Goal: Task Accomplishment & Management: Complete application form

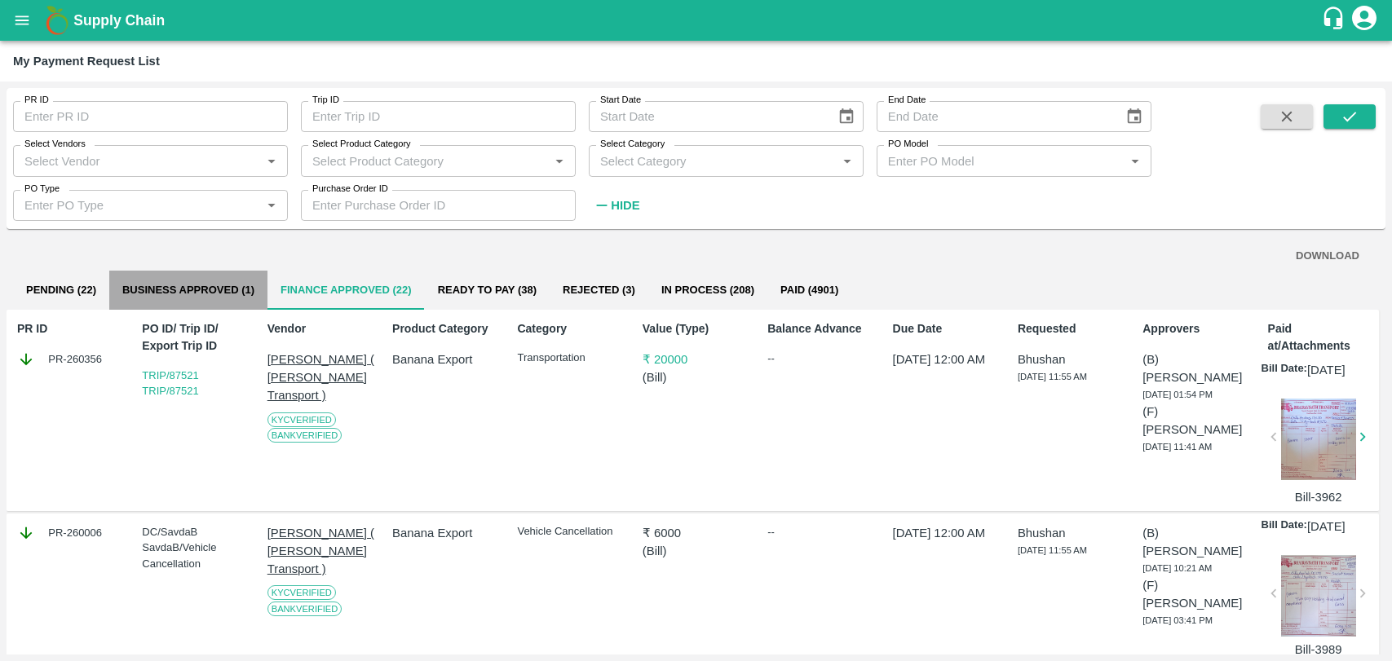
click at [179, 284] on button "Business Approved (1)" at bounding box center [188, 290] width 158 height 39
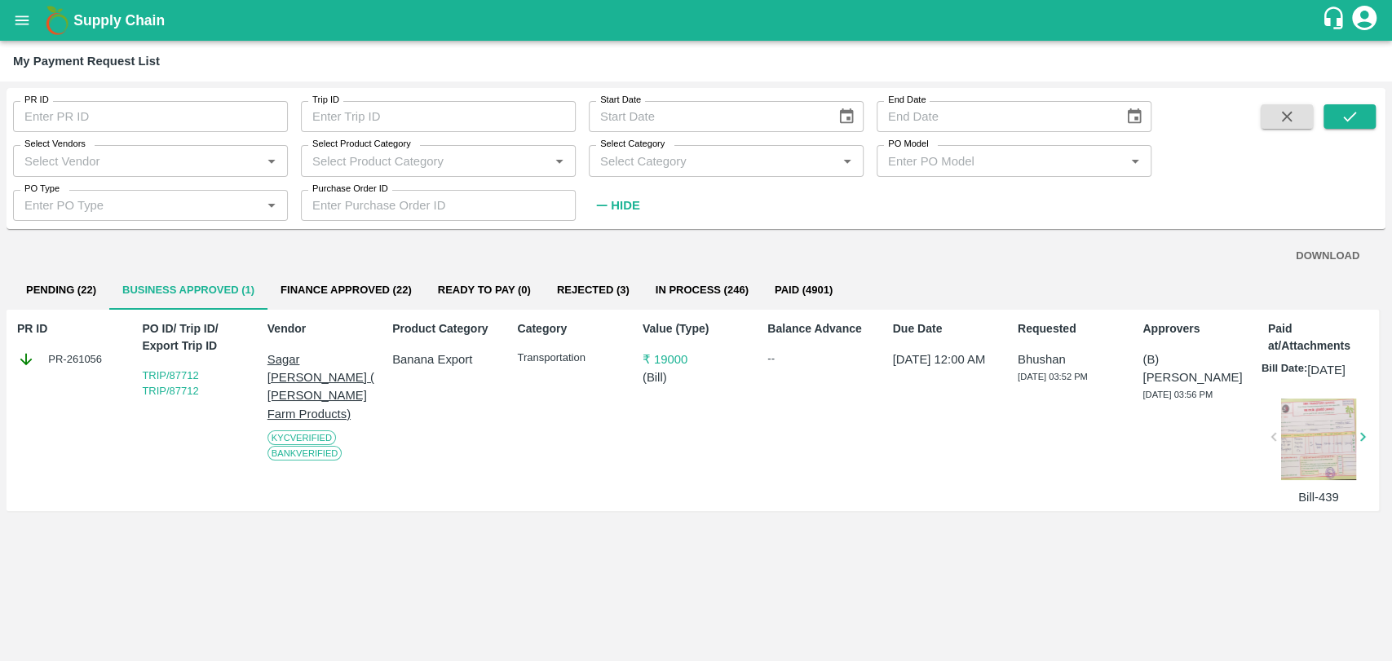
click at [95, 283] on button "Pending (22)" at bounding box center [61, 290] width 96 height 39
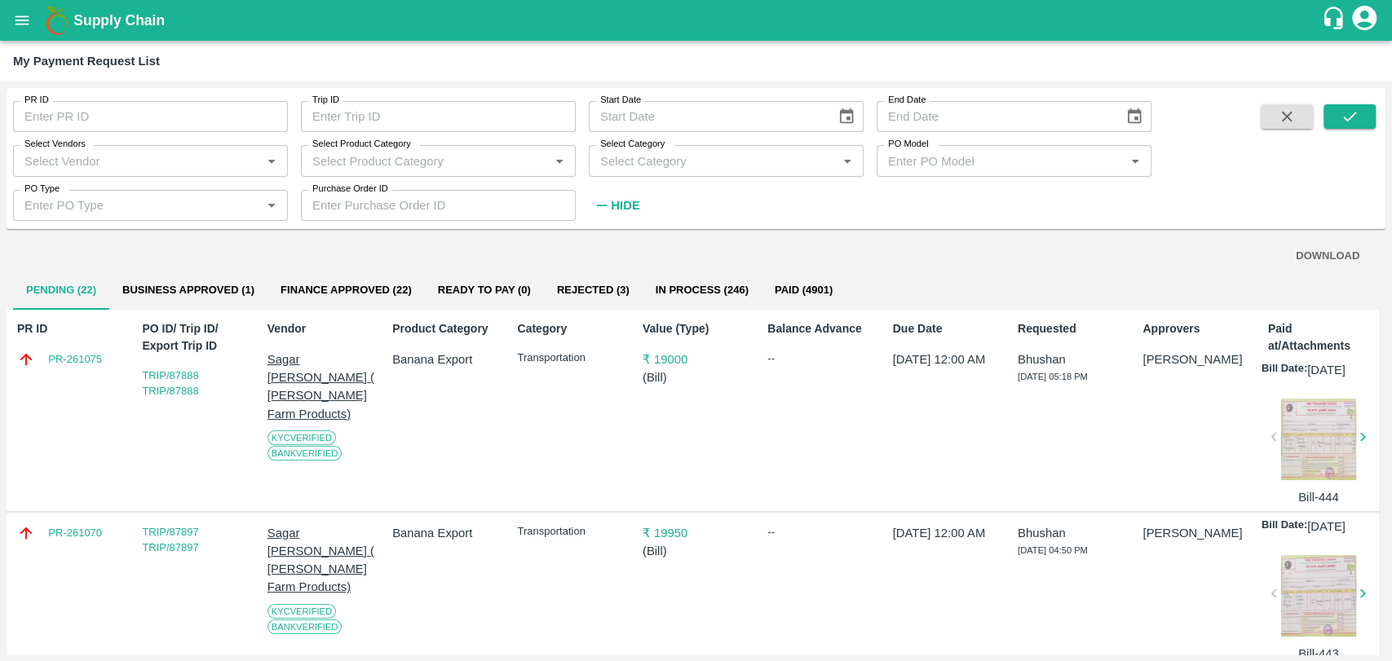
click at [581, 290] on button "Rejected (3)" at bounding box center [593, 290] width 99 height 39
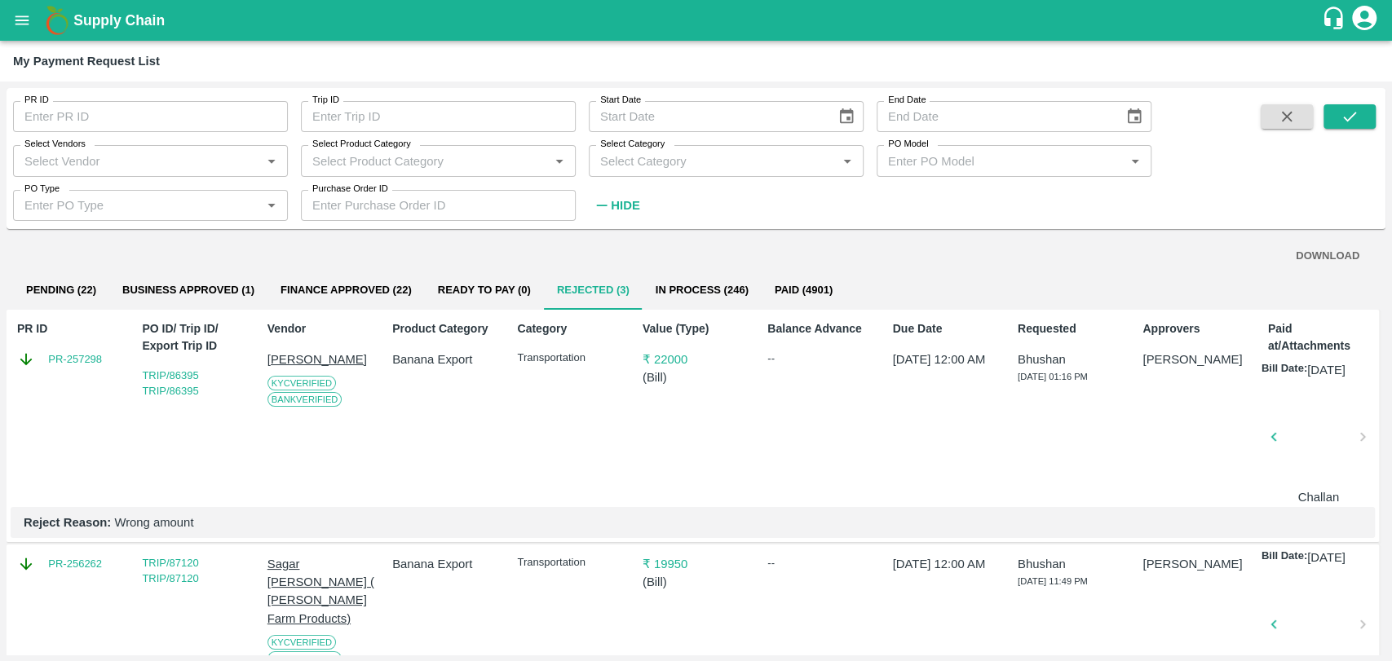
click at [1390, 226] on div "PR ID PR ID Trip ID Trip ID Start Date Start Date End Date End Date Select Vend…" at bounding box center [696, 372] width 1392 height 580
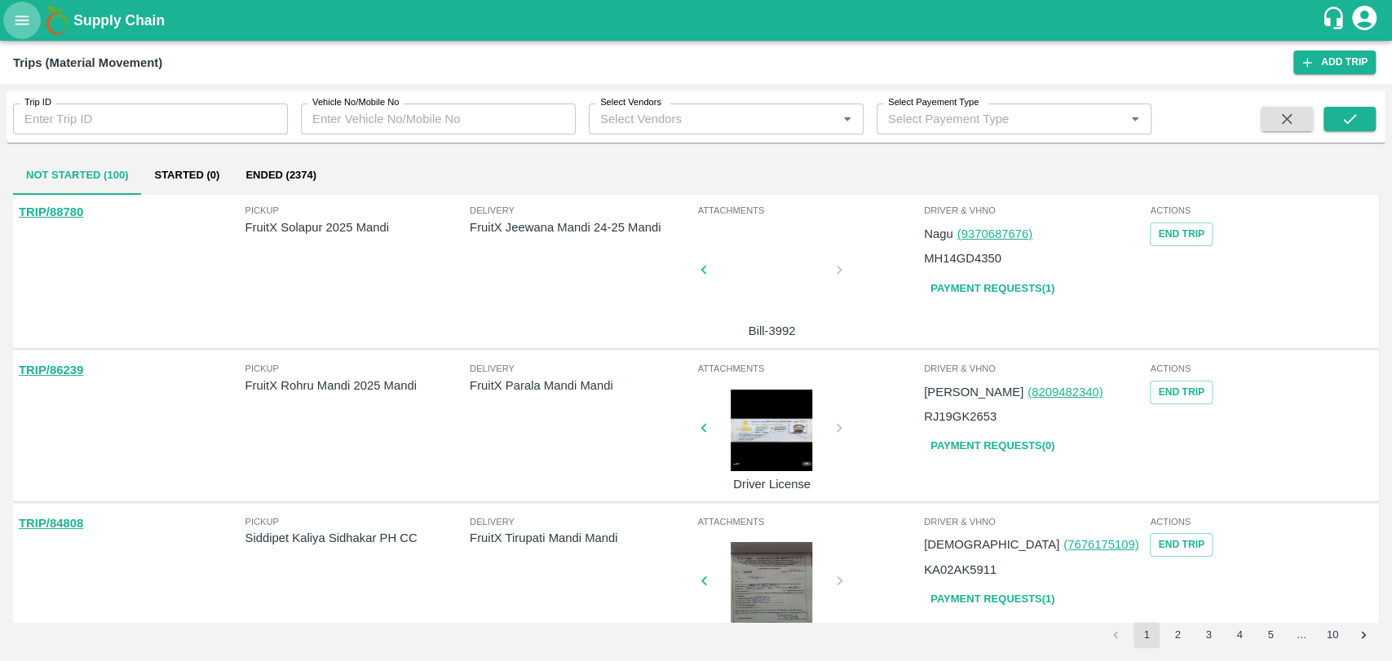
click at [15, 25] on icon "open drawer" at bounding box center [22, 20] width 18 height 18
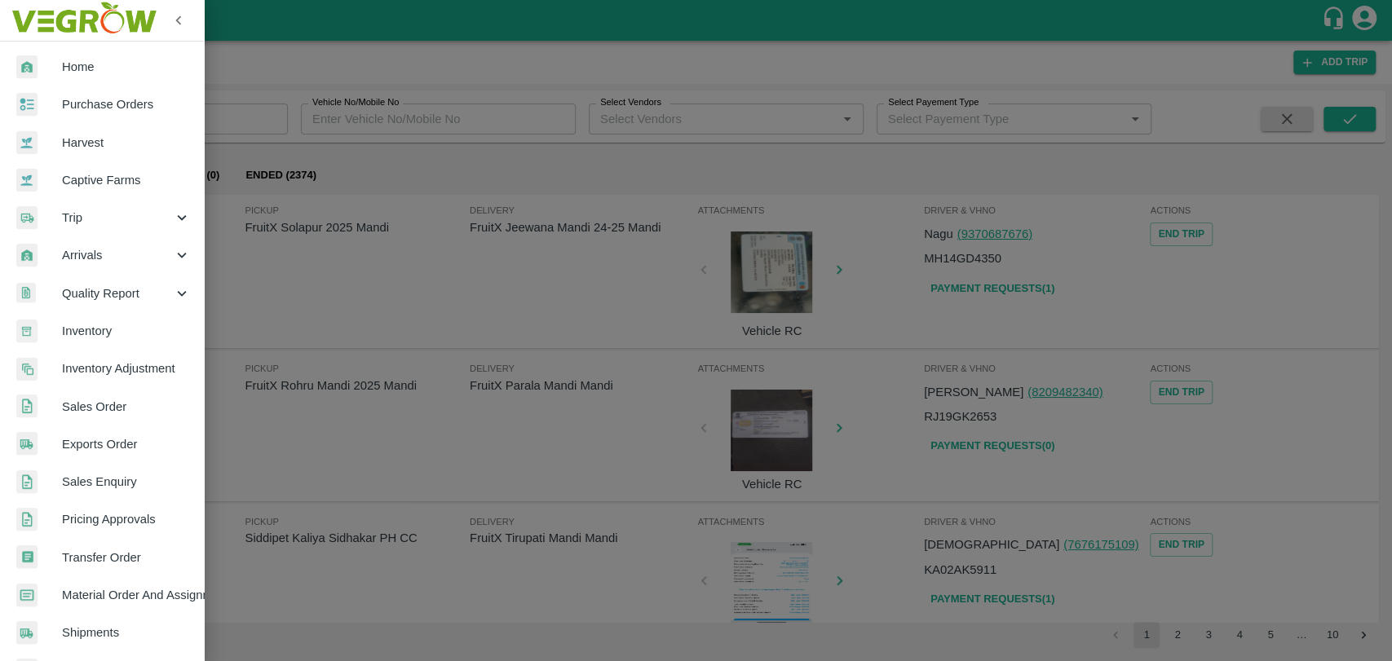
click at [252, 234] on div at bounding box center [696, 330] width 1392 height 661
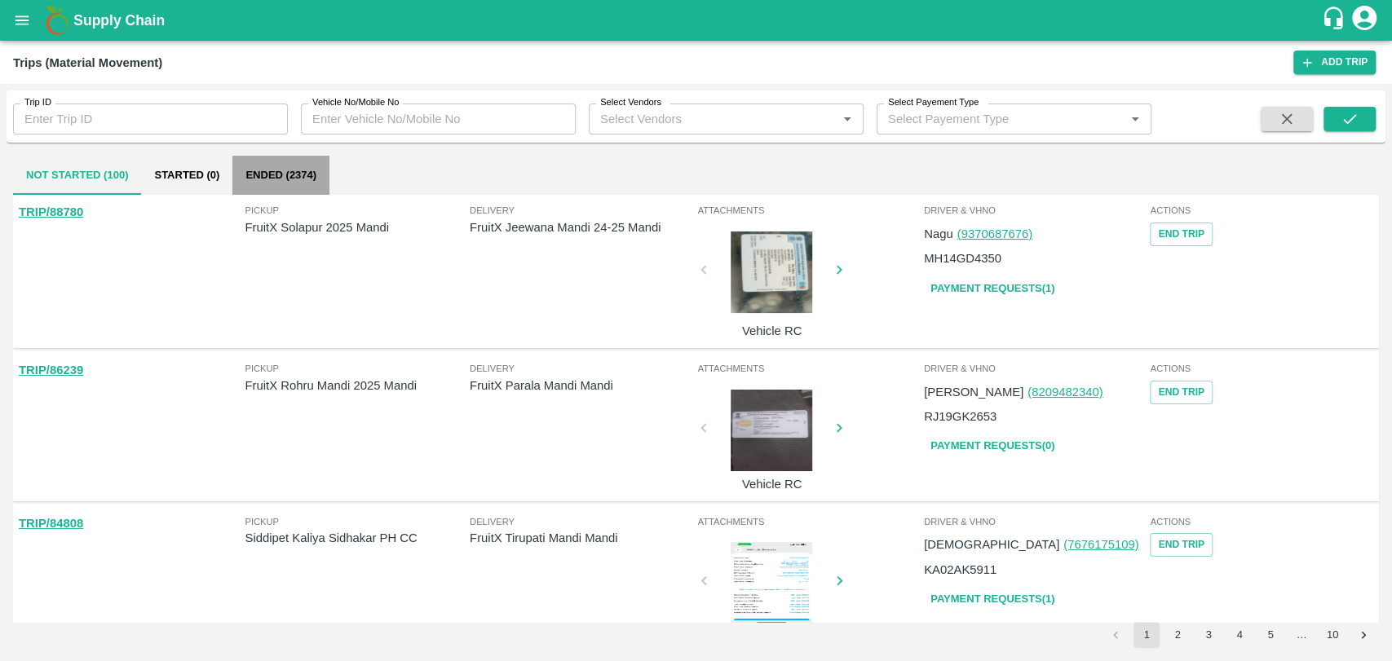
click at [262, 170] on button "Ended (2374)" at bounding box center [280, 175] width 97 height 39
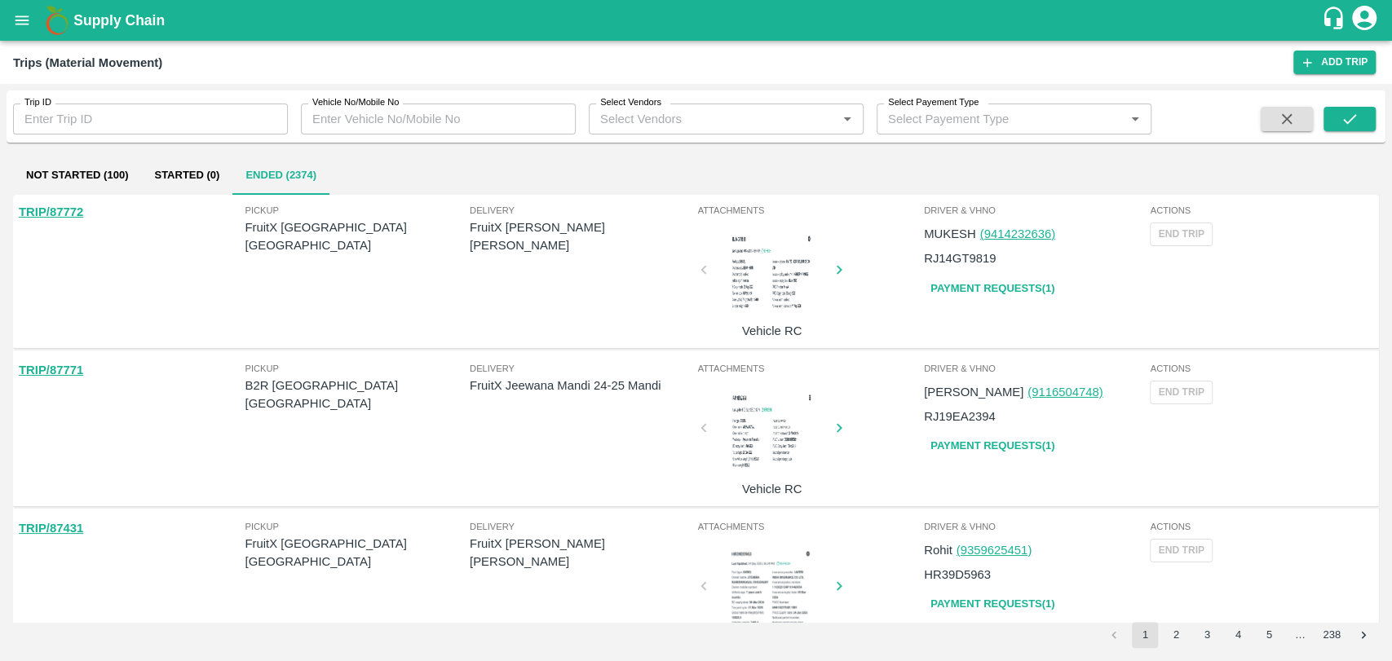
click at [113, 170] on button "Not Started (100)" at bounding box center [77, 175] width 128 height 39
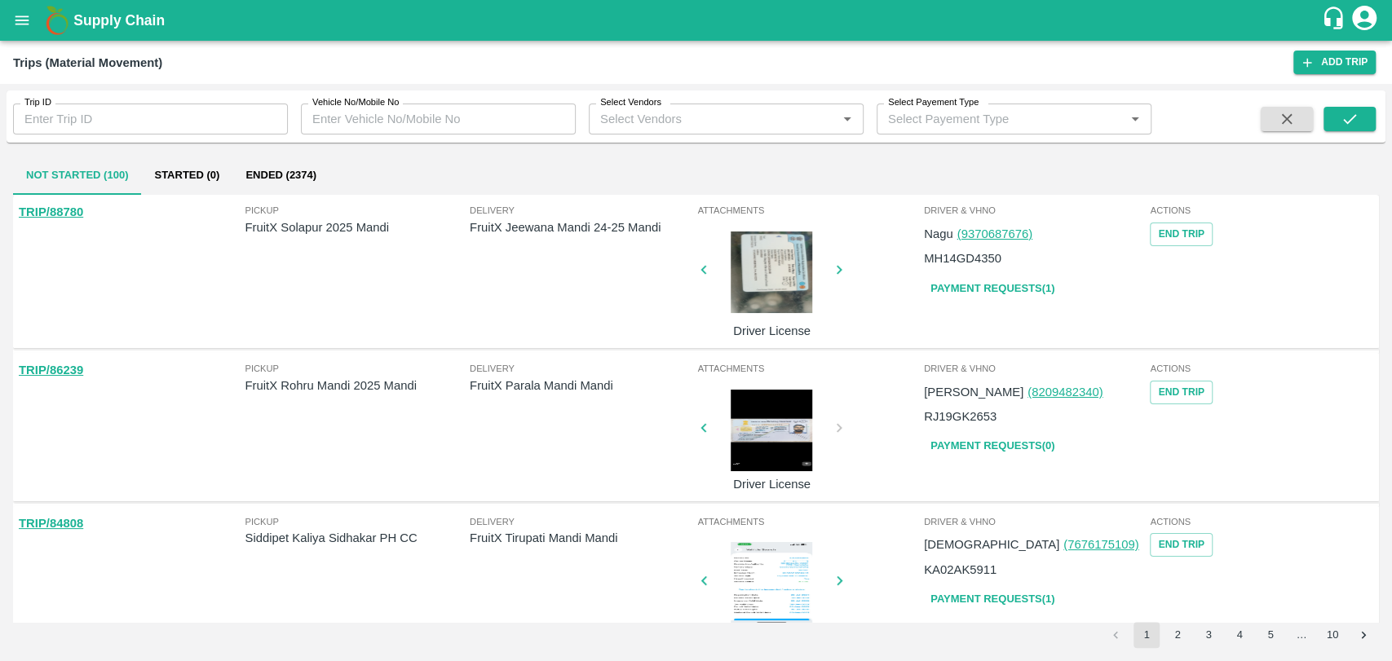
click at [273, 184] on button "Ended (2374)" at bounding box center [280, 175] width 97 height 39
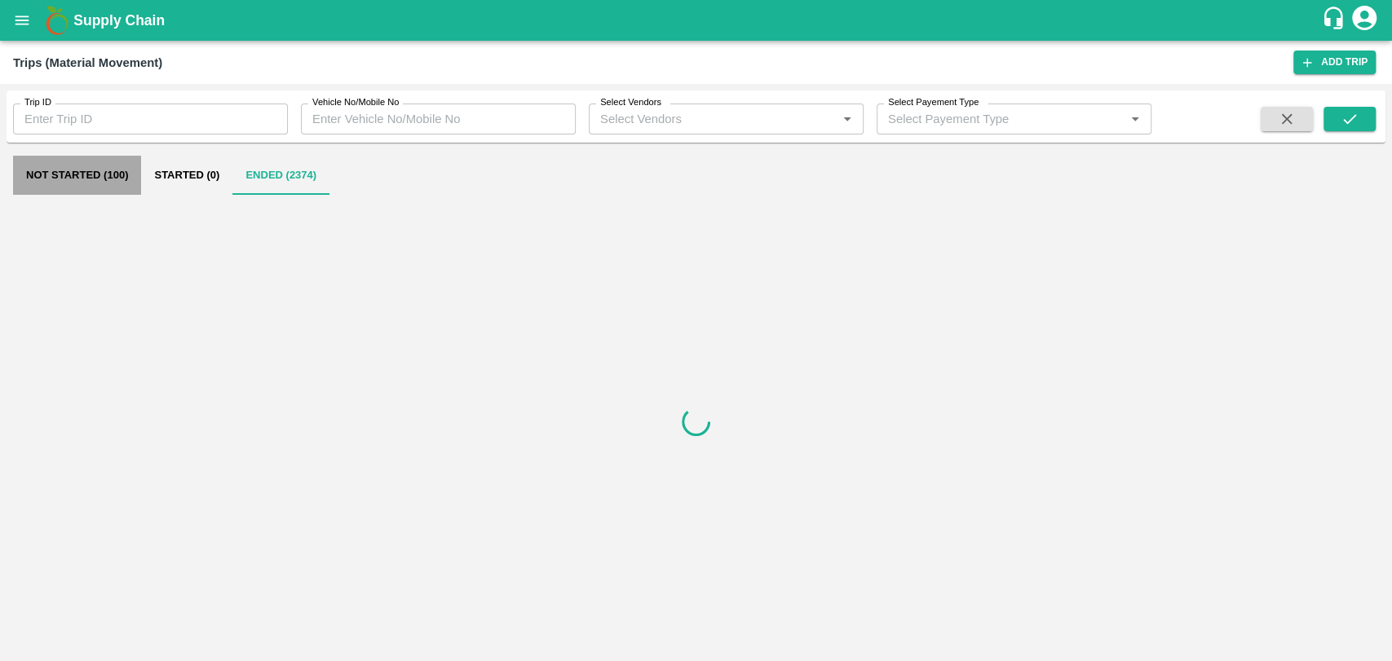
click at [115, 174] on button "Not Started (100)" at bounding box center [77, 175] width 128 height 39
click at [26, 21] on icon "open drawer" at bounding box center [22, 20] width 18 height 18
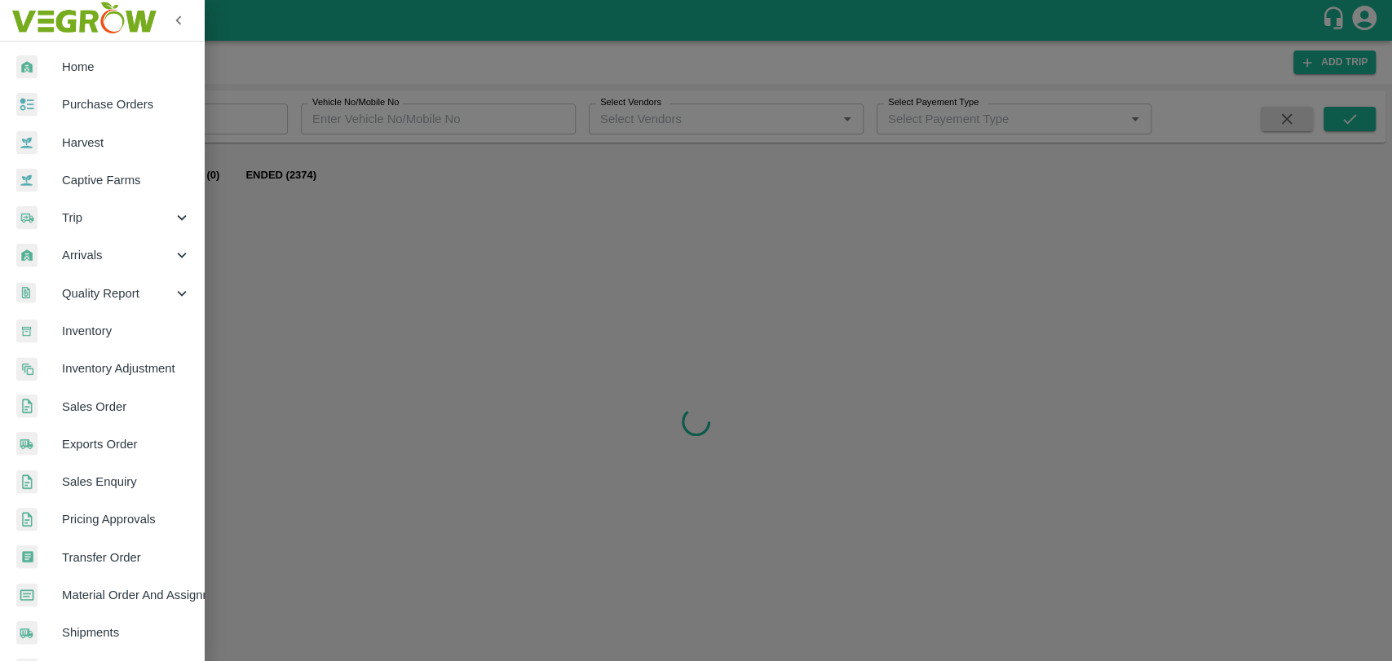
click at [80, 230] on div "Trip" at bounding box center [102, 218] width 204 height 38
click at [78, 246] on span "Fruit Movement" at bounding box center [133, 255] width 116 height 18
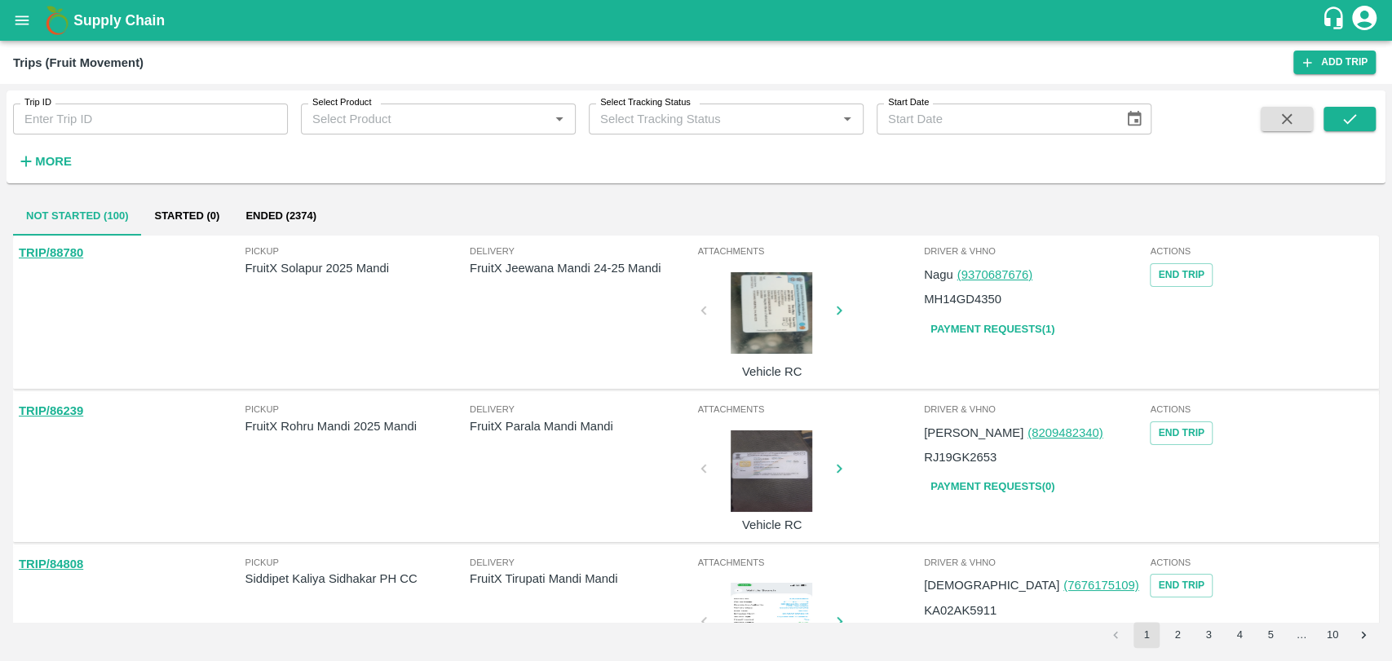
click at [35, 161] on strong "More" at bounding box center [53, 161] width 37 height 13
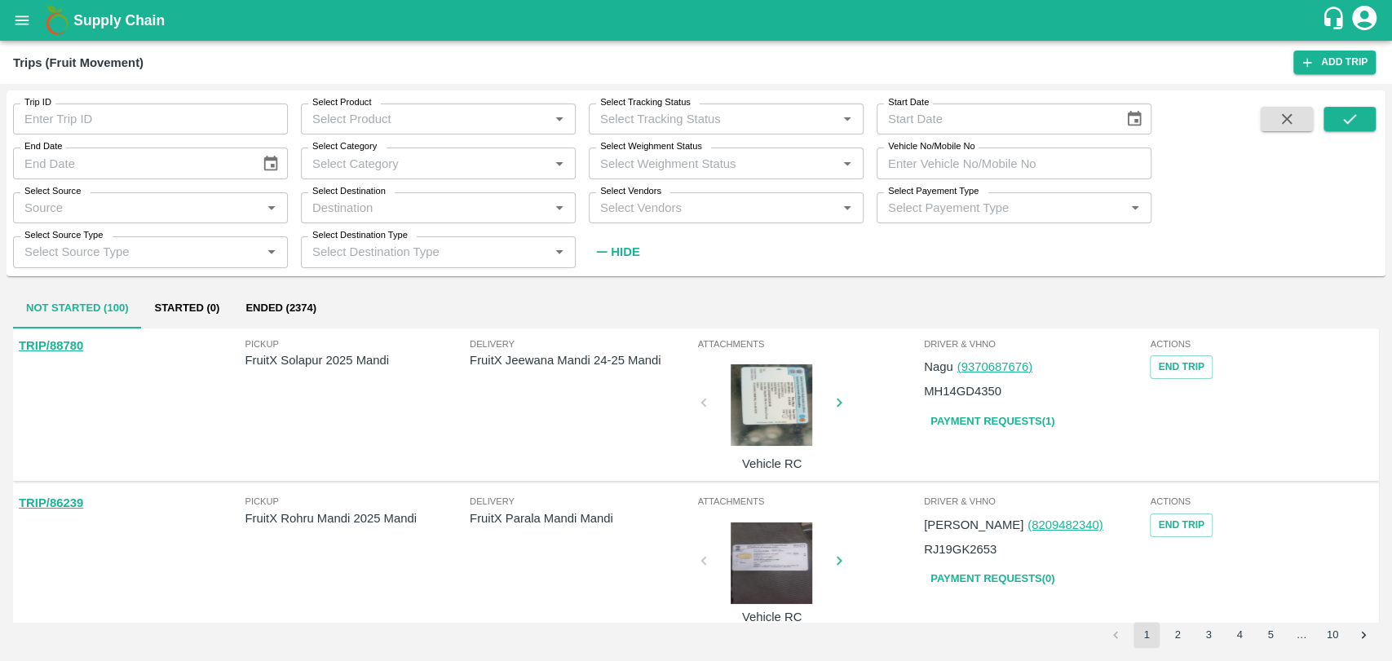
click at [986, 152] on input "Vehicle No/Mobile No" at bounding box center [1013, 163] width 275 height 31
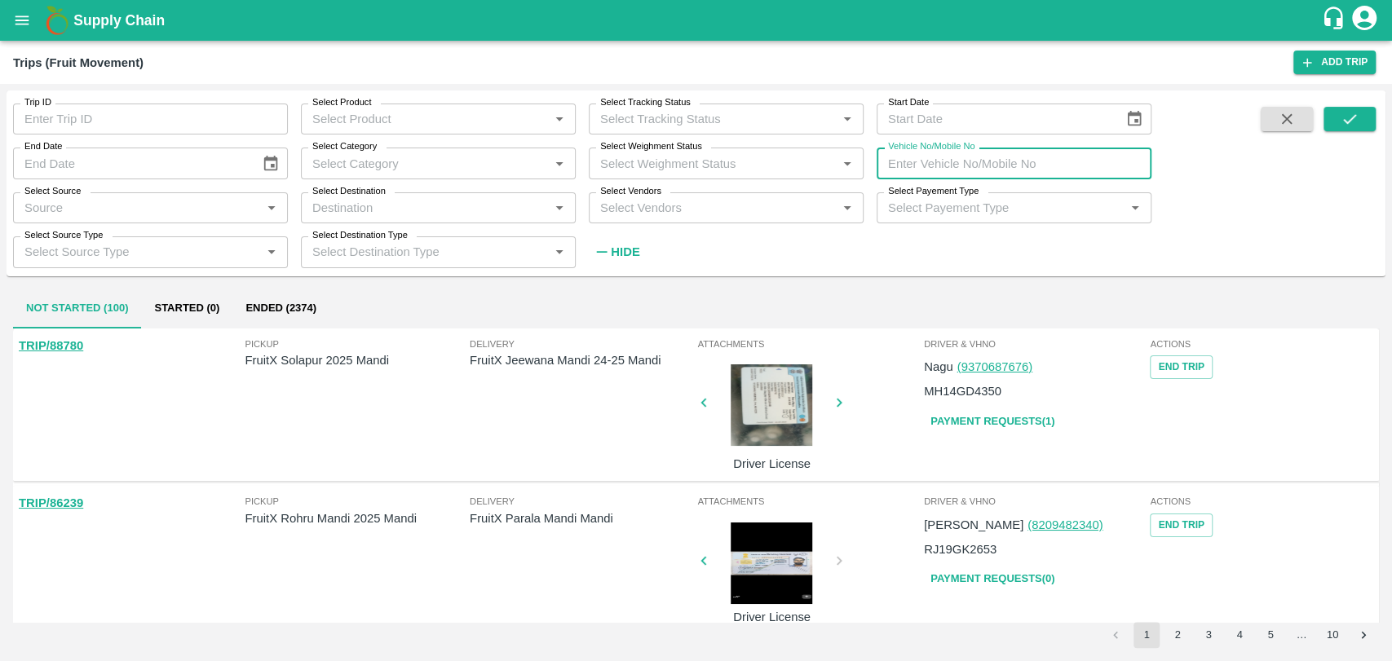
click at [33, 17] on button "open drawer" at bounding box center [22, 21] width 38 height 38
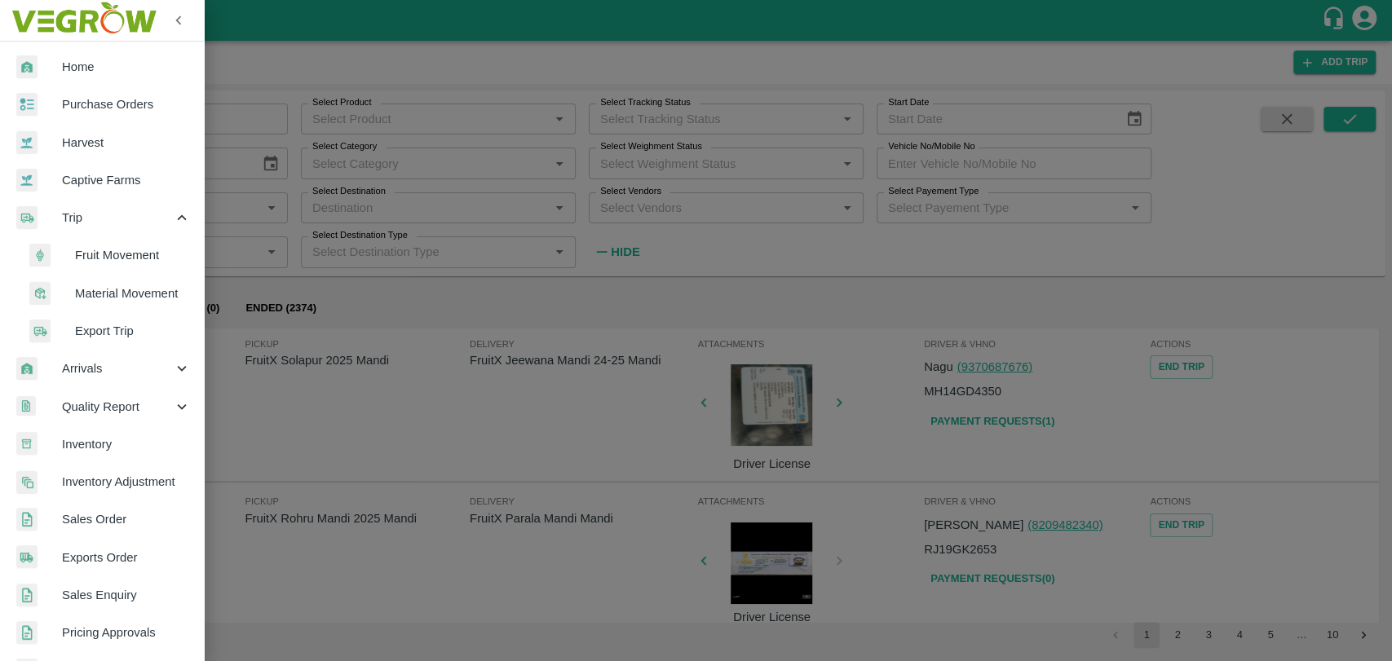
click at [110, 256] on span "Fruit Movement" at bounding box center [133, 255] width 116 height 18
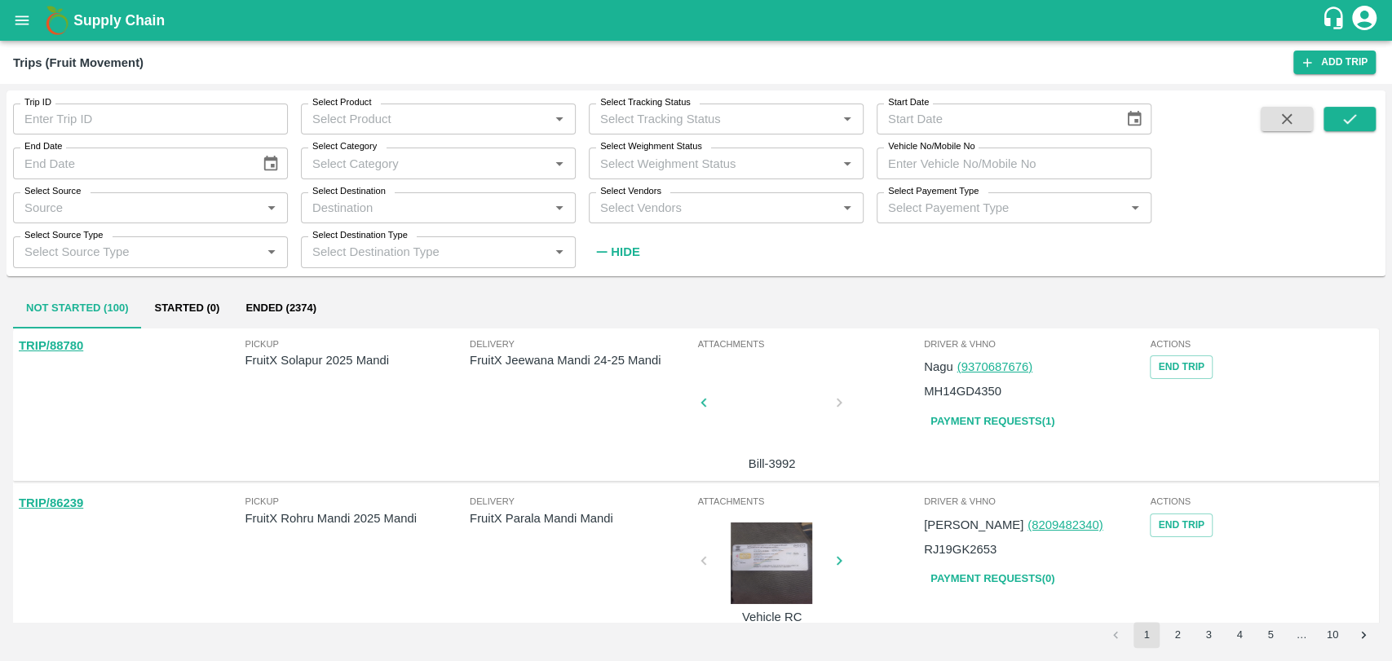
click at [940, 164] on input "Vehicle No/Mobile No" at bounding box center [1013, 163] width 275 height 31
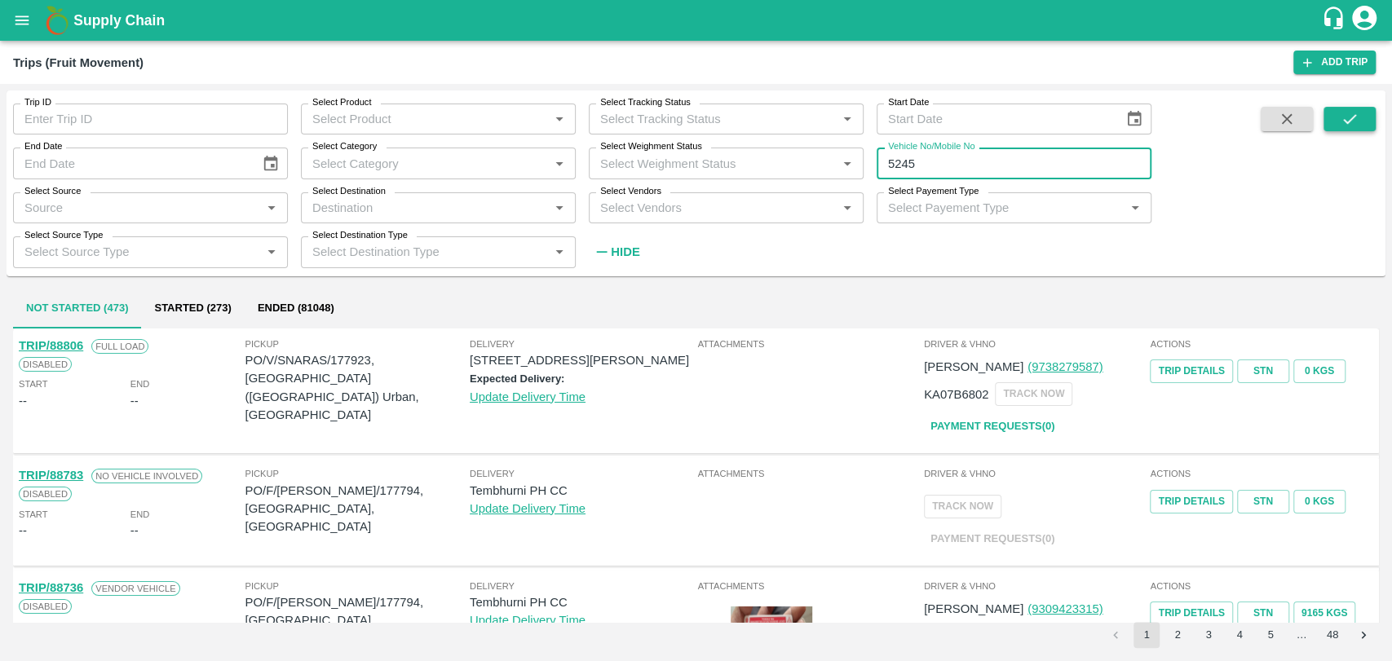
type input "5245"
click at [1336, 121] on button "submit" at bounding box center [1349, 119] width 52 height 24
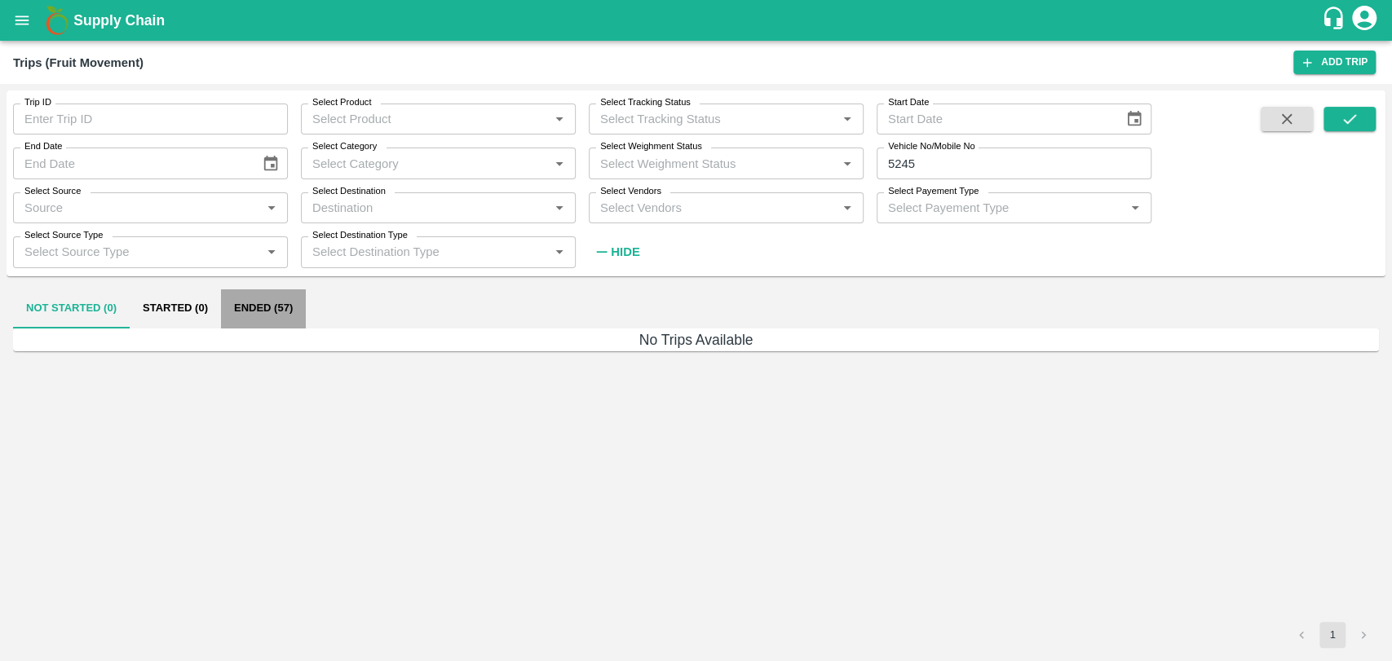
click at [266, 307] on button "Ended (57)" at bounding box center [263, 308] width 85 height 39
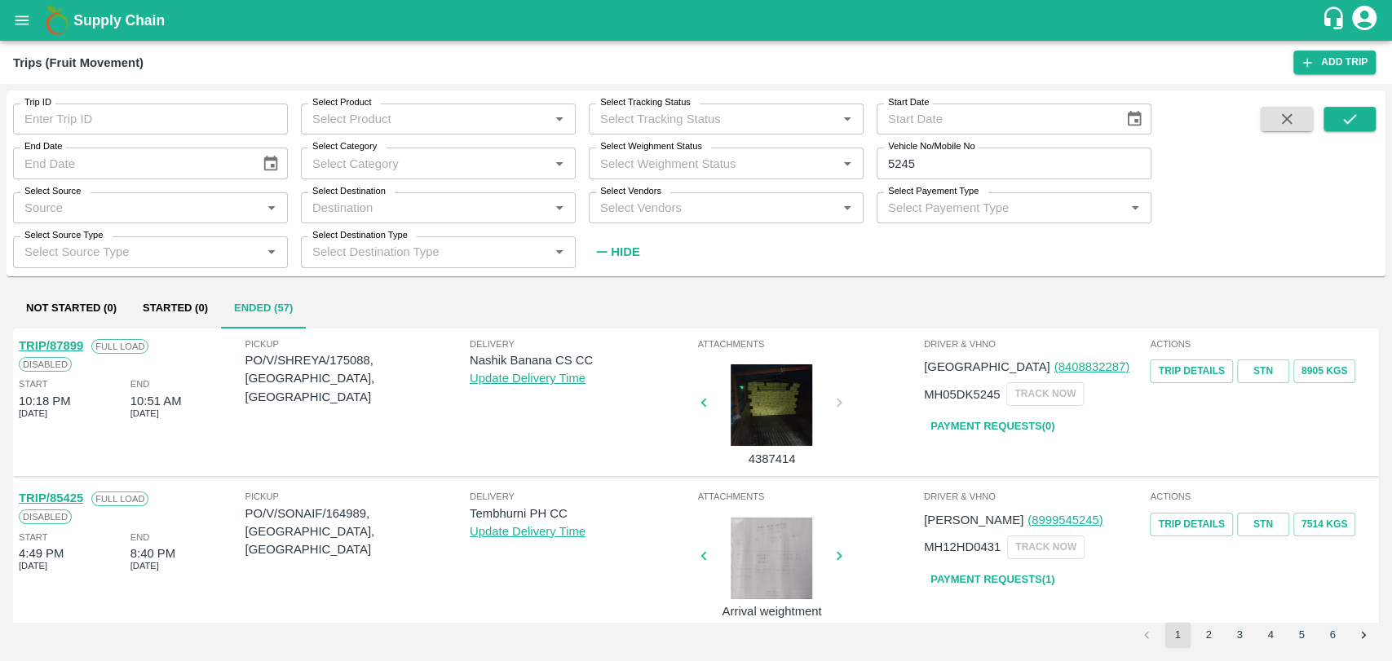
click at [76, 344] on link "TRIP/87899" at bounding box center [51, 345] width 64 height 13
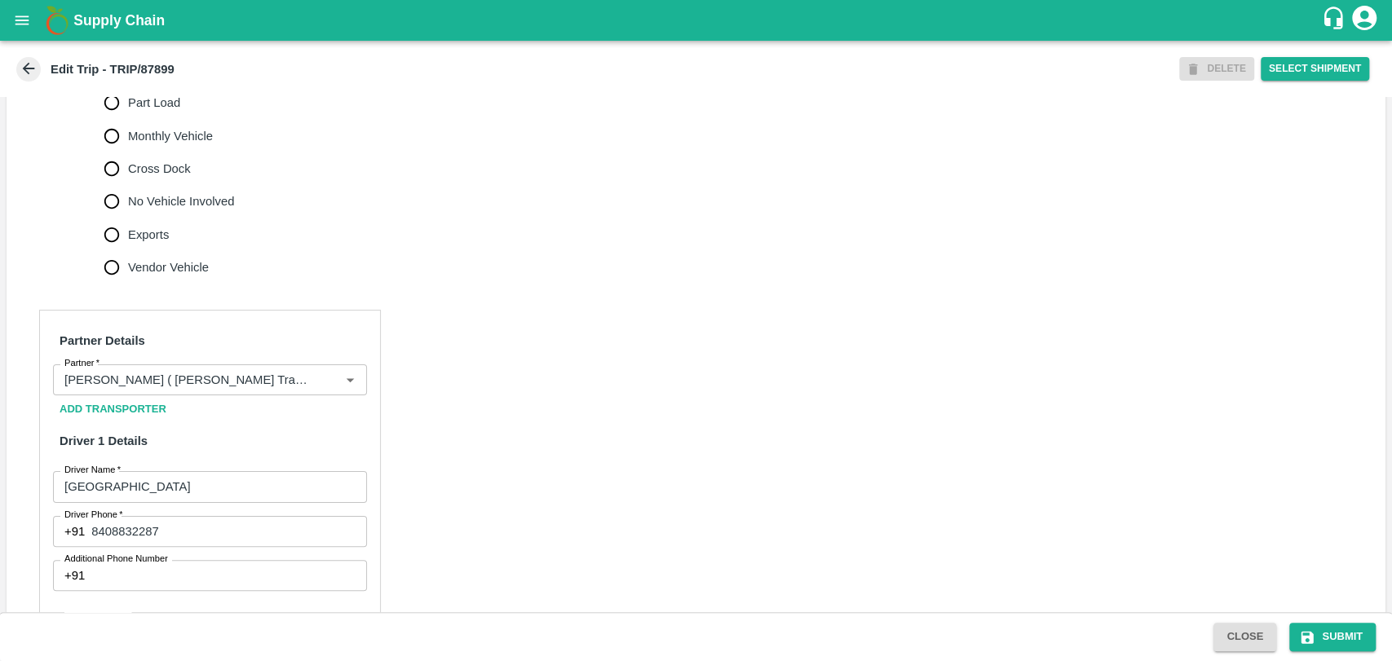
scroll to position [543, 0]
click at [164, 394] on div "Partner" at bounding box center [210, 378] width 314 height 31
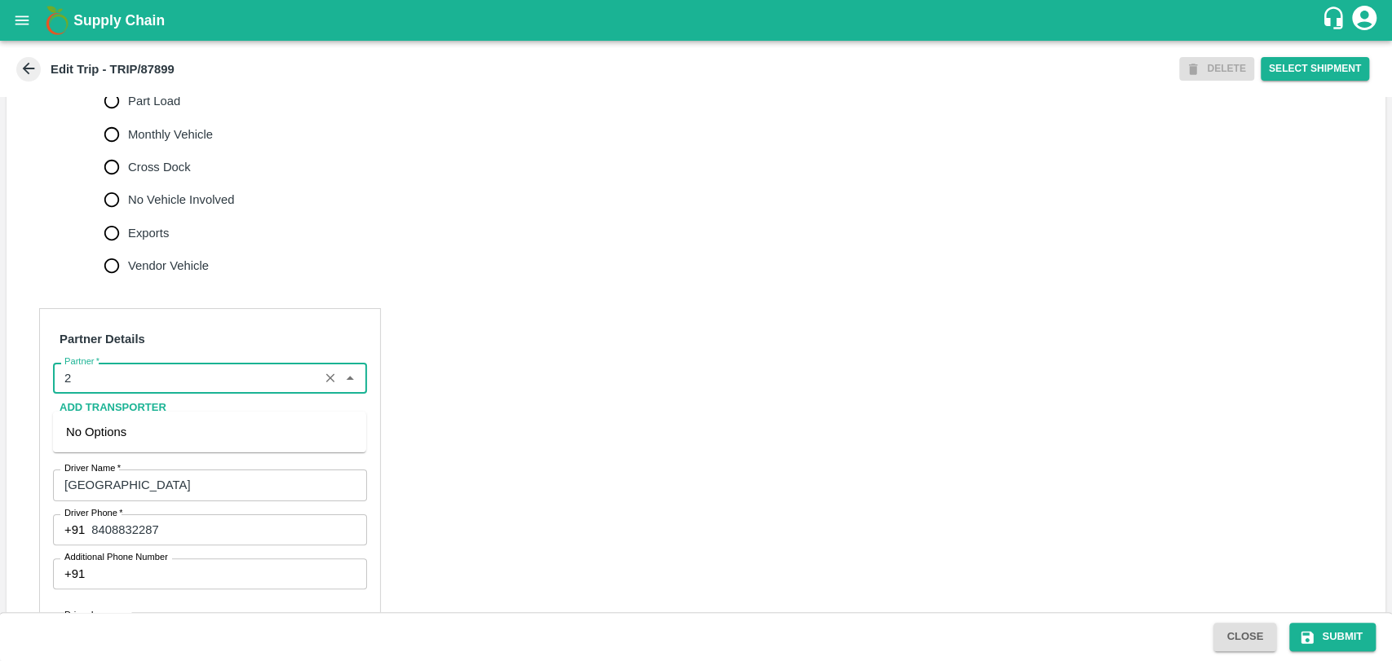
scroll to position [0, 0]
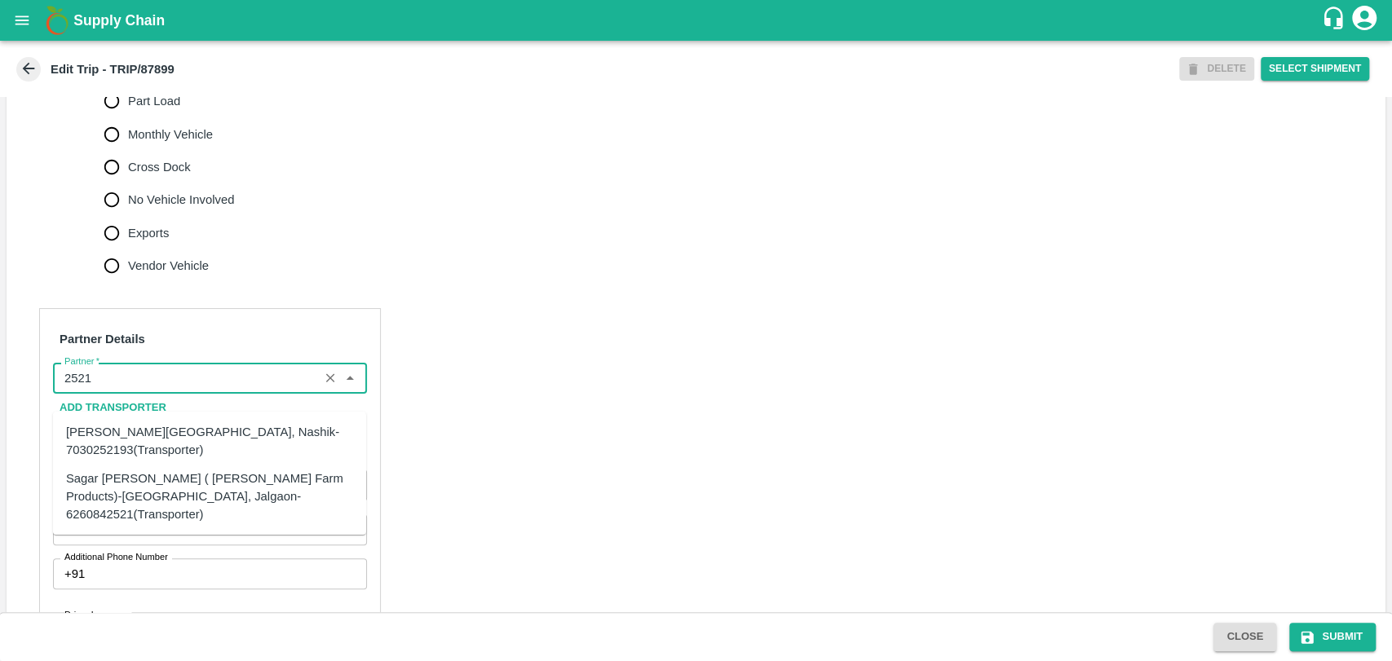
click at [135, 479] on div "Sagar [PERSON_NAME] ( [PERSON_NAME] Farm Products)-[GEOGRAPHIC_DATA], Jalgaon-6…" at bounding box center [209, 496] width 287 height 55
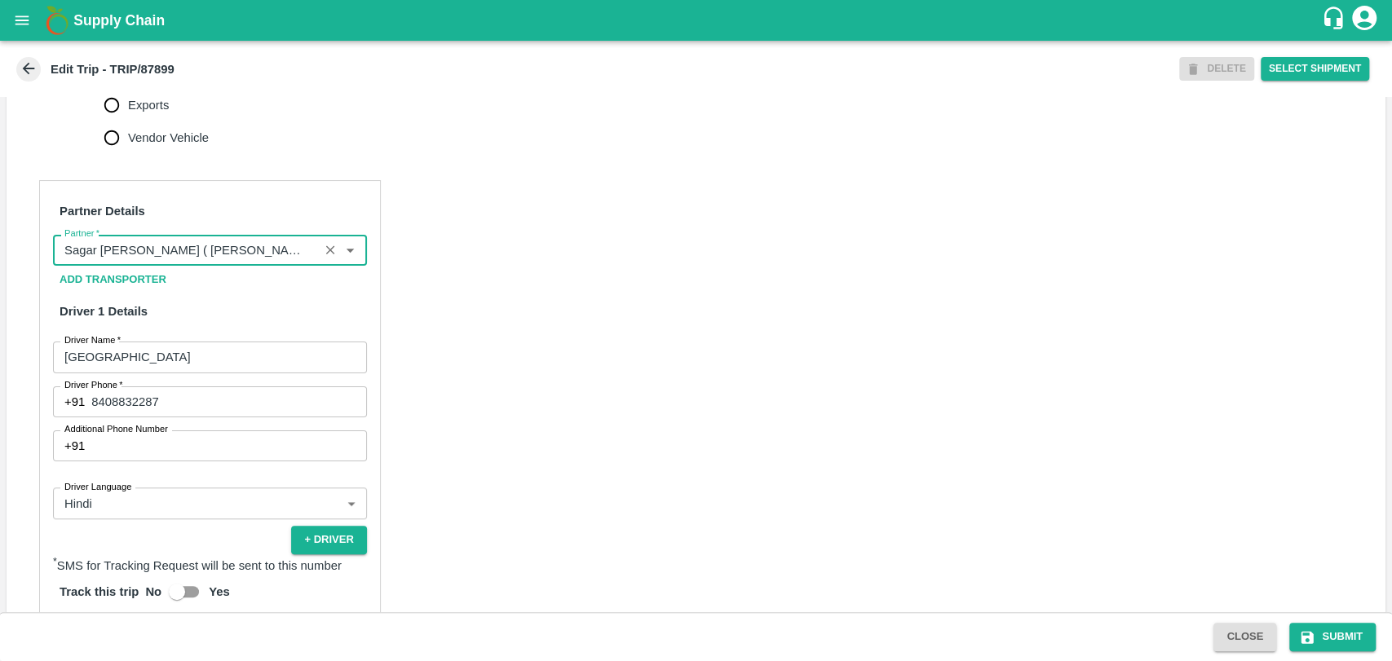
scroll to position [906, 0]
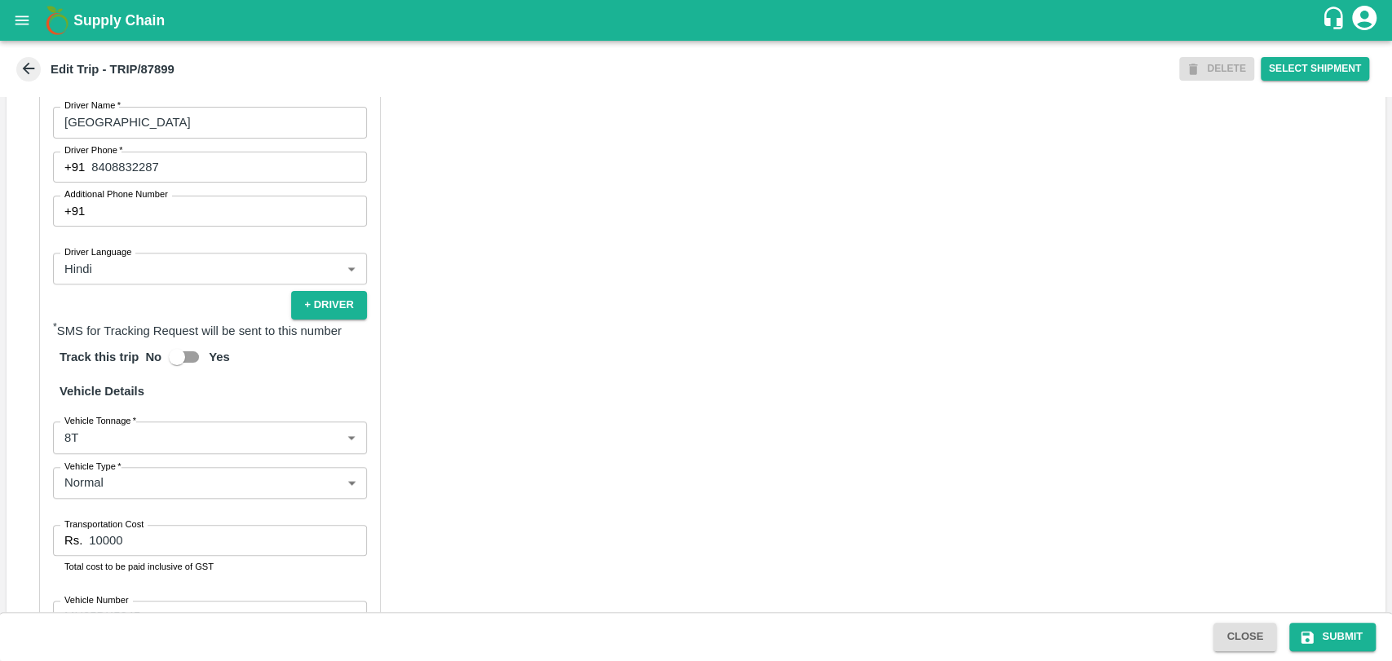
type input "Sagar [PERSON_NAME] ( [PERSON_NAME] Farm Products)-[GEOGRAPHIC_DATA], Jalgaon-6…"
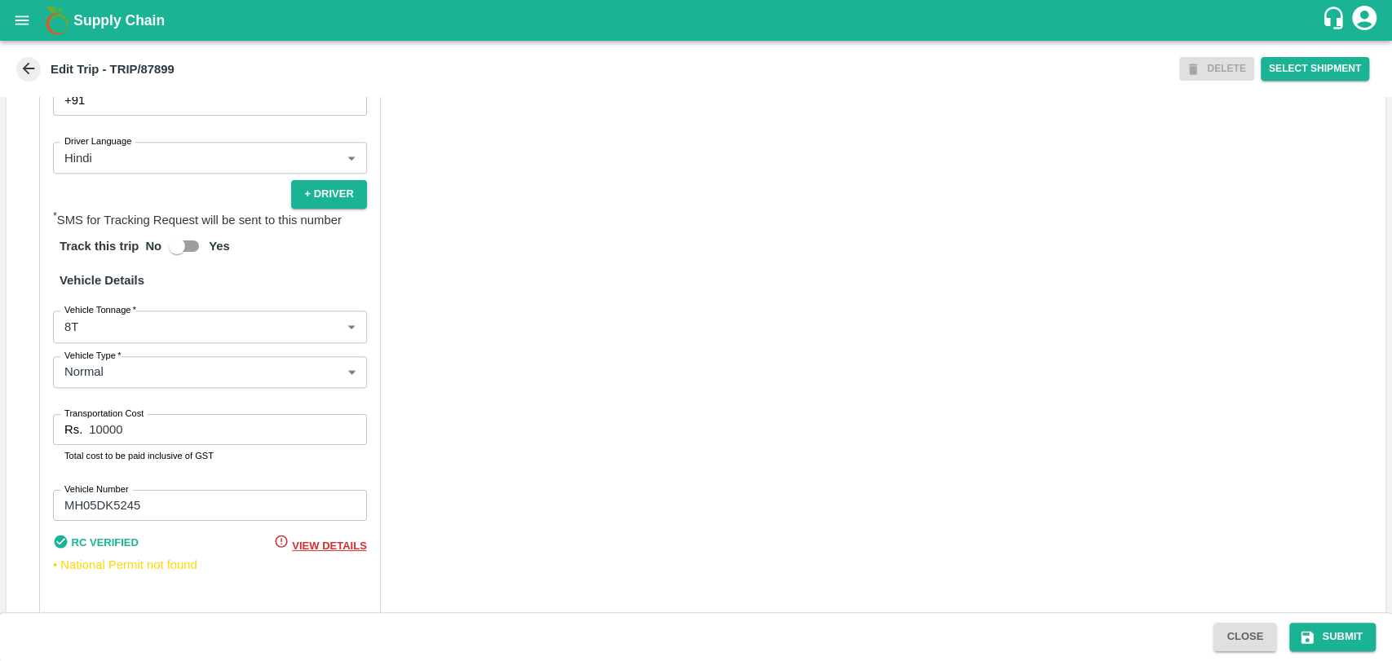
scroll to position [1061, 0]
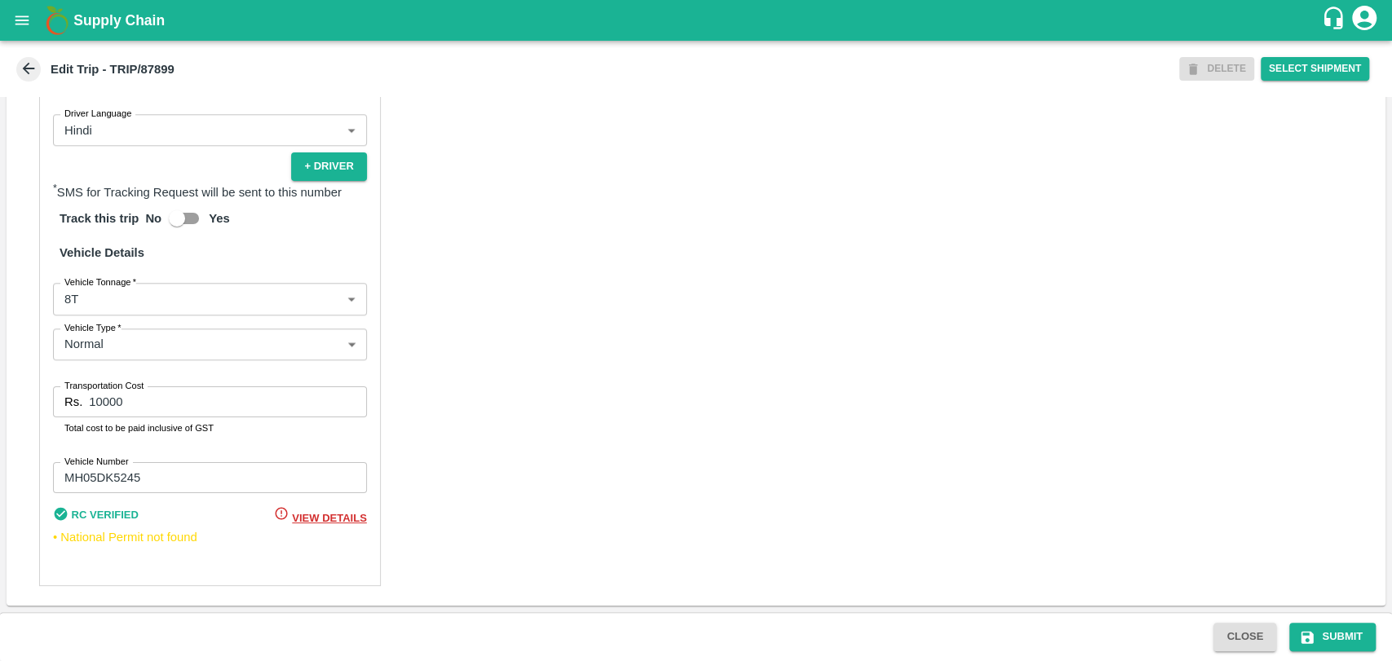
click at [112, 296] on body "Supply Chain Edit Trip - TRIP/87899 DELETE Select Shipment Trip Details Trip Ty…" at bounding box center [696, 330] width 1392 height 661
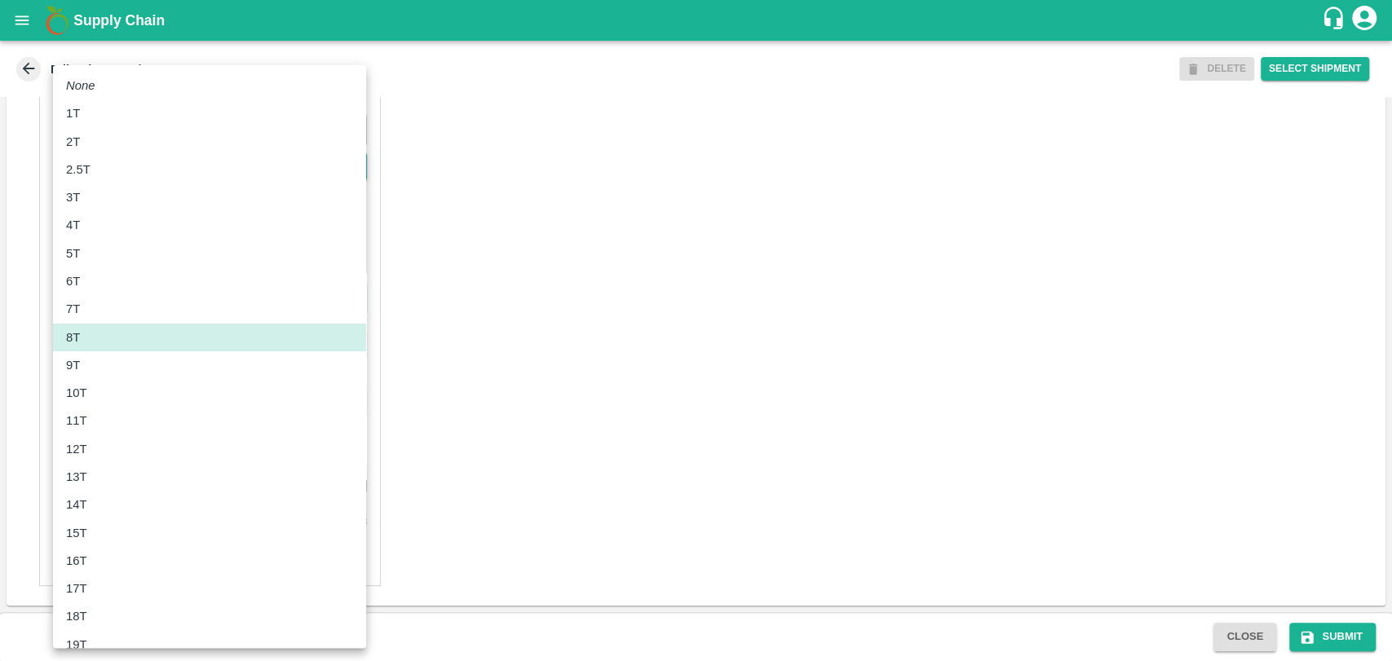
click at [86, 394] on p "10T" at bounding box center [76, 393] width 21 height 18
type input "10000"
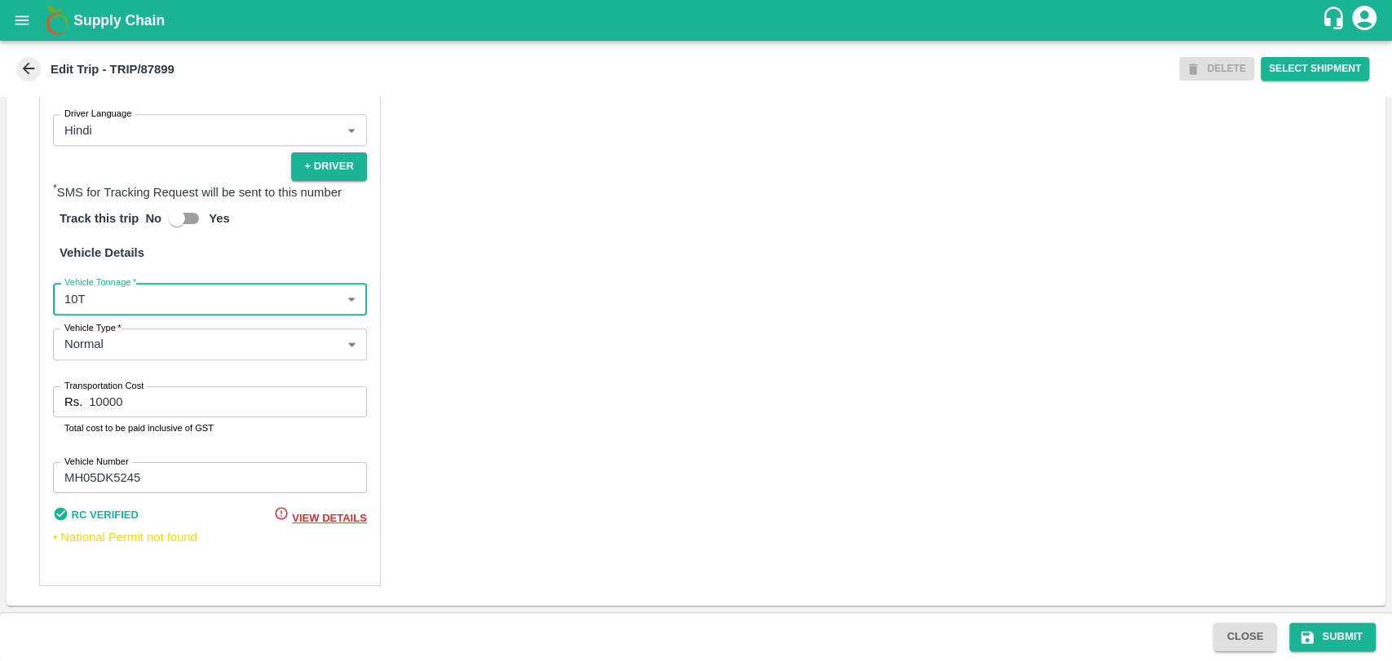
click at [104, 402] on input "10000" at bounding box center [227, 401] width 277 height 31
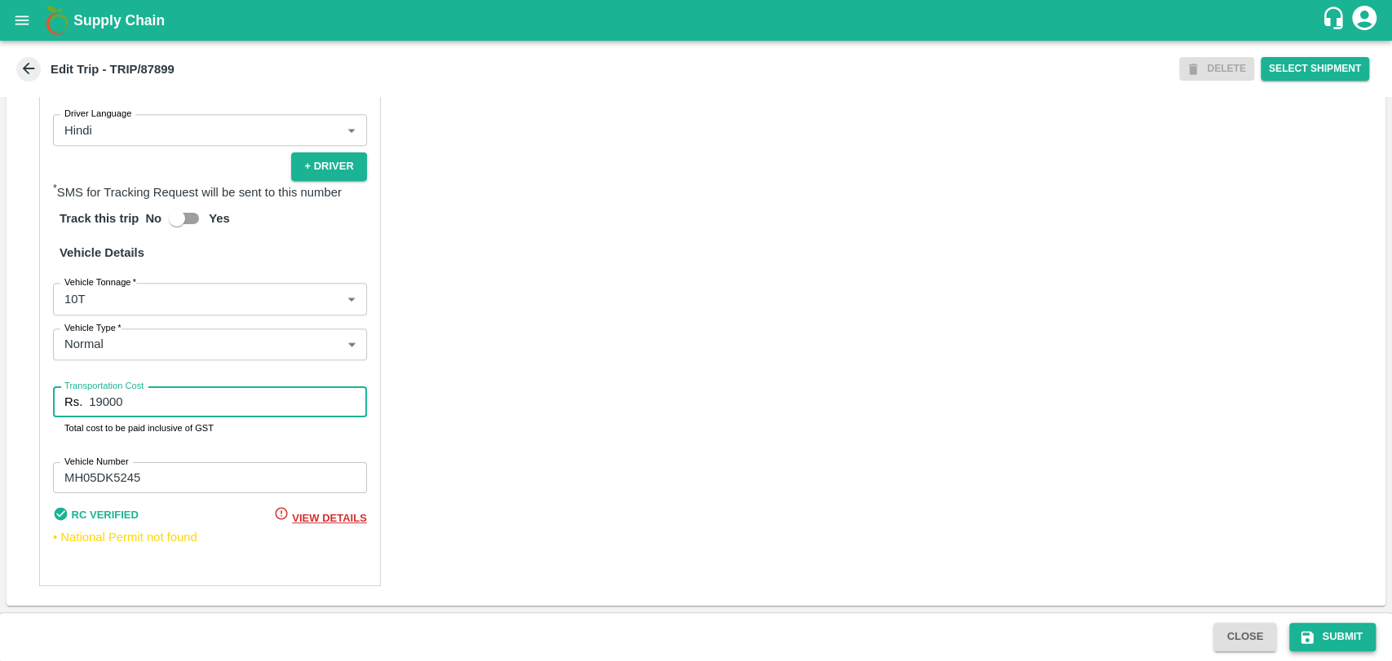
type input "19000"
click at [1326, 634] on button "Submit" at bounding box center [1332, 637] width 86 height 29
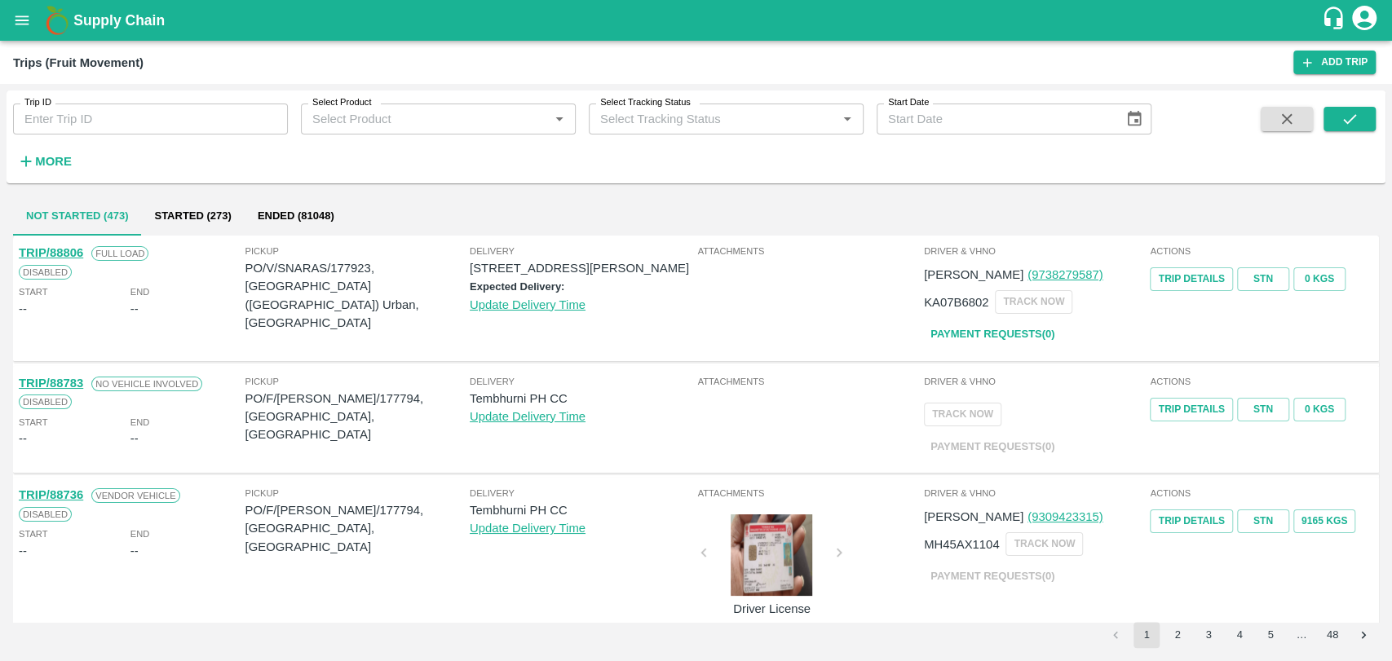
click at [40, 176] on div "Trip ID Trip ID Select Product Select Product   * Select Tracking Status Select…" at bounding box center [696, 137] width 1379 height 80
click at [3, 160] on div "Trip ID Trip ID Select Product Select Product   * Select Tracking Status Select…" at bounding box center [696, 372] width 1392 height 577
click at [23, 159] on icon "button" at bounding box center [26, 161] width 18 height 18
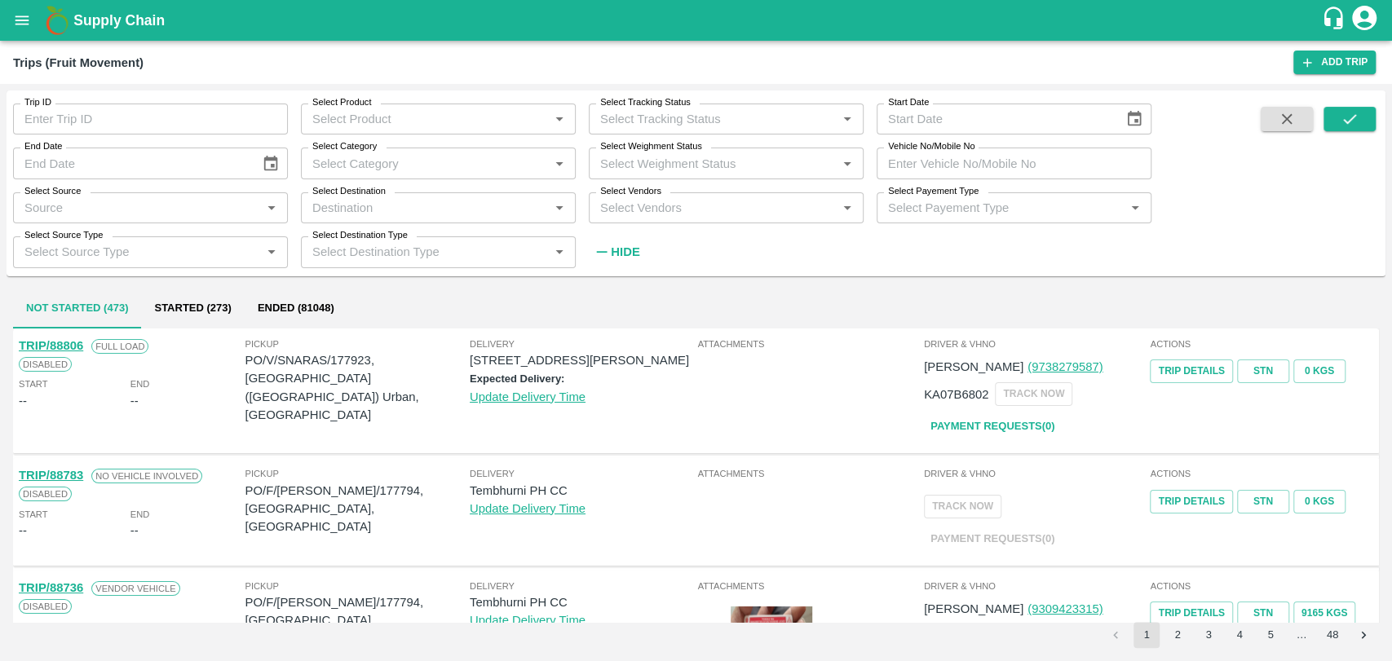
click at [985, 178] on input "Vehicle No/Mobile No" at bounding box center [1013, 163] width 275 height 31
paste input "MH15JC4753"
type input "MH15JC4753"
click at [1324, 122] on button "submit" at bounding box center [1349, 119] width 52 height 24
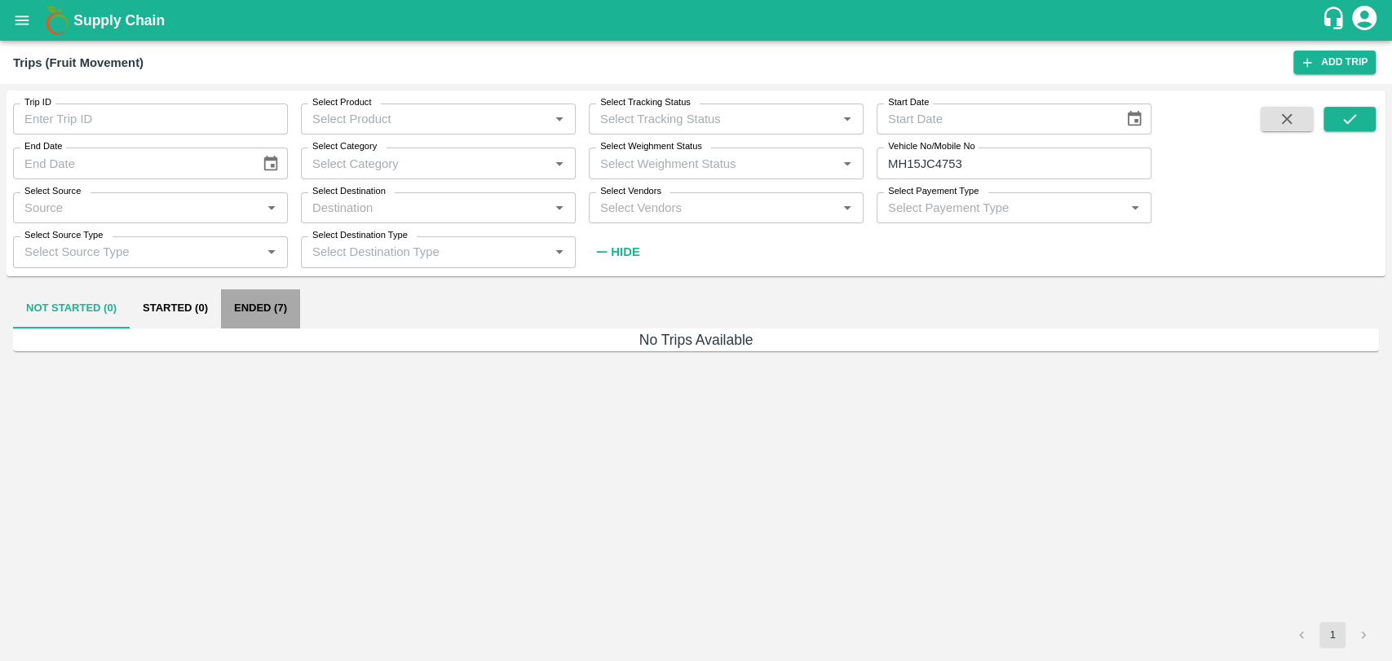
click at [247, 298] on button "Ended (7)" at bounding box center [260, 308] width 79 height 39
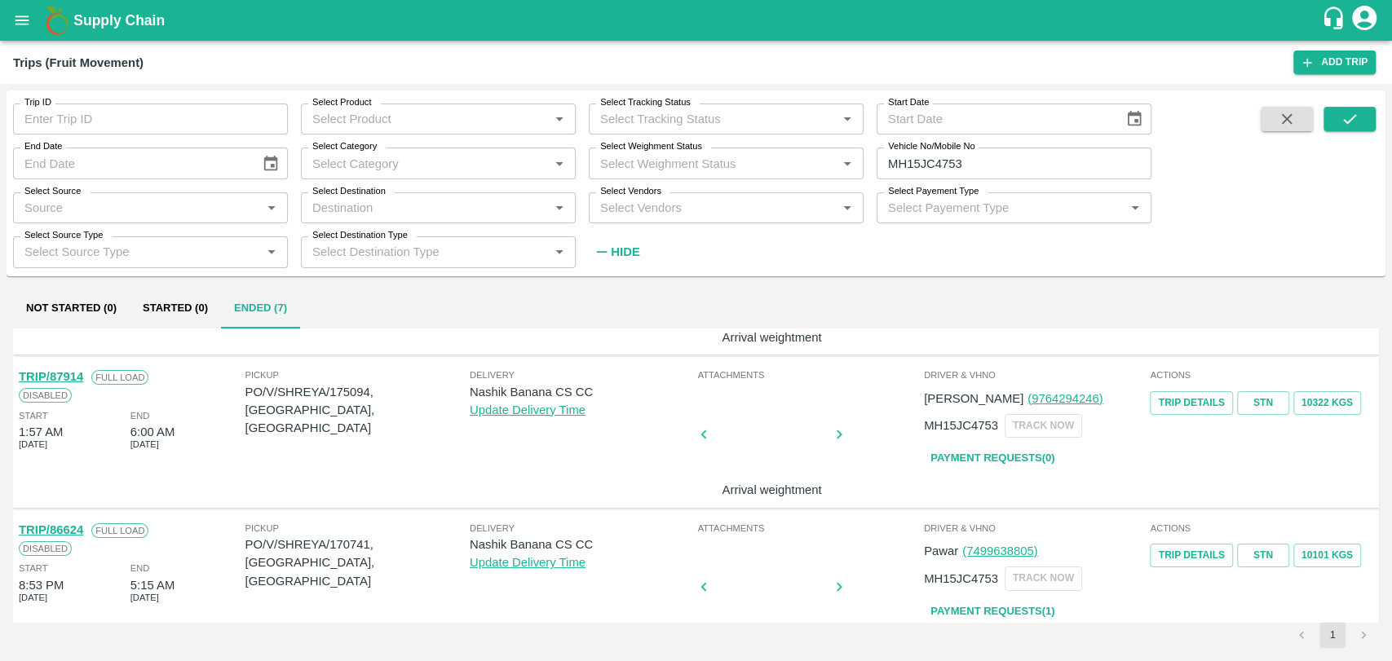
scroll to position [90, 0]
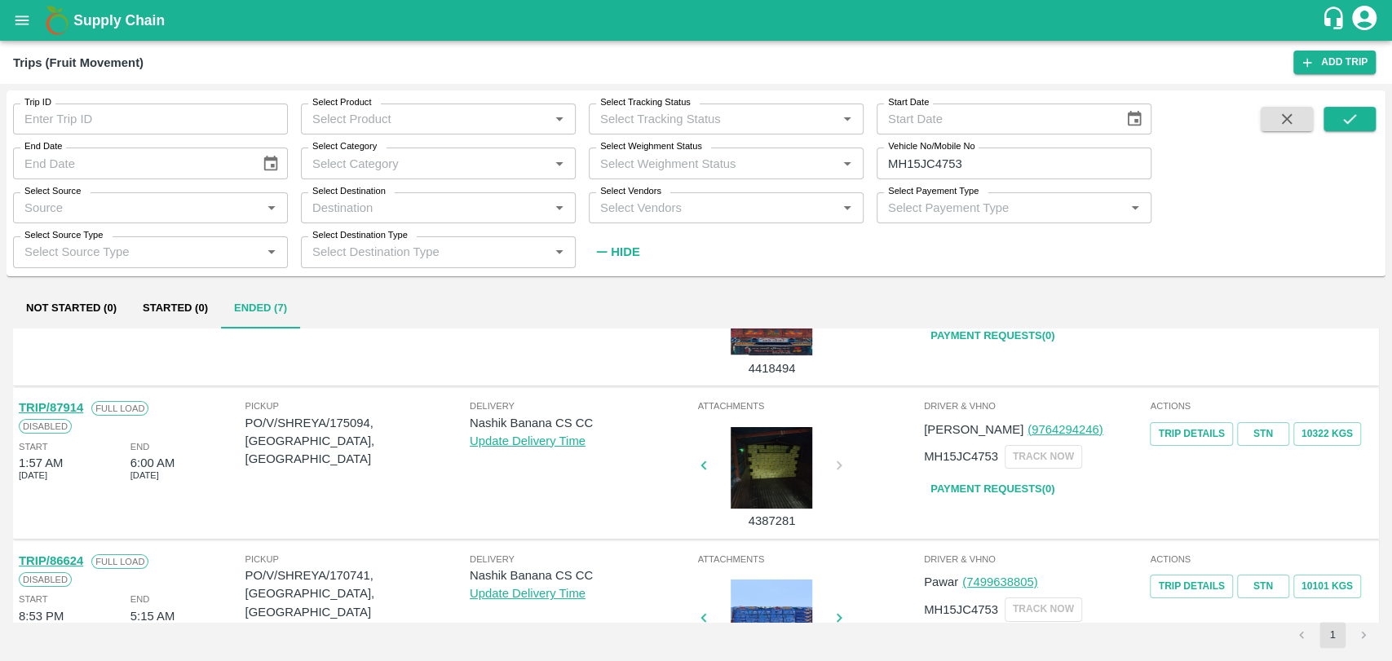
click at [75, 408] on link "TRIP/87914" at bounding box center [51, 407] width 64 height 13
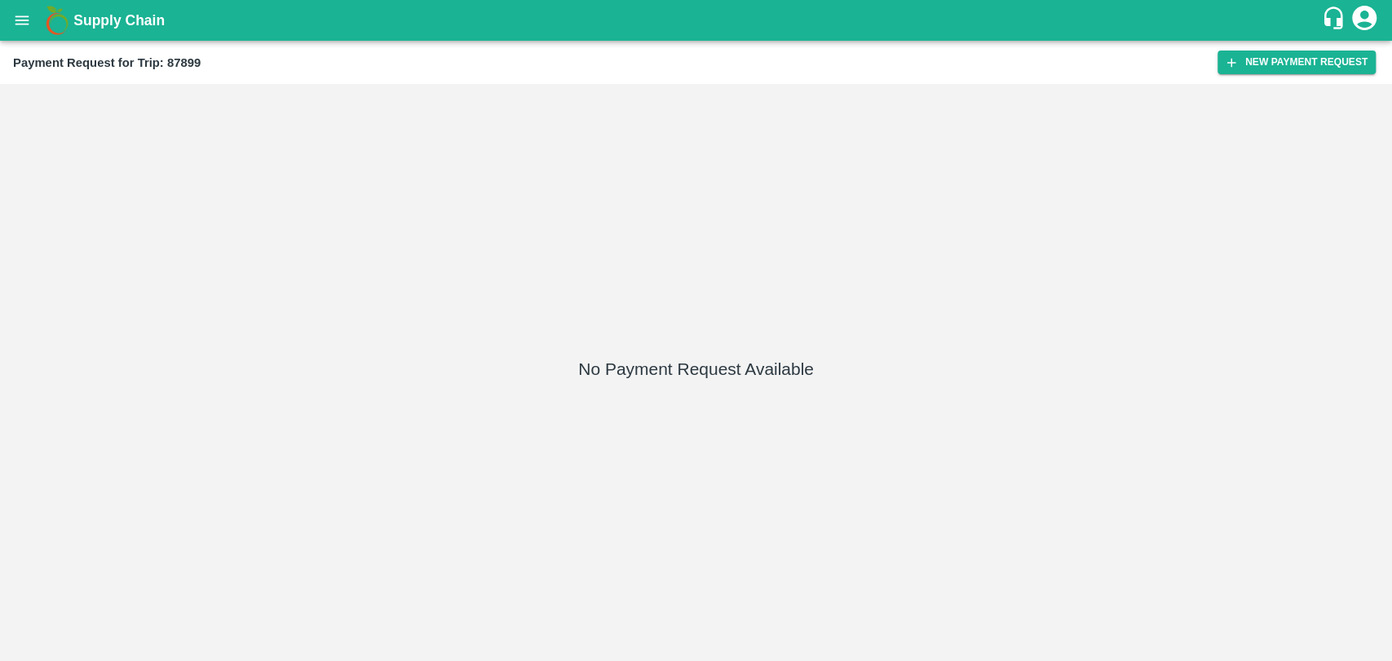
drag, startPoint x: 1259, startPoint y: 34, endPoint x: 1252, endPoint y: 41, distance: 9.2
click at [1259, 34] on div "Supply Chain" at bounding box center [696, 20] width 1392 height 41
click at [1234, 72] on button "New Payment Request" at bounding box center [1296, 63] width 158 height 24
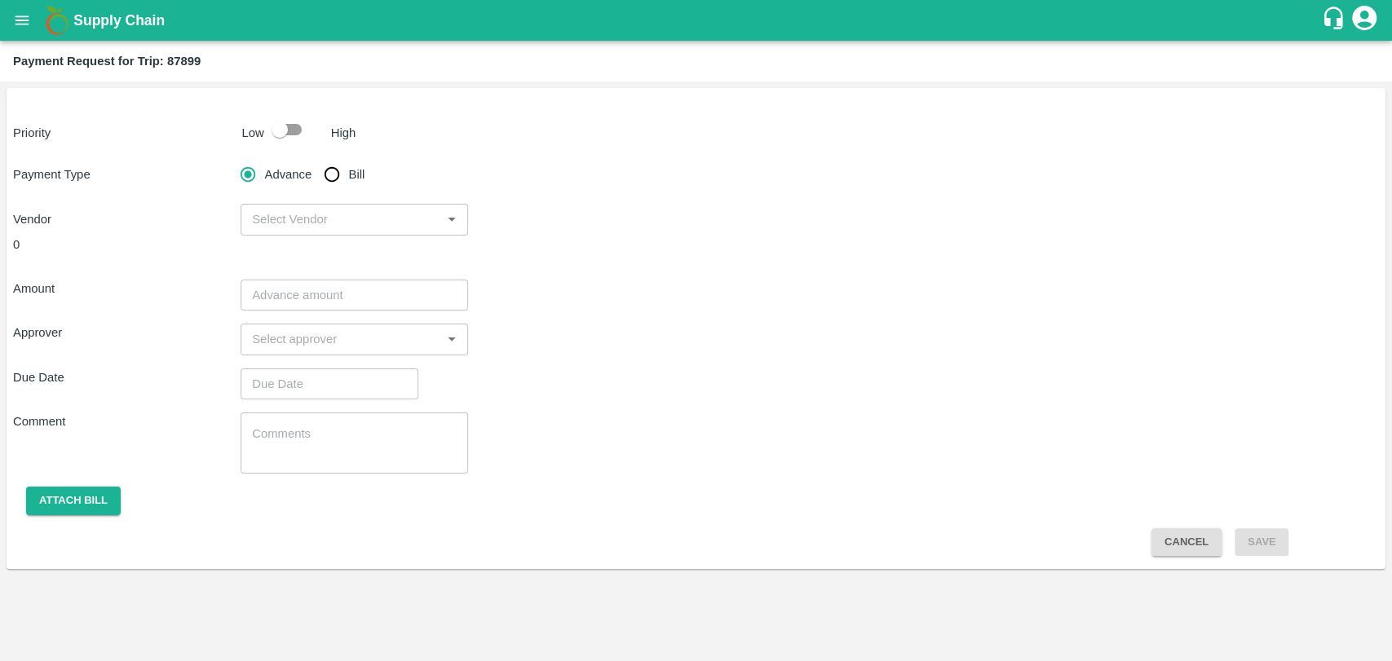
click at [285, 120] on input "checkbox" at bounding box center [279, 129] width 93 height 31
checkbox input "true"
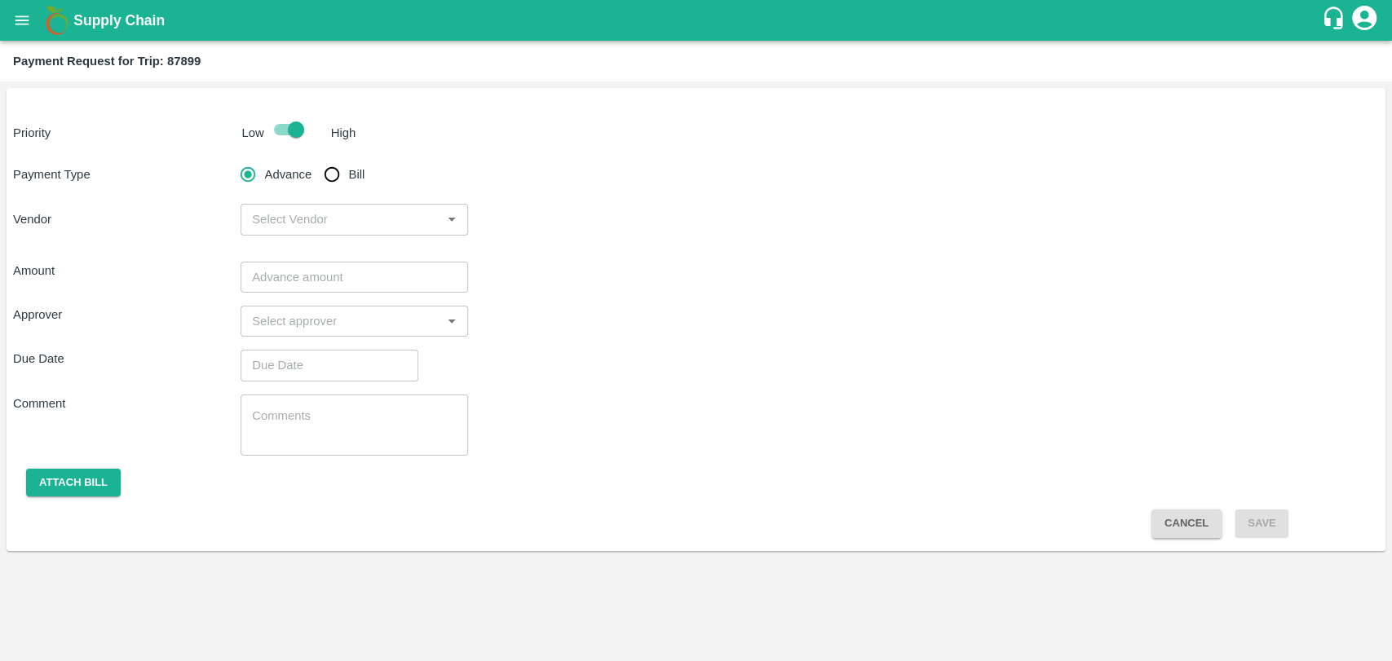
click at [349, 175] on span "Bill" at bounding box center [357, 174] width 16 height 18
click at [348, 175] on input "Bill" at bounding box center [331, 174] width 33 height 33
radio input "true"
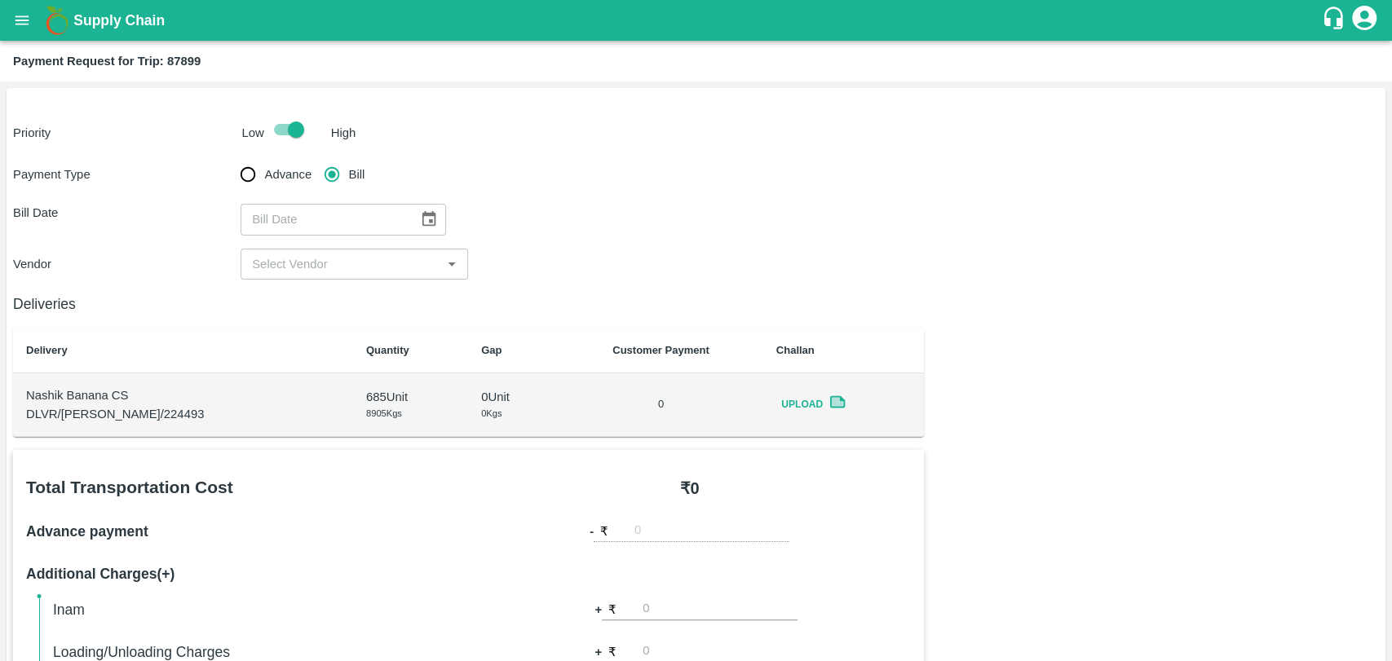
click at [422, 216] on icon "Choose date" at bounding box center [429, 218] width 14 height 15
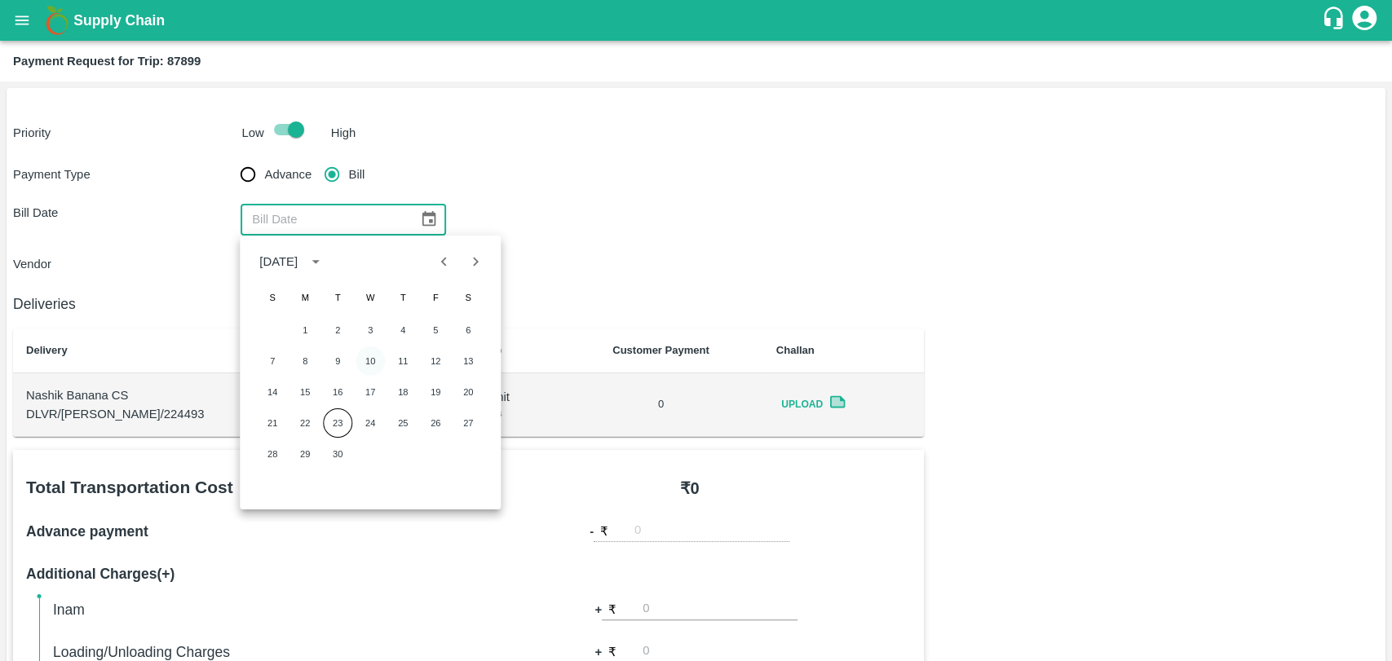
click at [370, 353] on button "10" at bounding box center [369, 360] width 29 height 29
type input "10/09/2025"
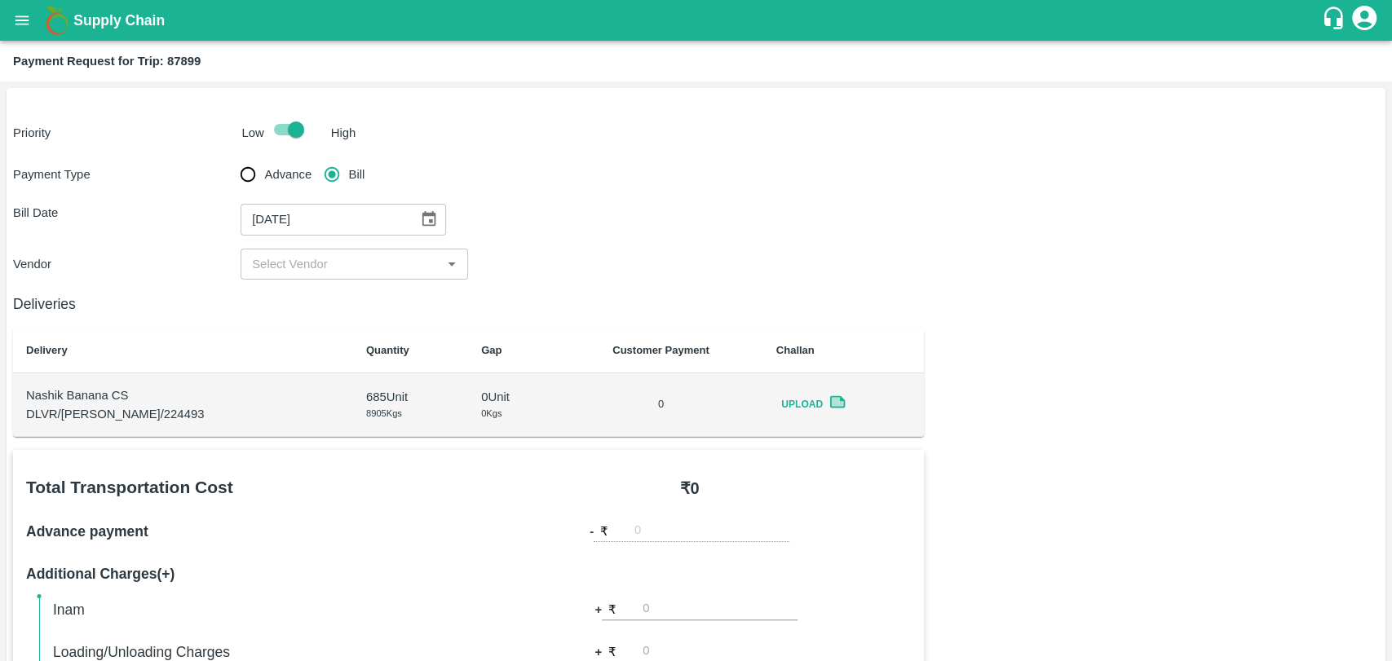
click at [306, 272] on input "input" at bounding box center [340, 264] width 191 height 21
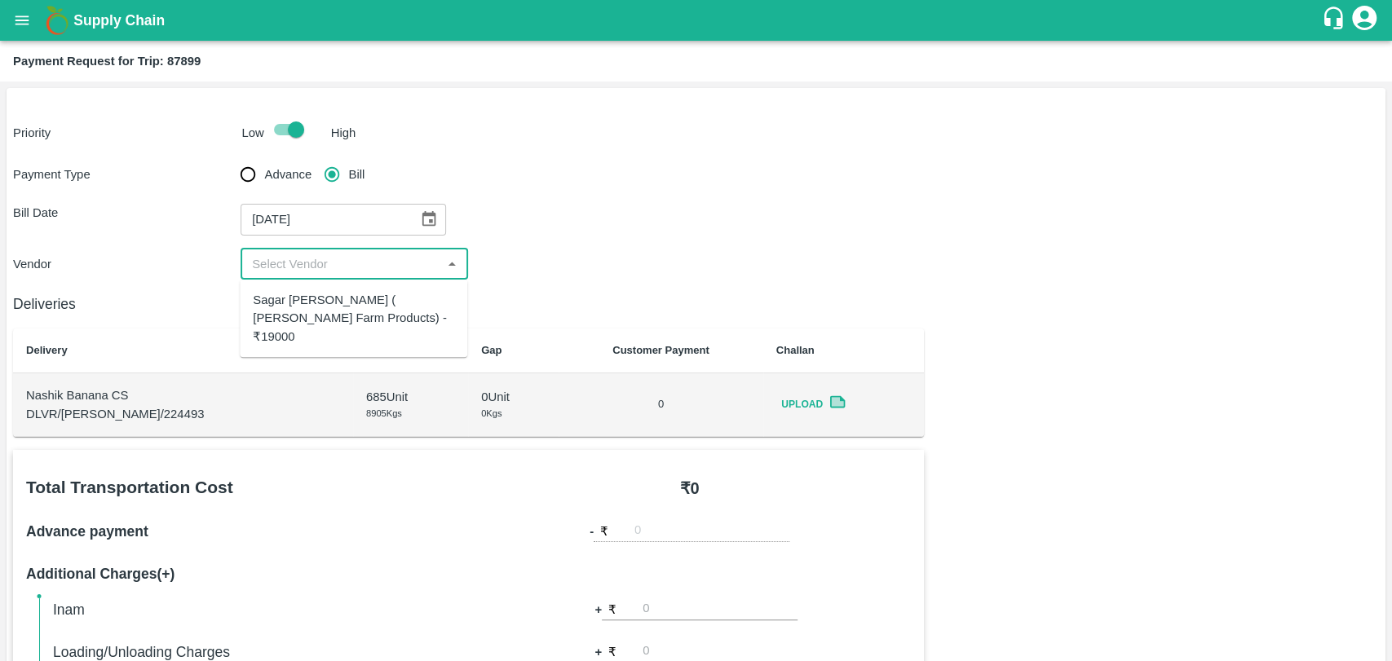
click at [311, 304] on div "Sagar Pramod Patil ( Shreyansh Farm Products) - ₹19000" at bounding box center [353, 318] width 201 height 55
type input "Sagar Pramod Patil ( Shreyansh Farm Products) - ₹19000"
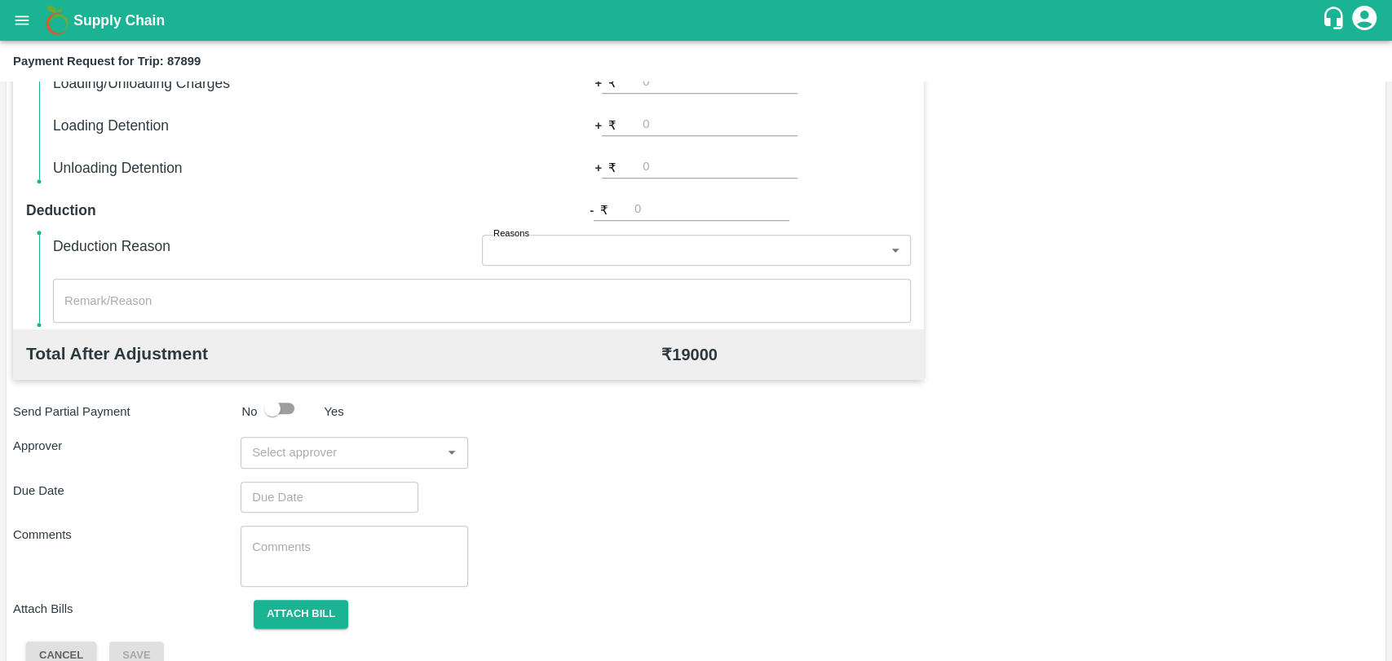
scroll to position [597, 0]
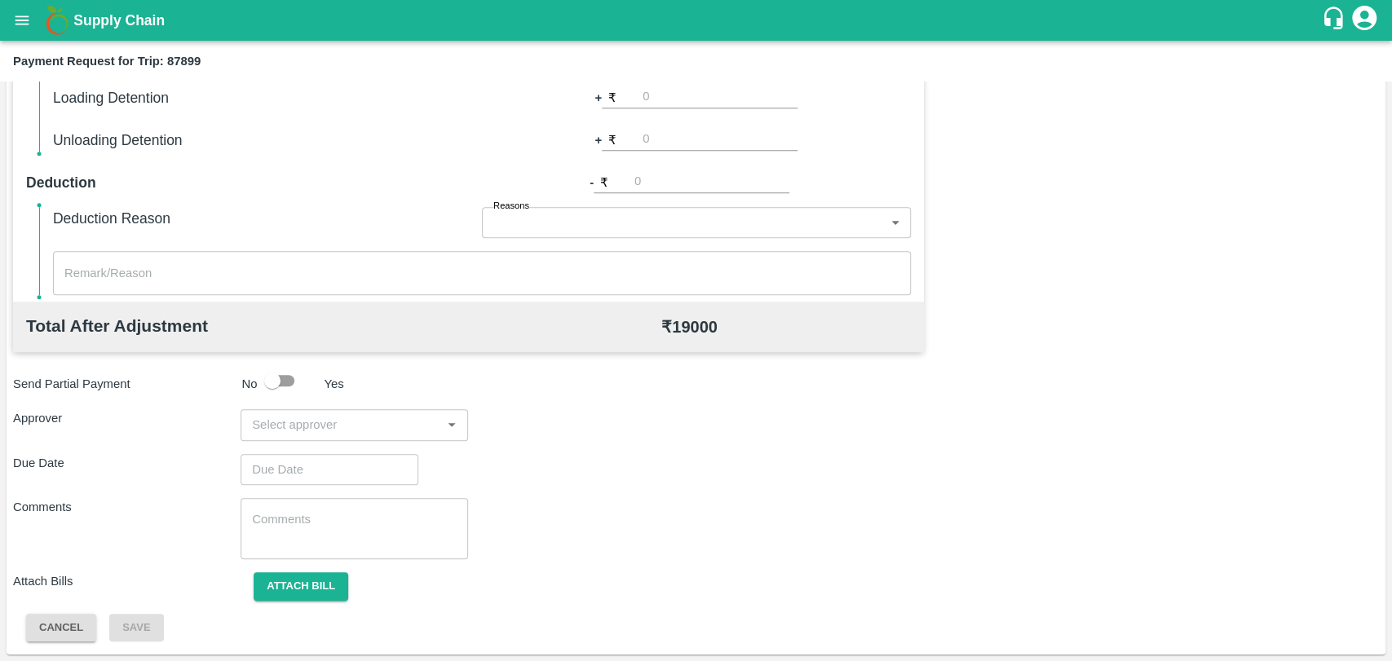
click at [364, 421] on input "input" at bounding box center [340, 424] width 191 height 21
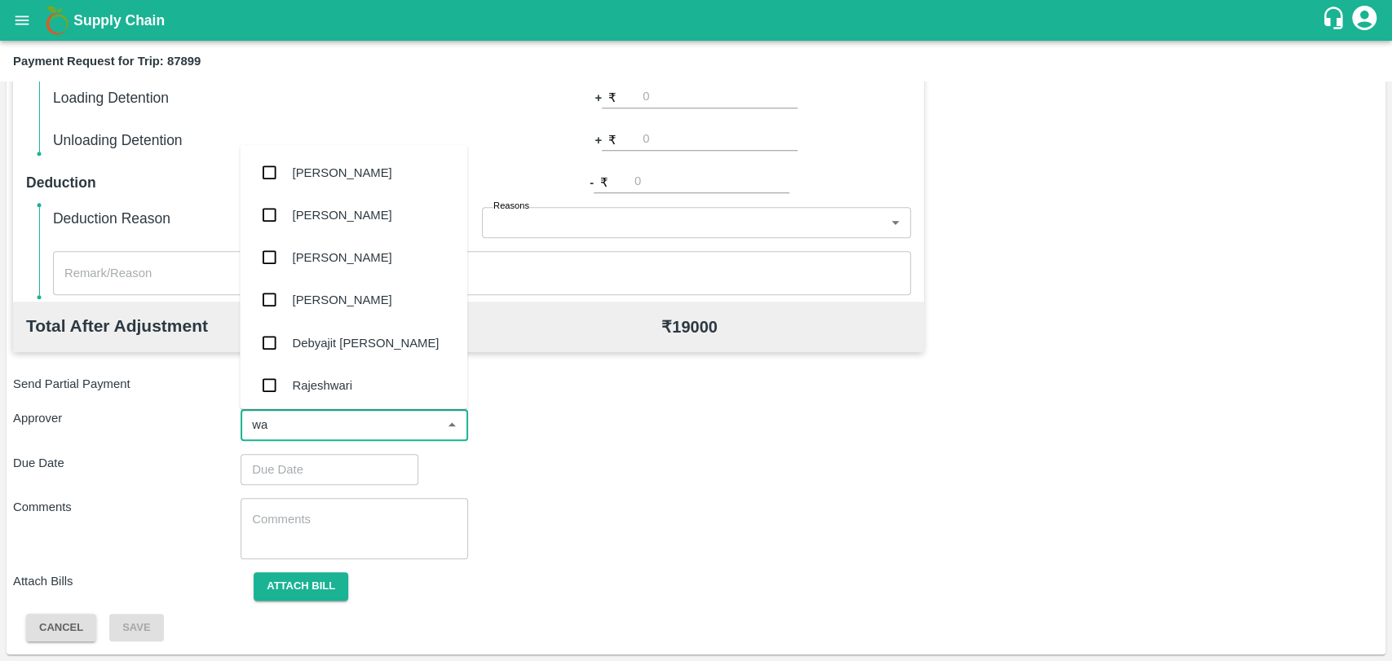
type input "wag"
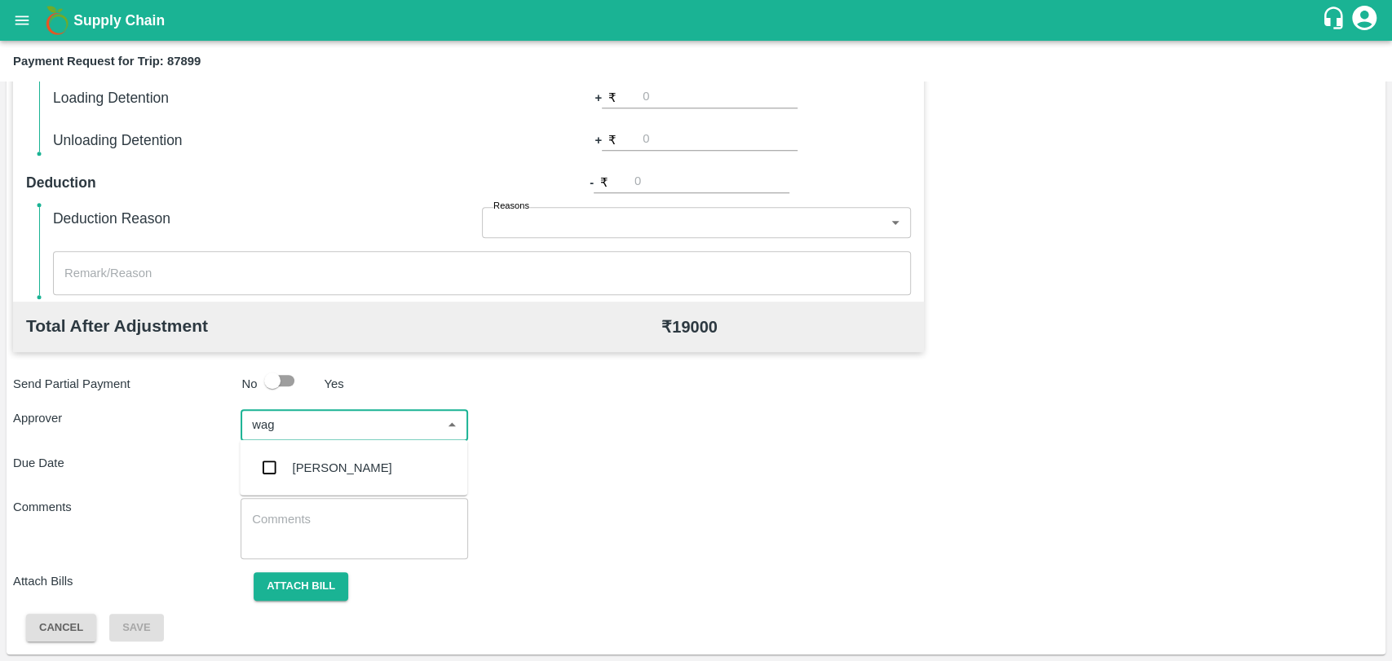
click at [334, 459] on div "Prasad Waghade" at bounding box center [342, 468] width 99 height 18
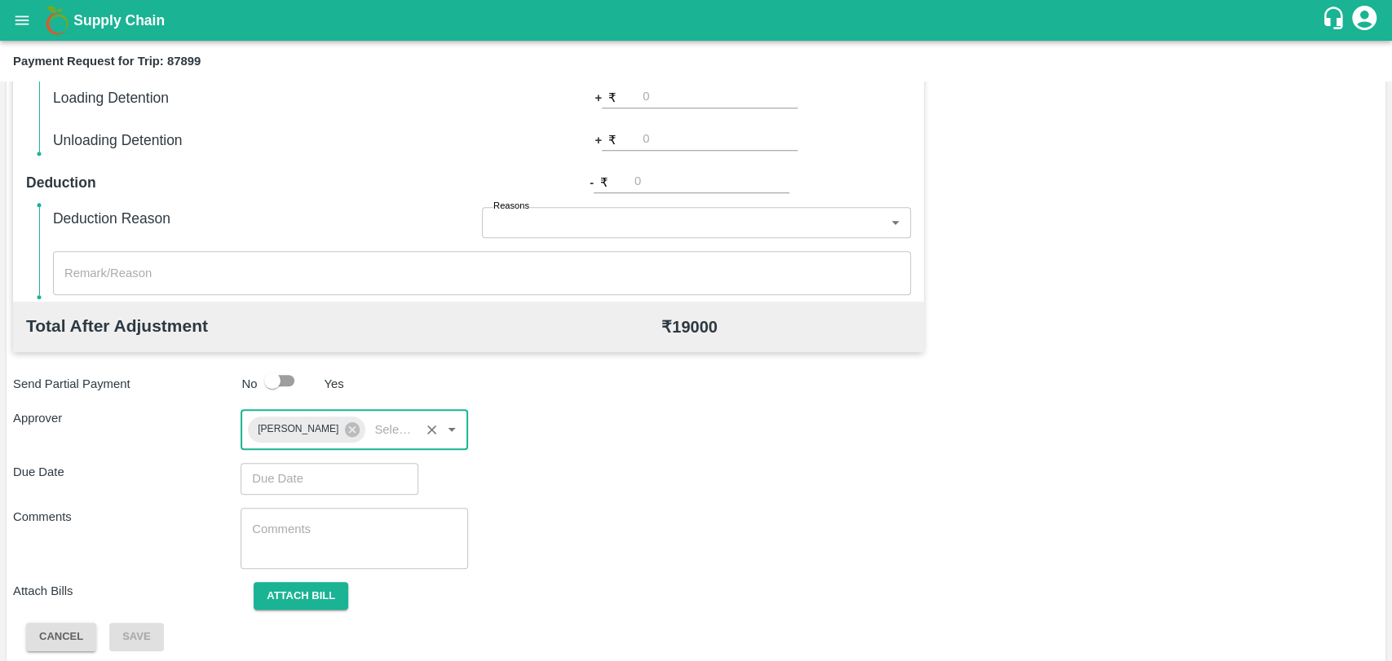
click at [320, 474] on input "Choose date" at bounding box center [323, 478] width 166 height 31
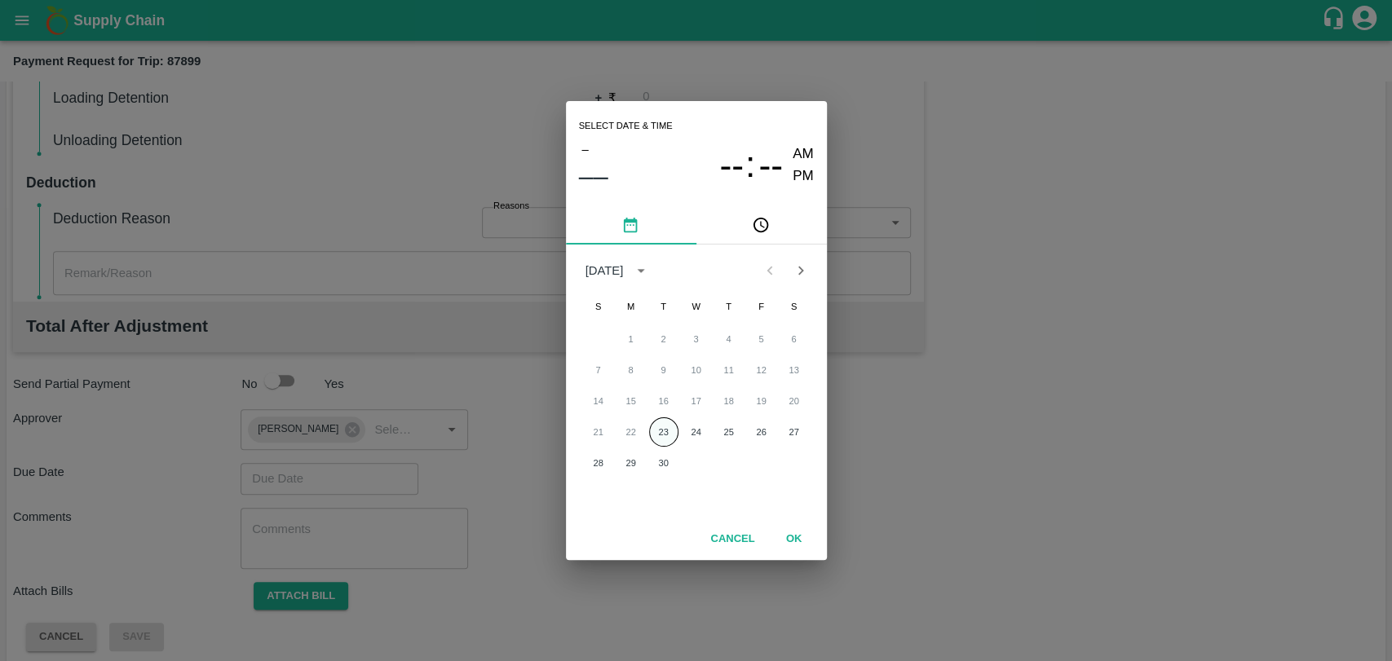
click at [664, 435] on button "23" at bounding box center [663, 431] width 29 height 29
type input "23/09/2025 12:00 AM"
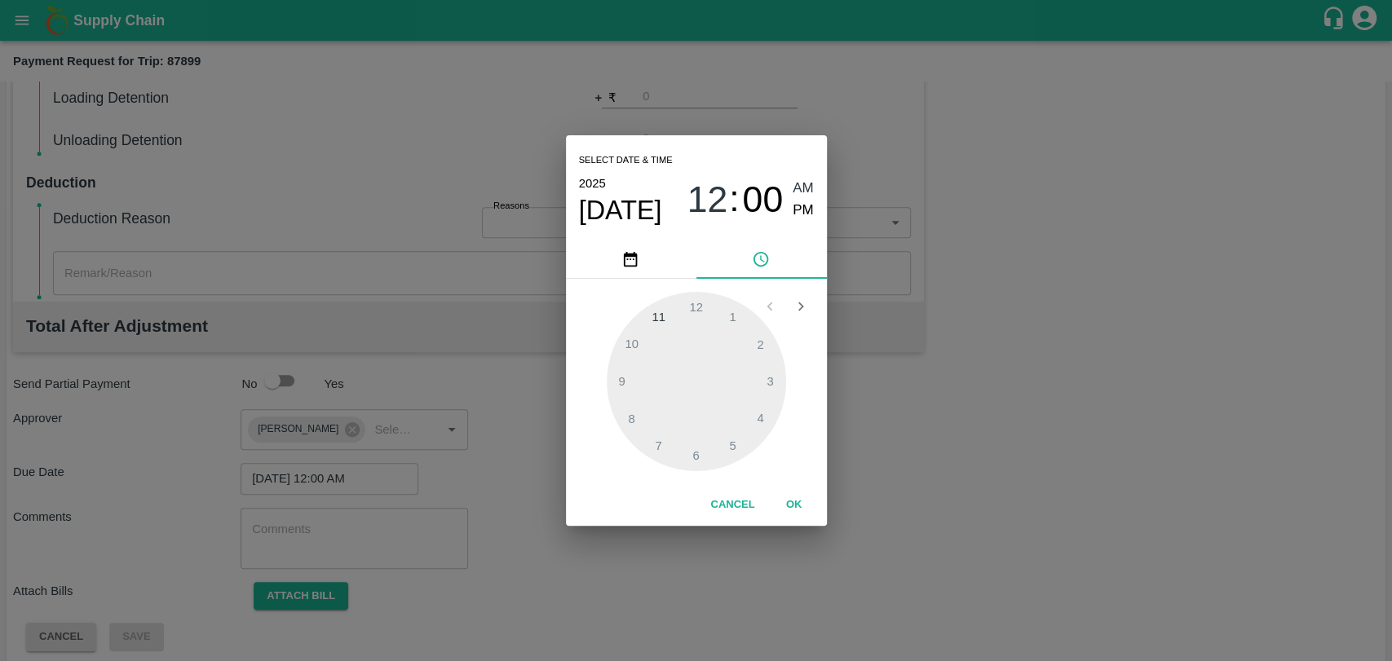
click at [815, 504] on button "OK" at bounding box center [794, 505] width 52 height 29
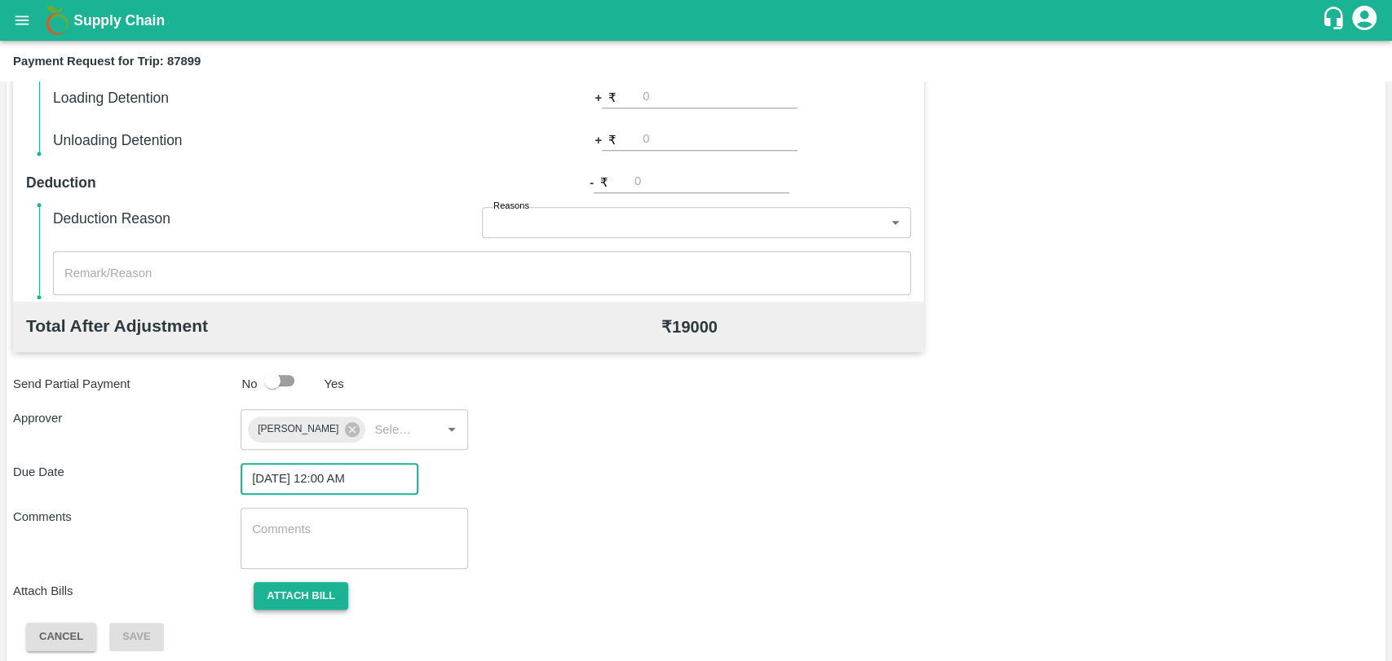
click at [295, 590] on button "Attach bill" at bounding box center [301, 596] width 95 height 29
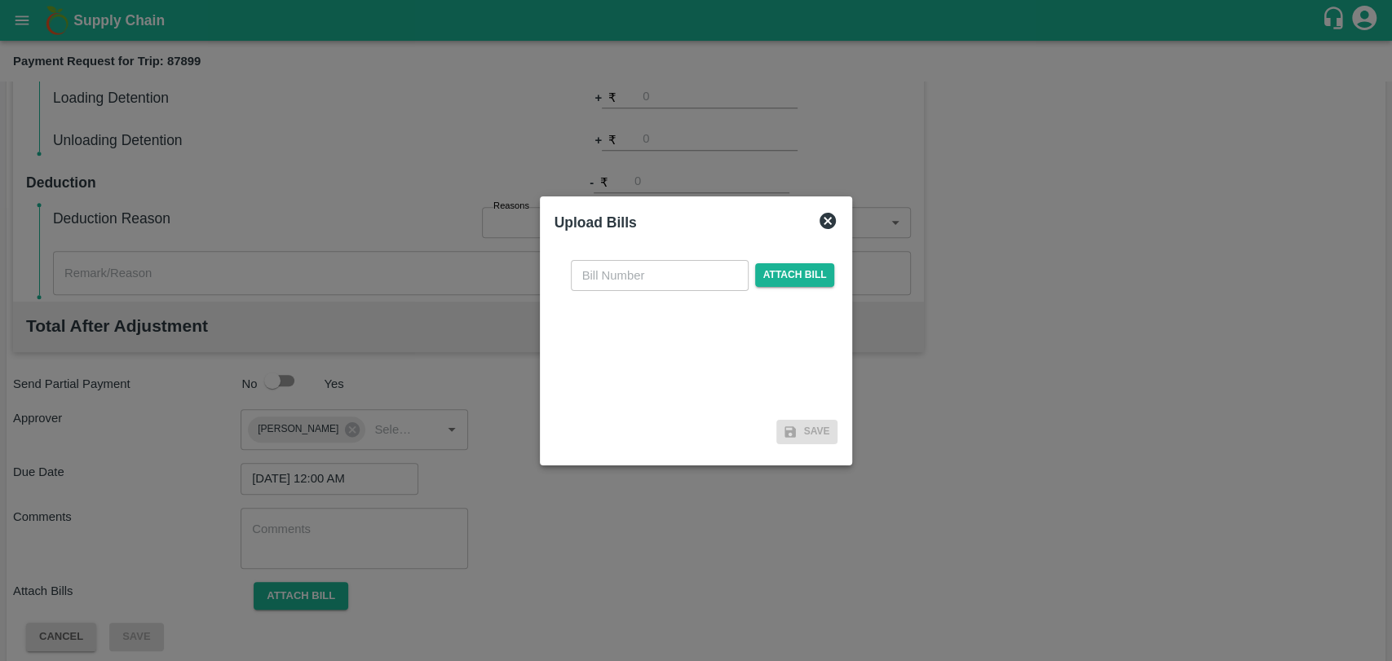
click at [620, 267] on input "text" at bounding box center [660, 275] width 178 height 31
type input "445"
click at [777, 270] on span "Attach bill" at bounding box center [795, 275] width 80 height 24
click at [0, 0] on input "Attach bill" at bounding box center [0, 0] width 0 height 0
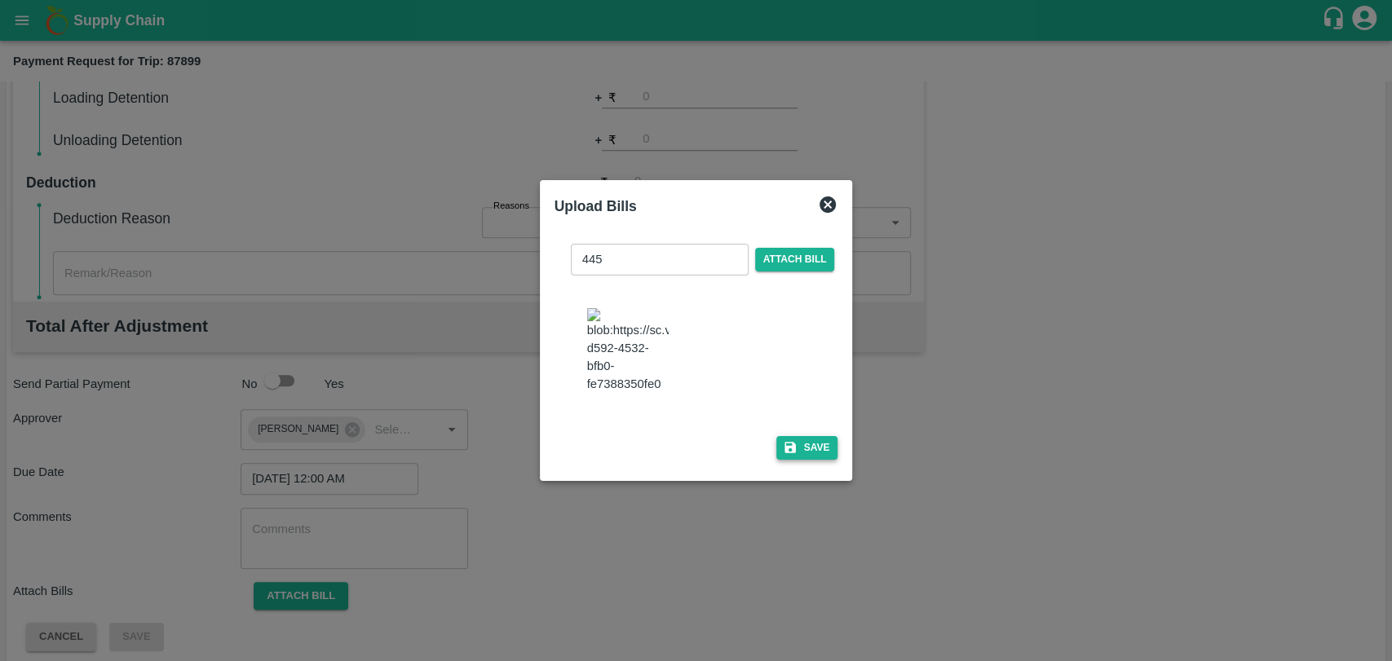
click at [828, 437] on button "Save" at bounding box center [807, 448] width 62 height 24
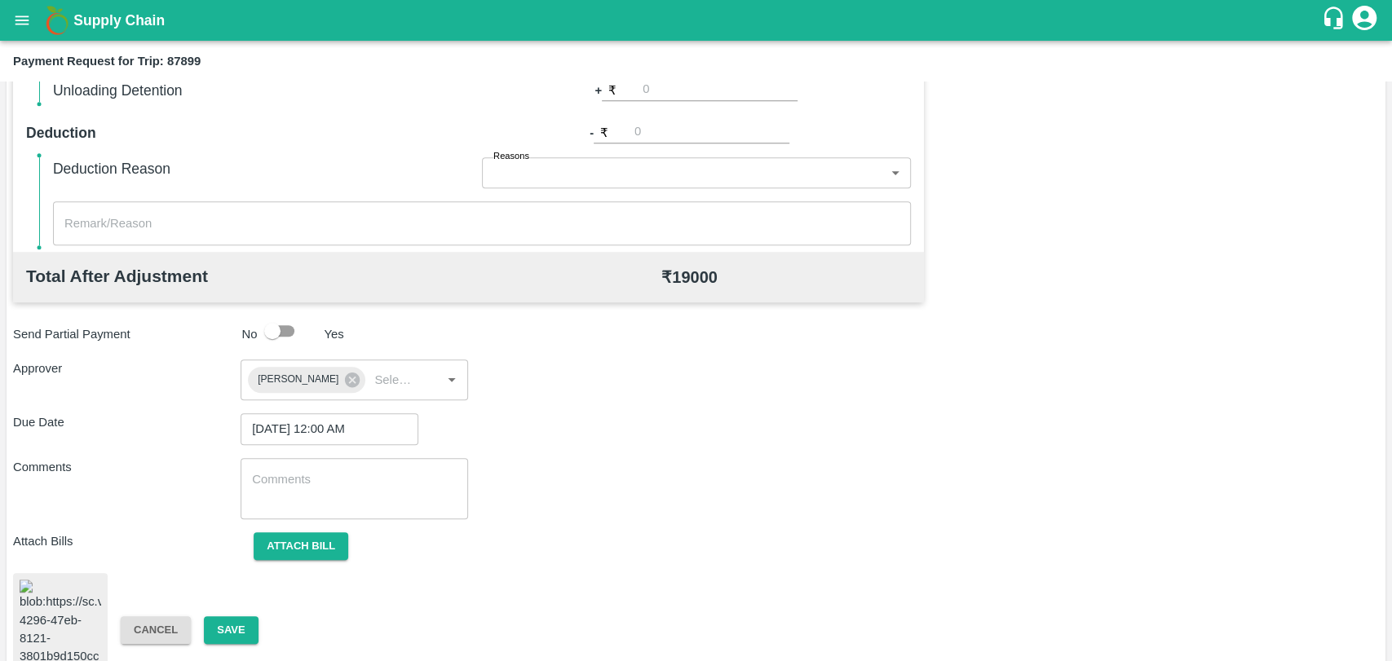
scroll to position [671, 0]
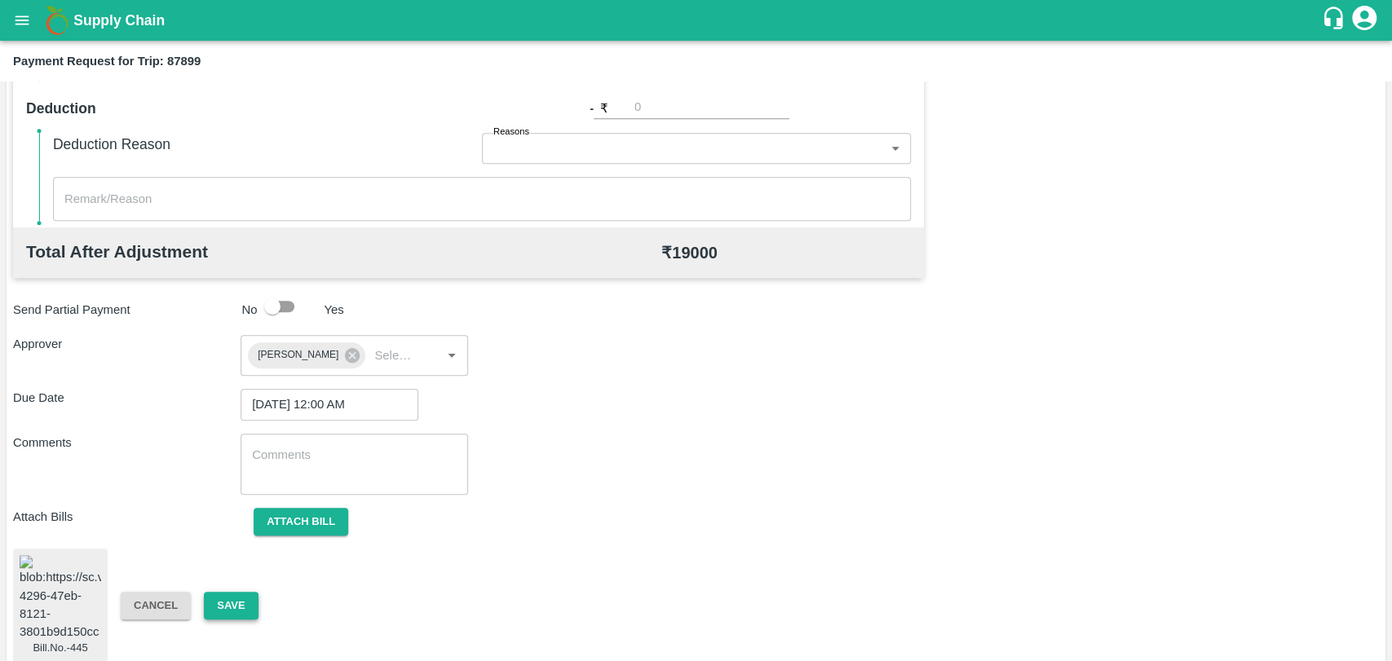
click at [248, 592] on button "Save" at bounding box center [231, 606] width 54 height 29
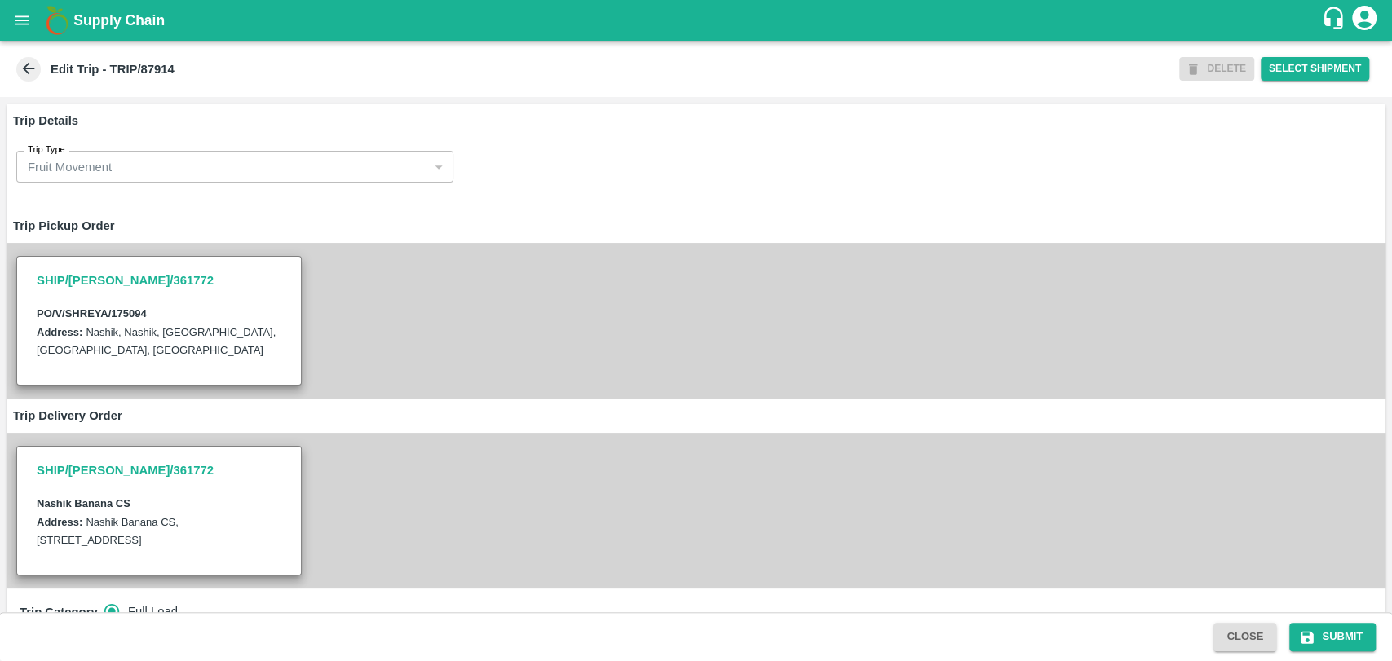
scroll to position [543, 0]
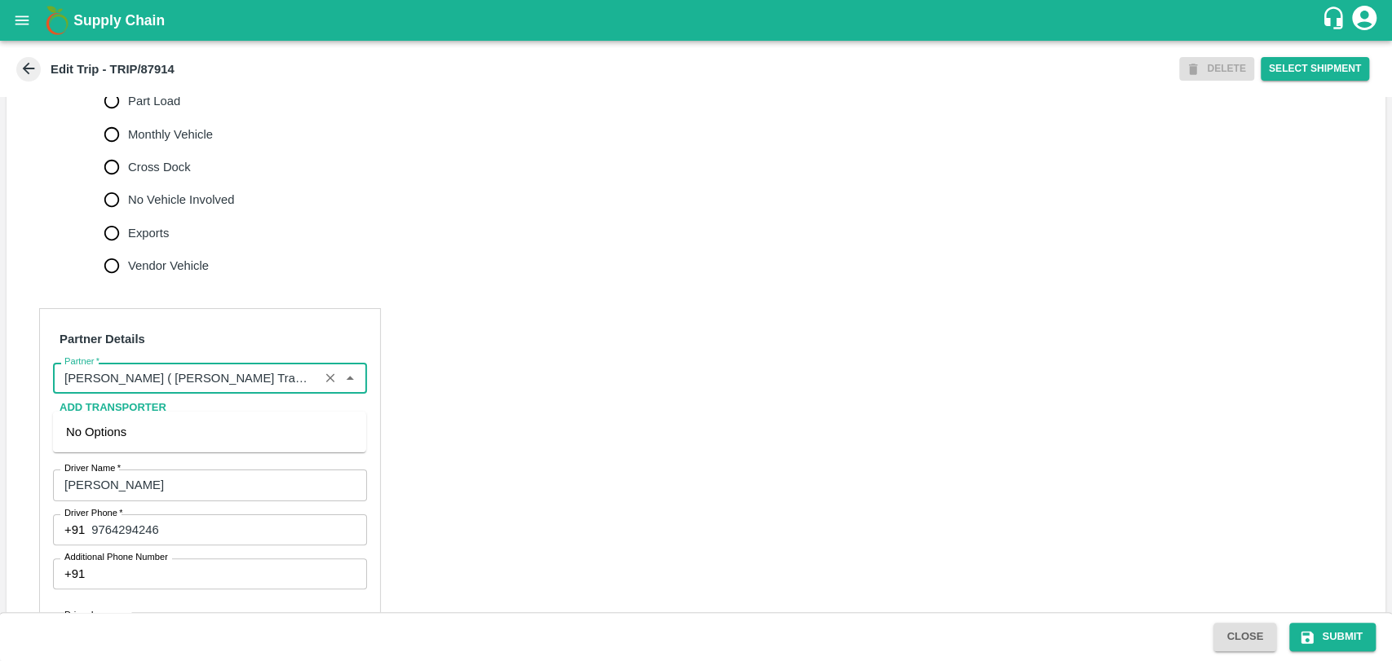
click at [193, 389] on input "Partner   *" at bounding box center [186, 378] width 256 height 21
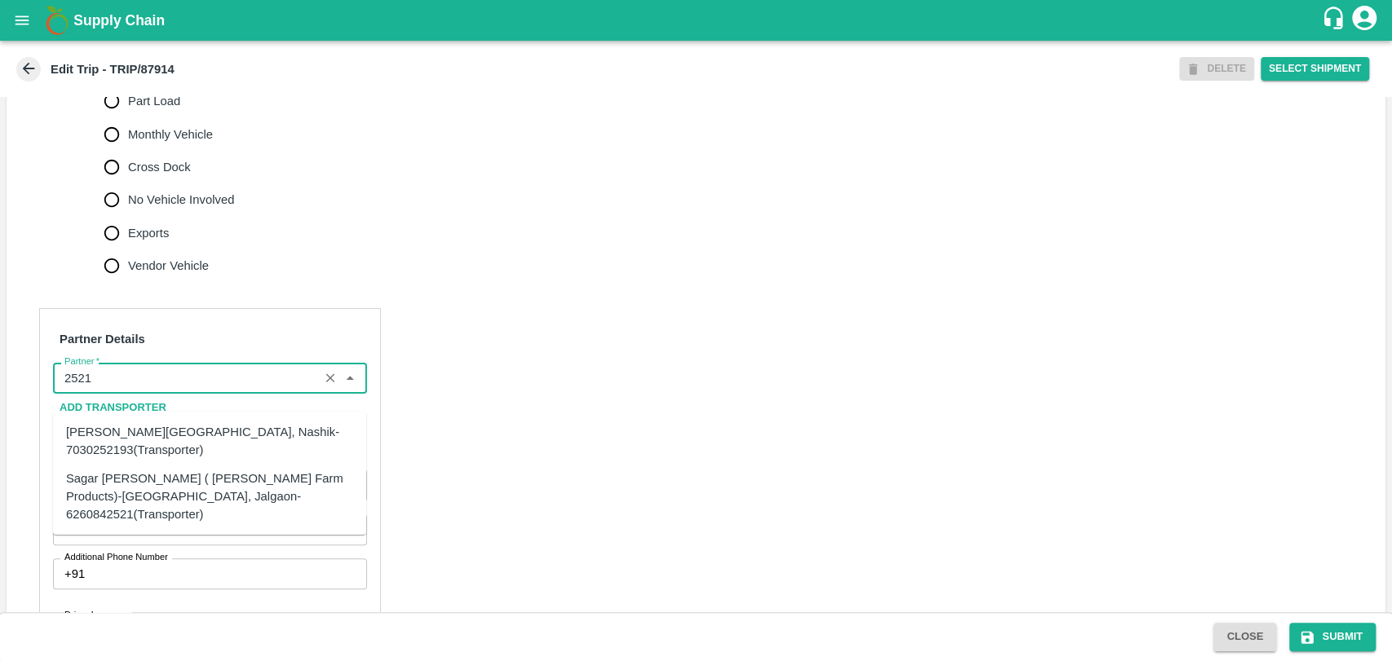
drag, startPoint x: 143, startPoint y: 432, endPoint x: 135, endPoint y: 476, distance: 44.9
click at [135, 476] on ul "Shubham Rajendra Sonawane-Varkheda, Nashik-7030252193(Transporter) Sagar Pramod…" at bounding box center [209, 473] width 313 height 123
click at [135, 476] on div "Sagar [PERSON_NAME] ( [PERSON_NAME] Farm Products)-[GEOGRAPHIC_DATA], Jalgaon-6…" at bounding box center [209, 496] width 287 height 55
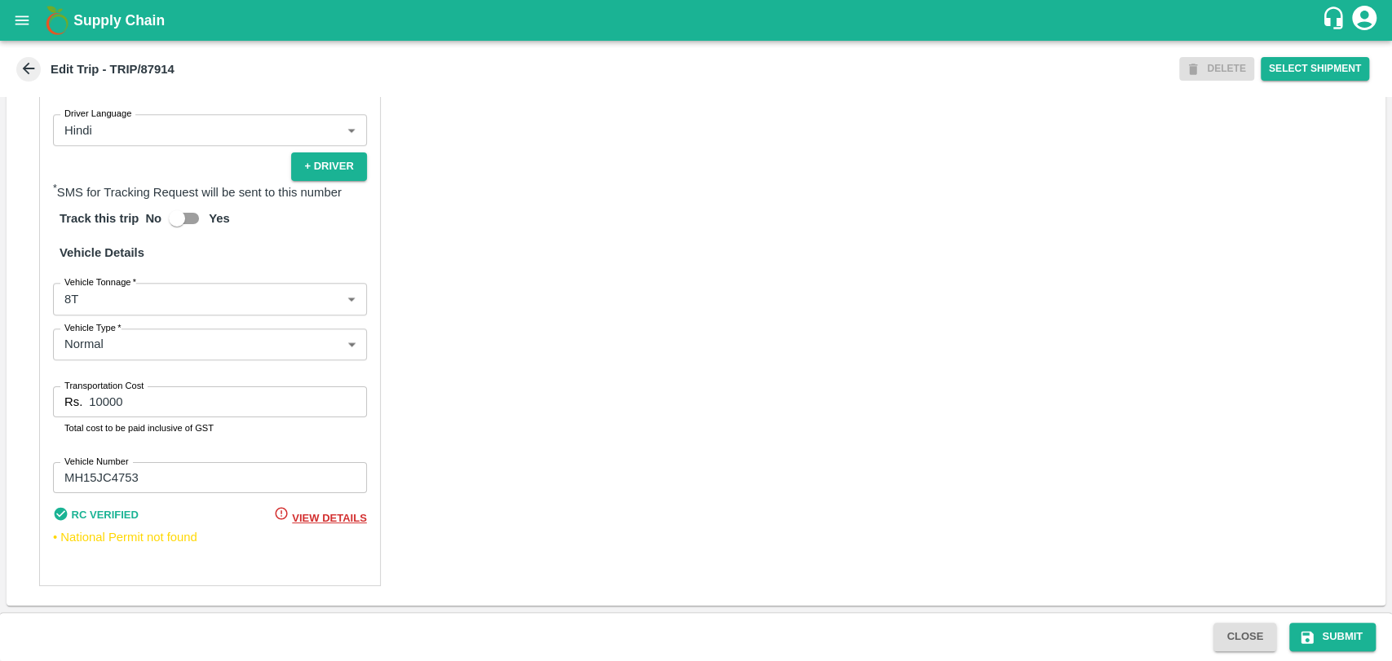
scroll to position [1061, 0]
type input "Sagar [PERSON_NAME] ( [PERSON_NAME] Farm Products)-[GEOGRAPHIC_DATA], Jalgaon-6…"
click at [88, 296] on body "Supply Chain Edit Trip - TRIP/87914 DELETE Select Shipment Trip Details Trip Ty…" at bounding box center [696, 330] width 1392 height 661
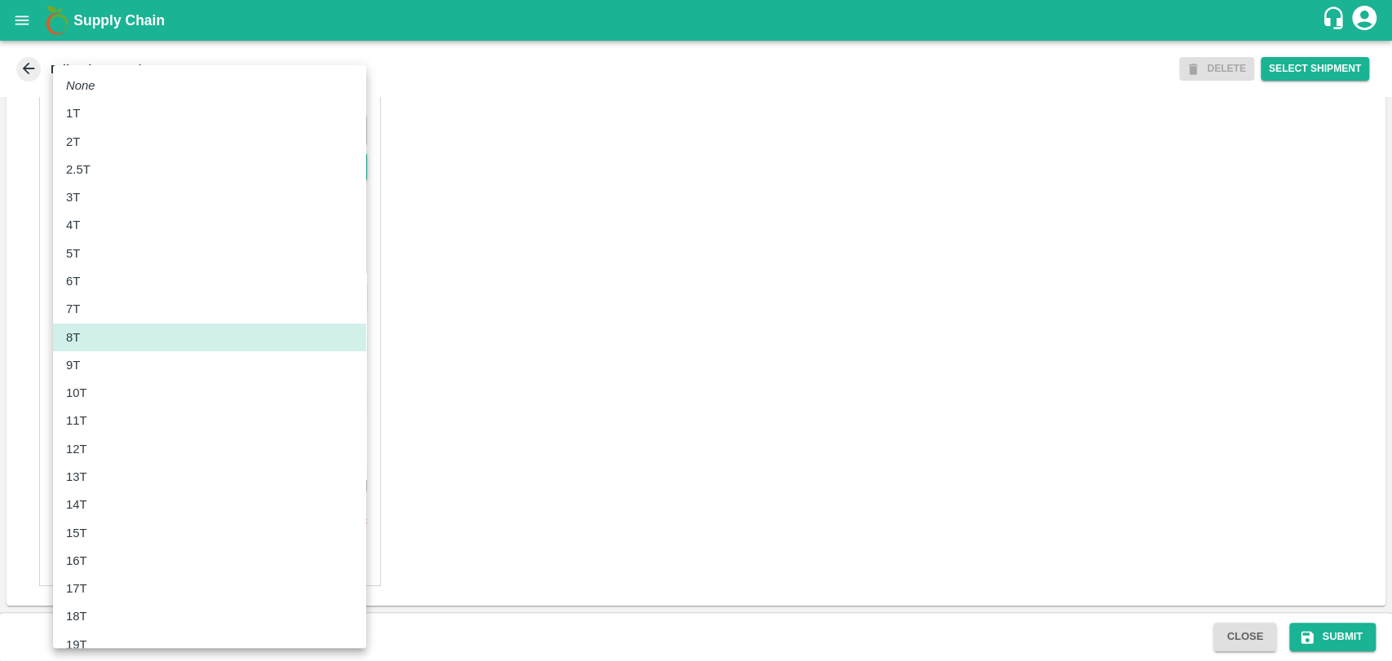
click at [74, 440] on p "12T" at bounding box center [76, 449] width 21 height 18
type input "12000"
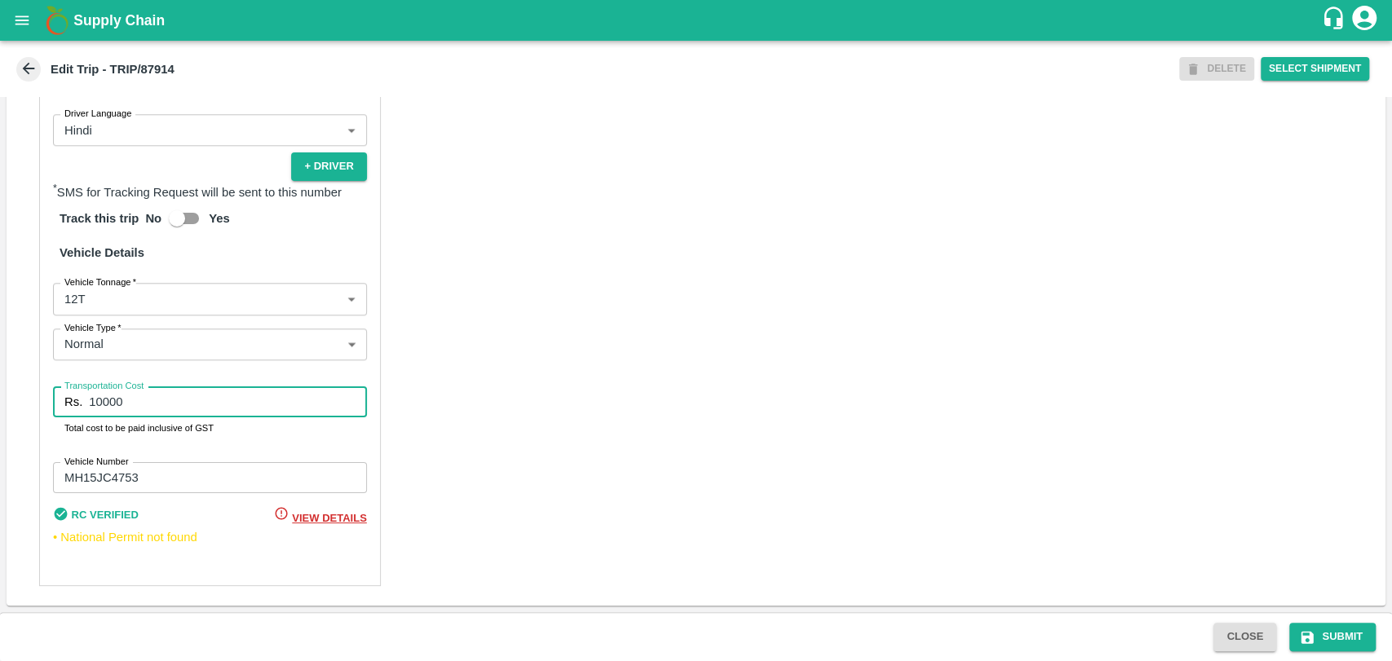
drag, startPoint x: 141, startPoint y: 409, endPoint x: 2, endPoint y: 387, distance: 140.3
click at [2, 387] on div "Trip Details Trip Type Fruit Movement 1 Trip Type Trip Pickup Order SHIP/NASH/3…" at bounding box center [696, 354] width 1392 height 515
type input "21850"
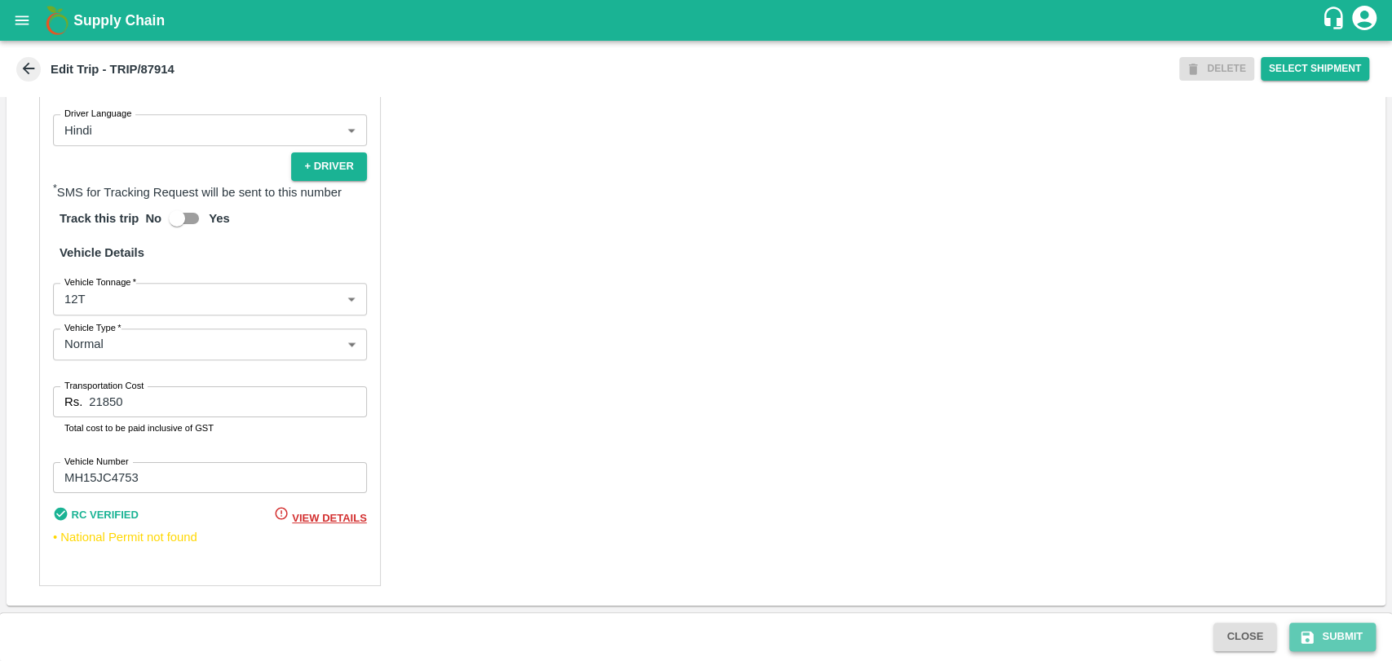
click at [1353, 638] on button "Submit" at bounding box center [1332, 637] width 86 height 29
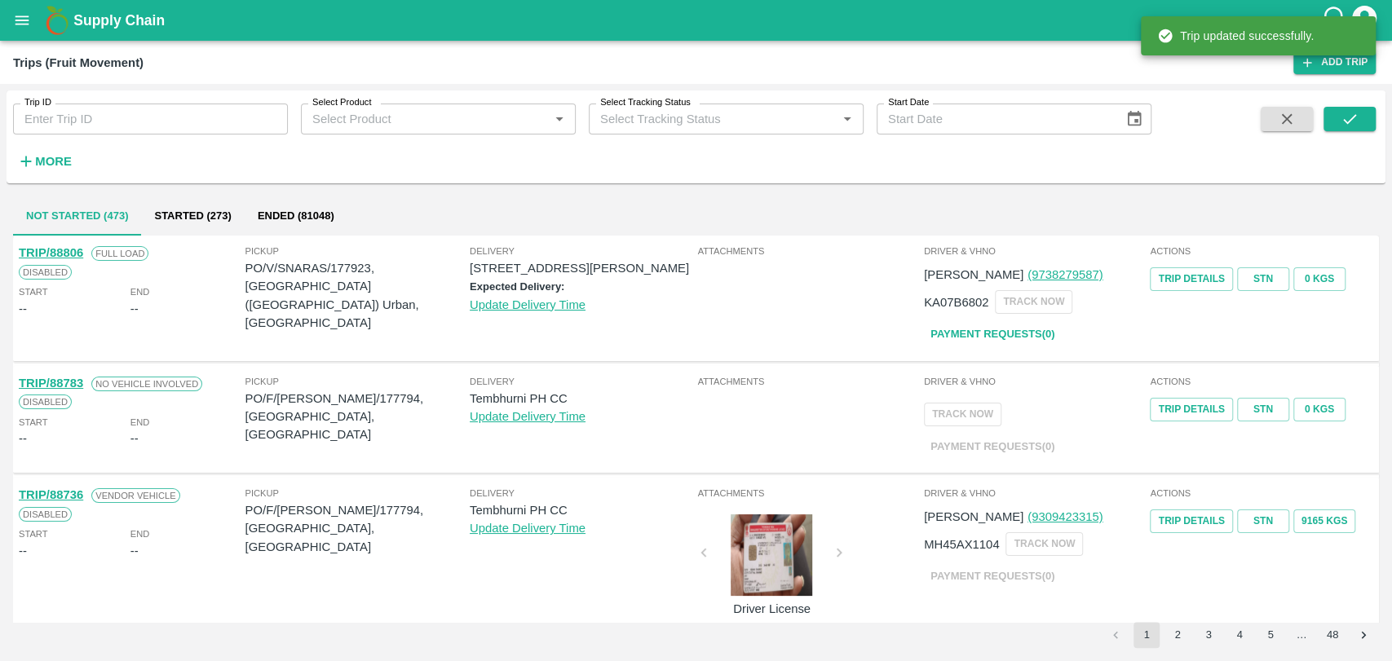
click at [58, 139] on div "More" at bounding box center [38, 155] width 76 height 41
click at [50, 152] on h6 "More" at bounding box center [53, 161] width 37 height 21
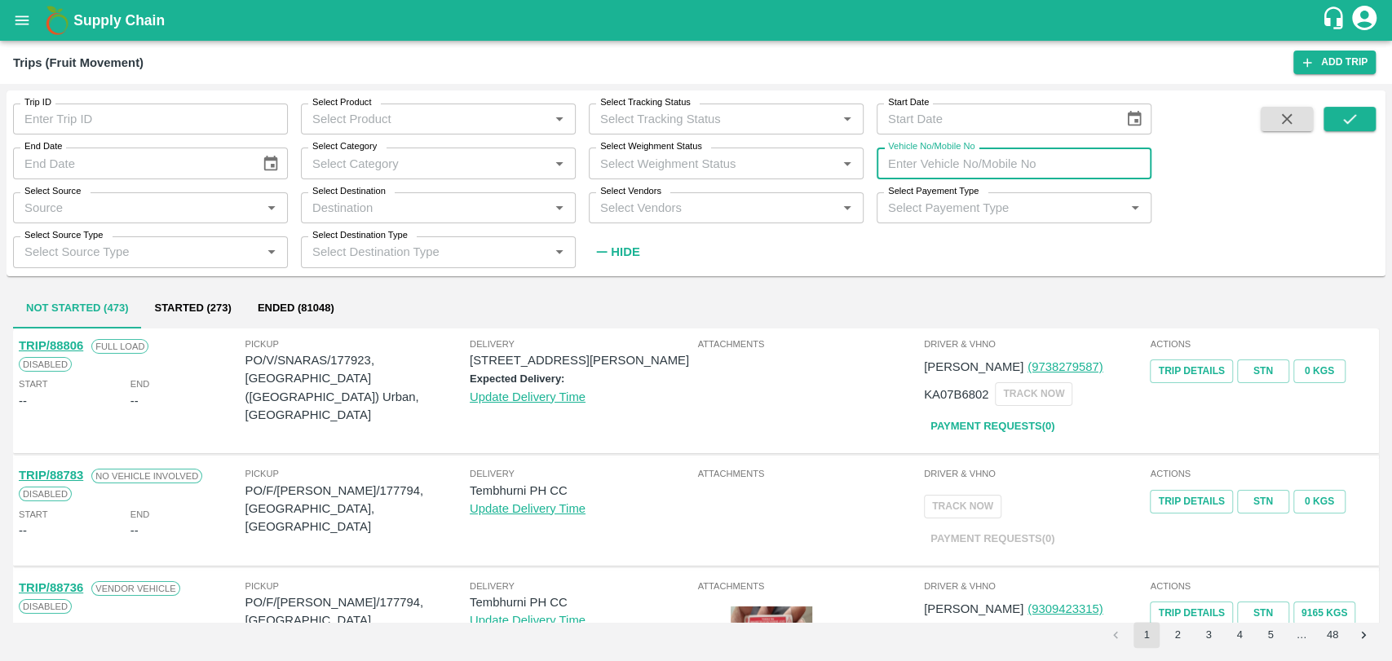
click at [1116, 155] on input "Vehicle No/Mobile No" at bounding box center [1013, 163] width 275 height 31
paste input "MH45AF2821"
type input "MH45AF2821"
click at [1344, 120] on icon "submit" at bounding box center [1349, 119] width 13 height 10
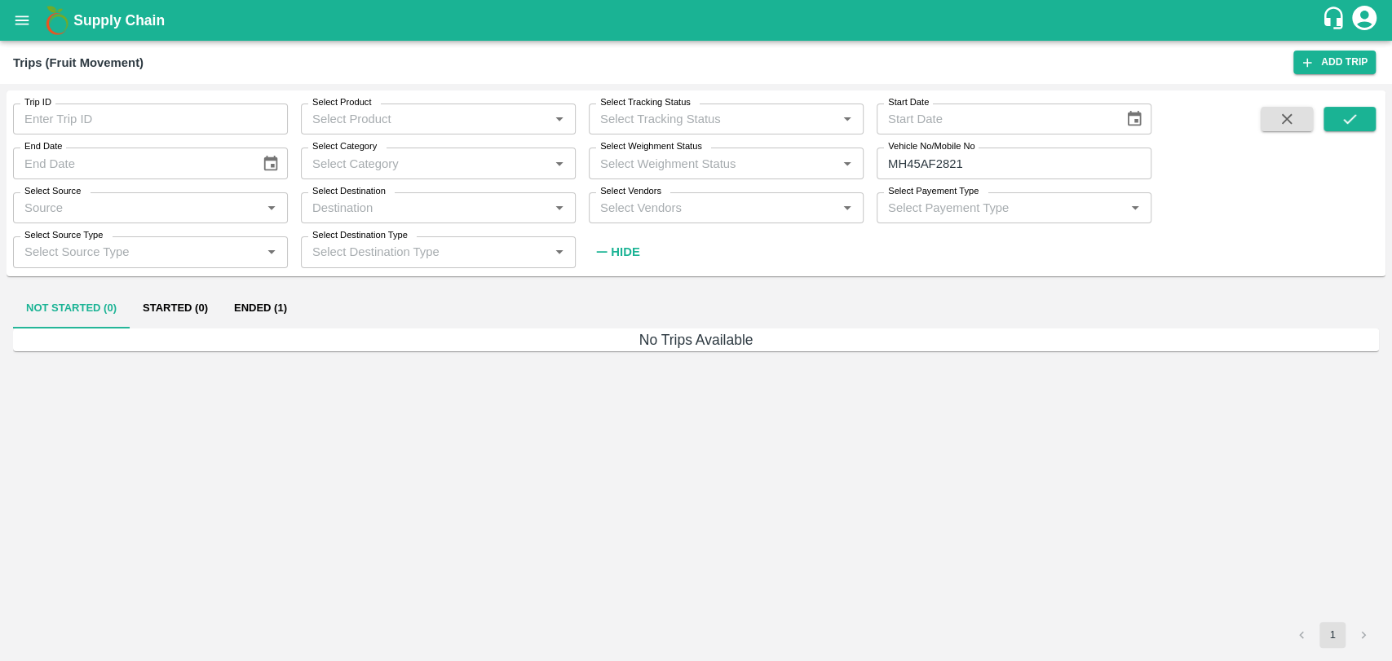
click at [245, 304] on button "Ended (1)" at bounding box center [260, 308] width 79 height 39
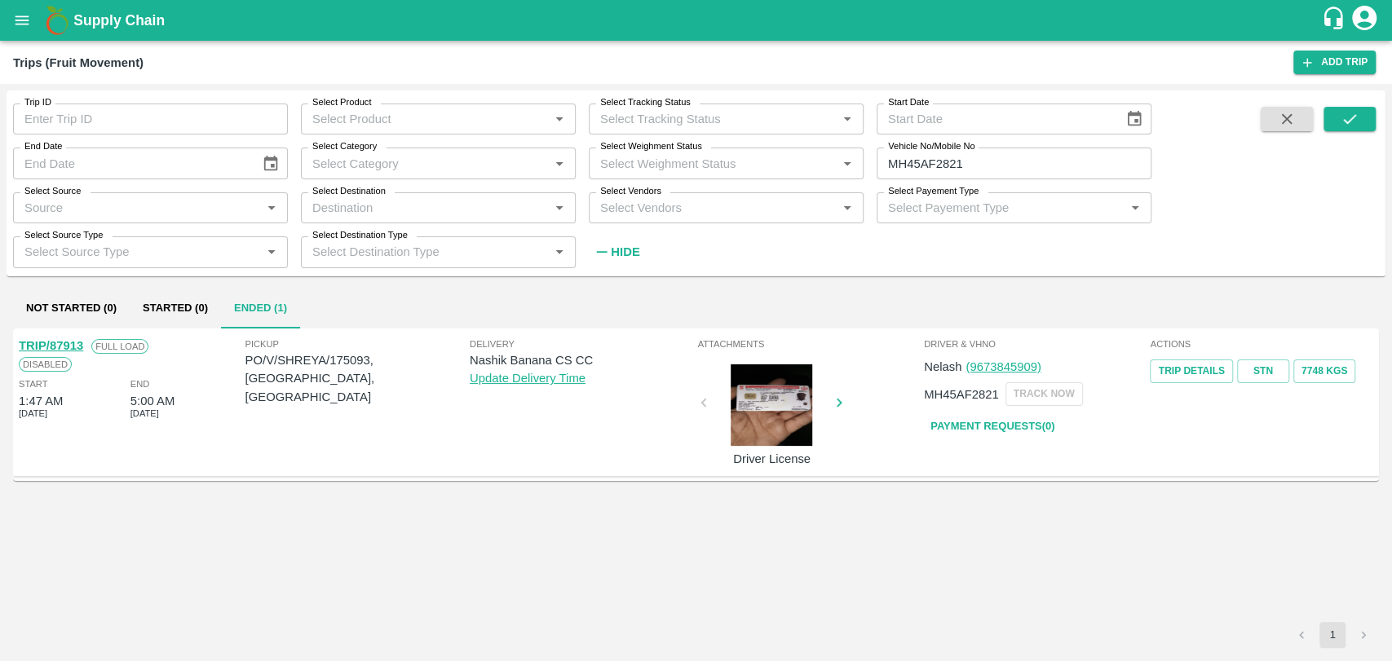
click at [68, 349] on link "TRIP/87913" at bounding box center [51, 345] width 64 height 13
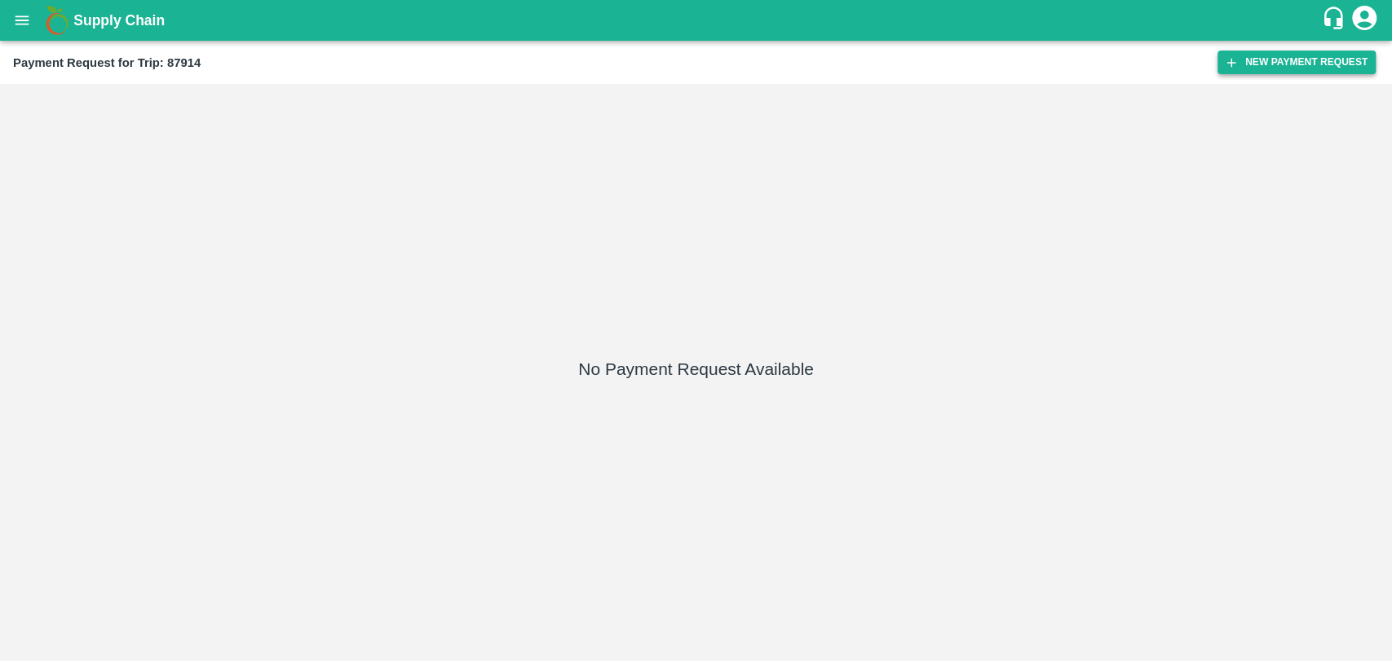
click at [1265, 64] on button "New Payment Request" at bounding box center [1296, 63] width 158 height 24
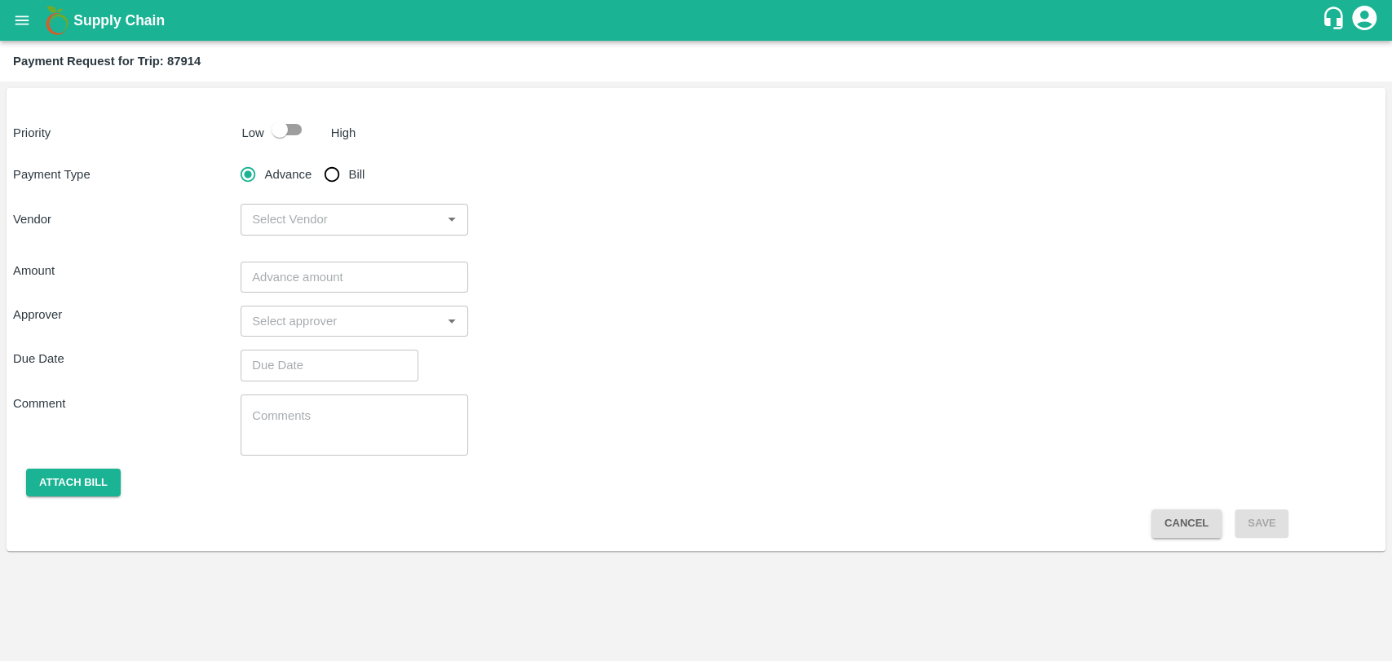
click at [287, 121] on input "checkbox" at bounding box center [279, 129] width 93 height 31
checkbox input "true"
click at [332, 169] on input "Bill" at bounding box center [331, 174] width 33 height 33
radio input "true"
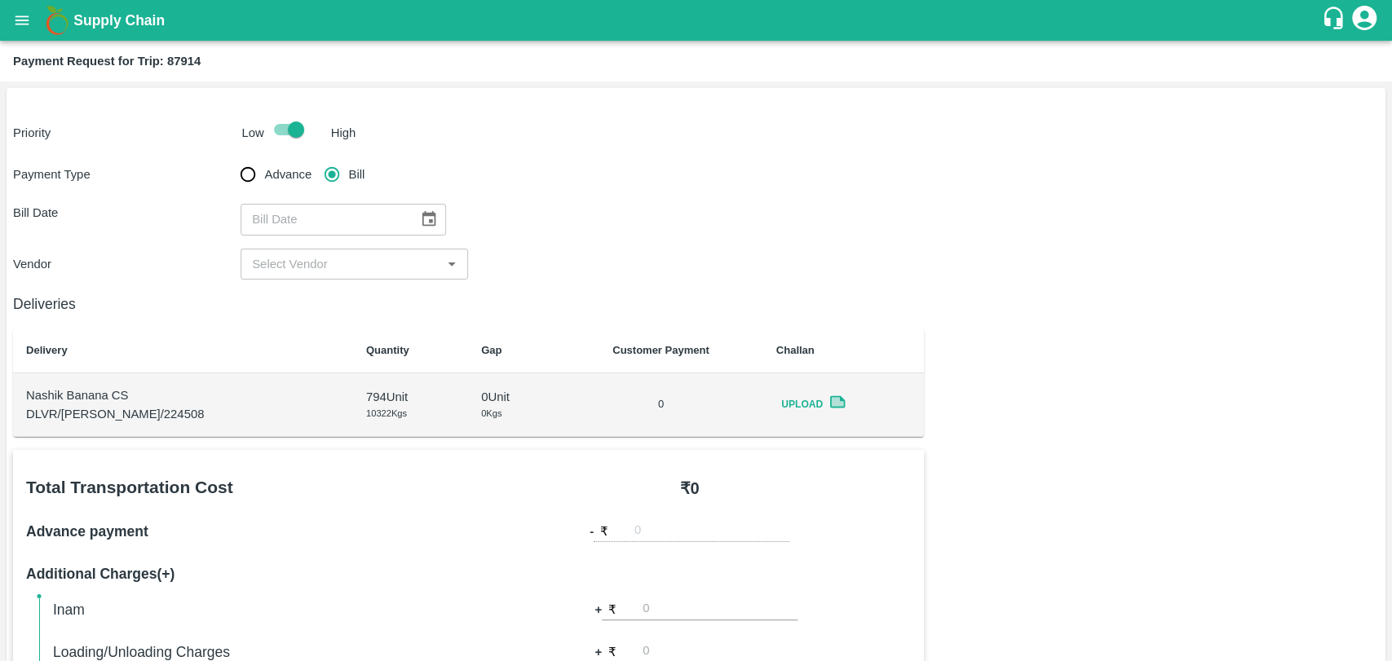
click at [413, 217] on button "Choose date" at bounding box center [428, 219] width 31 height 31
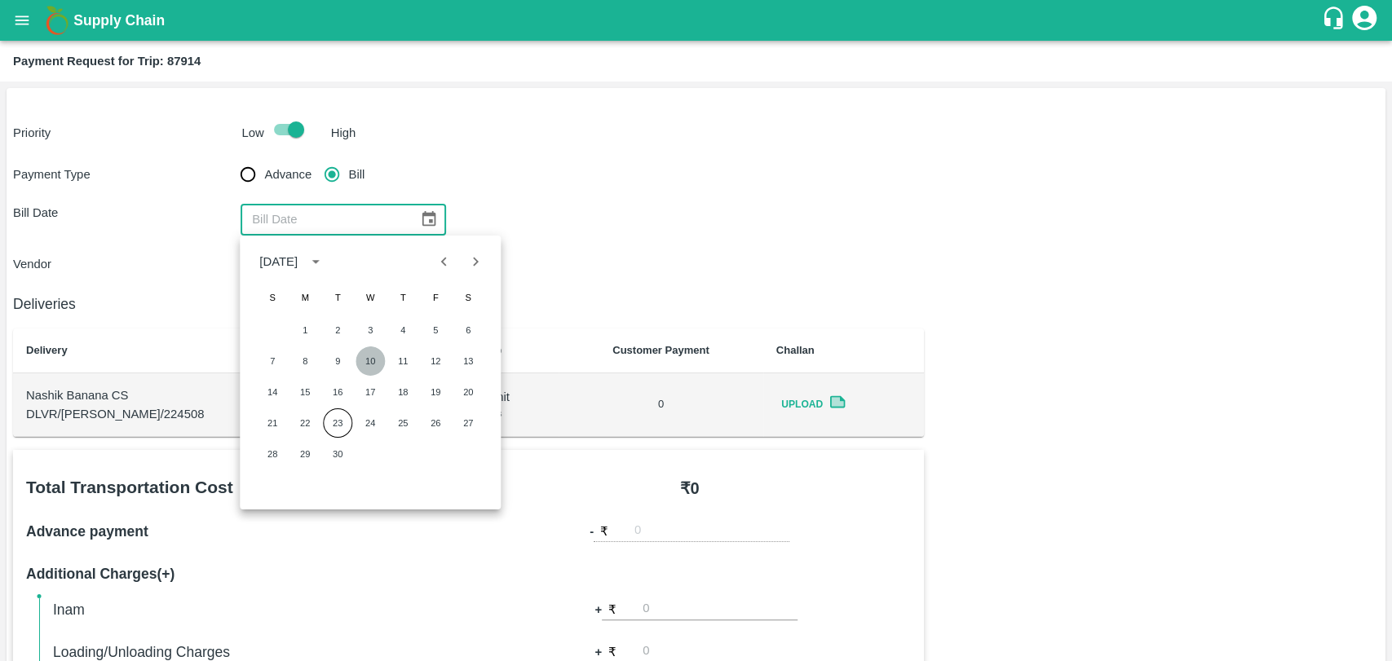
click at [384, 364] on button "10" at bounding box center [369, 360] width 29 height 29
type input "10/09/2025"
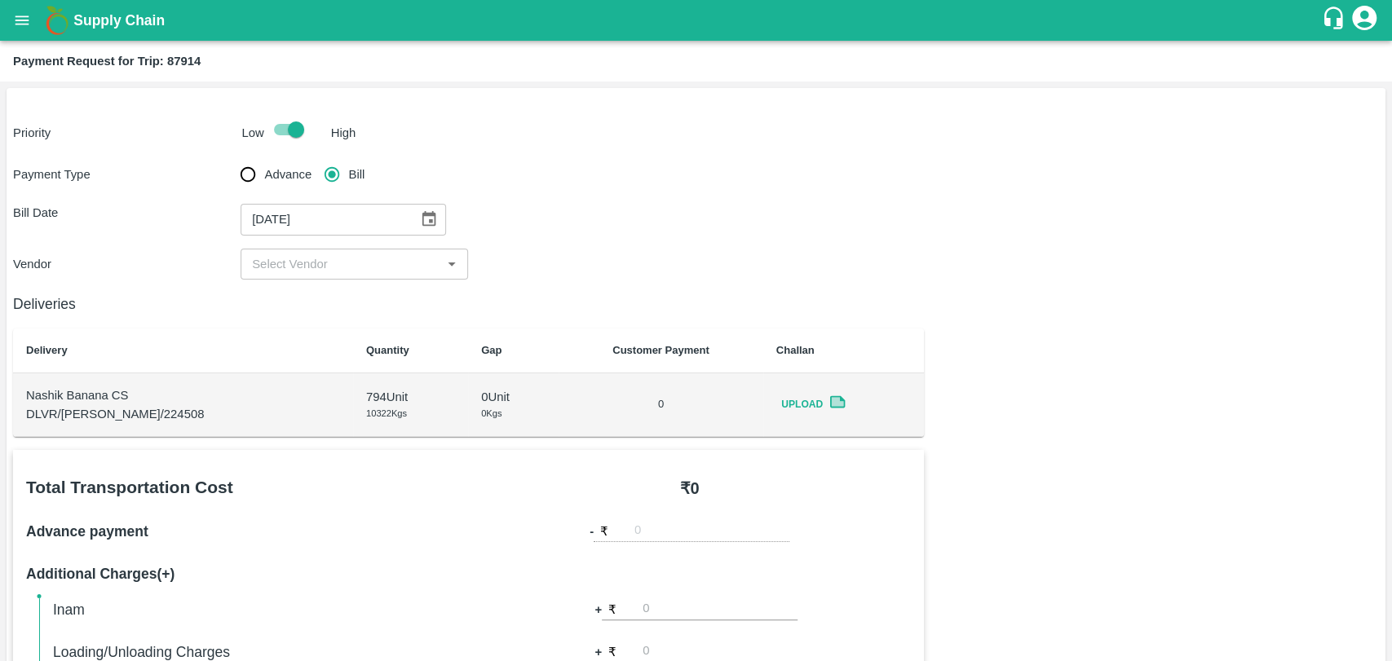
click at [329, 269] on input "input" at bounding box center [340, 264] width 191 height 21
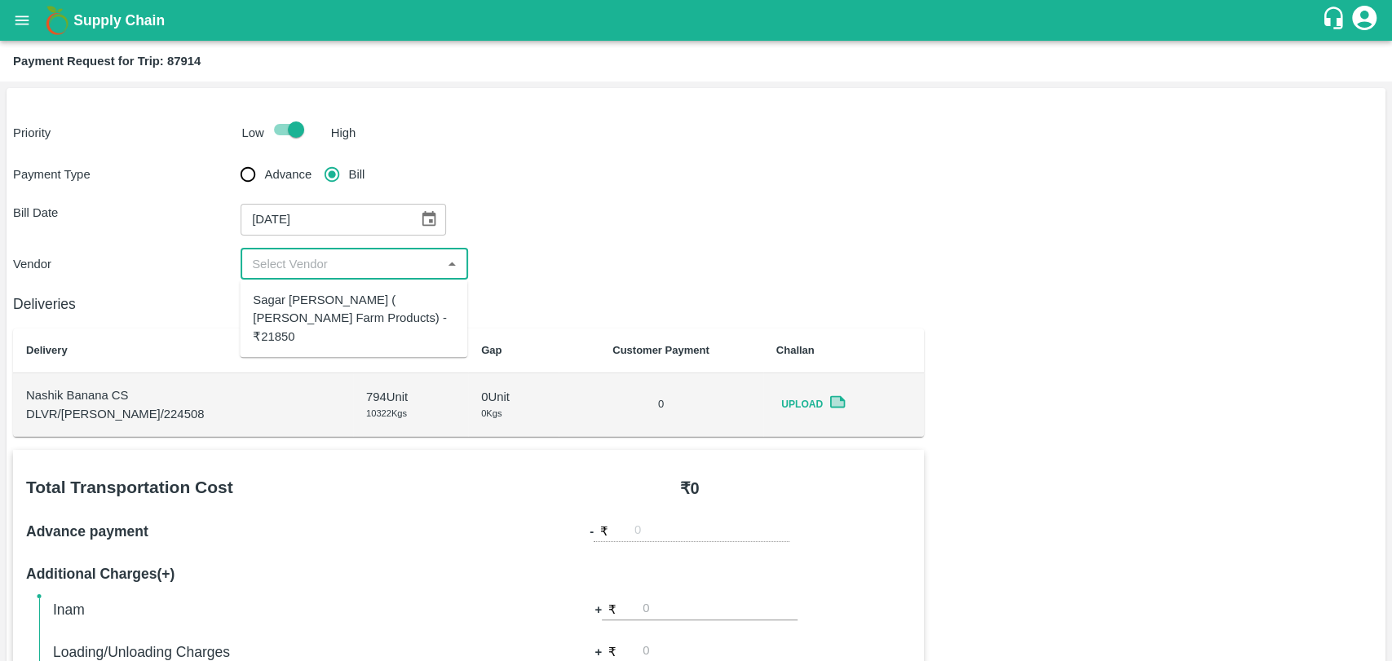
click at [324, 295] on div "Sagar Pramod Patil ( Shreyansh Farm Products) - ₹21850" at bounding box center [353, 318] width 201 height 55
type input "Sagar Pramod Patil ( Shreyansh Farm Products) - ₹21850"
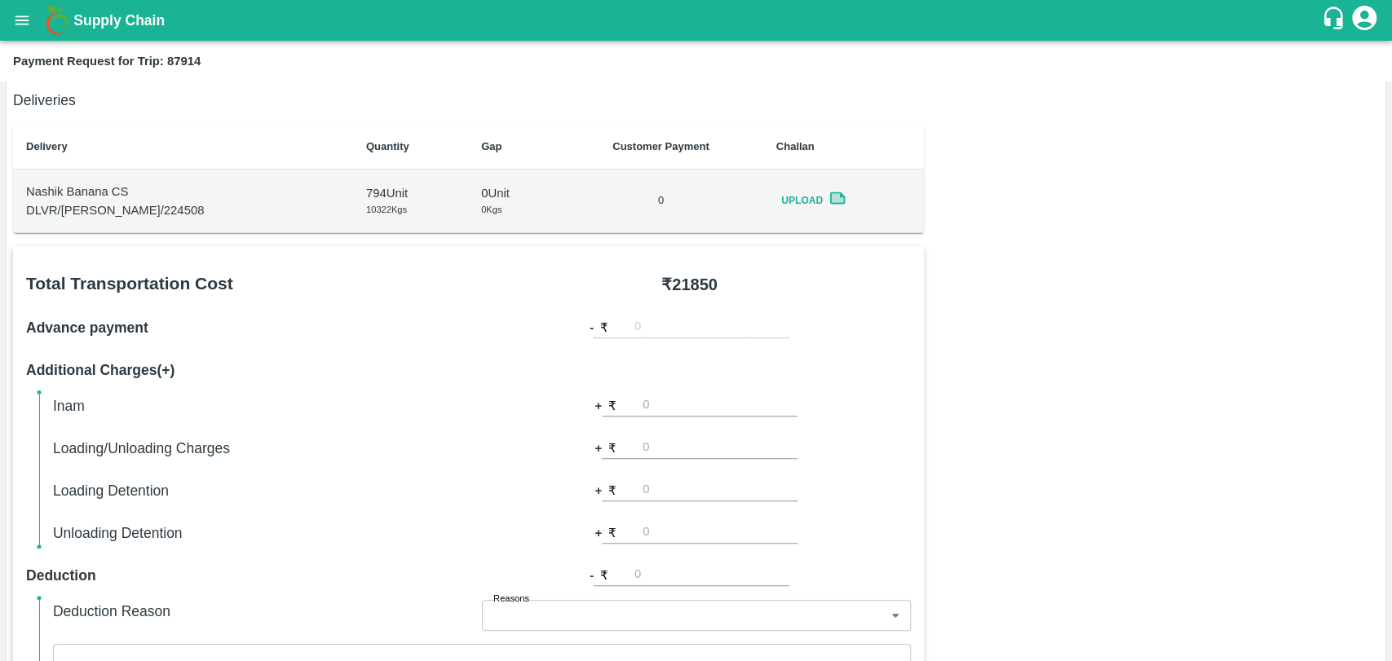
scroll to position [452, 0]
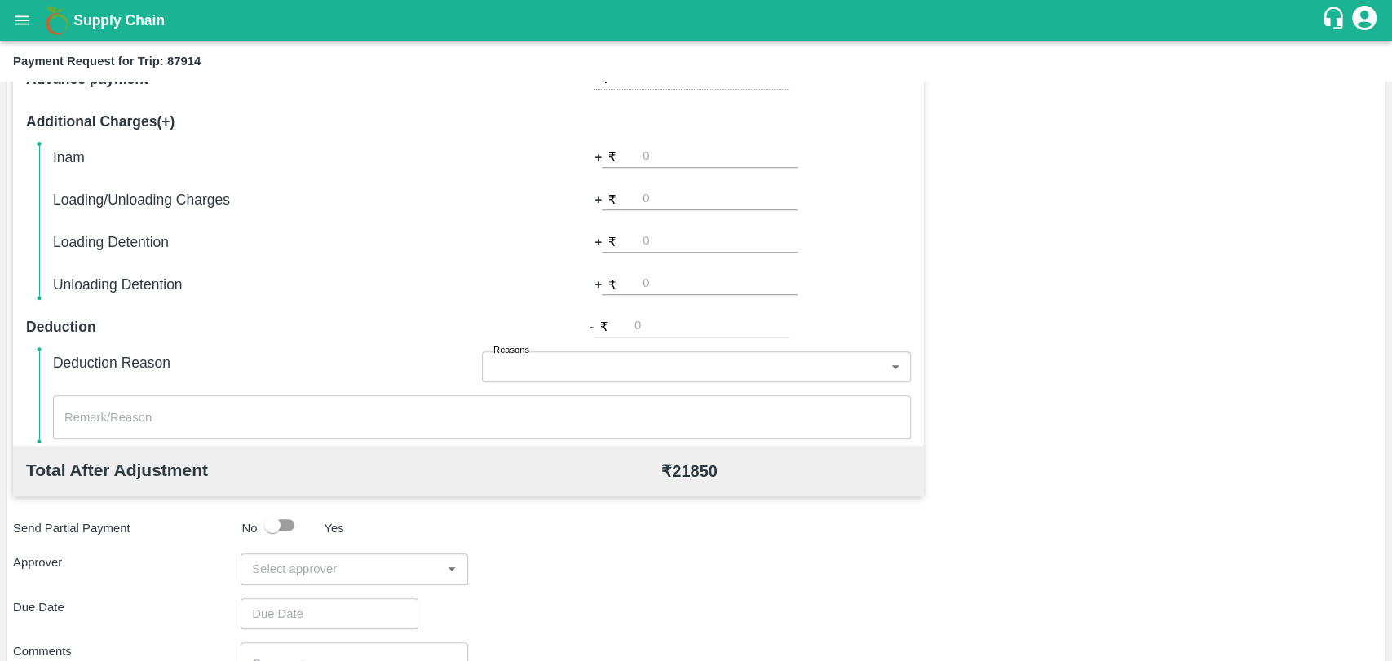
click at [374, 572] on input "input" at bounding box center [340, 568] width 191 height 21
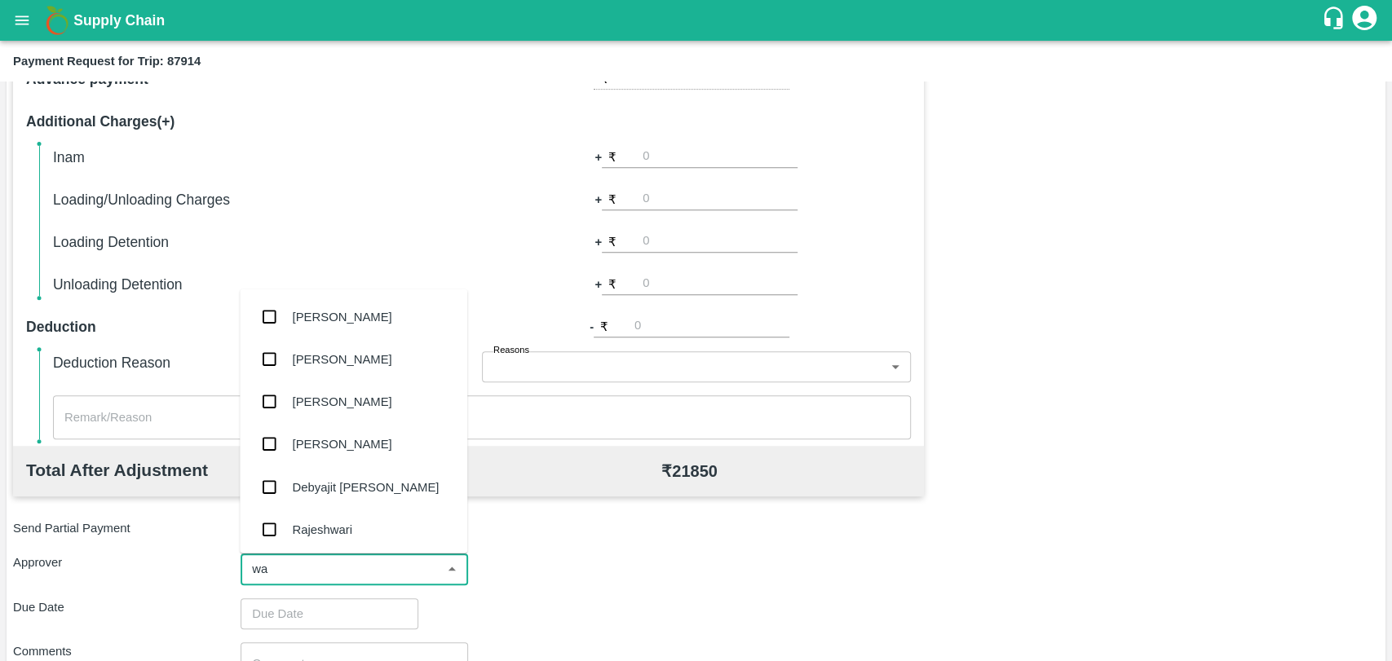
type input "wag"
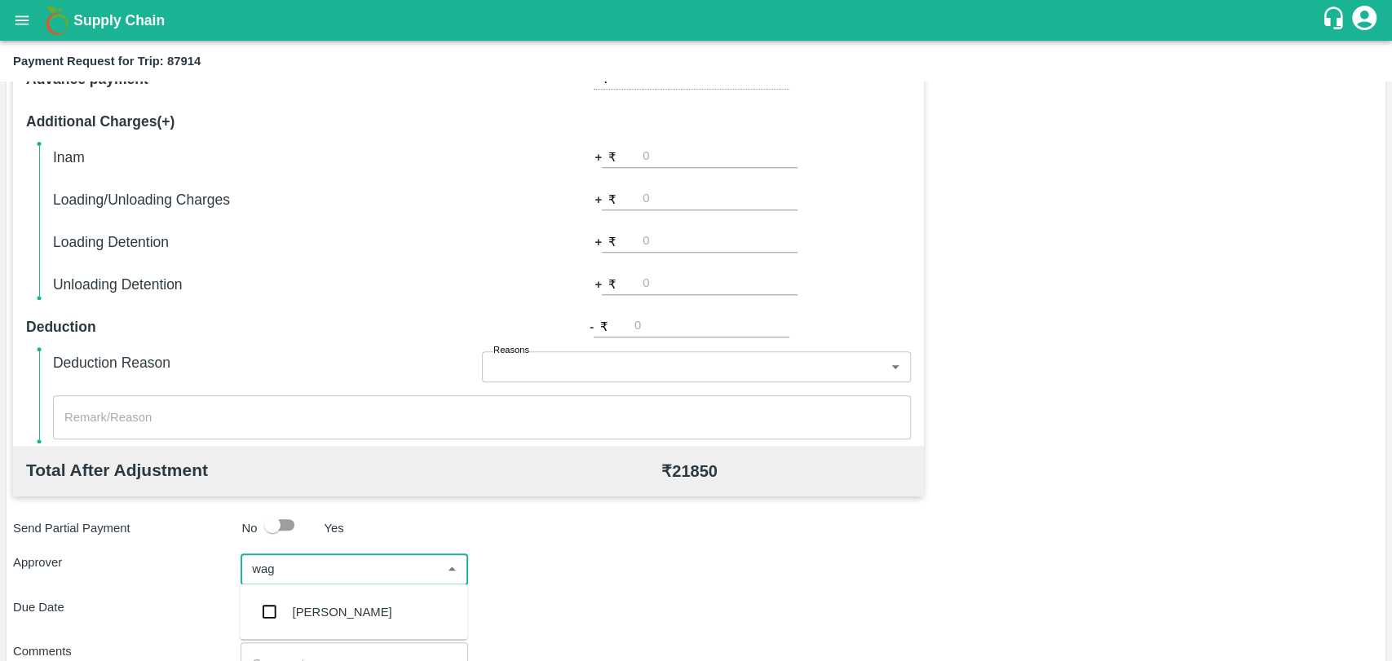
click at [344, 591] on div "Prasad Waghade" at bounding box center [353, 611] width 227 height 42
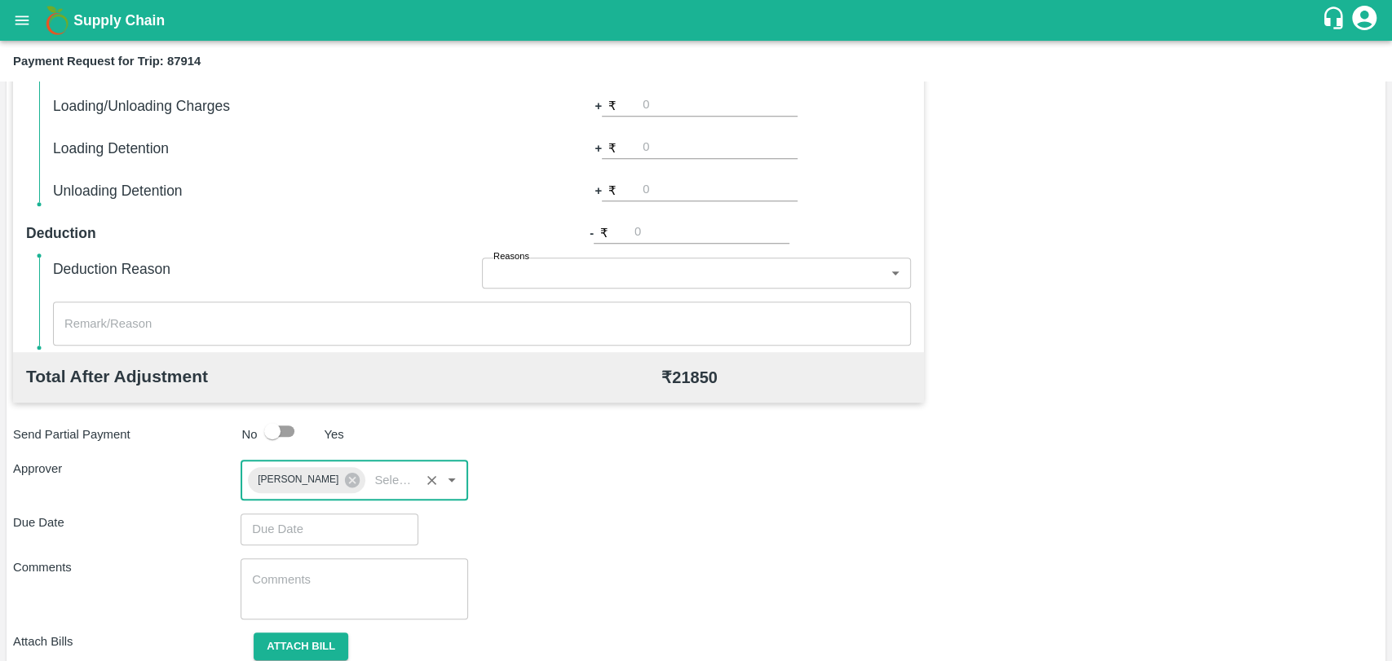
scroll to position [607, 0]
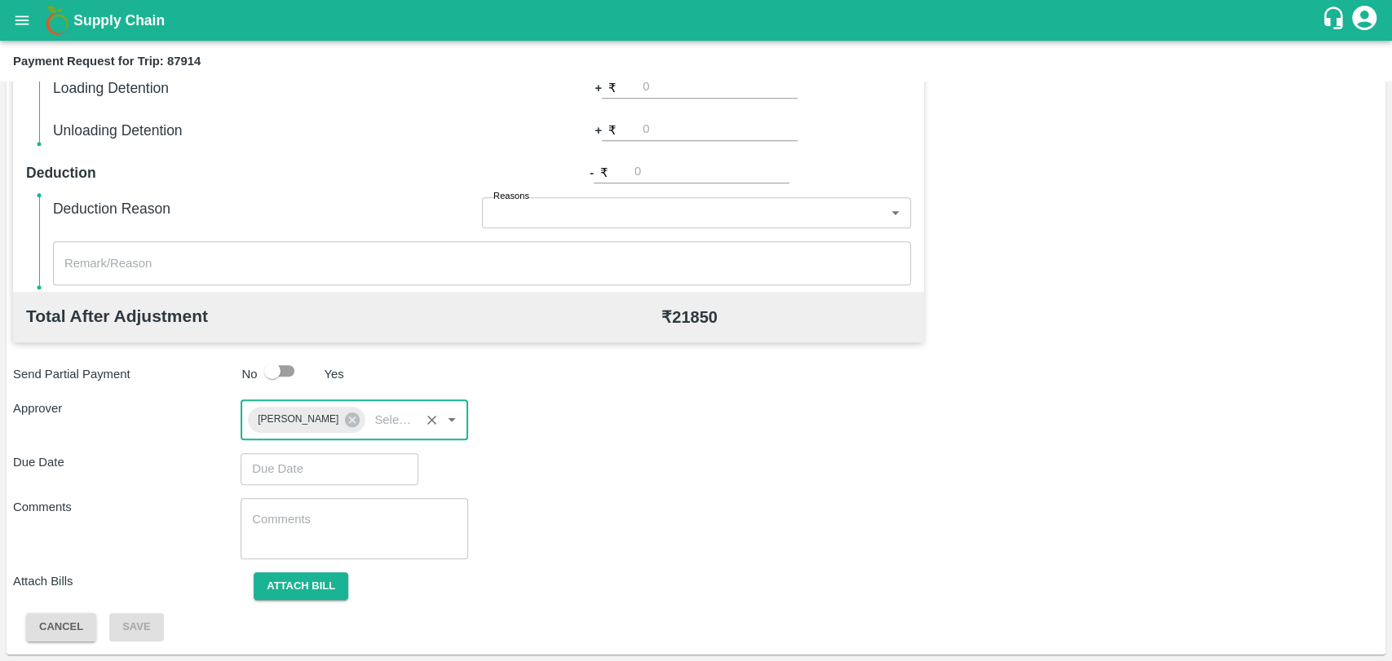
click at [311, 468] on input "Choose date" at bounding box center [323, 468] width 166 height 31
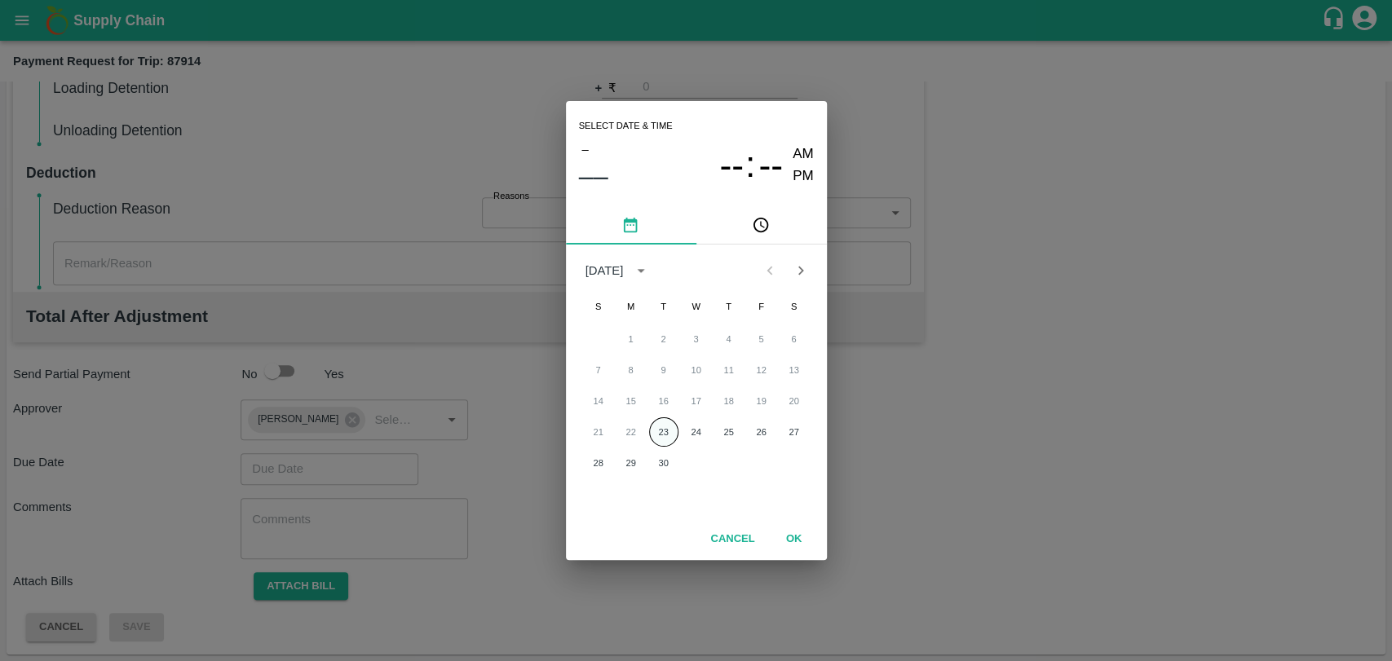
click at [655, 419] on button "23" at bounding box center [663, 431] width 29 height 29
type input "[DATE] 12:00 AM"
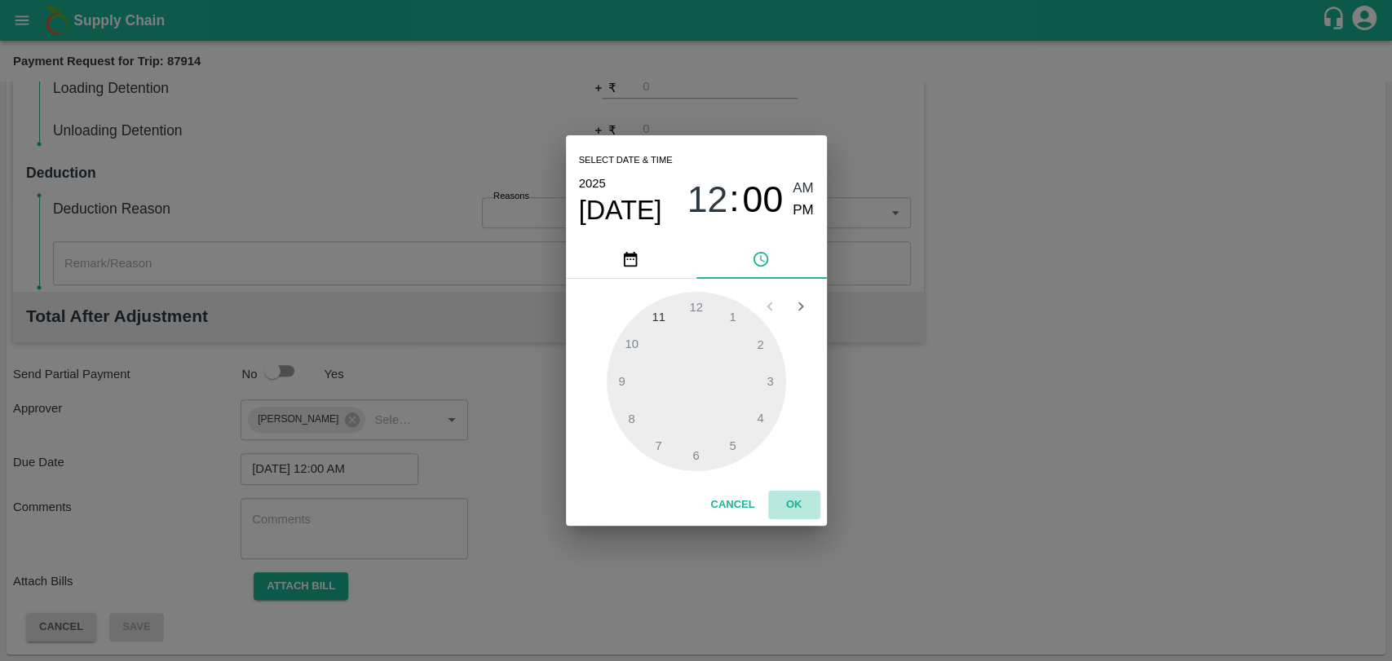
click at [789, 508] on button "OK" at bounding box center [794, 505] width 52 height 29
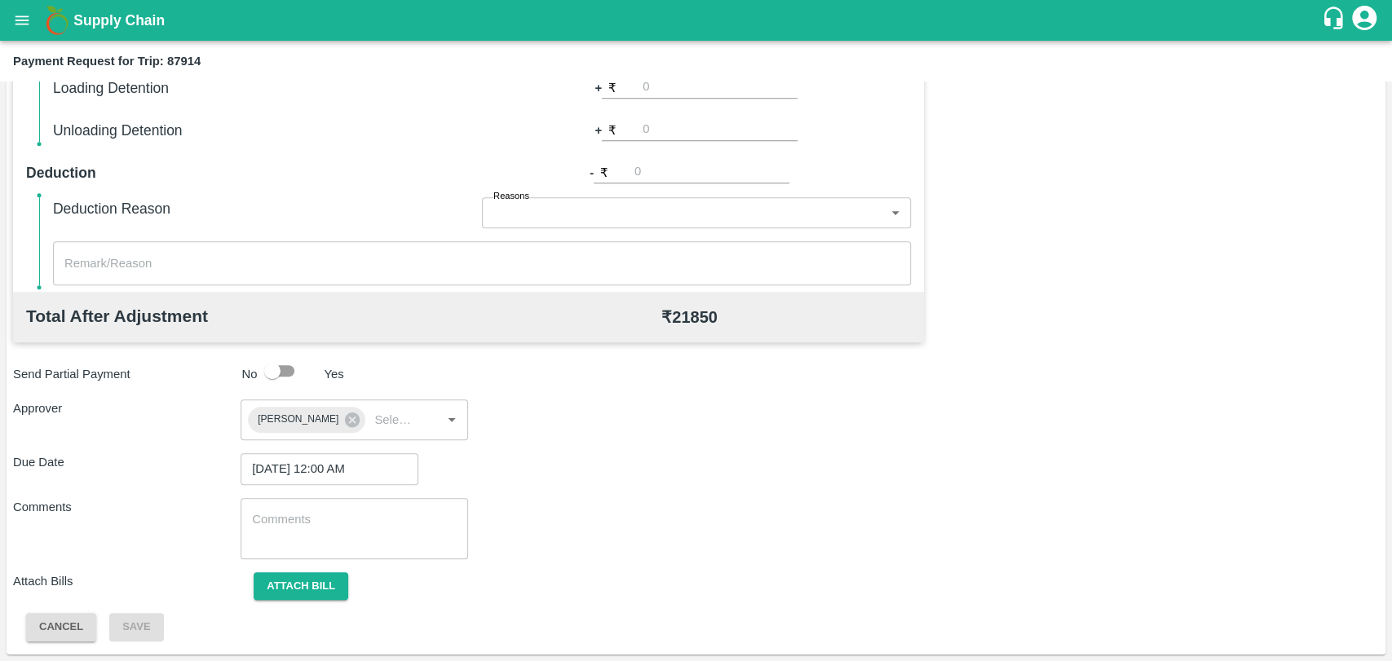
click at [296, 601] on div "Total Transportation Cost ₹ 21850 Advance payment - ₹ Additional Charges(+) Ina…" at bounding box center [696, 242] width 1366 height 798
click at [320, 583] on button "Attach bill" at bounding box center [301, 586] width 95 height 29
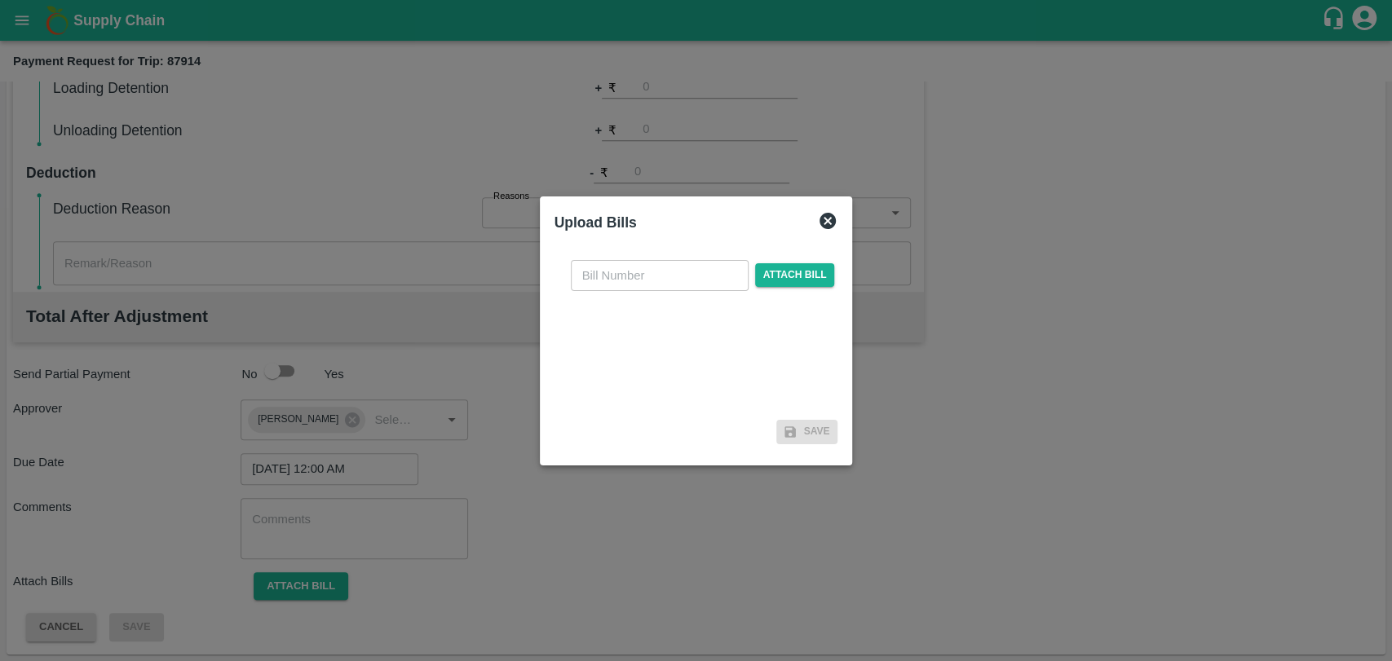
click at [614, 291] on div "​ Attach bill" at bounding box center [696, 330] width 284 height 167
click at [614, 282] on input "text" at bounding box center [660, 275] width 178 height 31
type input "446"
click at [783, 283] on span "Attach bill" at bounding box center [795, 275] width 80 height 24
click at [0, 0] on input "Attach bill" at bounding box center [0, 0] width 0 height 0
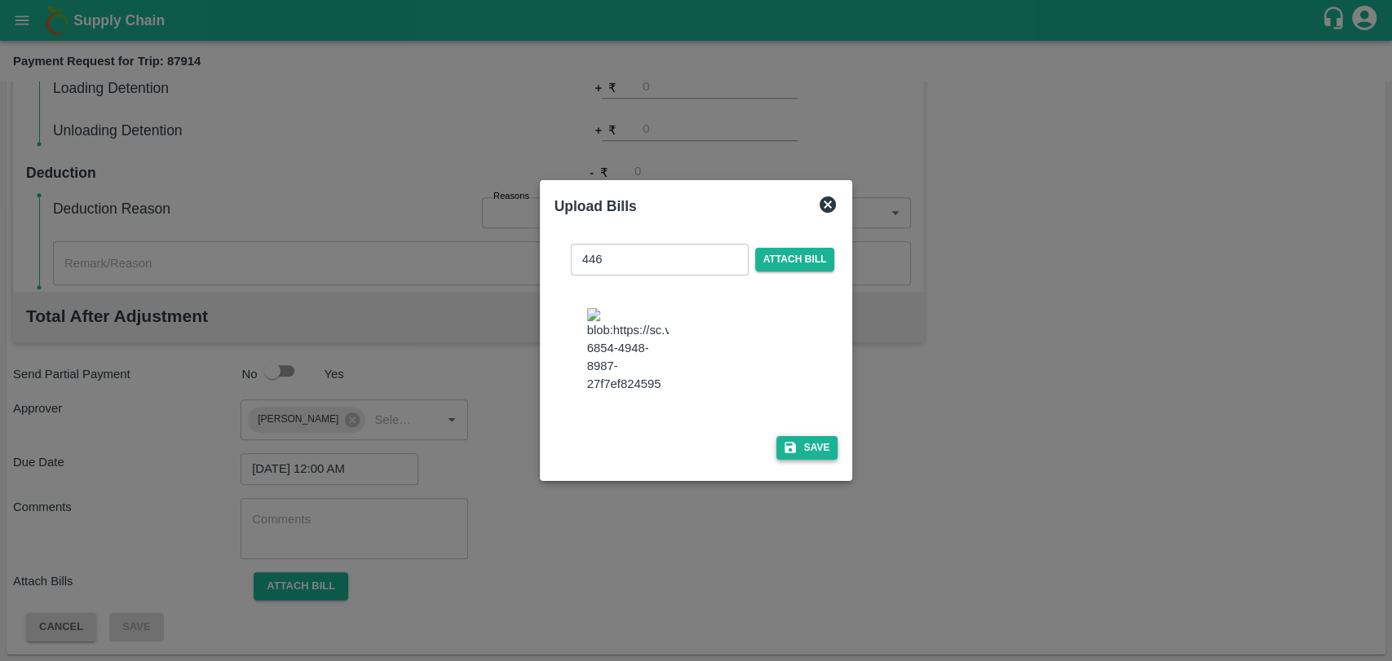
click at [799, 436] on button "Save" at bounding box center [807, 448] width 62 height 24
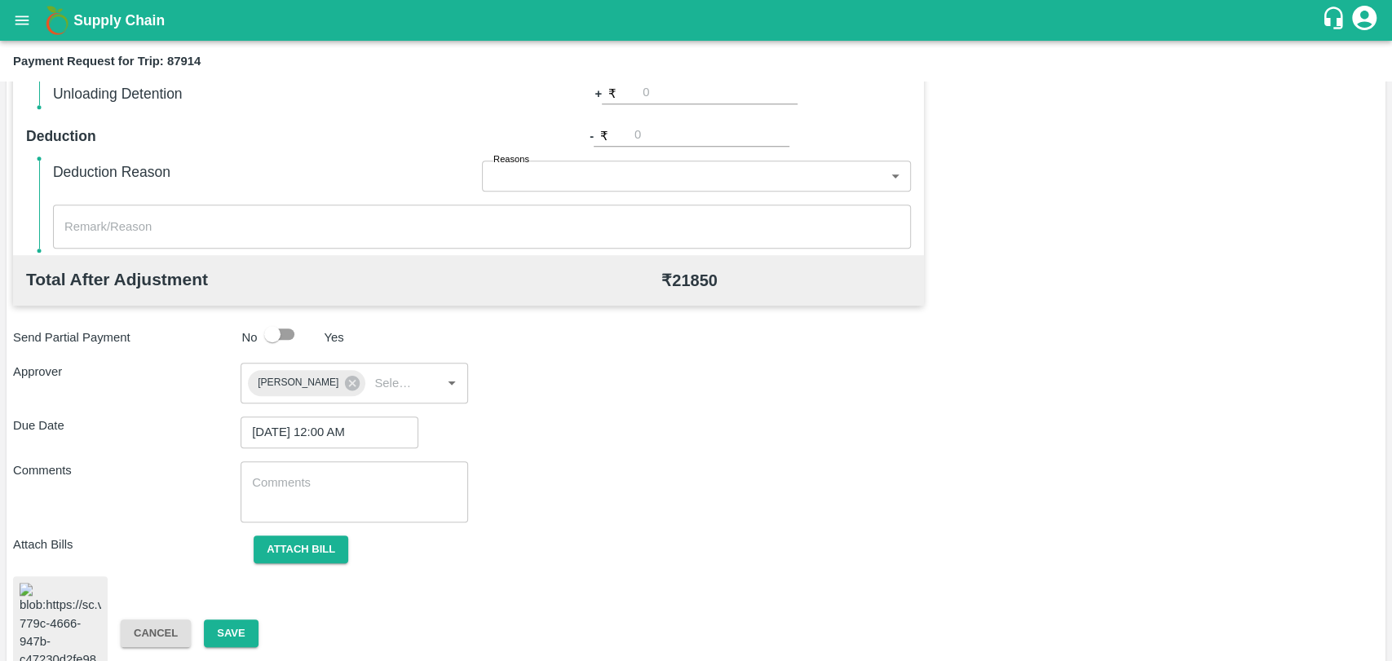
scroll to position [668, 0]
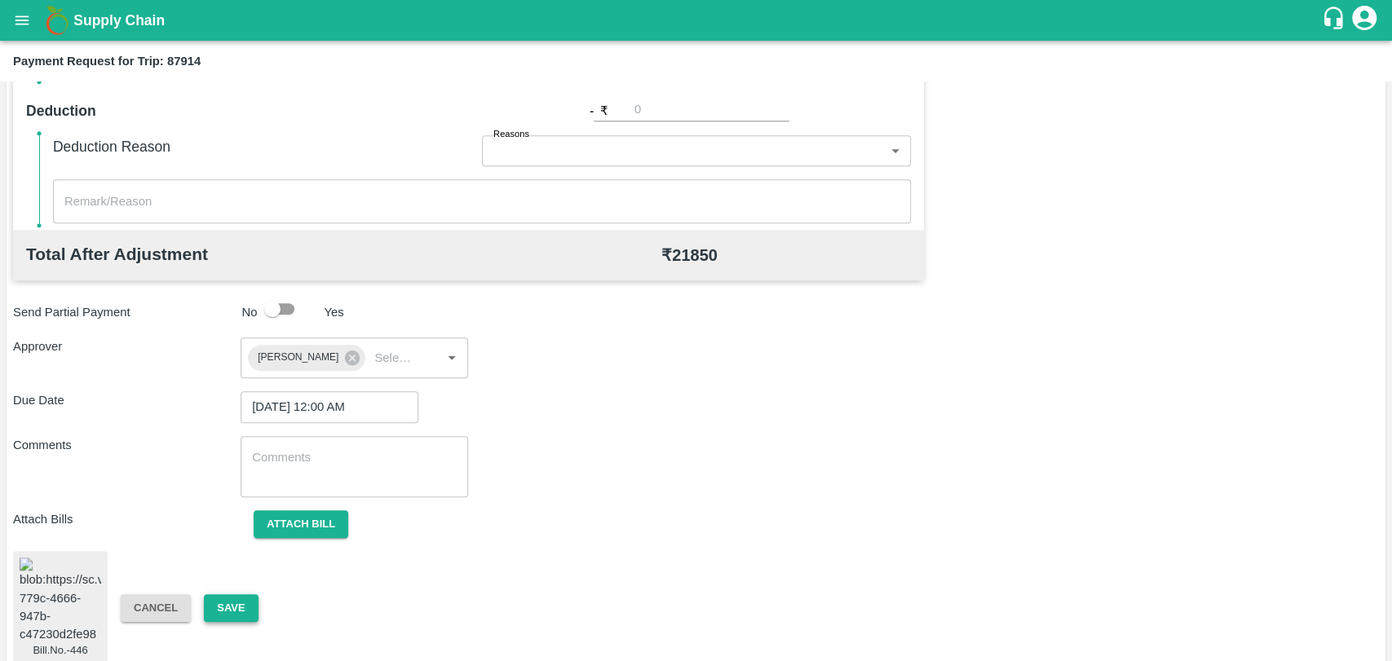
click at [215, 598] on button "Save" at bounding box center [231, 608] width 54 height 29
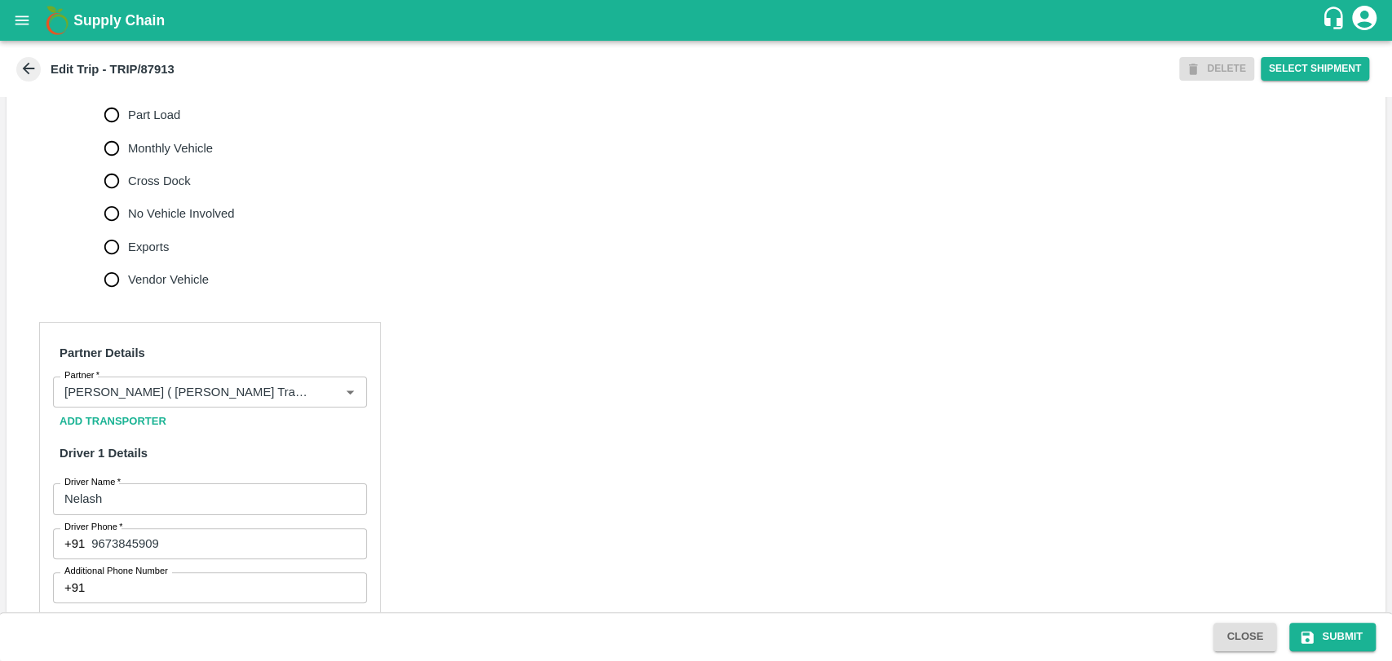
scroll to position [633, 0]
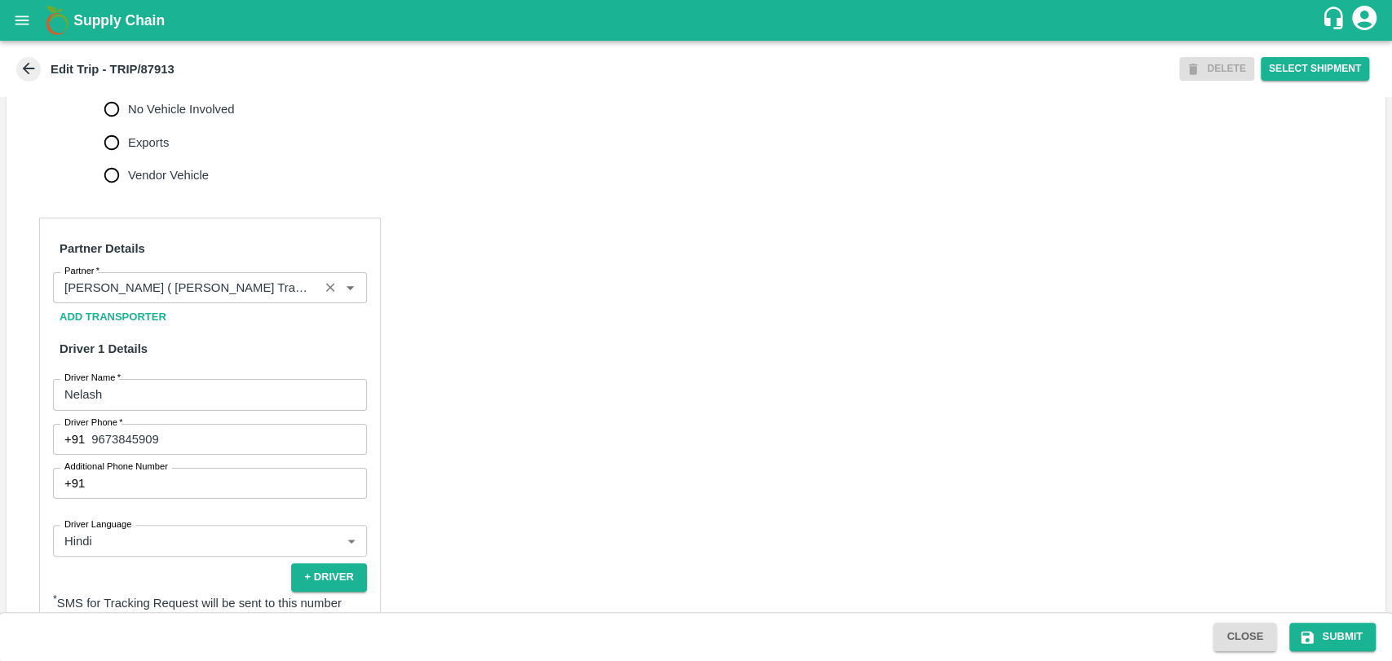
click at [204, 298] on input "Partner   *" at bounding box center [186, 287] width 256 height 21
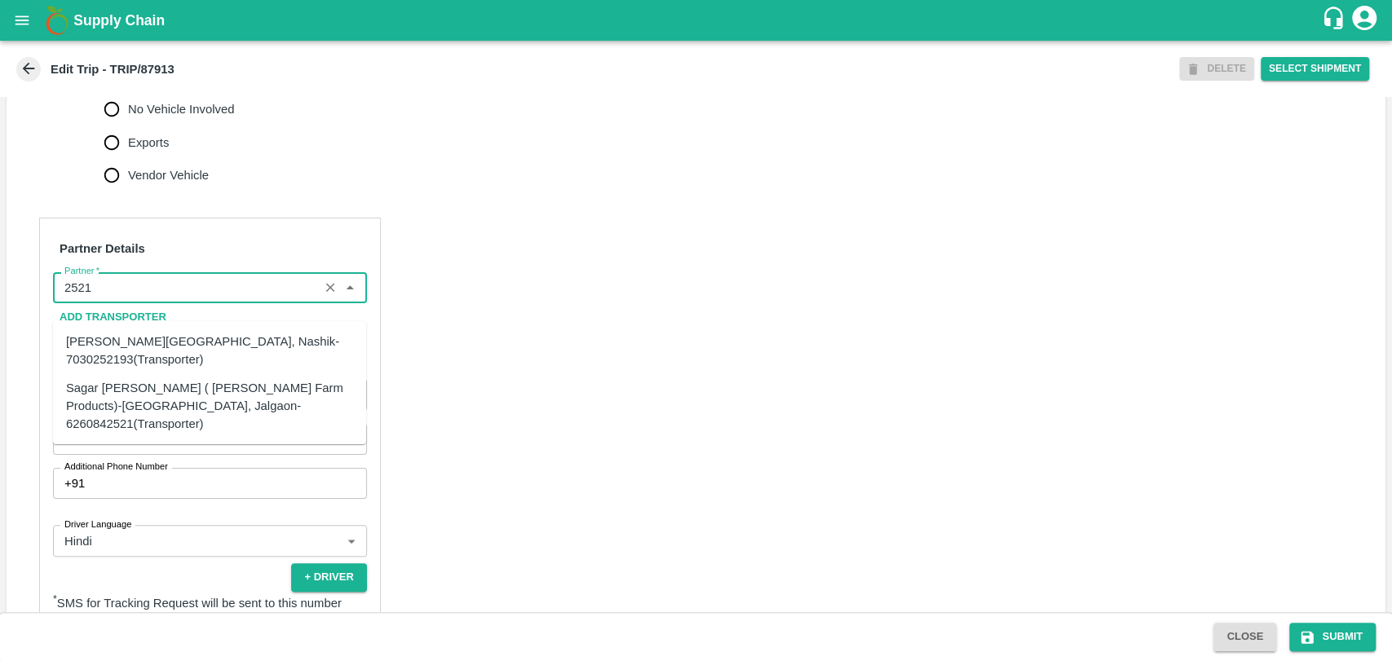
click at [111, 384] on div "Sagar [PERSON_NAME] ( [PERSON_NAME] Farm Products)-[GEOGRAPHIC_DATA], Jalgaon-6…" at bounding box center [209, 405] width 287 height 55
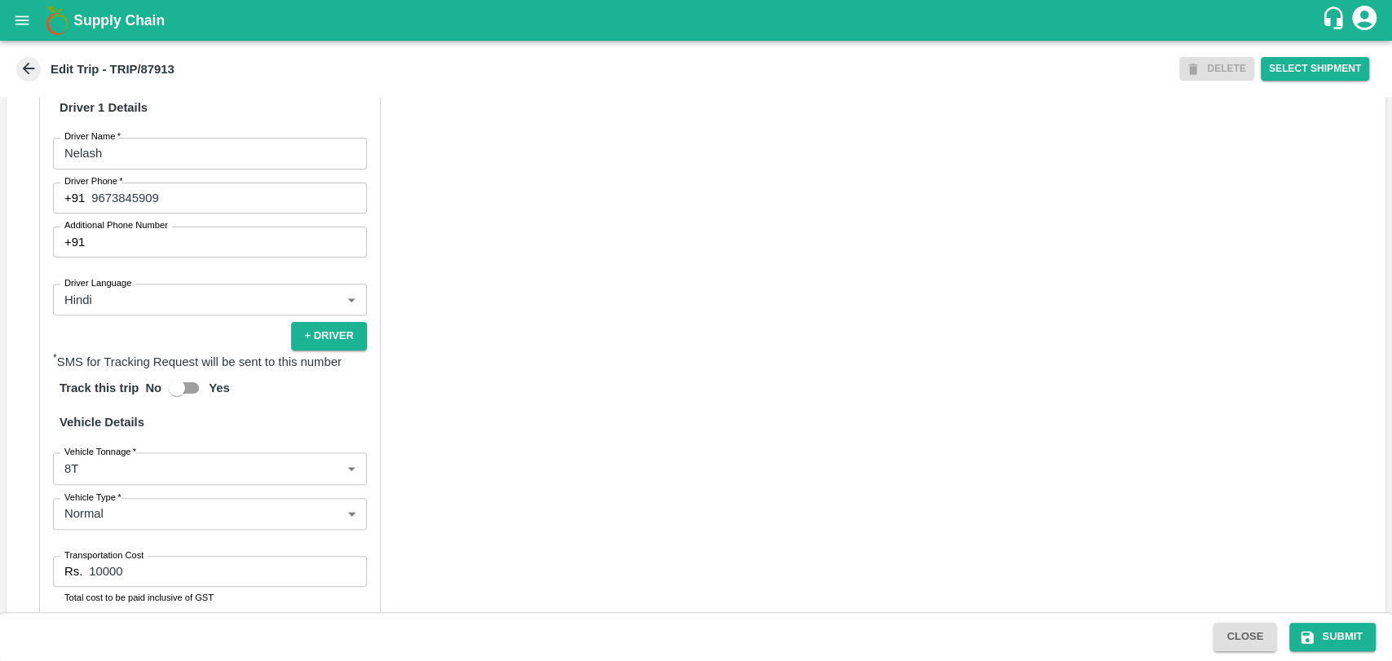
scroll to position [1041, 0]
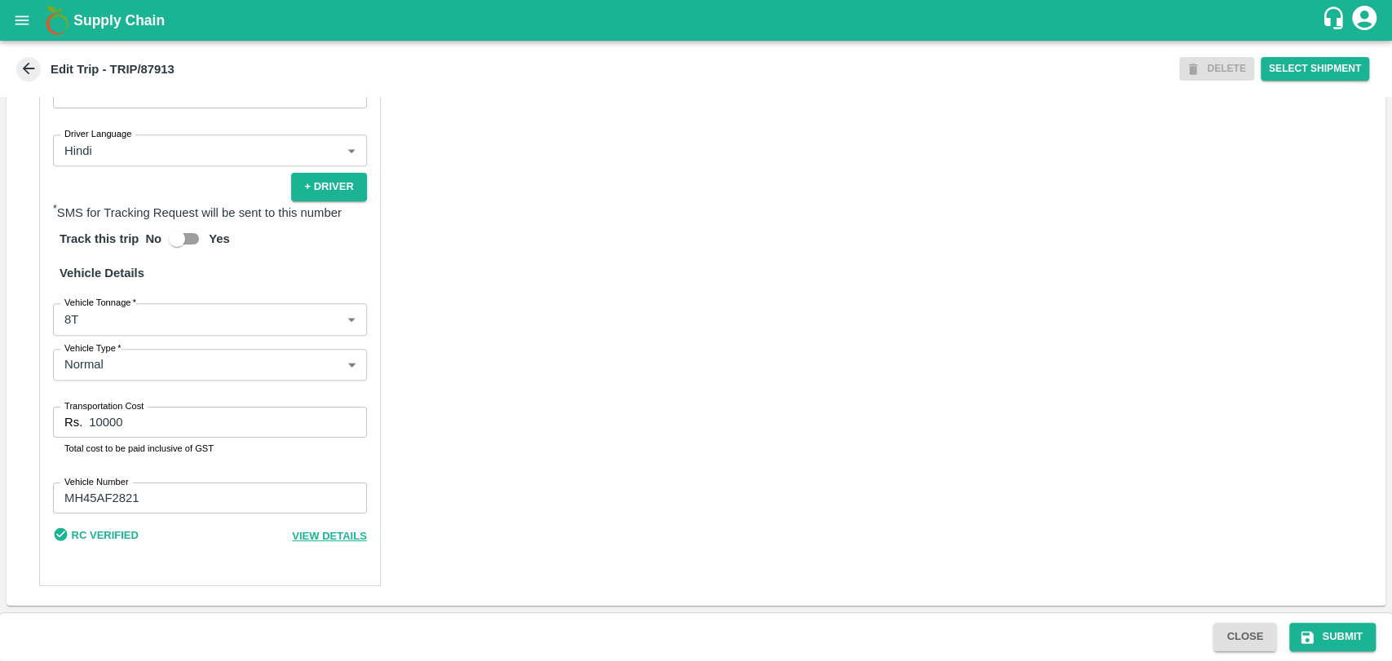
type input "Sagar [PERSON_NAME] ( [PERSON_NAME] Farm Products)-[GEOGRAPHIC_DATA], Jalgaon-6…"
click at [117, 321] on body "Supply Chain Edit Trip - TRIP/87913 DELETE Select Shipment Trip Details Trip Ty…" at bounding box center [696, 330] width 1392 height 661
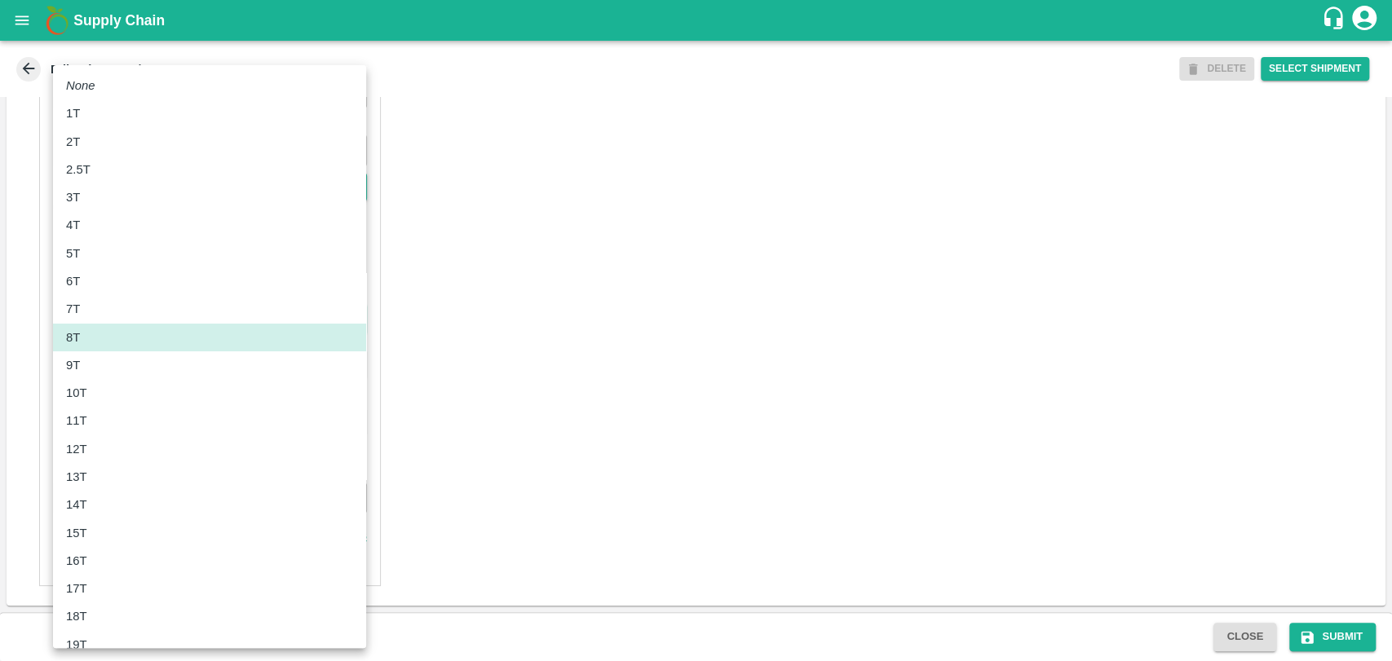
click at [97, 389] on div "10T" at bounding box center [209, 393] width 287 height 18
type input "10000"
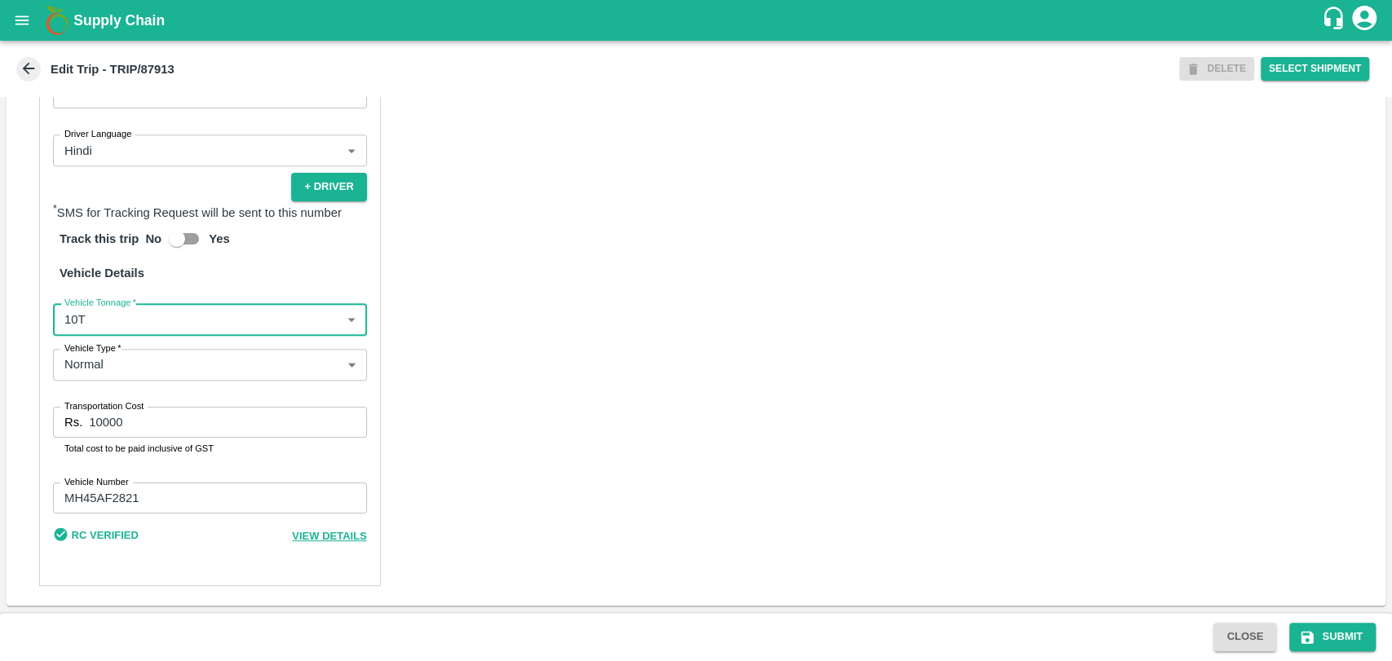
click at [104, 422] on input "10000" at bounding box center [227, 422] width 277 height 31
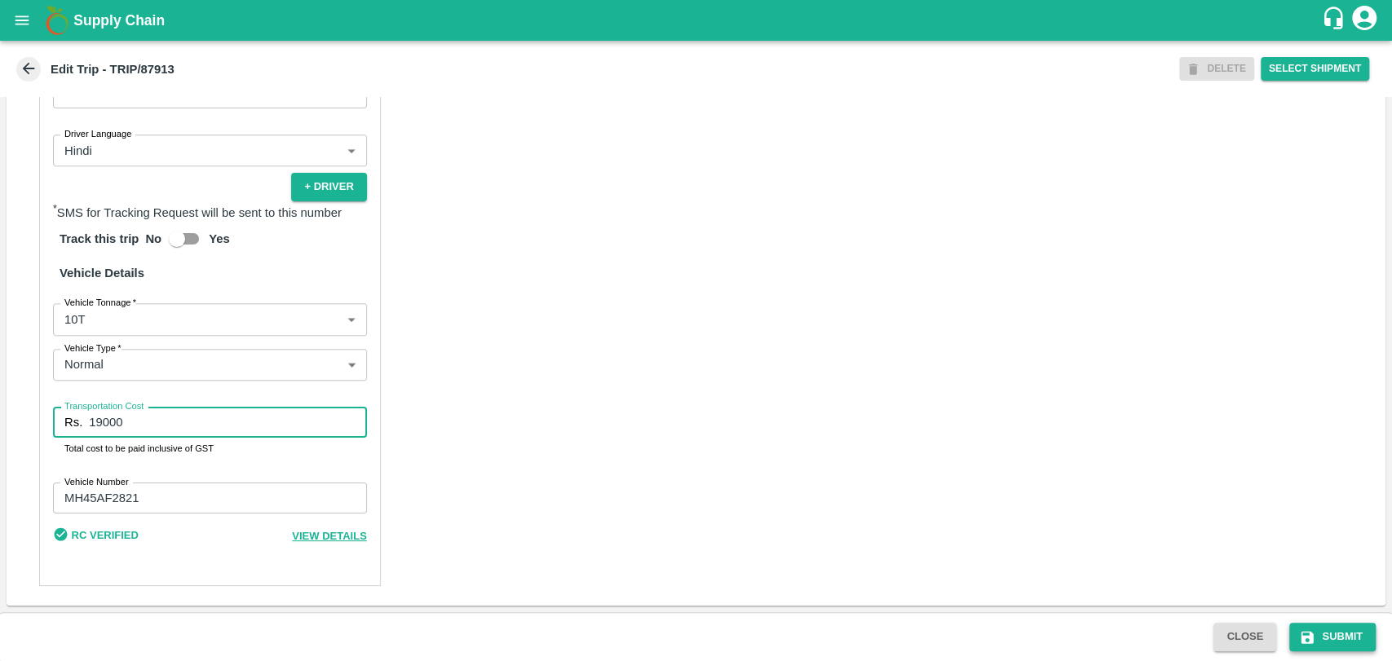
type input "19000"
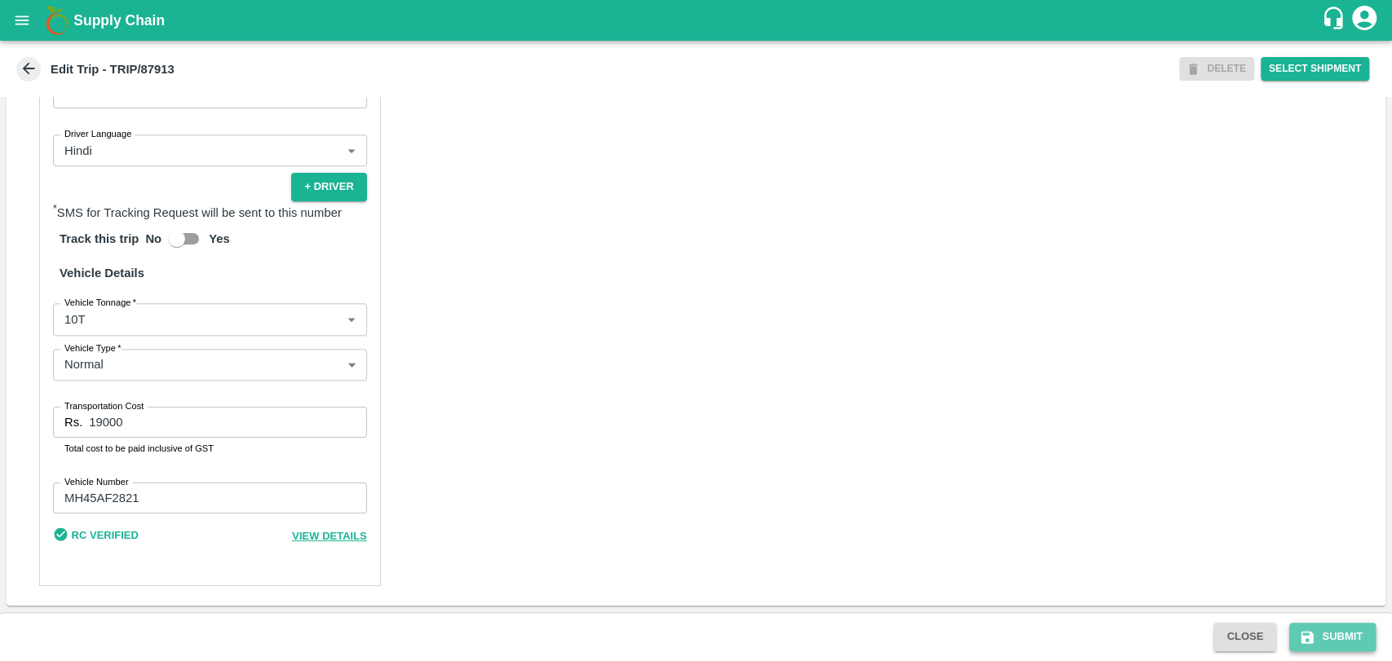
click at [1308, 629] on icon "submit" at bounding box center [1307, 637] width 16 height 16
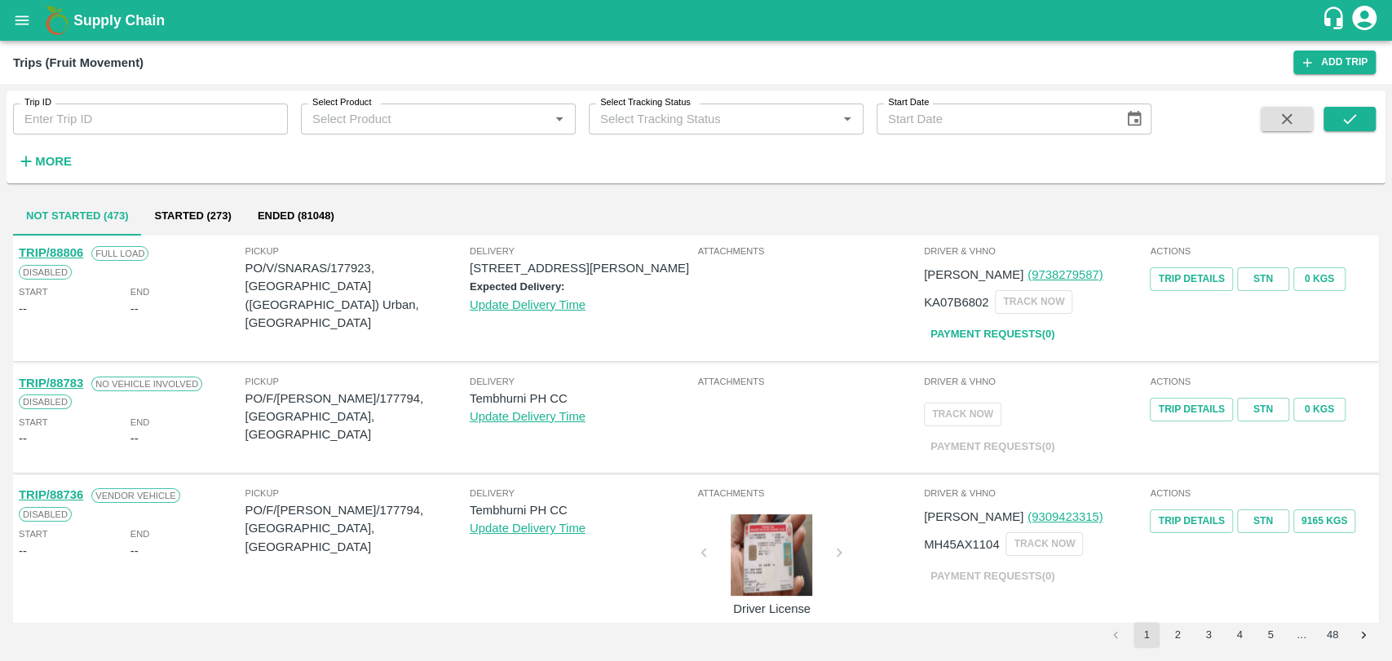
click at [58, 170] on h6 "More" at bounding box center [53, 161] width 37 height 21
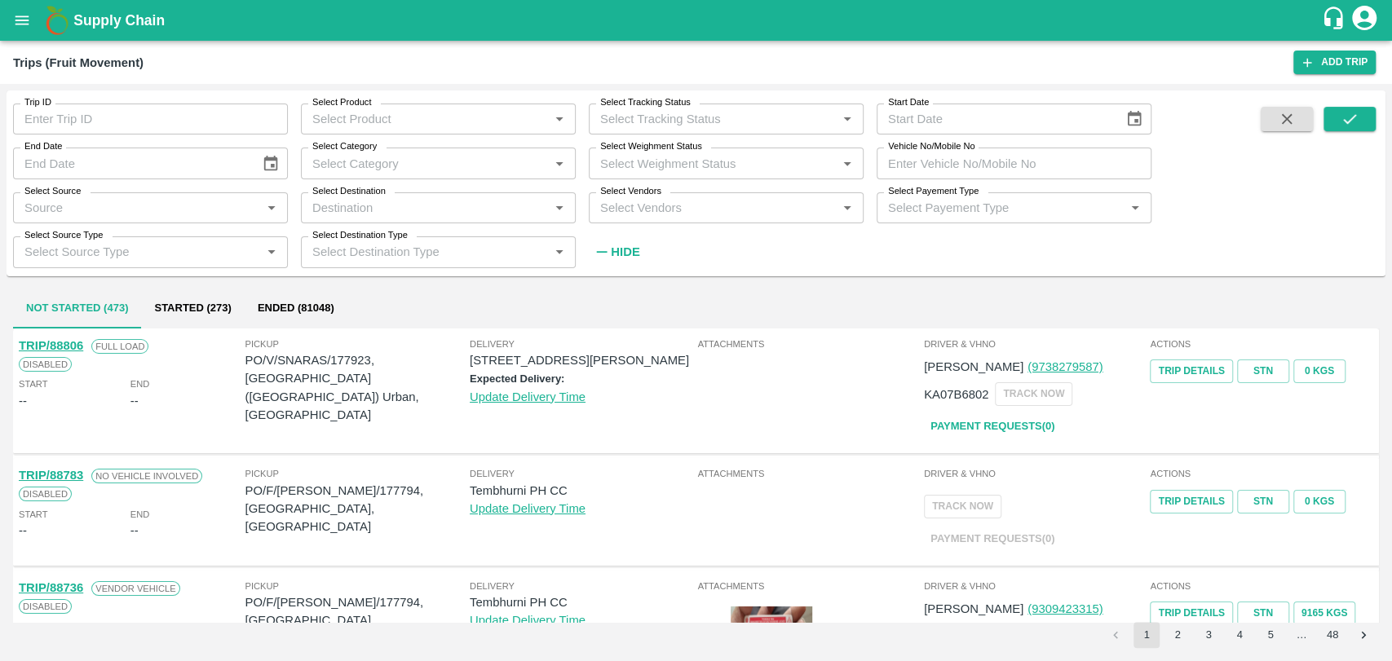
click at [1016, 148] on input "Vehicle No/Mobile No" at bounding box center [1013, 163] width 275 height 31
paste input "MH18BG4685"
type input "MH18BG4685"
click at [1348, 117] on icon "submit" at bounding box center [1349, 119] width 18 height 18
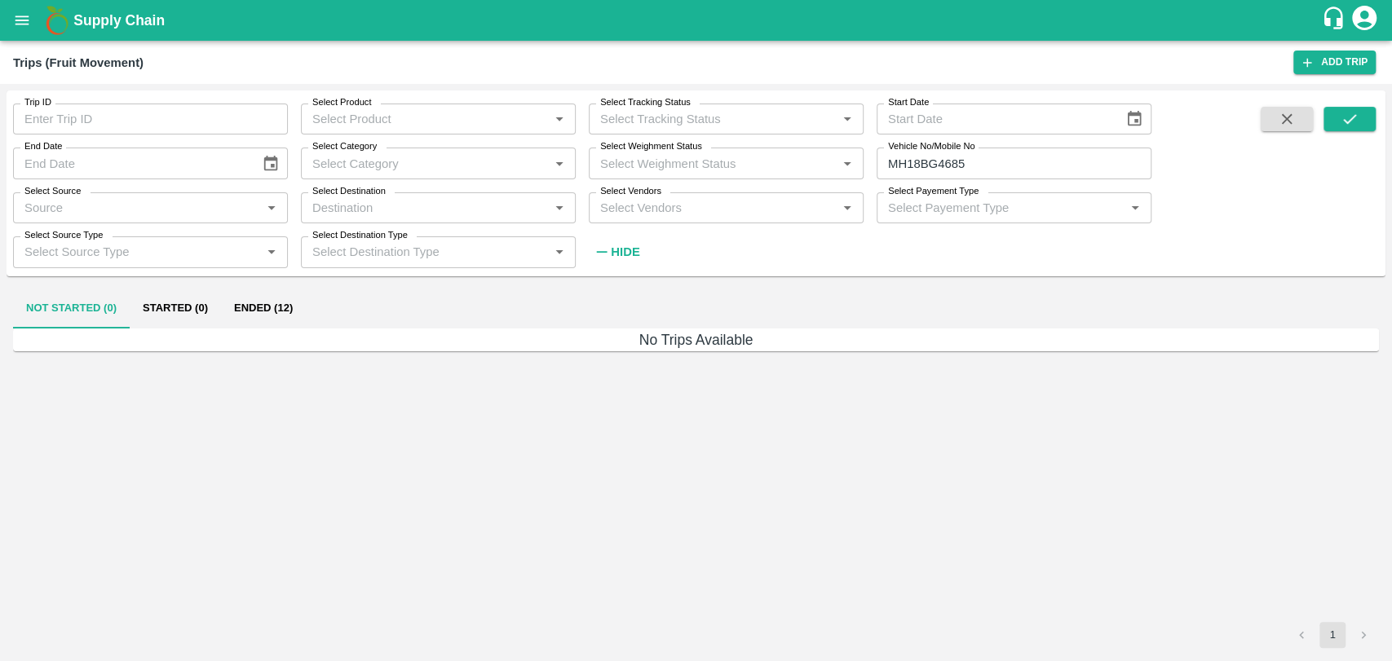
click at [274, 305] on button "Ended (12)" at bounding box center [263, 308] width 85 height 39
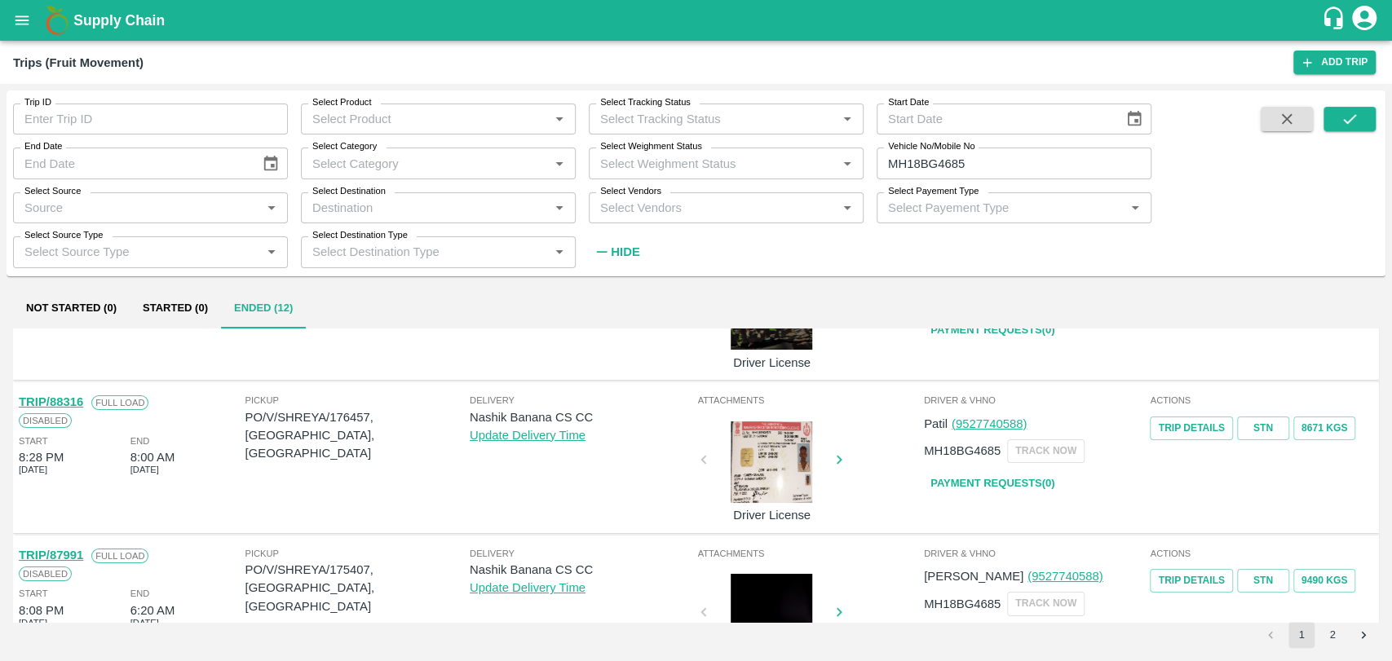
scroll to position [181, 0]
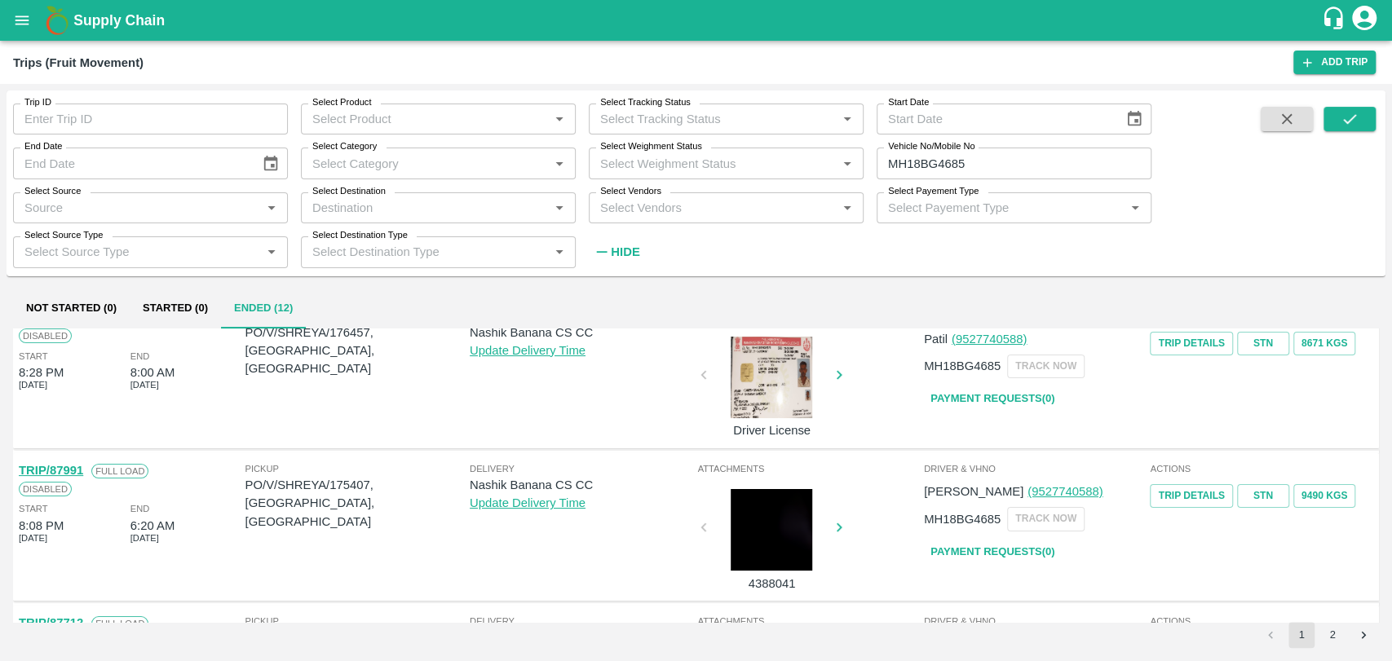
click at [55, 469] on link "TRIP/87991" at bounding box center [51, 470] width 64 height 13
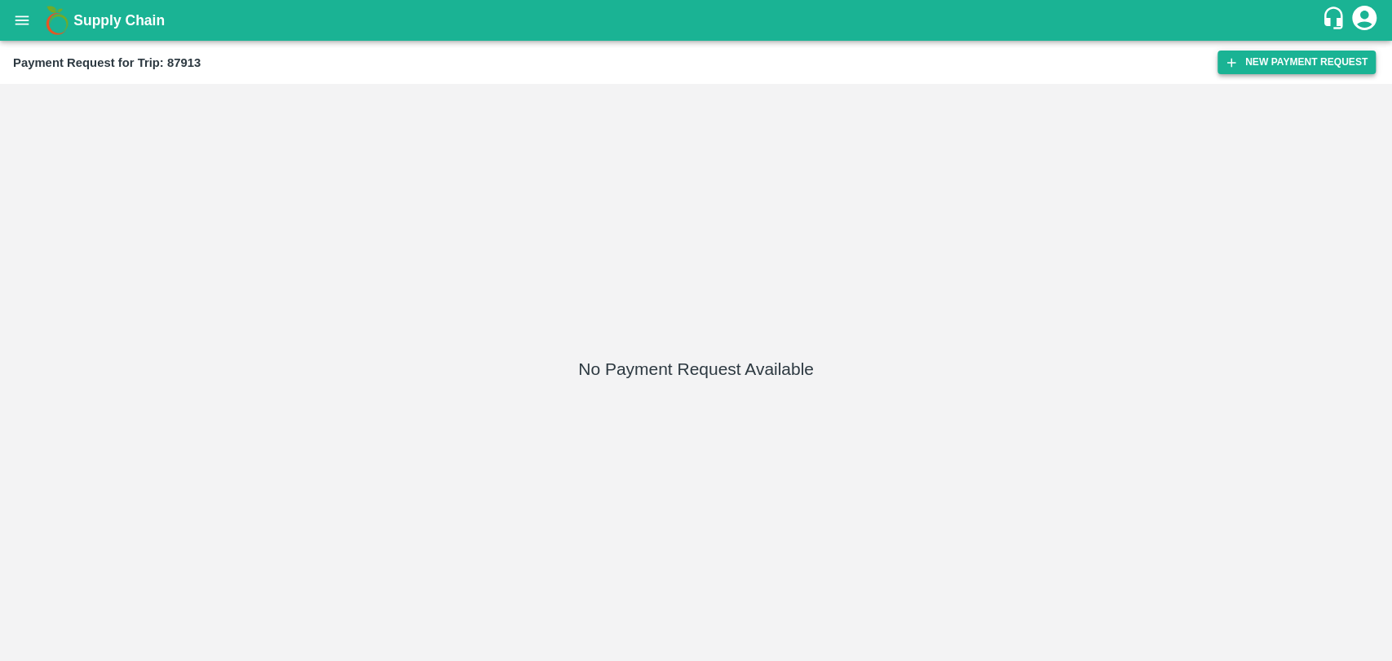
click at [1252, 64] on button "New Payment Request" at bounding box center [1296, 63] width 158 height 24
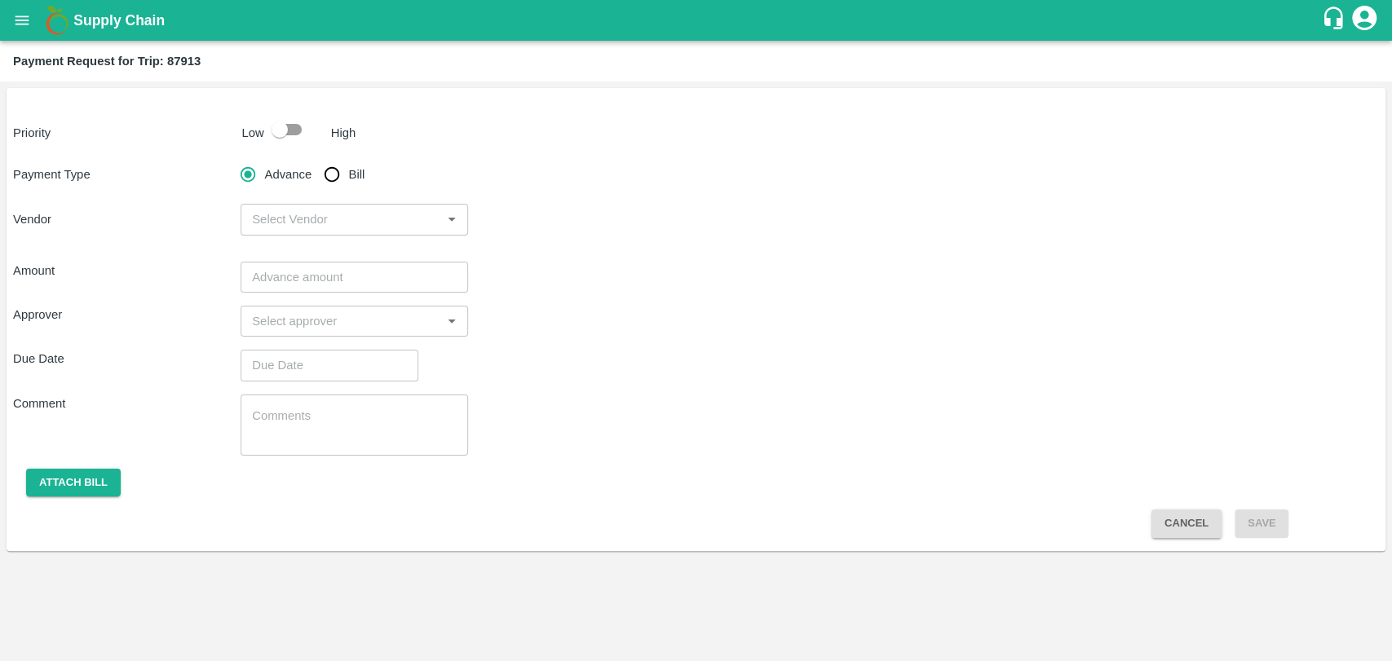
click at [284, 132] on input "checkbox" at bounding box center [279, 129] width 93 height 31
checkbox input "true"
click at [333, 174] on input "Bill" at bounding box center [331, 174] width 33 height 33
radio input "true"
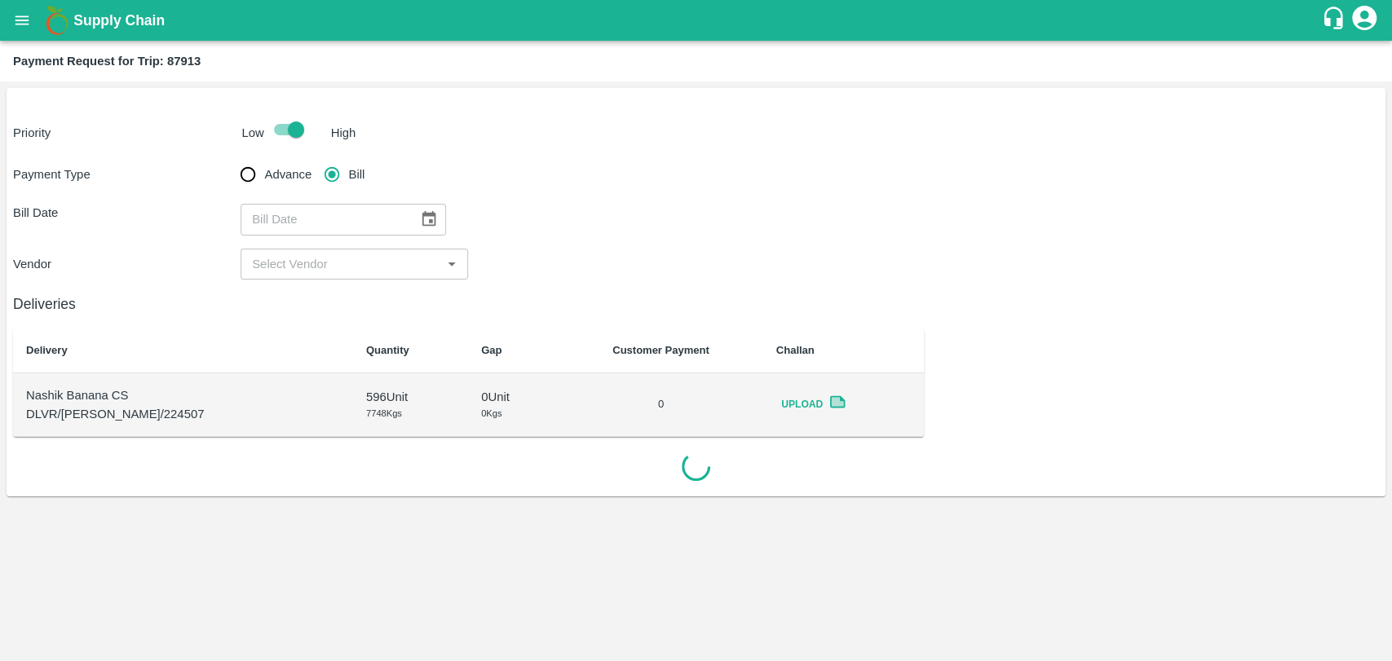
click at [424, 208] on button "Choose date" at bounding box center [428, 219] width 31 height 31
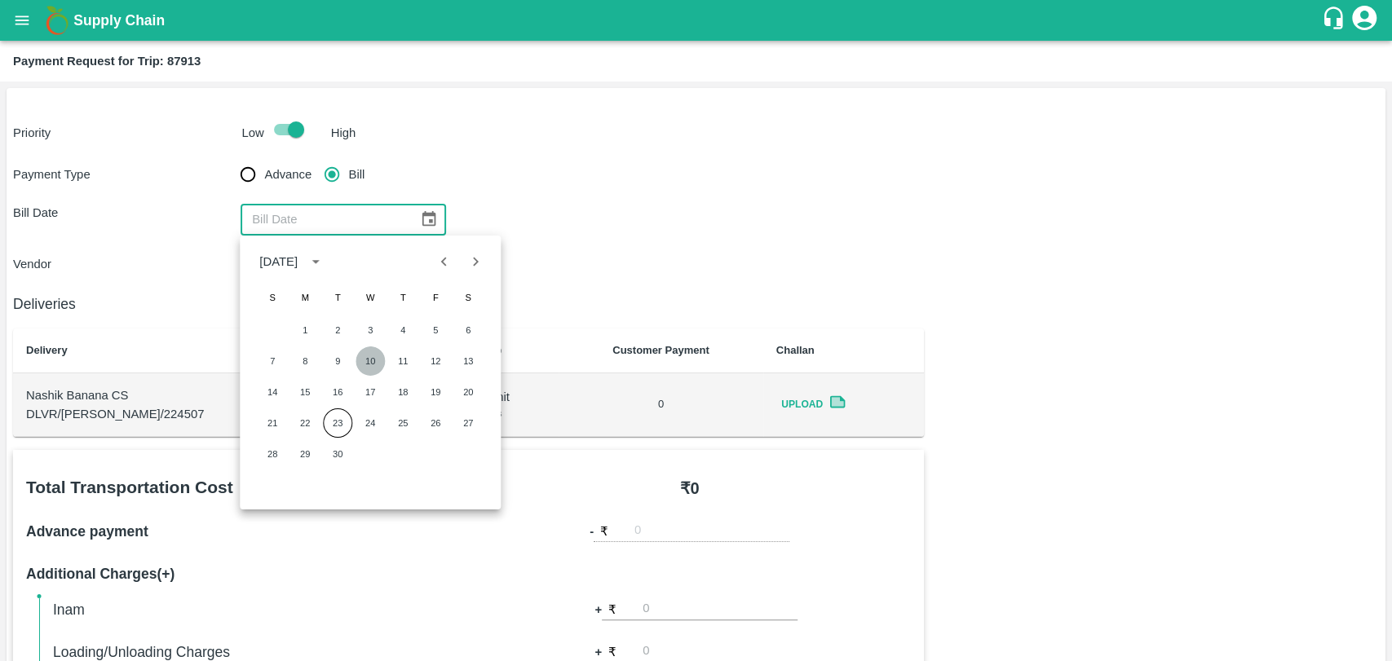
click at [361, 357] on button "10" at bounding box center [369, 360] width 29 height 29
type input "[DATE]"
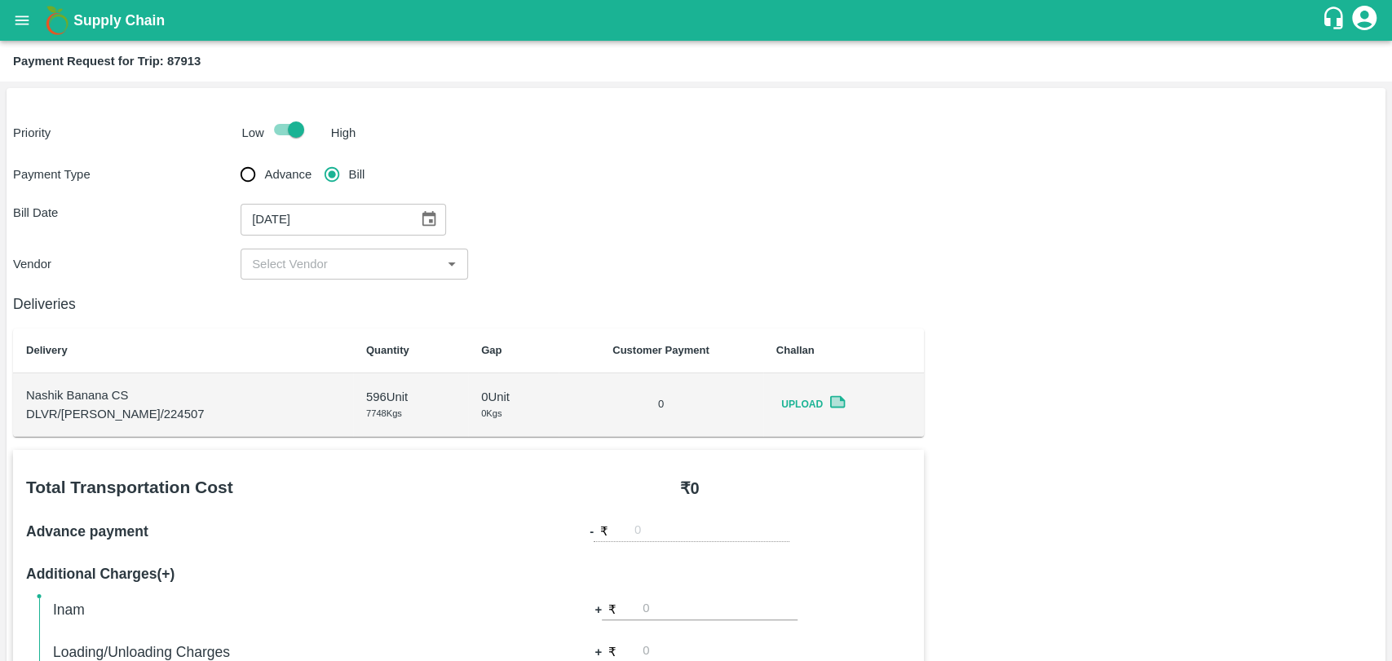
click at [298, 270] on input "input" at bounding box center [340, 264] width 191 height 21
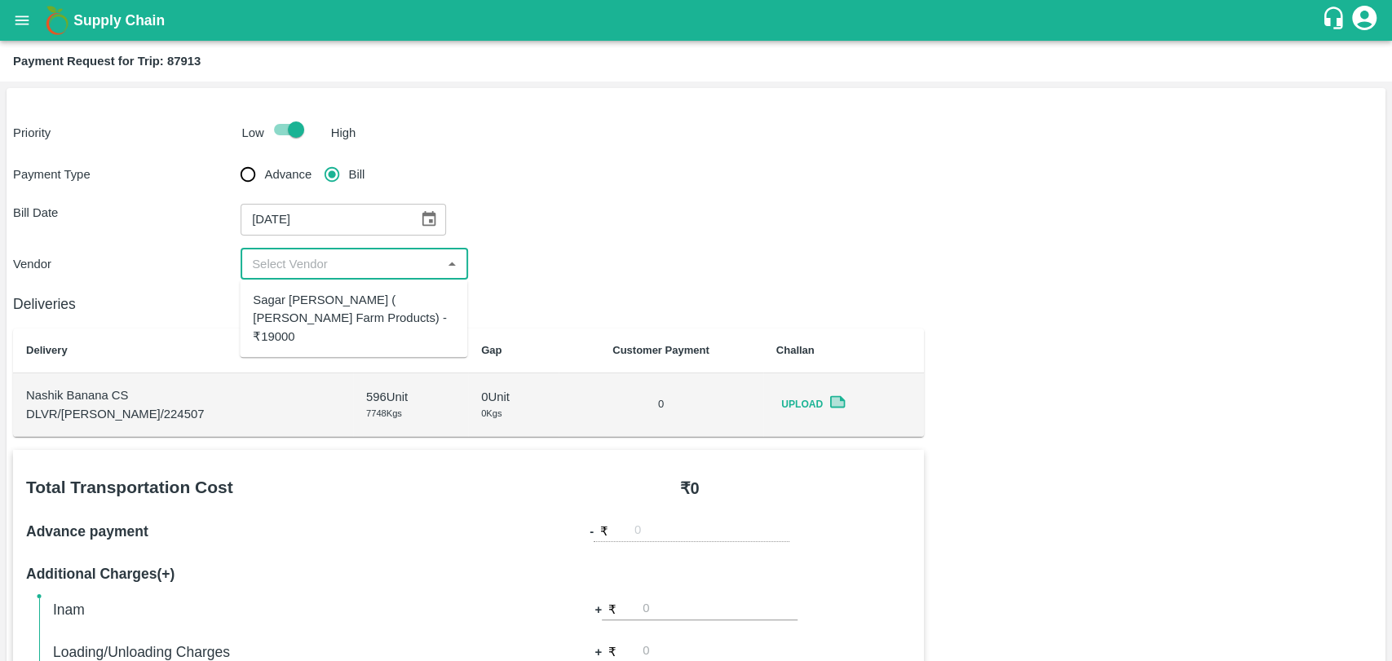
click at [299, 301] on div "Sagar [PERSON_NAME] ( [PERSON_NAME] Farm Products) - ₹19000" at bounding box center [353, 318] width 201 height 55
type input "Sagar [PERSON_NAME] ( [PERSON_NAME] Farm Products) - ₹19000"
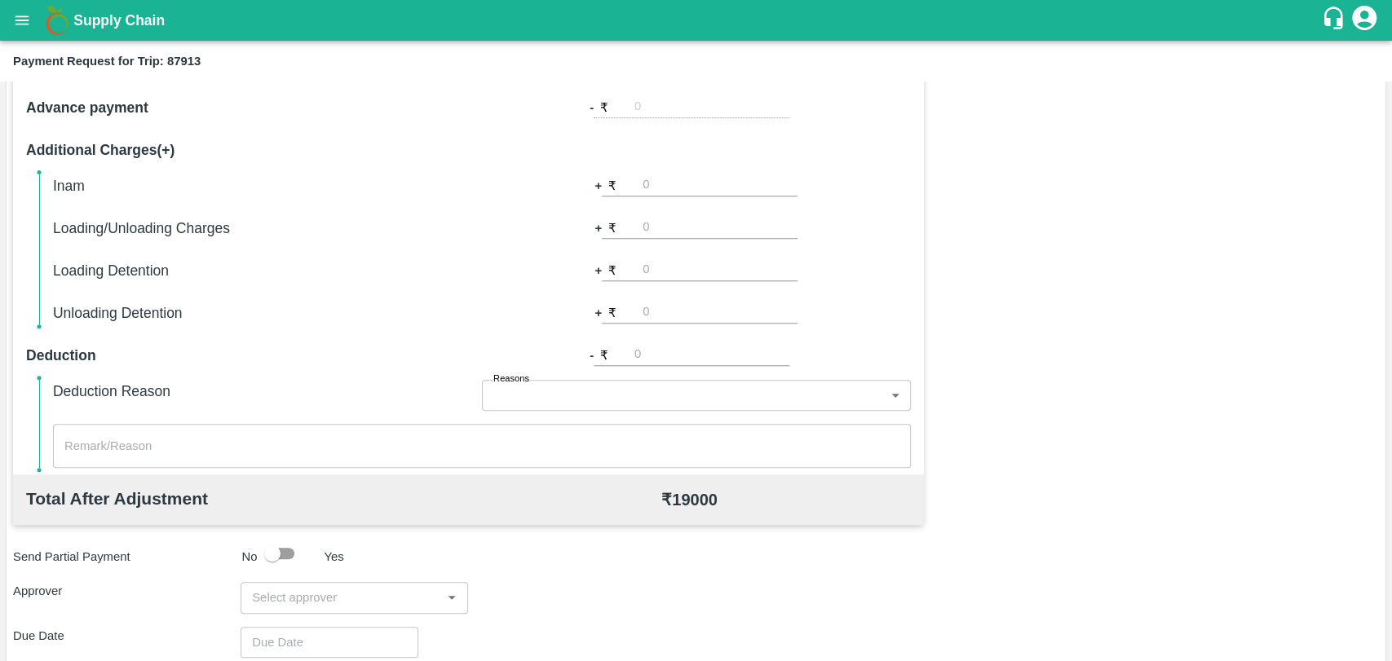
scroll to position [452, 0]
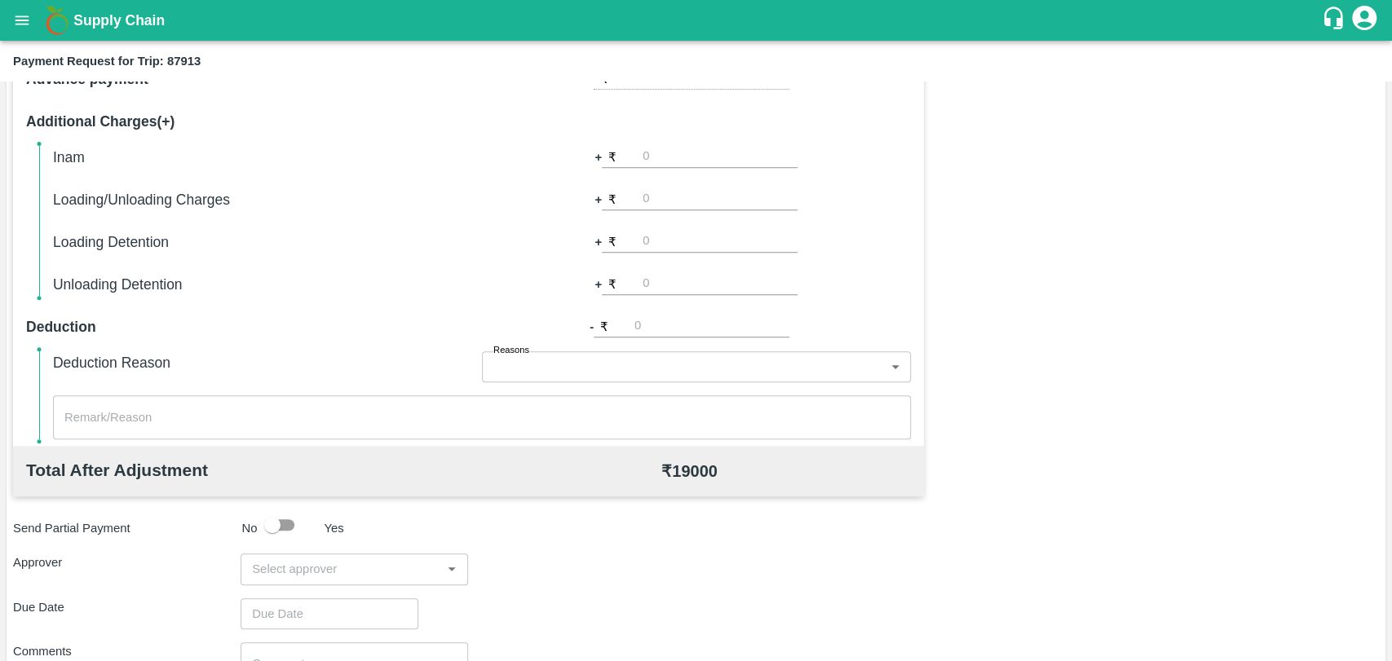
click at [715, 202] on input "number" at bounding box center [719, 199] width 155 height 22
type input "500"
click at [346, 567] on input "input" at bounding box center [340, 568] width 191 height 21
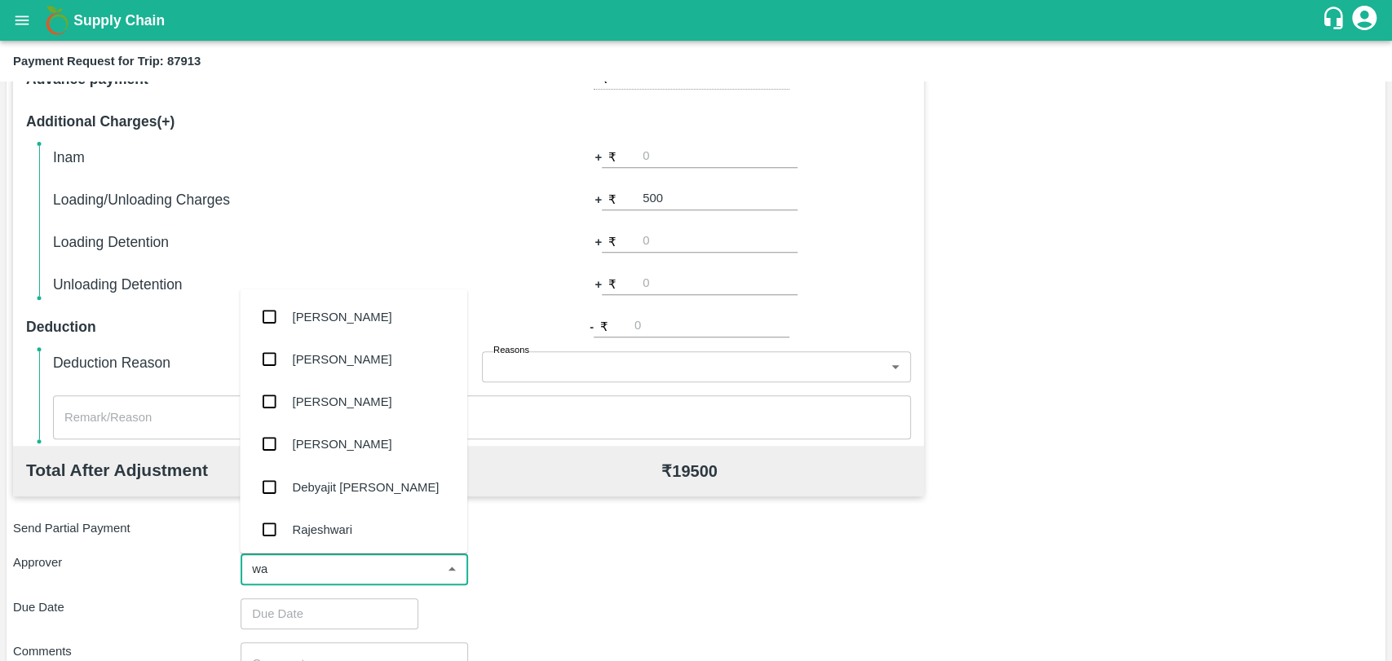
type input "wag"
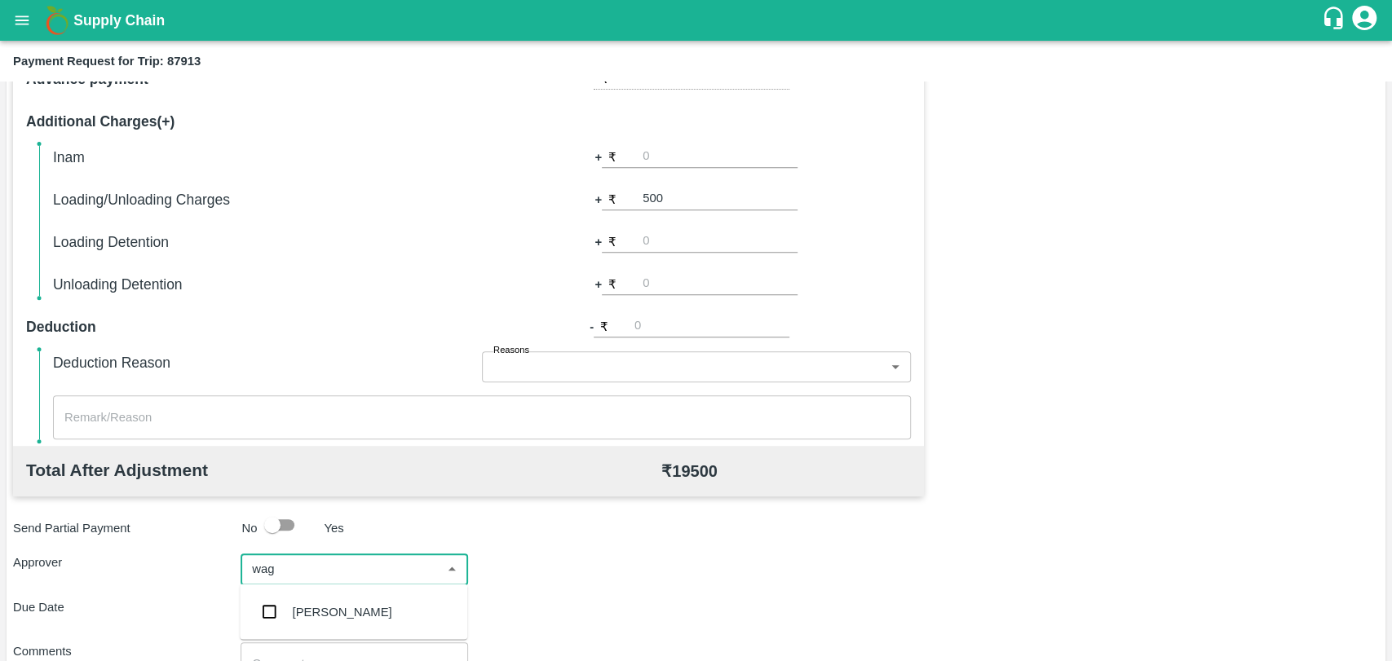
click at [302, 608] on div "[PERSON_NAME]" at bounding box center [342, 611] width 99 height 18
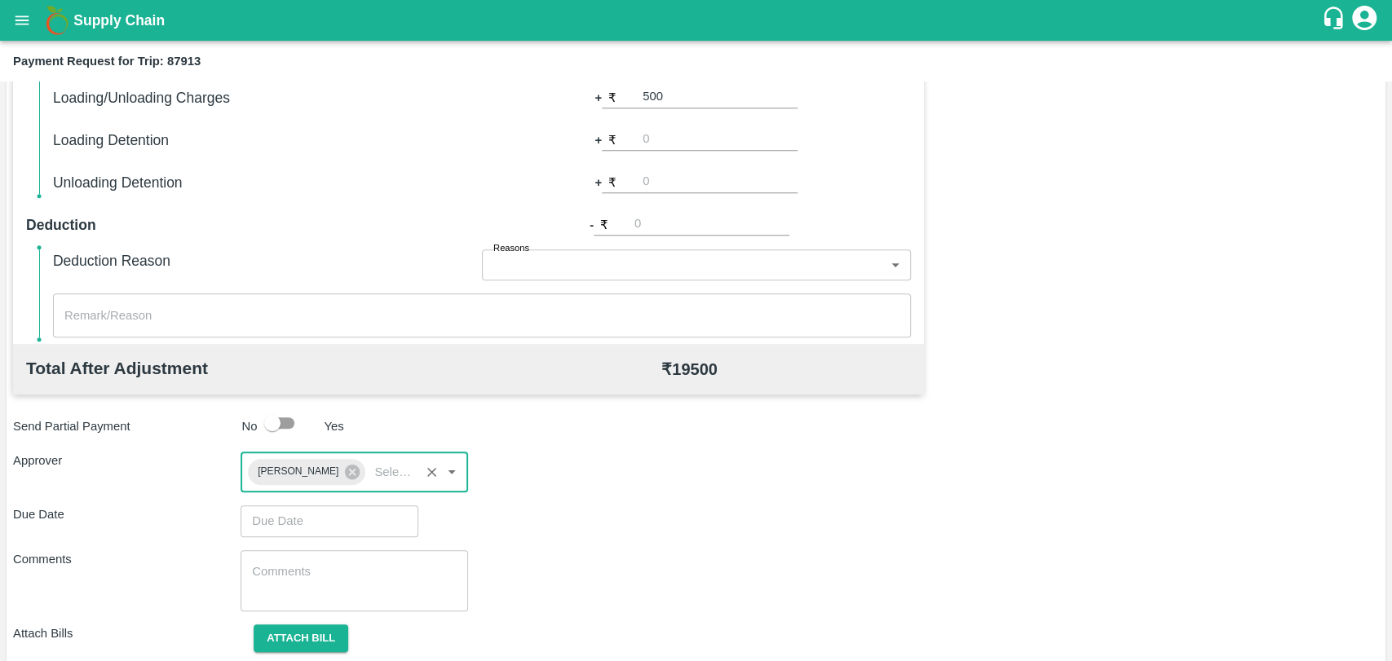
scroll to position [607, 0]
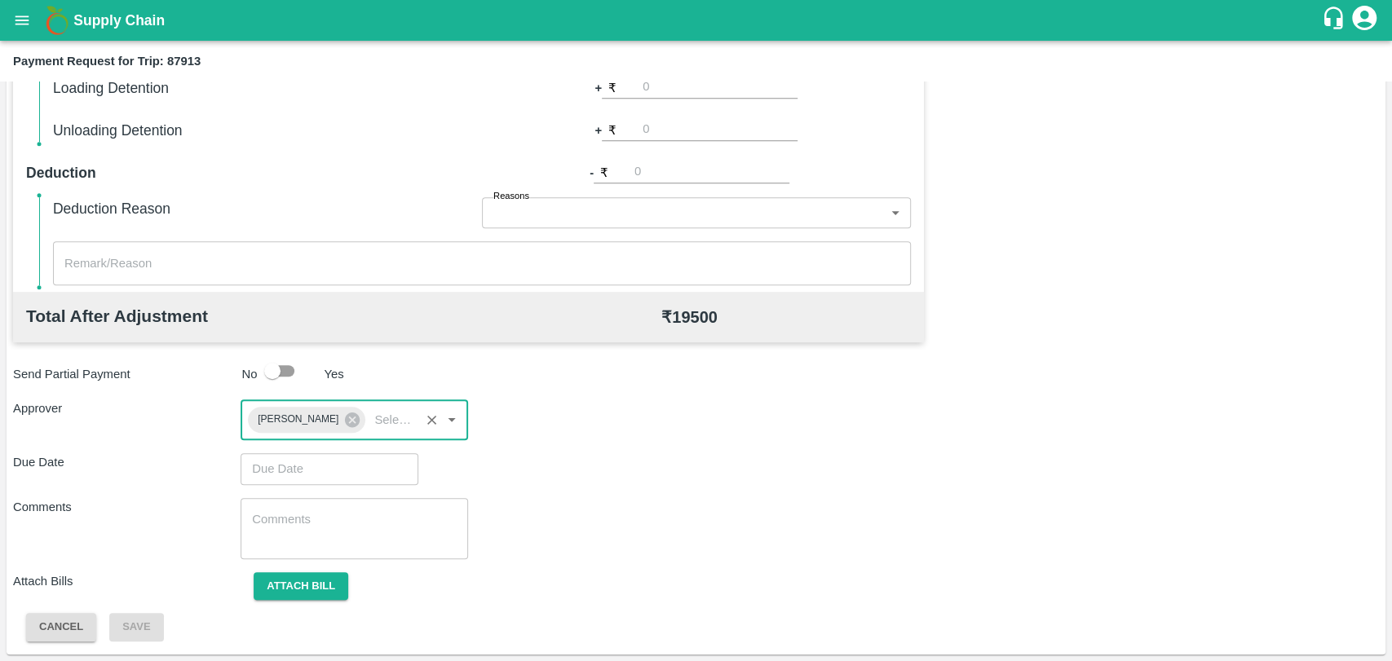
type input "DD/MM/YYYY hh:mm aa"
click at [261, 463] on input "DD/MM/YYYY hh:mm aa" at bounding box center [323, 468] width 166 height 31
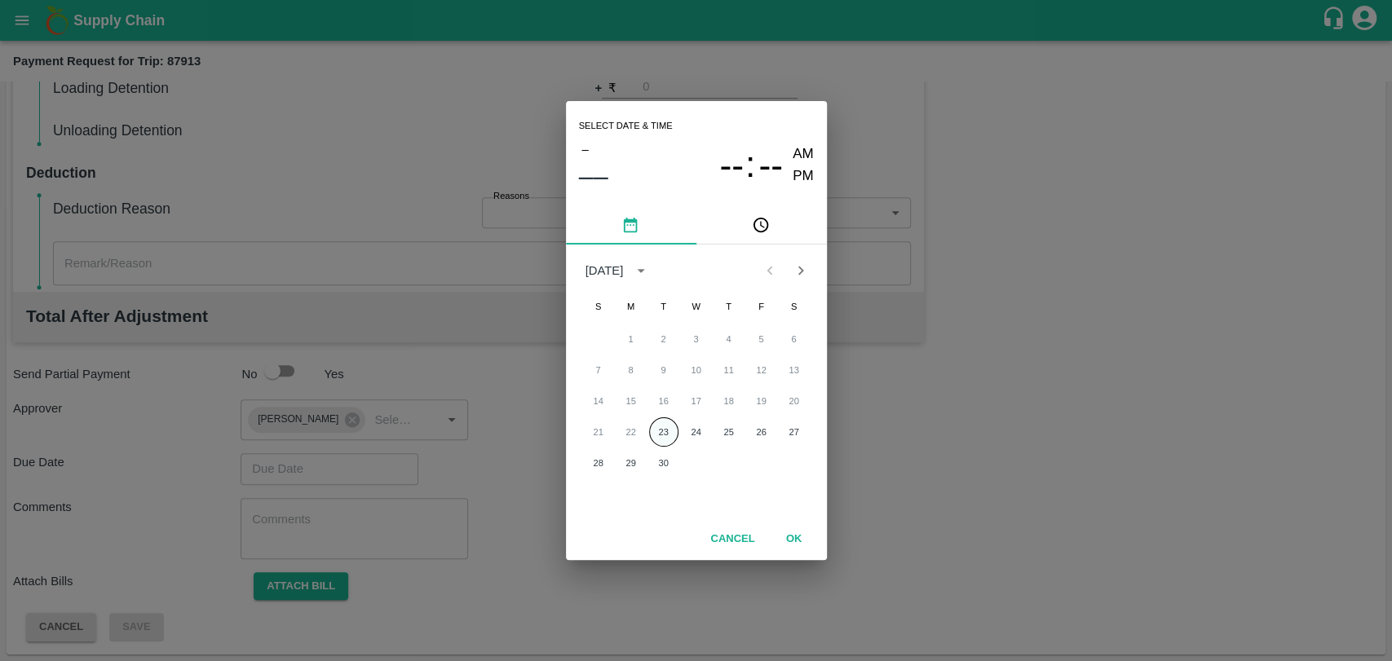
click at [664, 434] on button "23" at bounding box center [663, 431] width 29 height 29
type input "23/09/2025 12:00 AM"
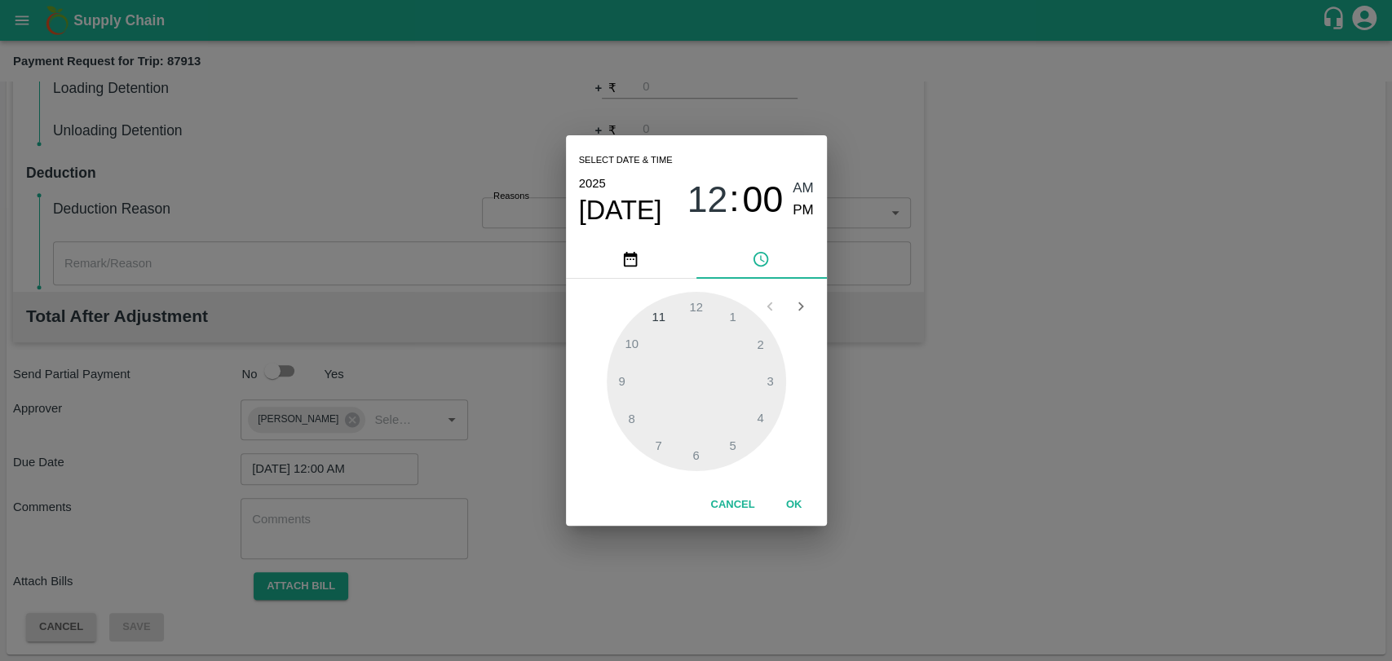
click at [779, 492] on button "OK" at bounding box center [794, 505] width 52 height 29
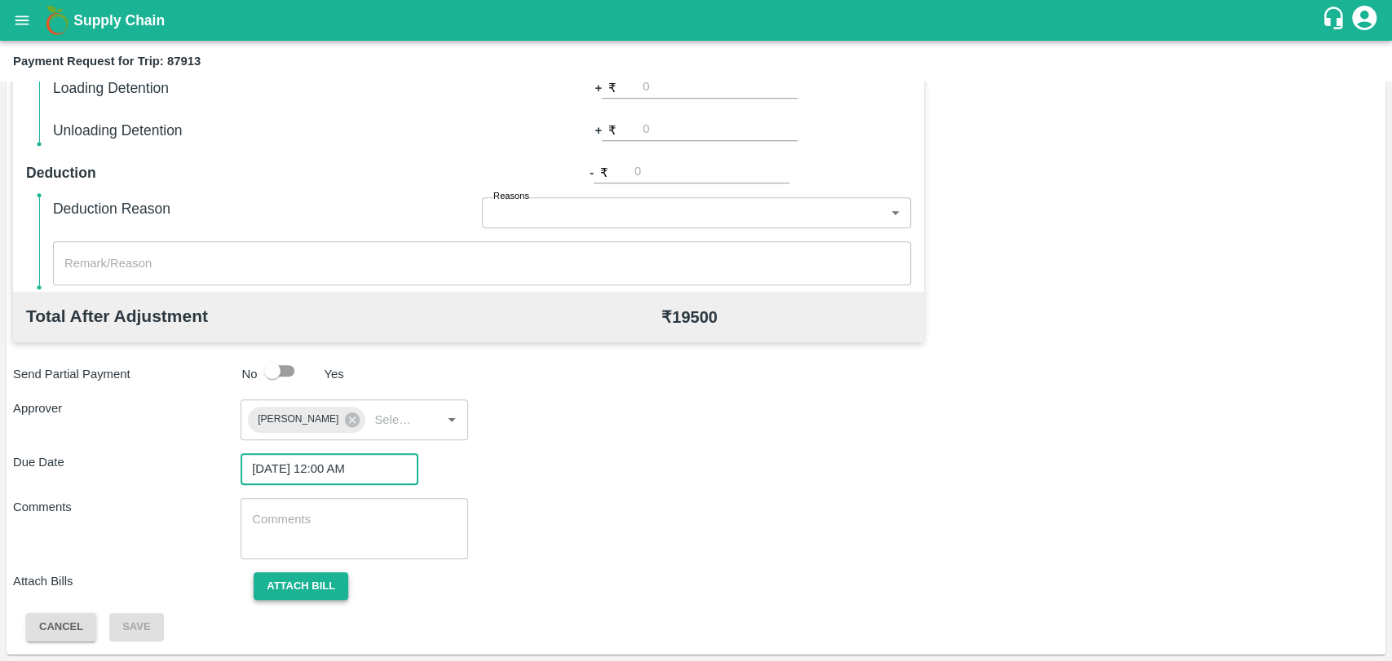
click at [342, 591] on button "Attach bill" at bounding box center [301, 586] width 95 height 29
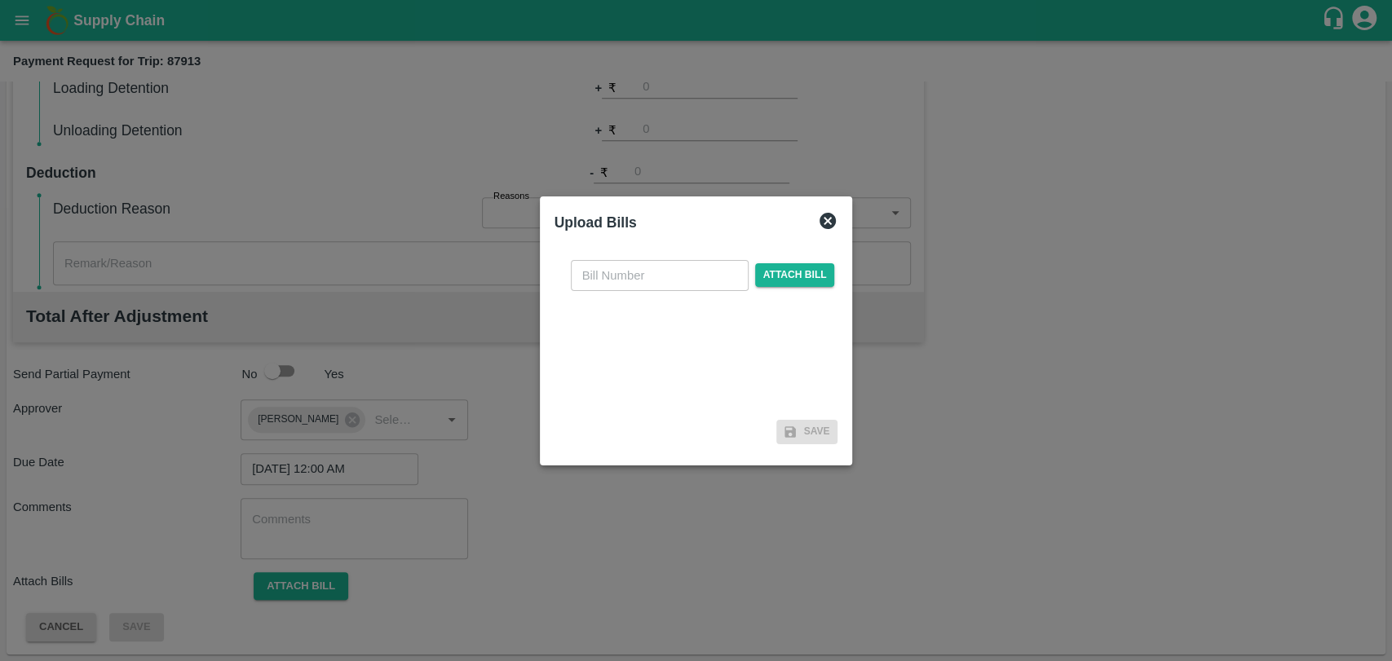
click at [655, 266] on input "text" at bounding box center [660, 275] width 178 height 31
type input "447"
click at [772, 278] on span "Attach bill" at bounding box center [795, 275] width 80 height 24
click at [0, 0] on input "Attach bill" at bounding box center [0, 0] width 0 height 0
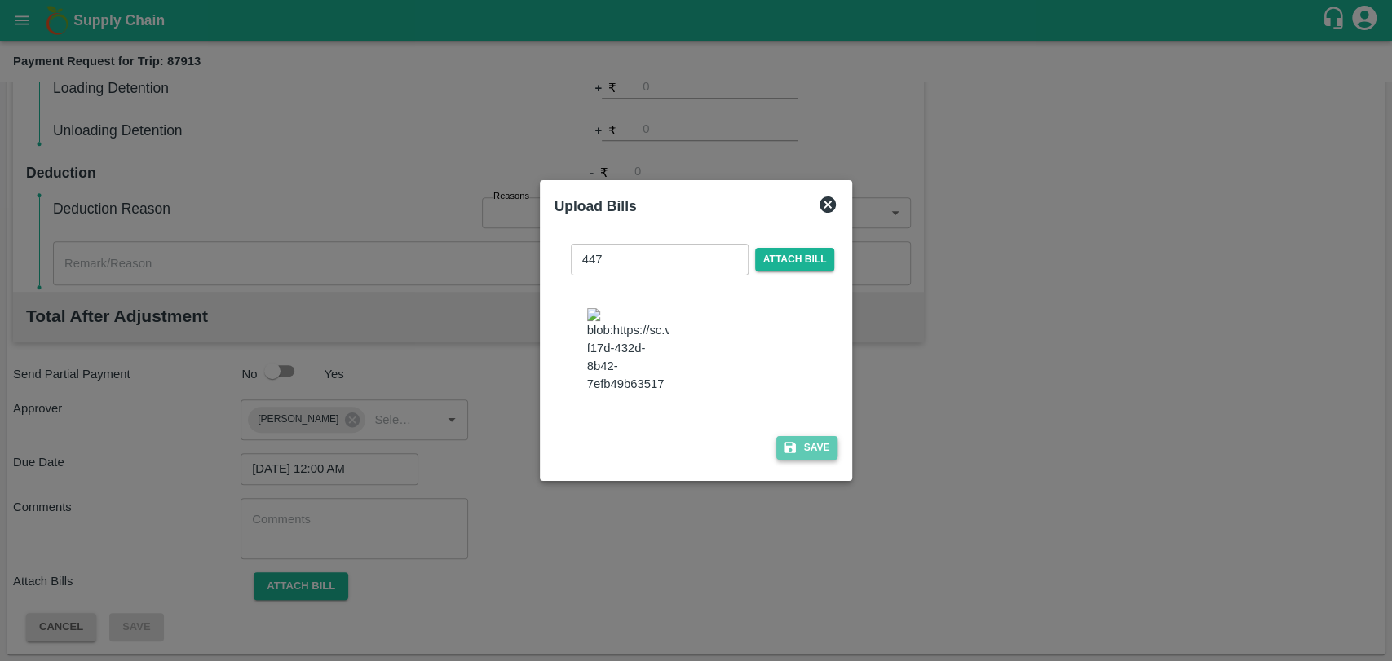
click at [792, 440] on icon "button" at bounding box center [790, 447] width 15 height 15
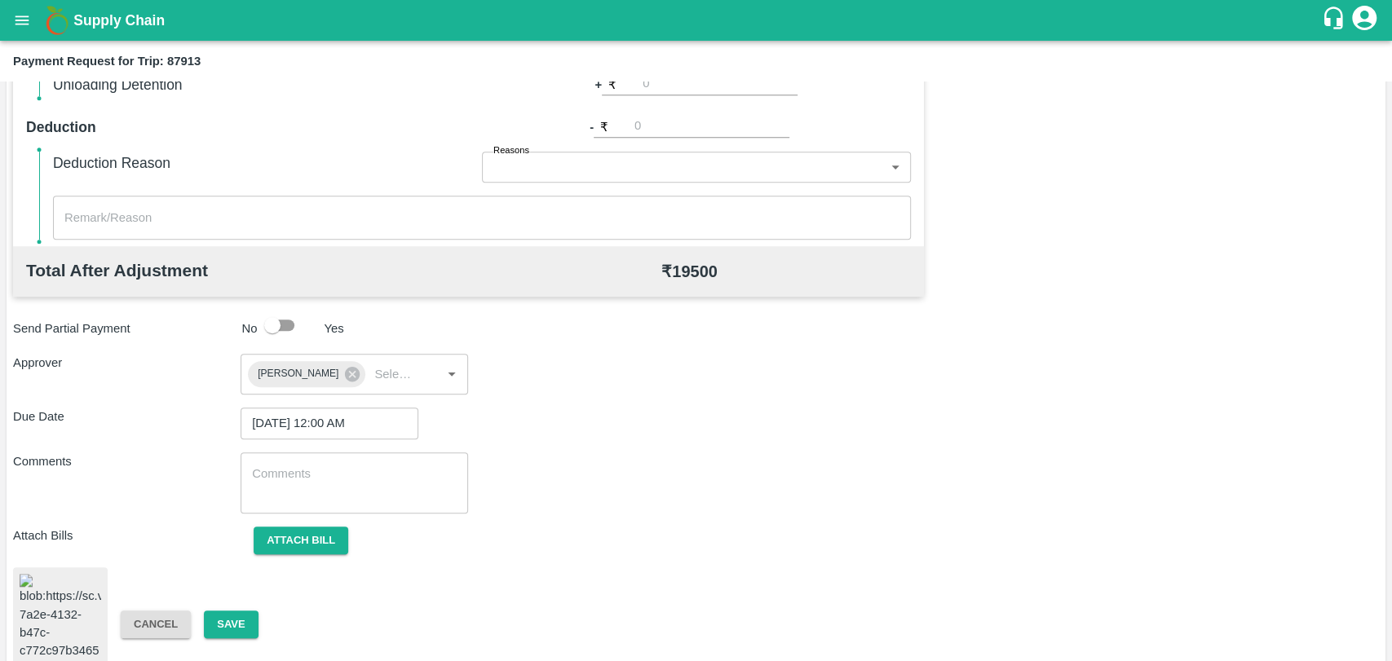
scroll to position [672, 0]
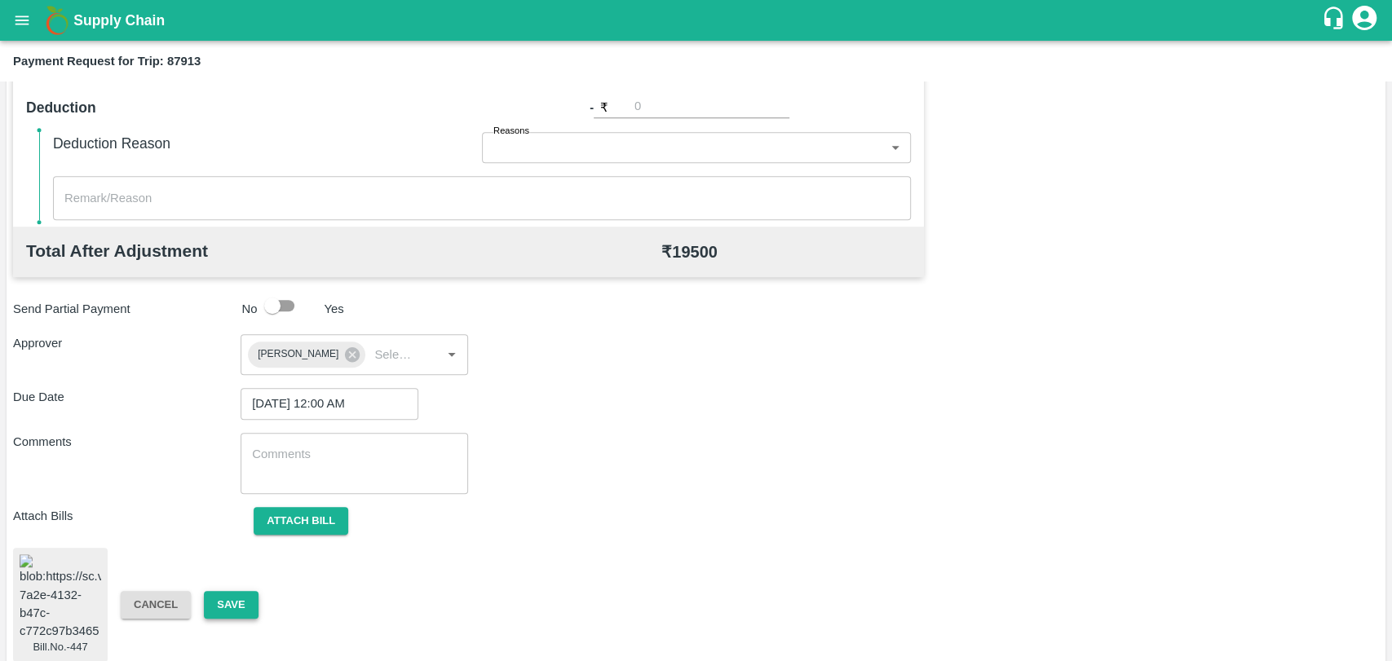
click at [232, 593] on button "Save" at bounding box center [231, 605] width 54 height 29
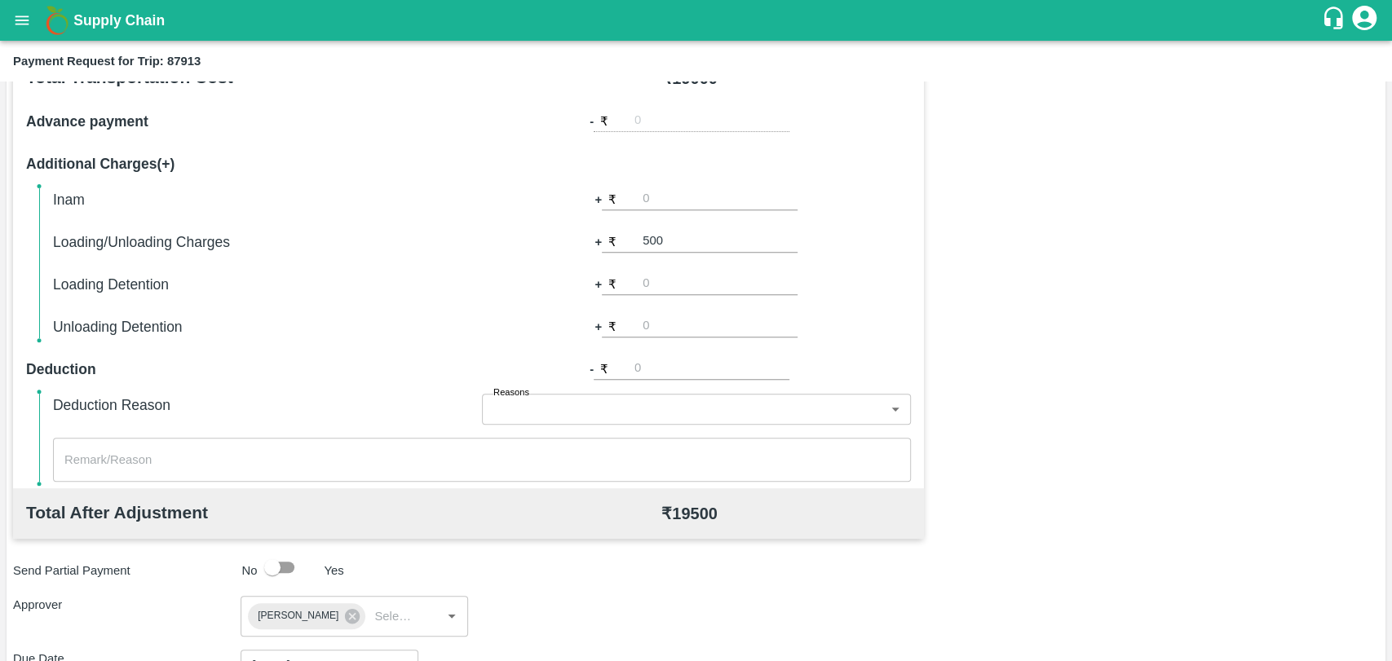
scroll to position [128, 0]
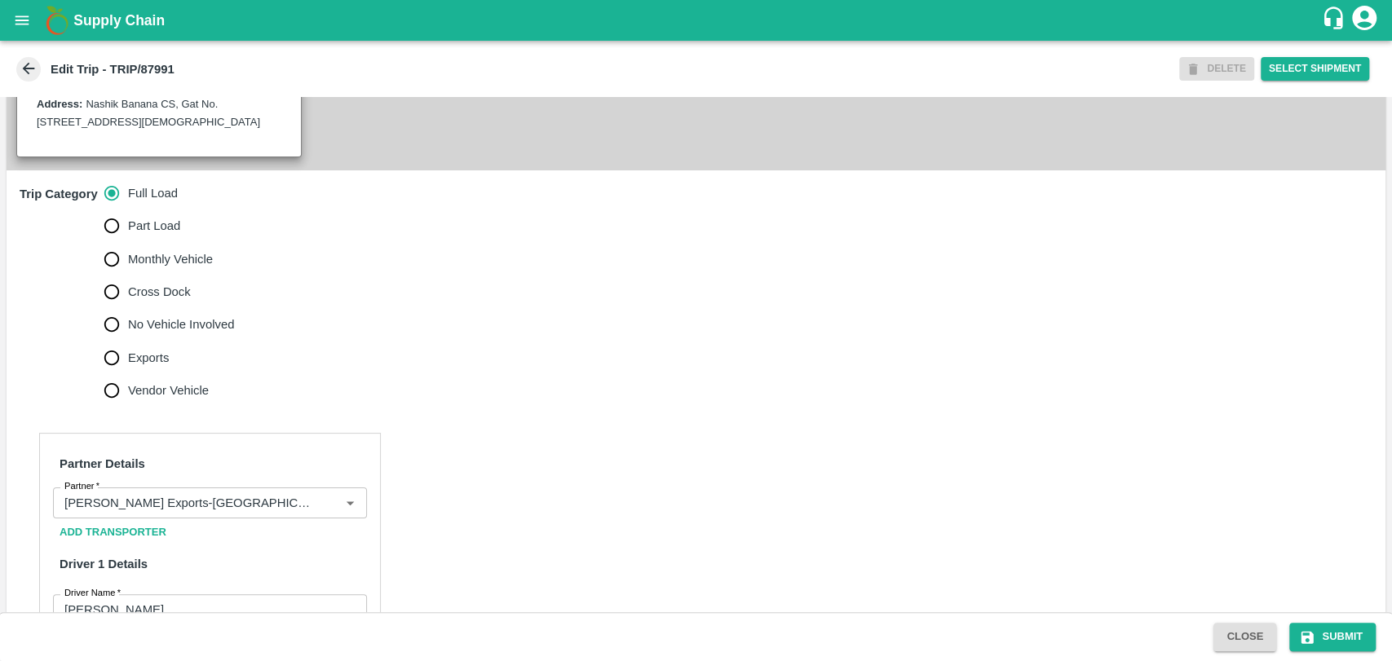
scroll to position [543, 0]
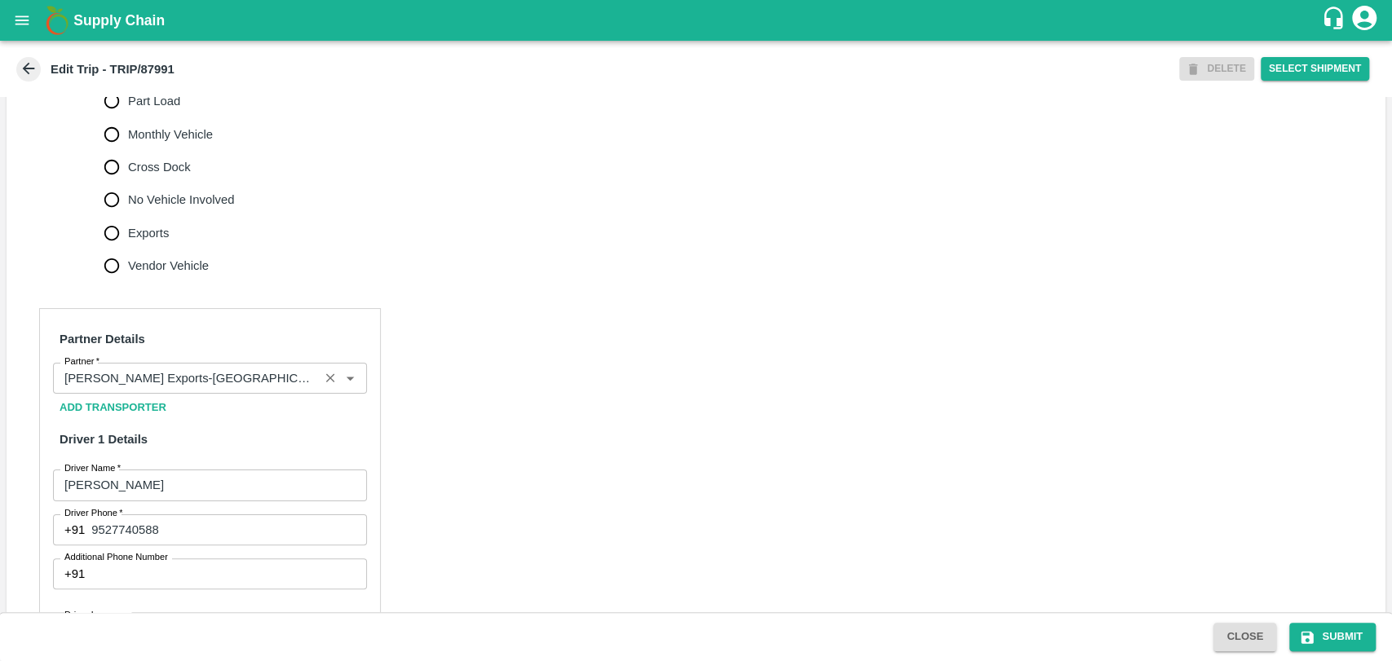
click at [137, 382] on div "Partner" at bounding box center [210, 378] width 314 height 31
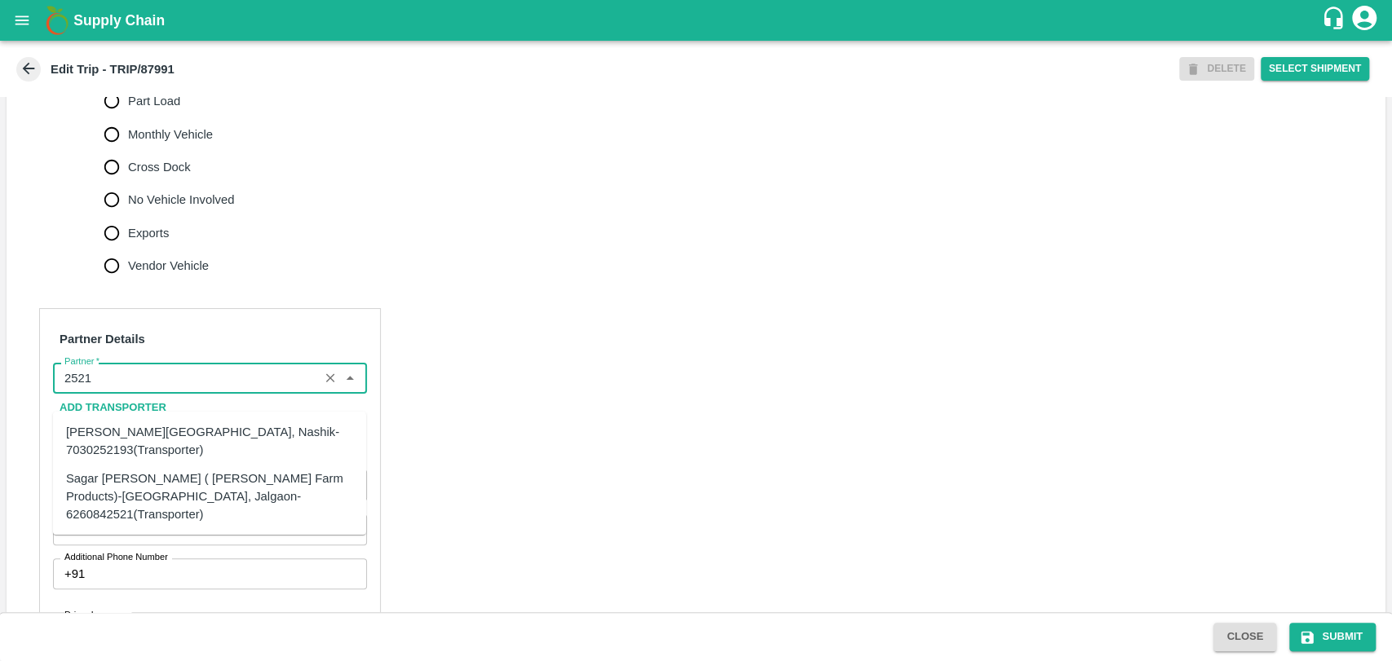
click at [109, 474] on div "Sagar Pramod Patil ( Shreyansh Farm Products)-Jalgaon, Jalgaon-6260842521(Trans…" at bounding box center [209, 496] width 287 height 55
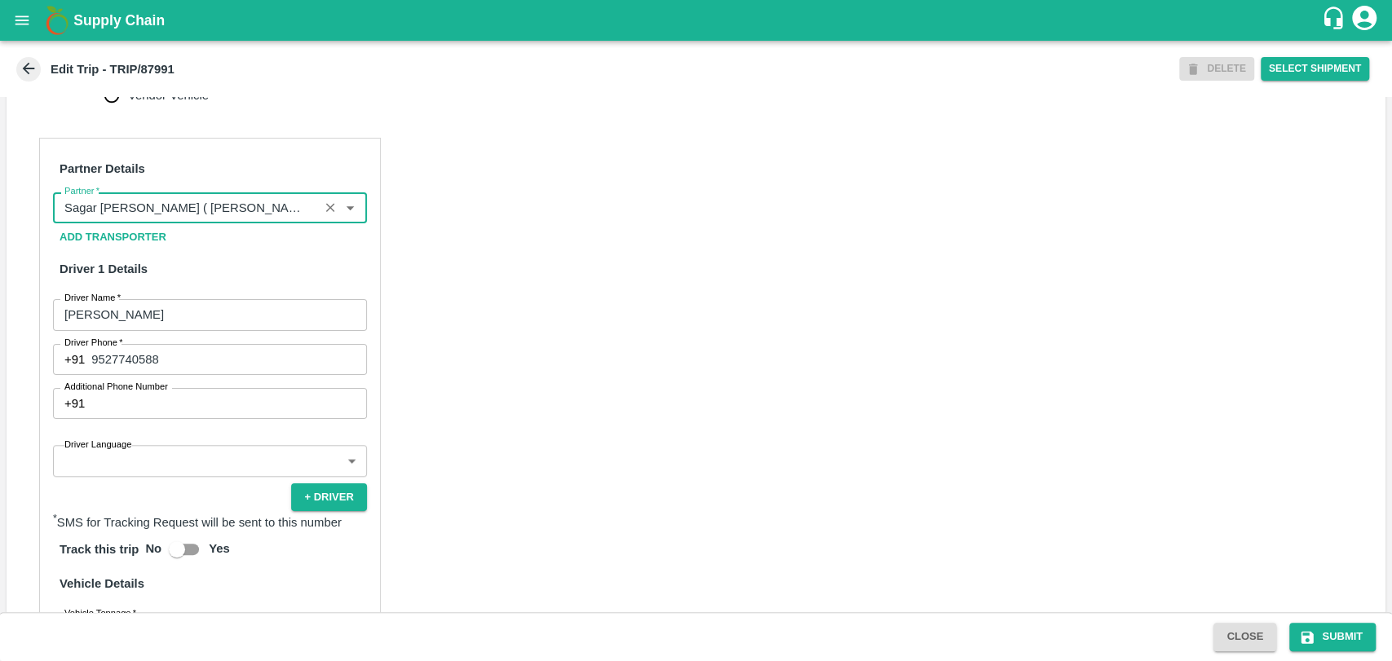
scroll to position [906, 0]
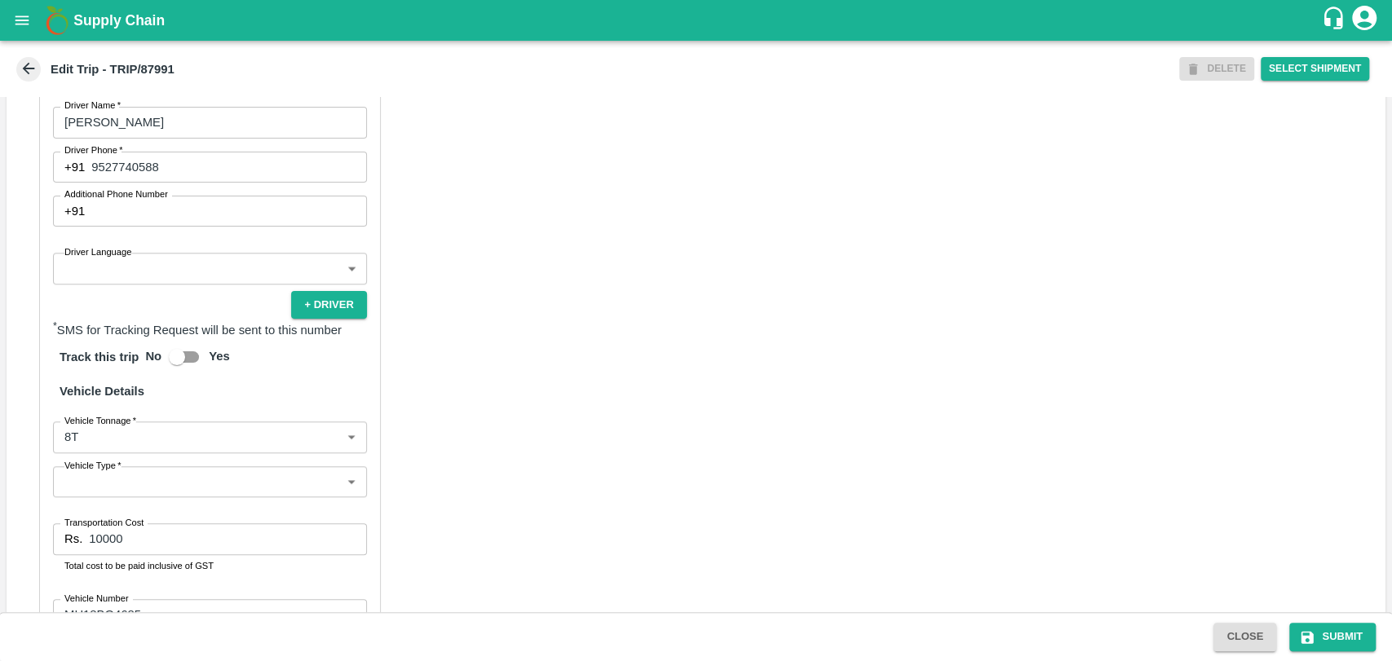
type input "Sagar Pramod Patil ( Shreyansh Farm Products)-Jalgaon, Jalgaon-6260842521(Trans…"
click at [111, 459] on body "Supply Chain Edit Trip - TRIP/87991 DELETE Select Shipment Trip Details Trip Ty…" at bounding box center [696, 330] width 1392 height 661
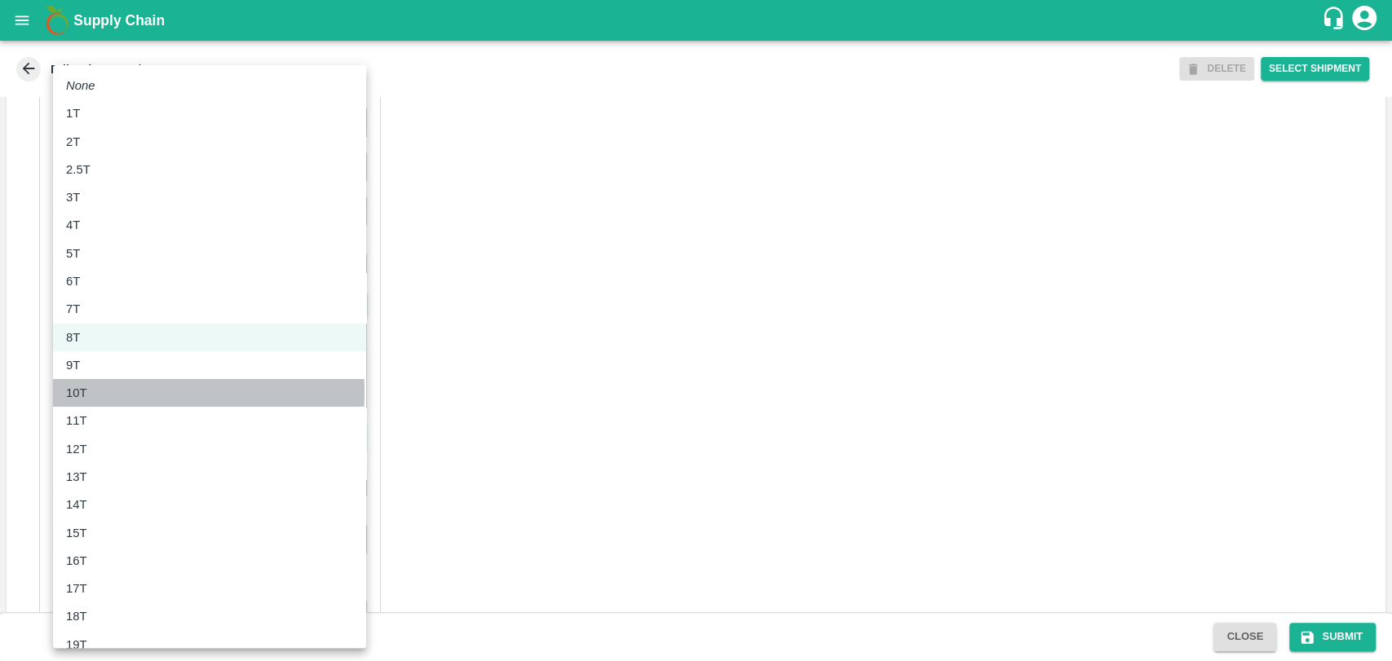
click at [100, 393] on div "10T" at bounding box center [209, 393] width 287 height 18
type input "10000"
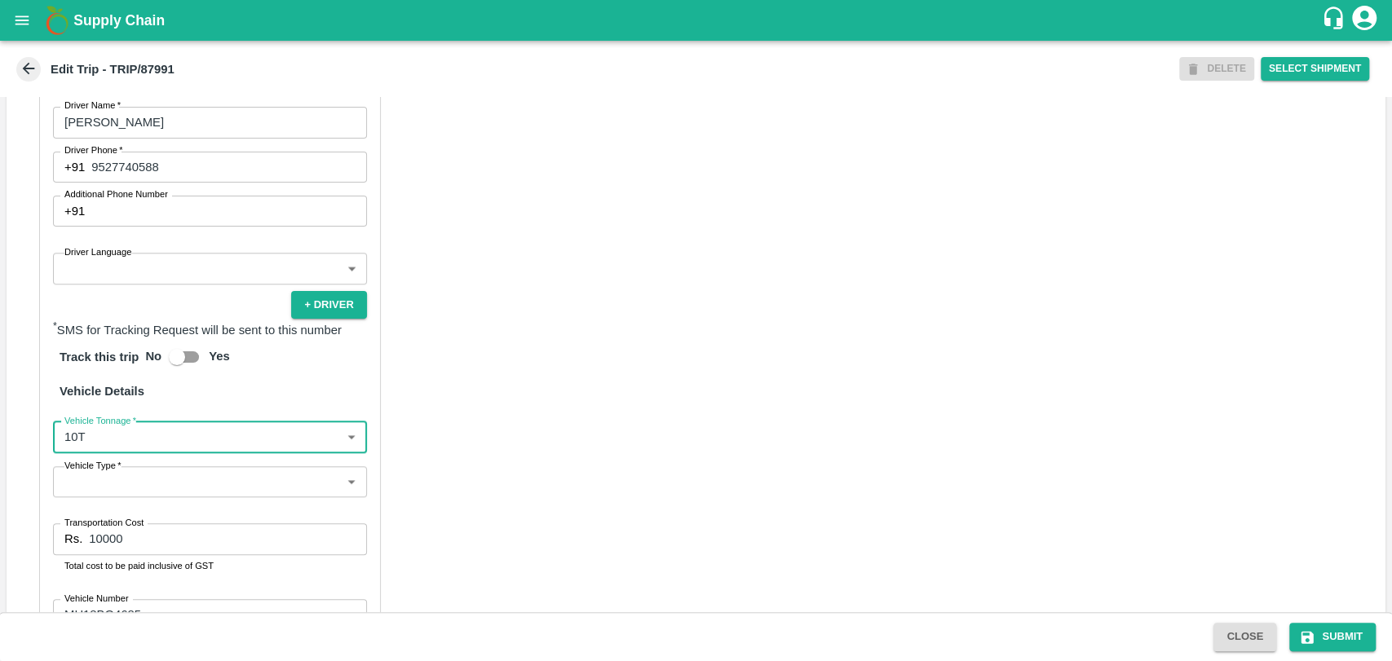
click at [104, 554] on input "10000" at bounding box center [227, 538] width 277 height 31
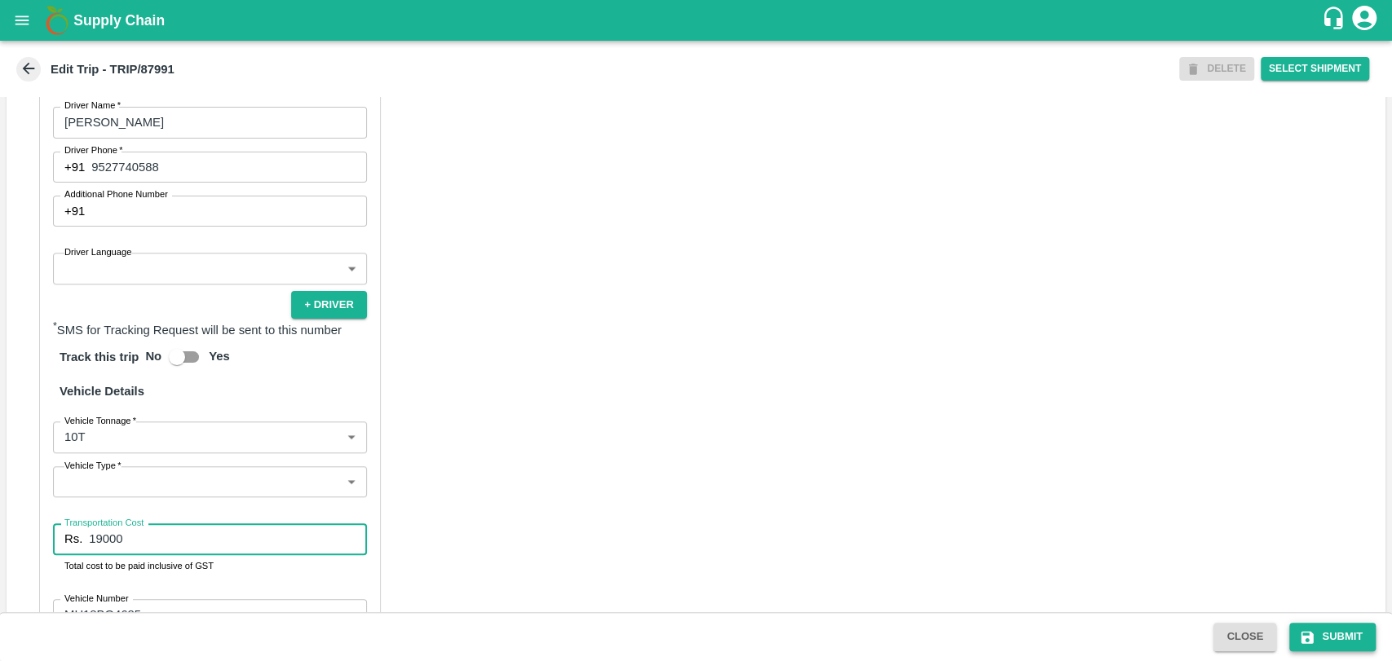
type input "19000"
click at [1333, 628] on button "Submit" at bounding box center [1332, 637] width 86 height 29
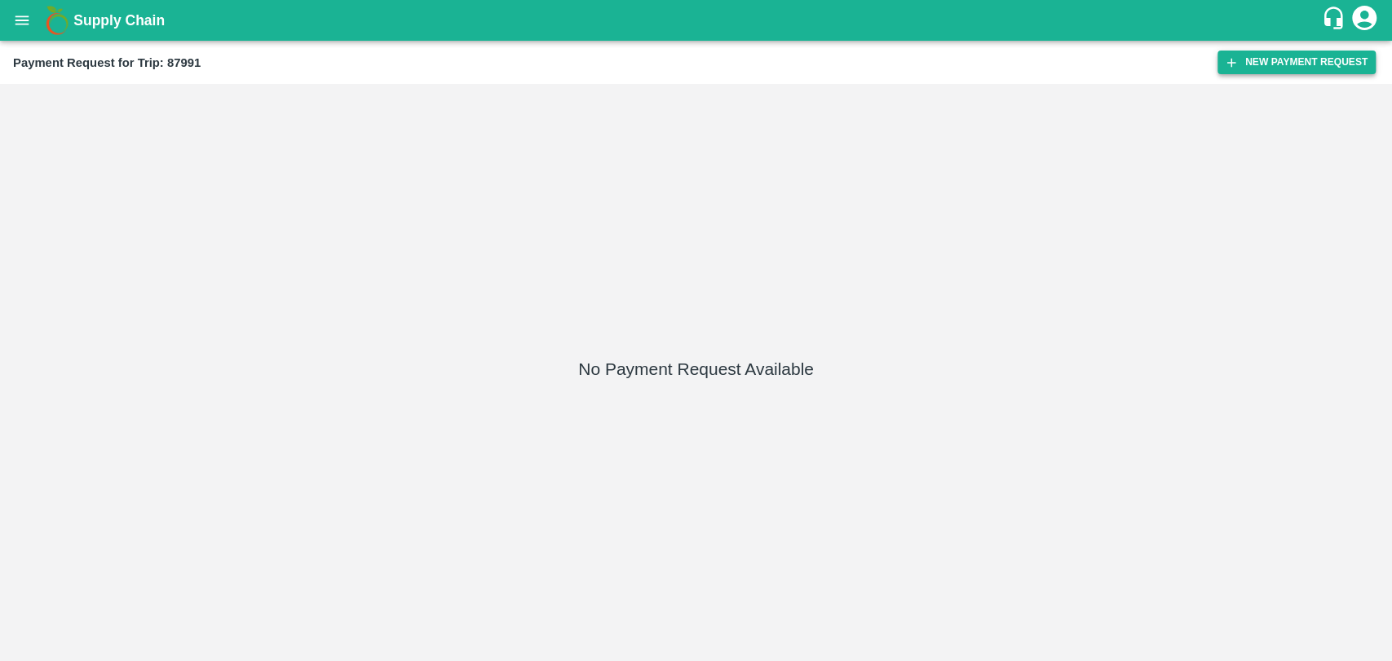
click at [1305, 51] on button "New Payment Request" at bounding box center [1296, 63] width 158 height 24
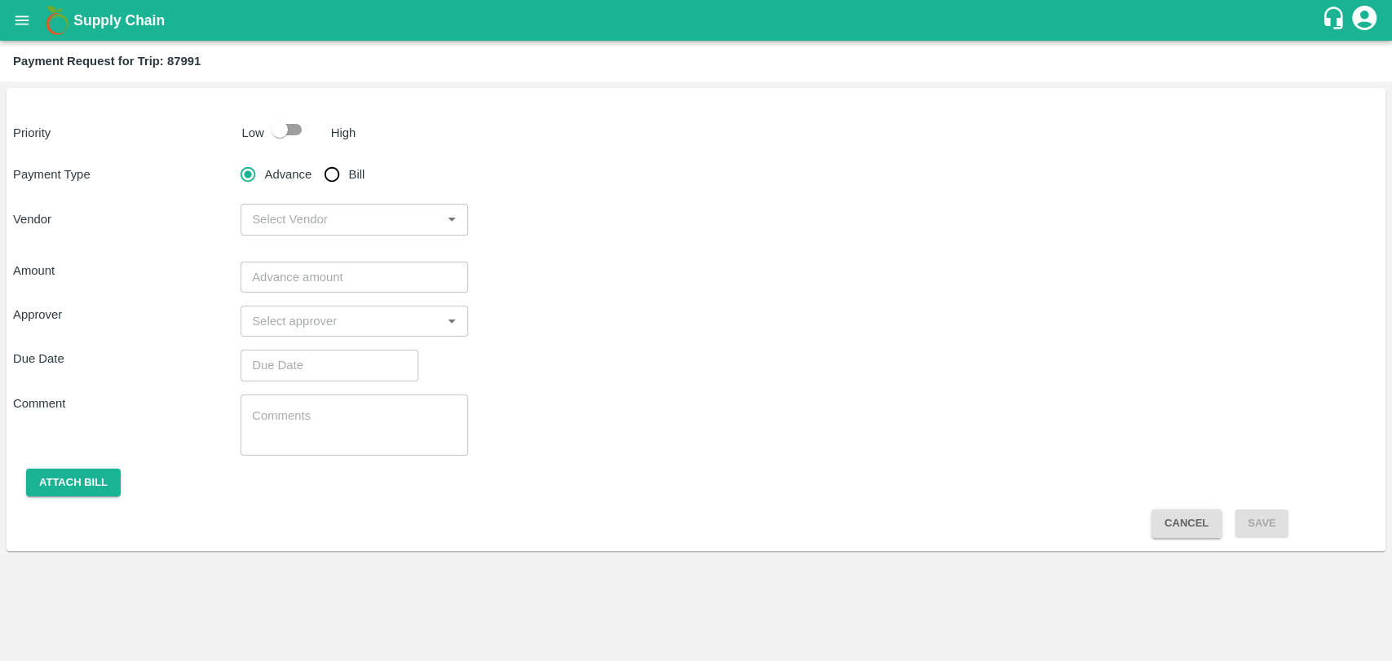
click at [267, 132] on input "checkbox" at bounding box center [279, 129] width 93 height 31
checkbox input "true"
click at [339, 172] on input "Bill" at bounding box center [331, 174] width 33 height 33
radio input "true"
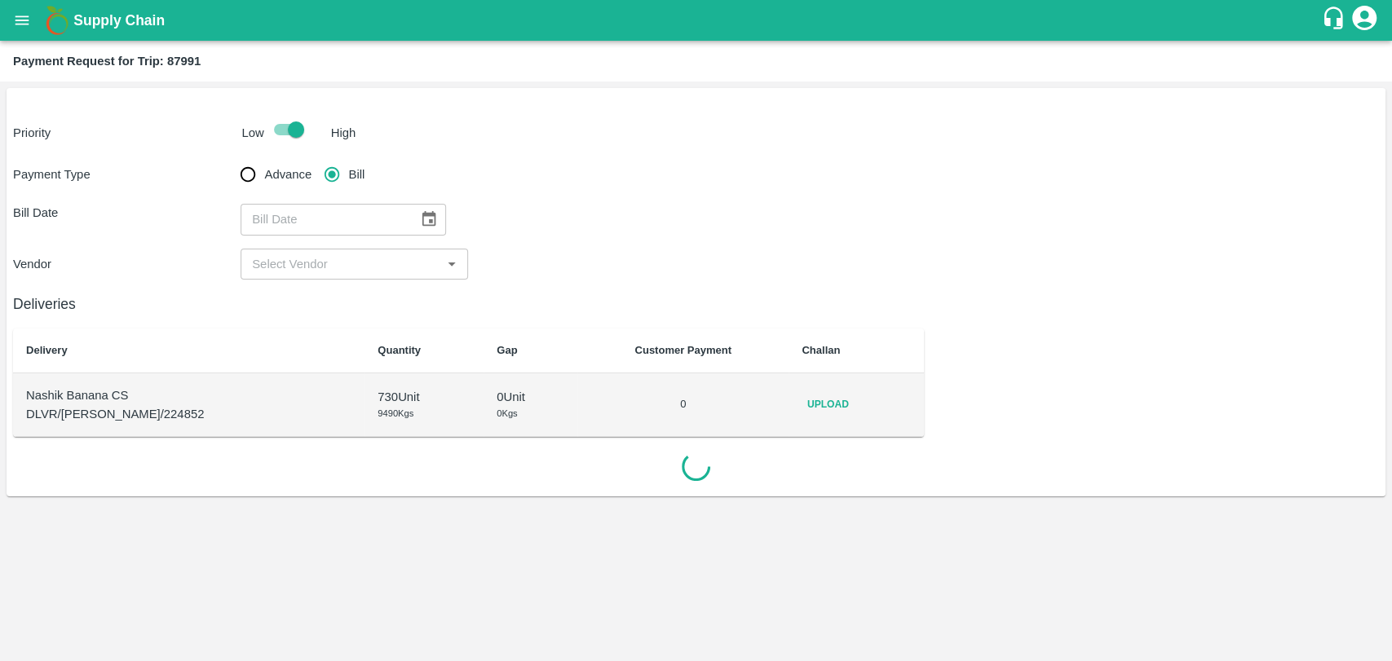
click at [435, 217] on button "Choose date" at bounding box center [428, 219] width 31 height 31
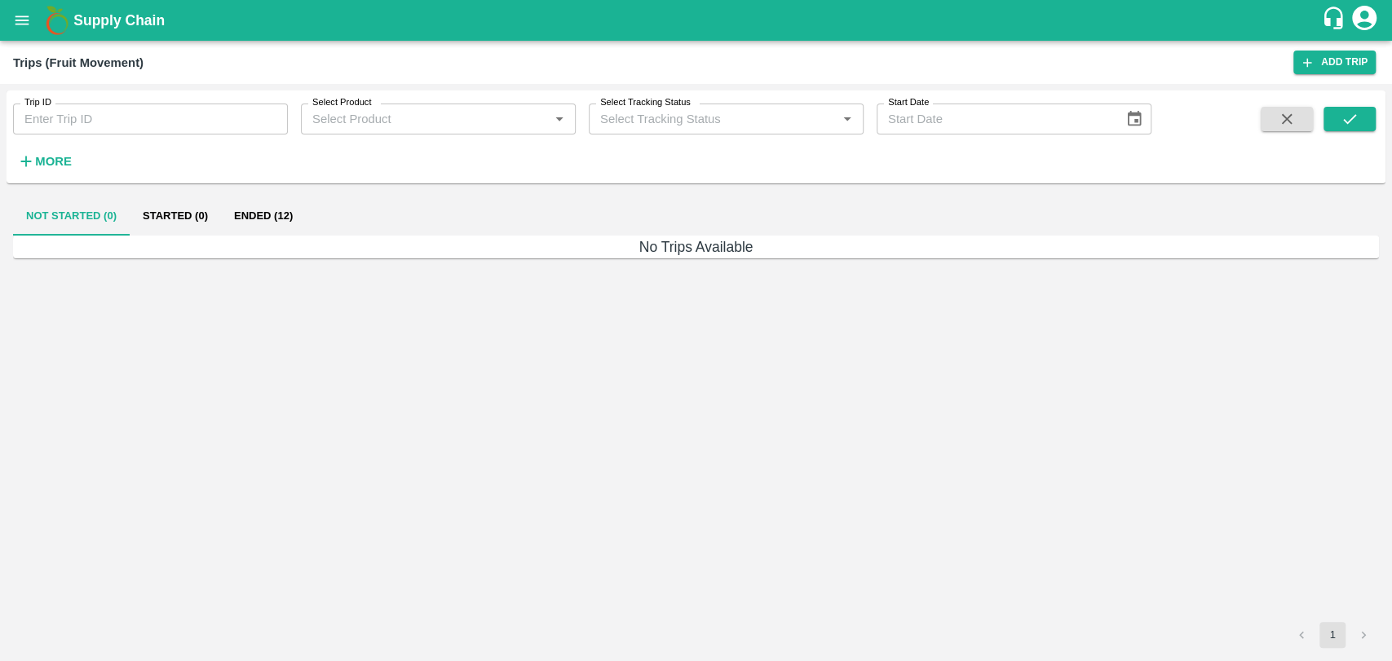
click at [39, 163] on strong "More" at bounding box center [53, 161] width 37 height 13
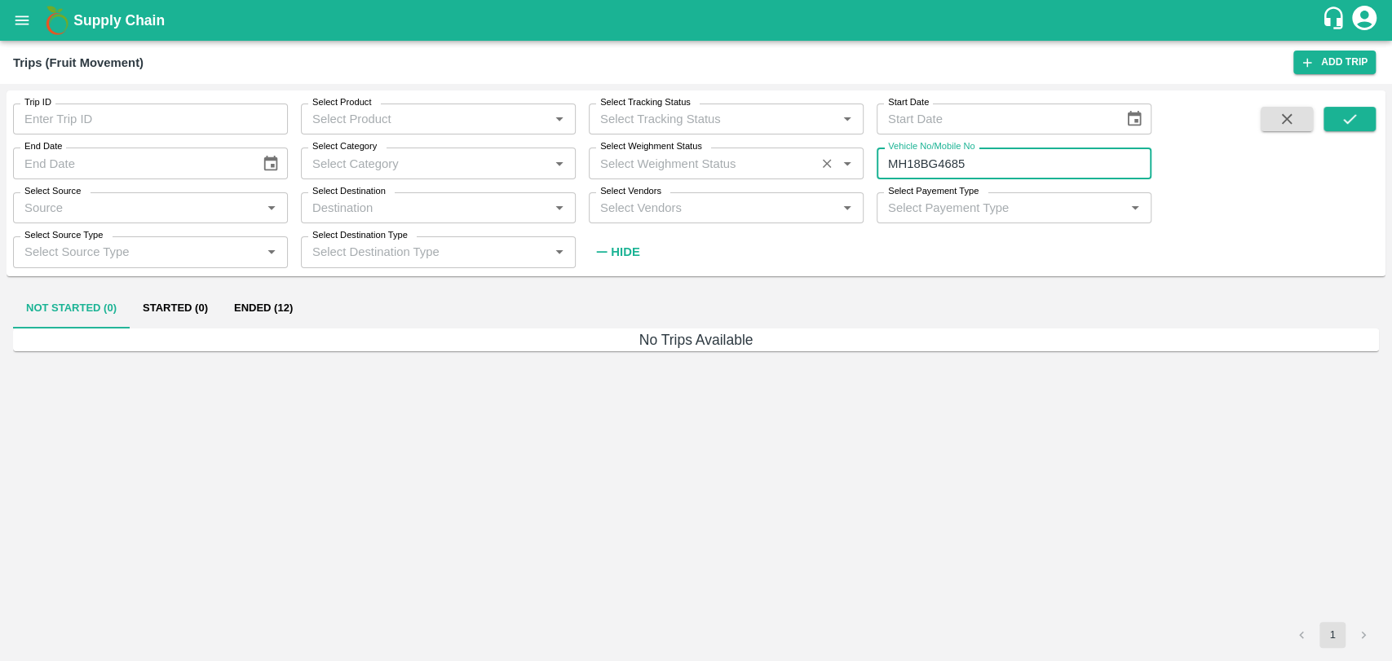
drag, startPoint x: 857, startPoint y: 156, endPoint x: 660, endPoint y: 152, distance: 196.5
click at [660, 152] on div "Trip ID Trip ID Select Product Select Product   * Select Tracking Status Select…" at bounding box center [575, 178] width 1151 height 177
paste input "text"
type input "MH18BG3183"
click at [1357, 122] on icon "submit" at bounding box center [1349, 119] width 18 height 18
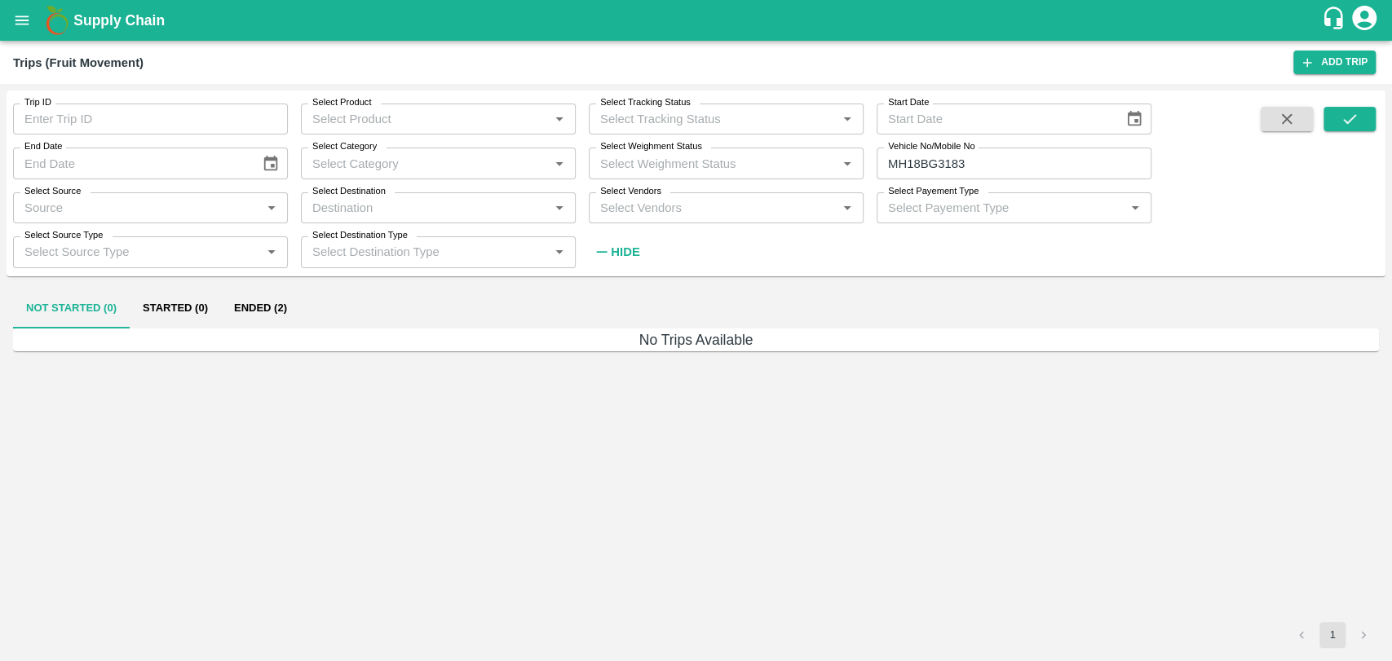
click at [246, 309] on button "Ended (2)" at bounding box center [260, 308] width 79 height 39
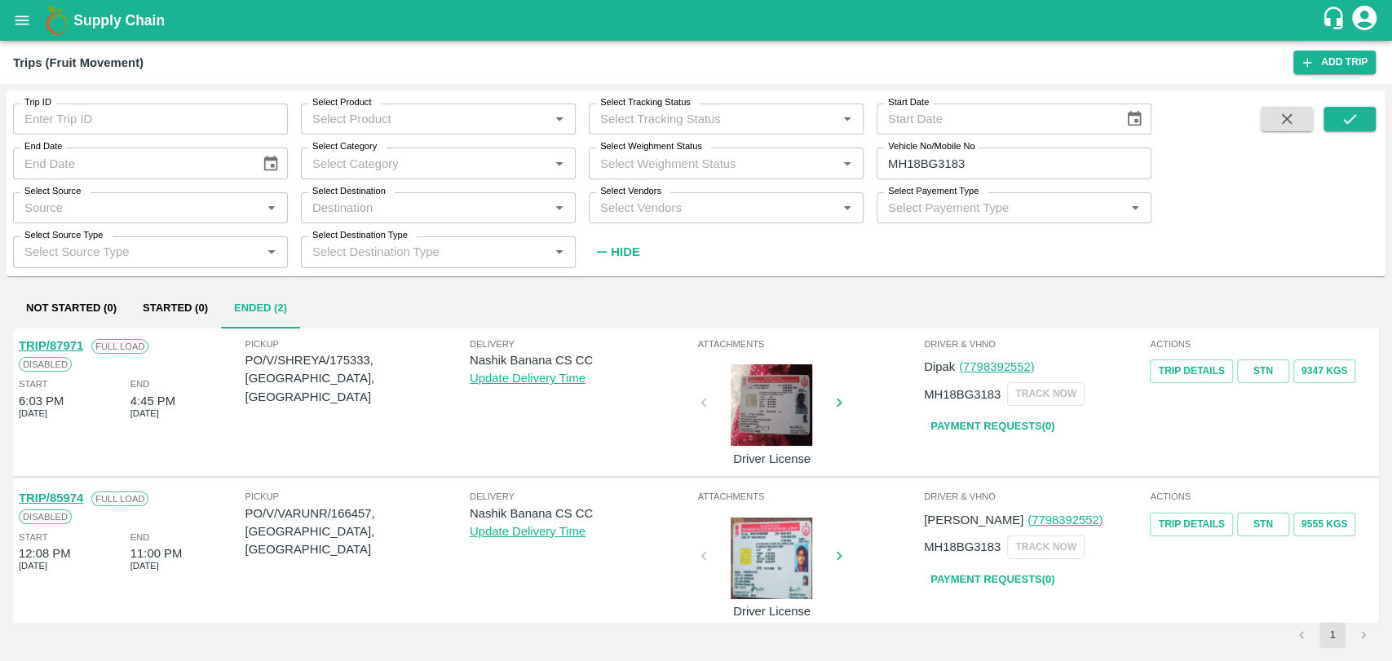
click at [64, 342] on link "TRIP/87971" at bounding box center [51, 345] width 64 height 13
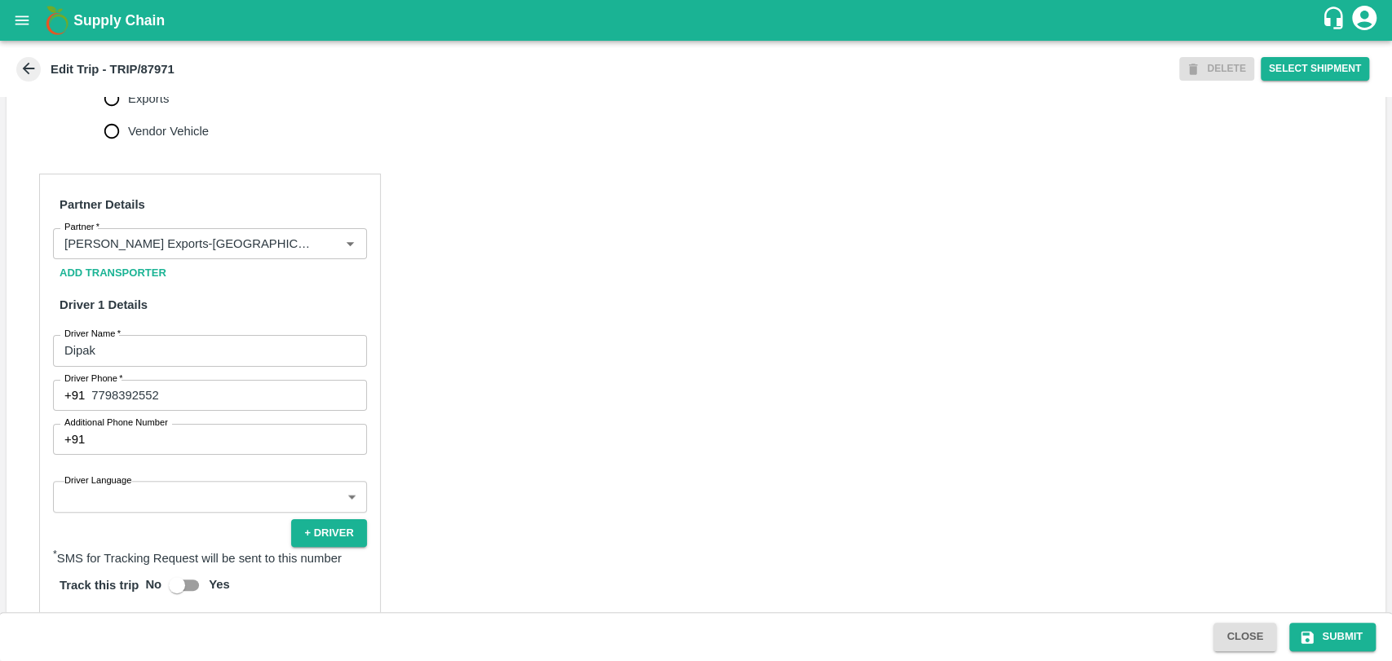
scroll to position [815, 0]
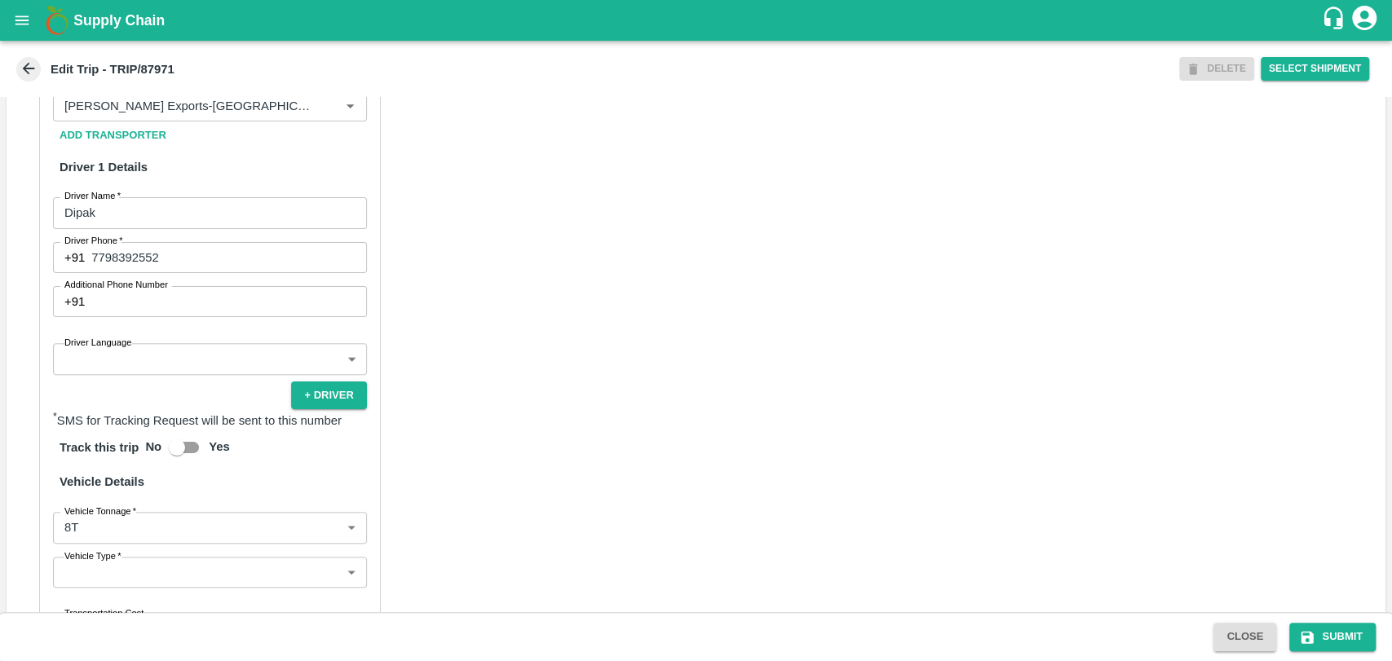
click at [231, 150] on div "Add Transporter" at bounding box center [210, 135] width 314 height 29
click at [231, 121] on div "Partner" at bounding box center [210, 105] width 314 height 31
type input "0"
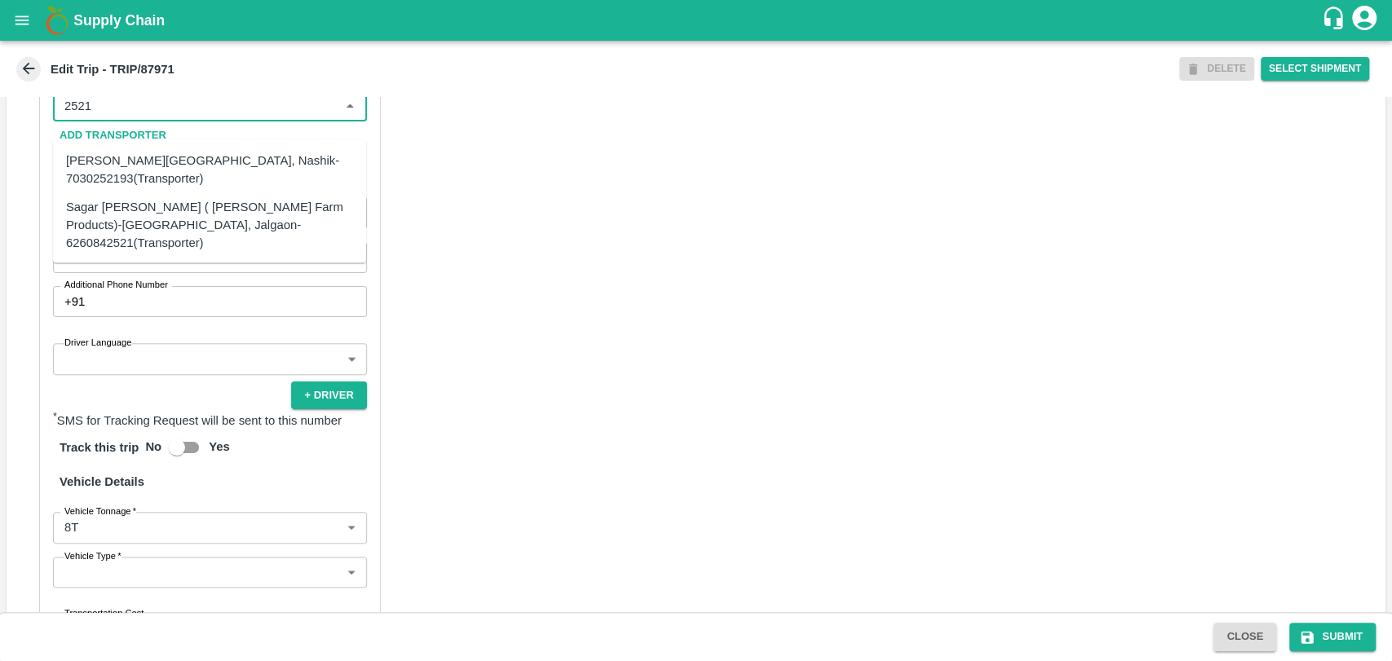
click at [115, 214] on div "Sagar [PERSON_NAME] ( [PERSON_NAME] Farm Products)-[GEOGRAPHIC_DATA], Jalgaon-6…" at bounding box center [209, 224] width 287 height 55
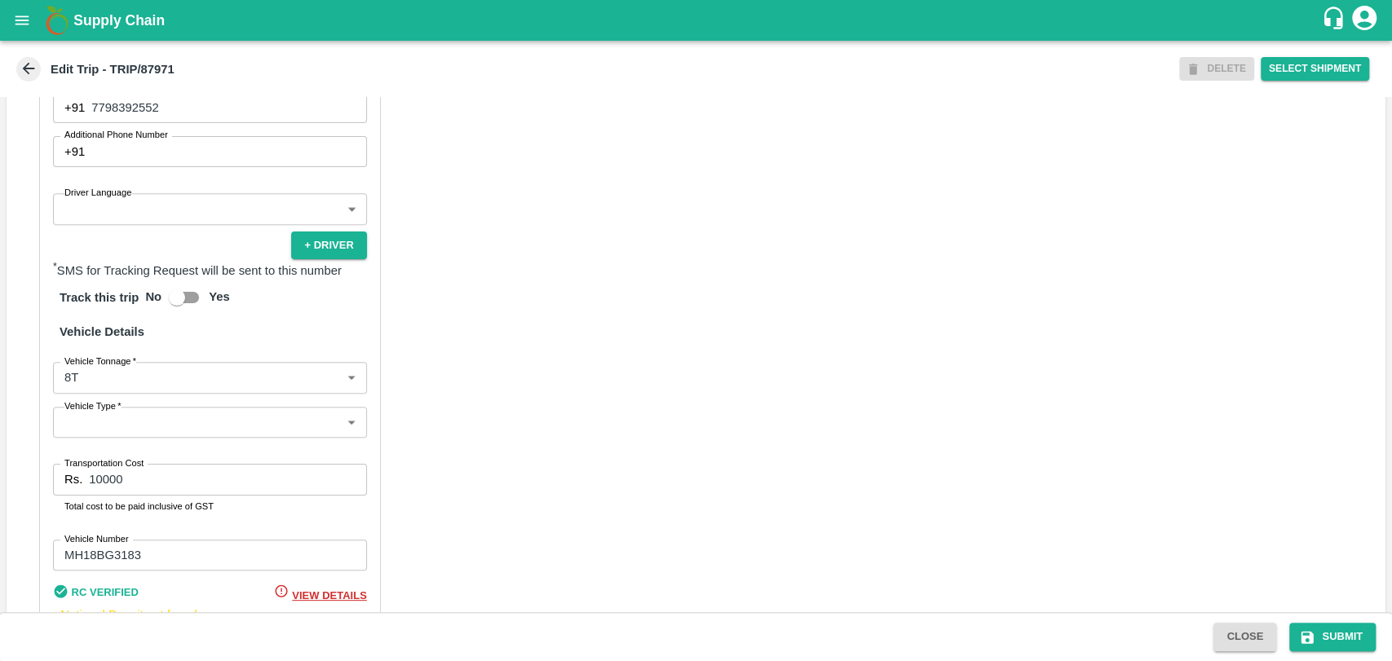
scroll to position [1078, 0]
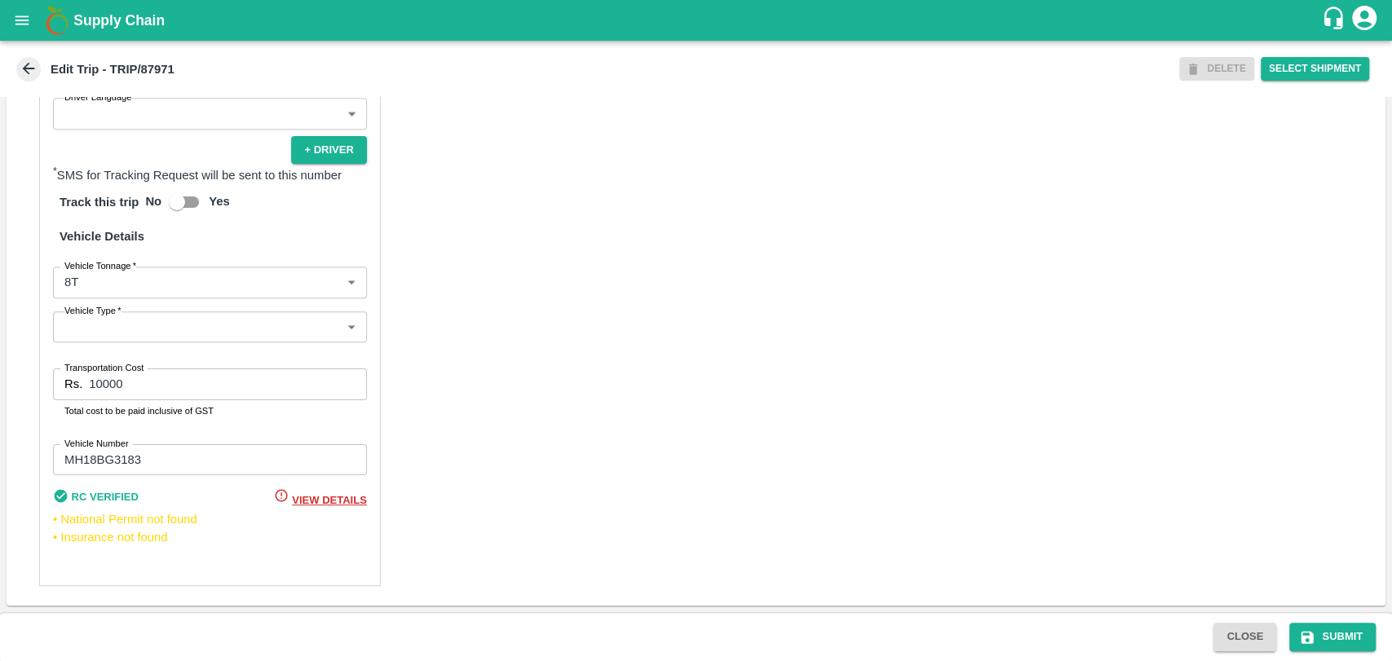
type input "Sagar [PERSON_NAME] ( [PERSON_NAME] Farm Products)-[GEOGRAPHIC_DATA], Jalgaon-6…"
click at [108, 273] on body "Supply Chain Edit Trip - TRIP/87971 DELETE Select Shipment Trip Details Trip Ty…" at bounding box center [696, 330] width 1392 height 661
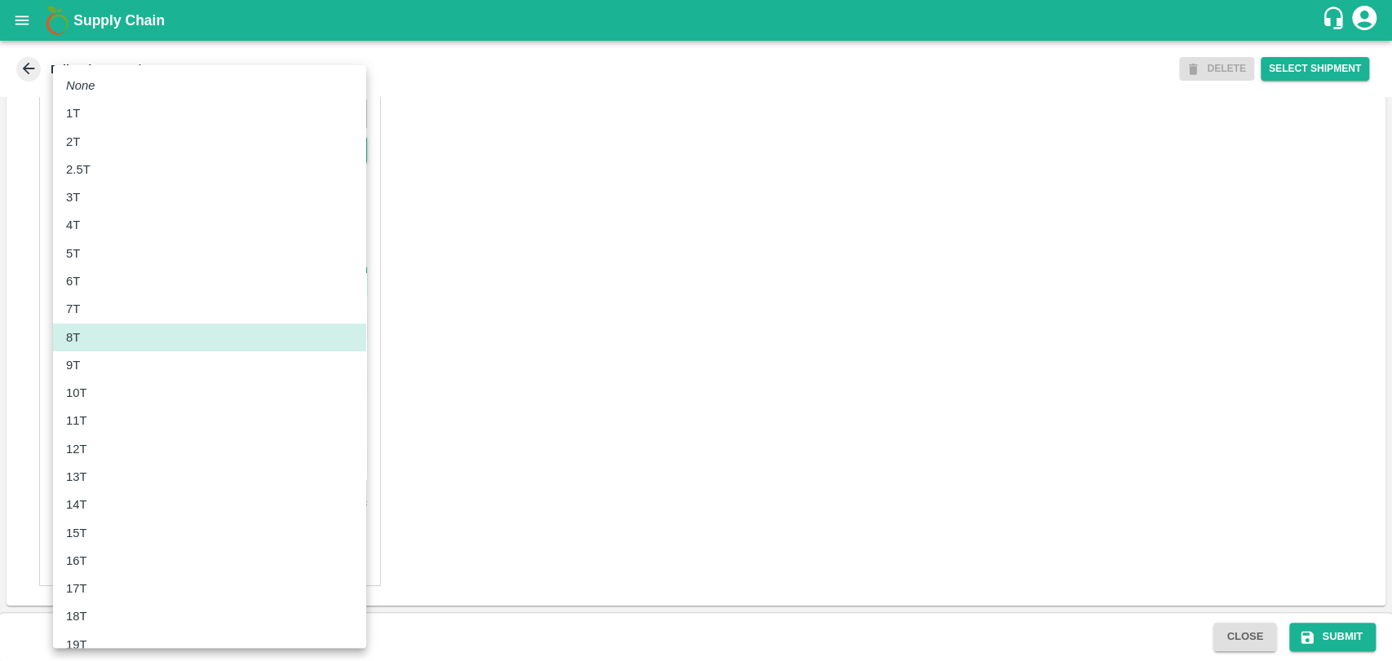
click at [92, 386] on div "10T" at bounding box center [80, 393] width 29 height 18
type input "10000"
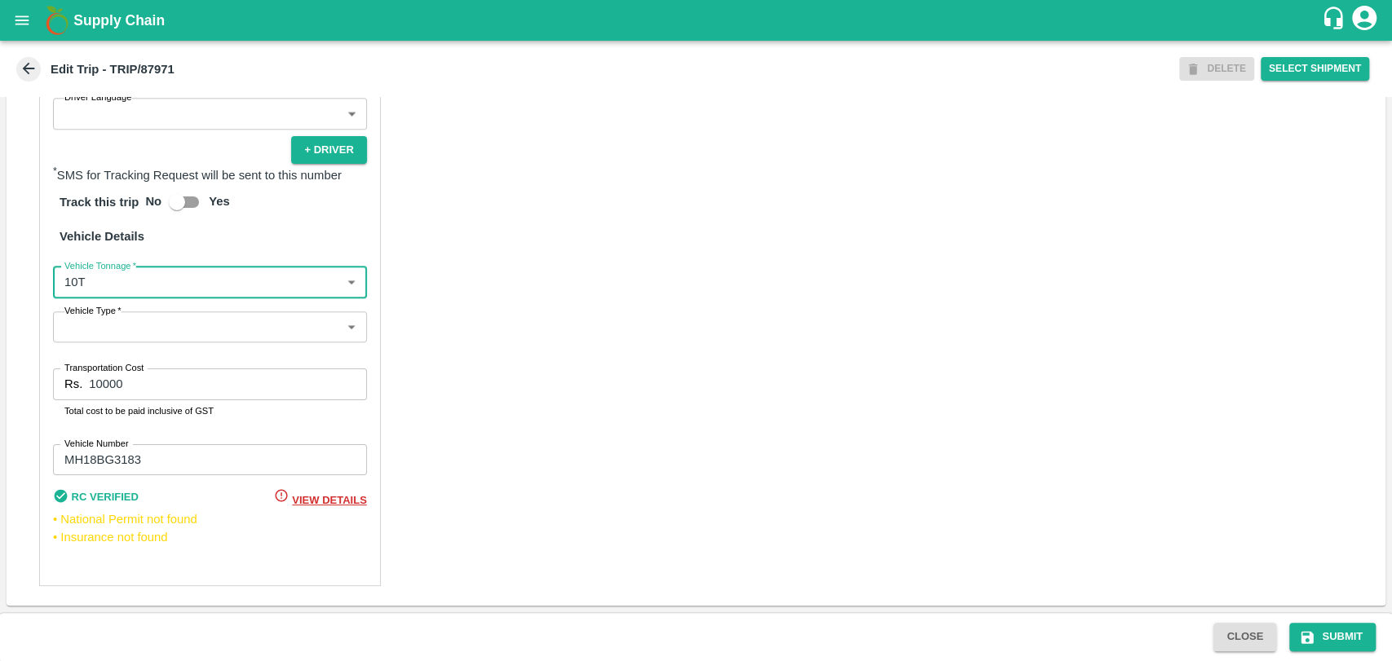
click at [98, 380] on input "10000" at bounding box center [227, 383] width 277 height 31
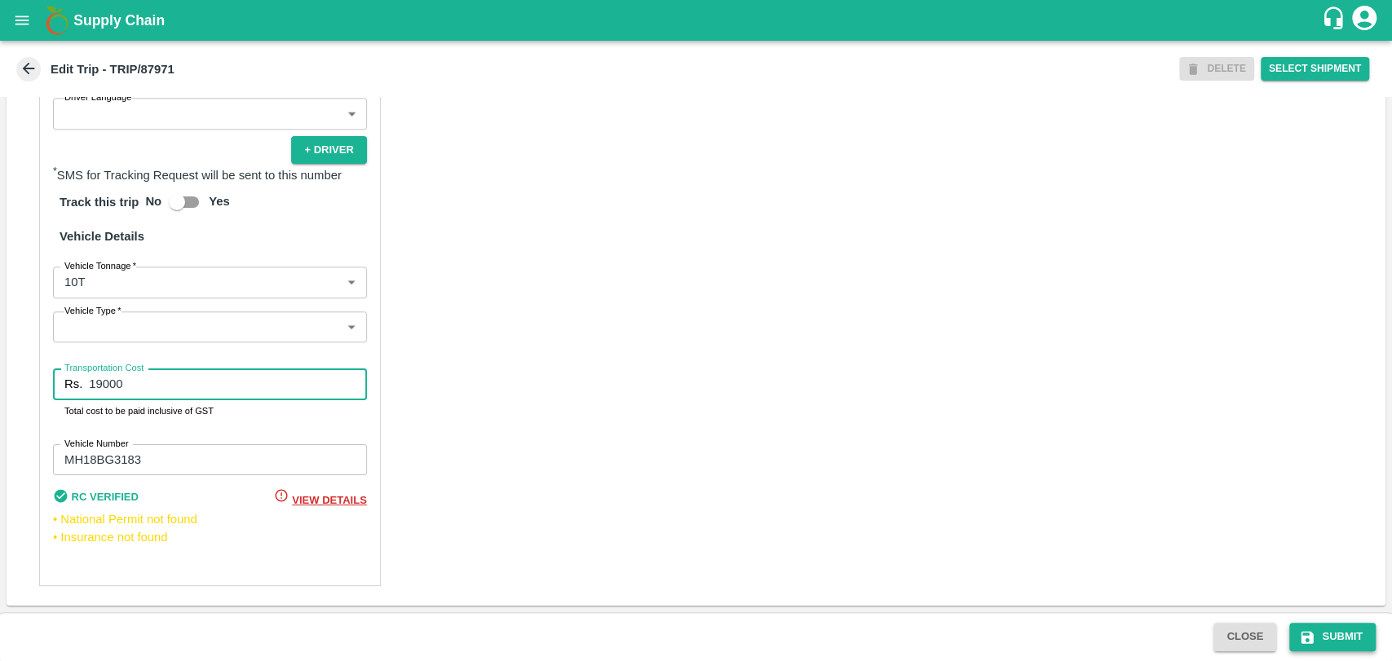
type input "19000"
click at [1311, 637] on icon "submit" at bounding box center [1307, 637] width 12 height 12
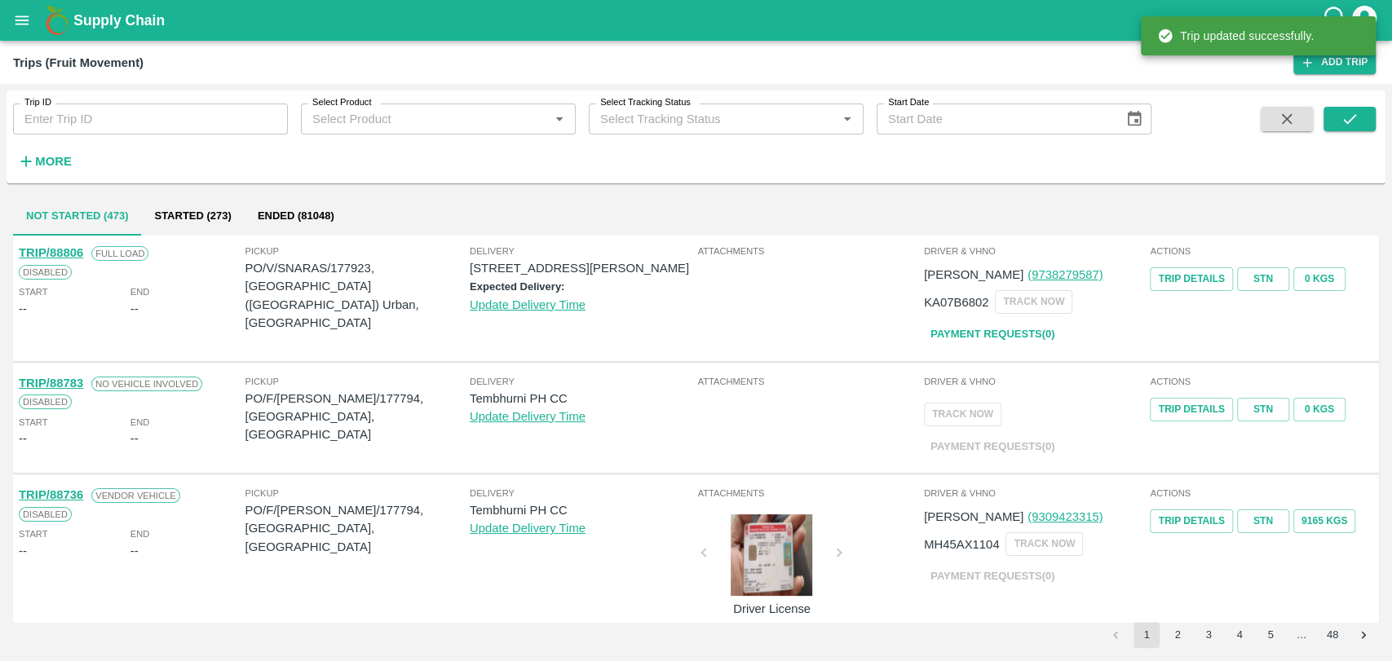
click at [74, 155] on button "More" at bounding box center [44, 162] width 63 height 28
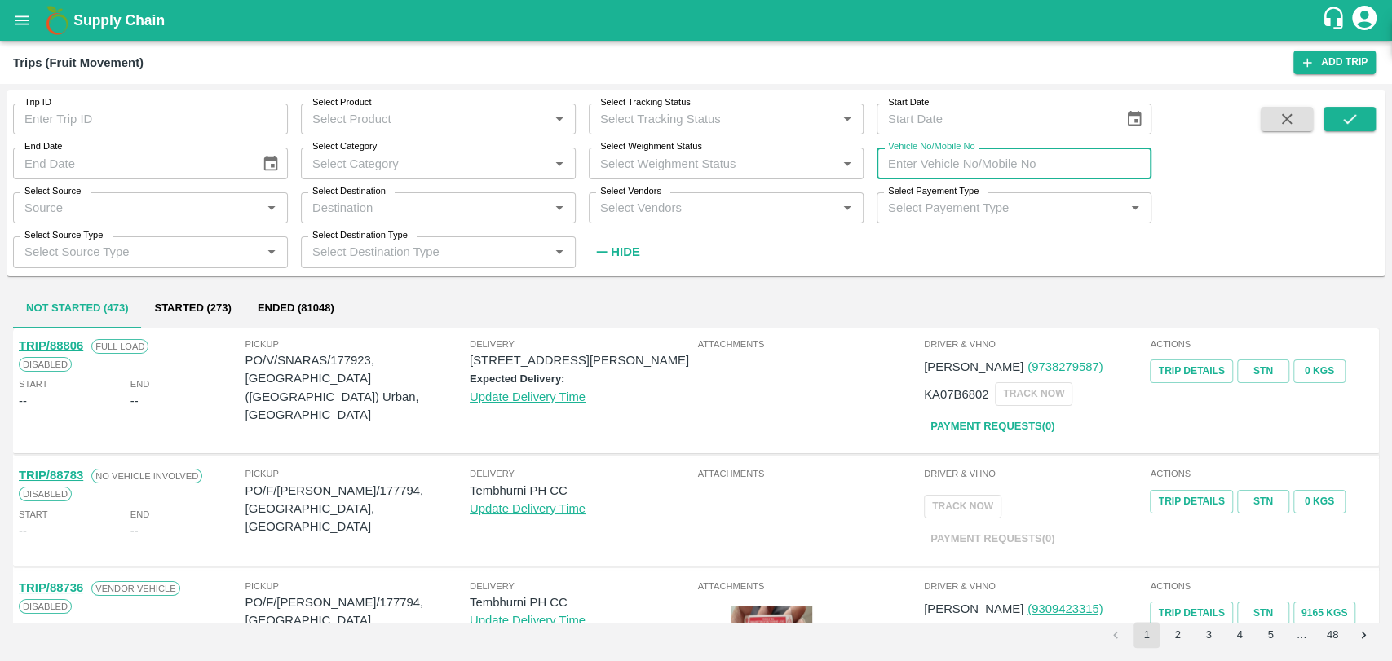
click at [965, 163] on input "Vehicle No/Mobile No" at bounding box center [1013, 163] width 275 height 31
paste input "MH04HY3755"
type input "MH04HY3755"
click at [1337, 119] on button "submit" at bounding box center [1349, 119] width 52 height 24
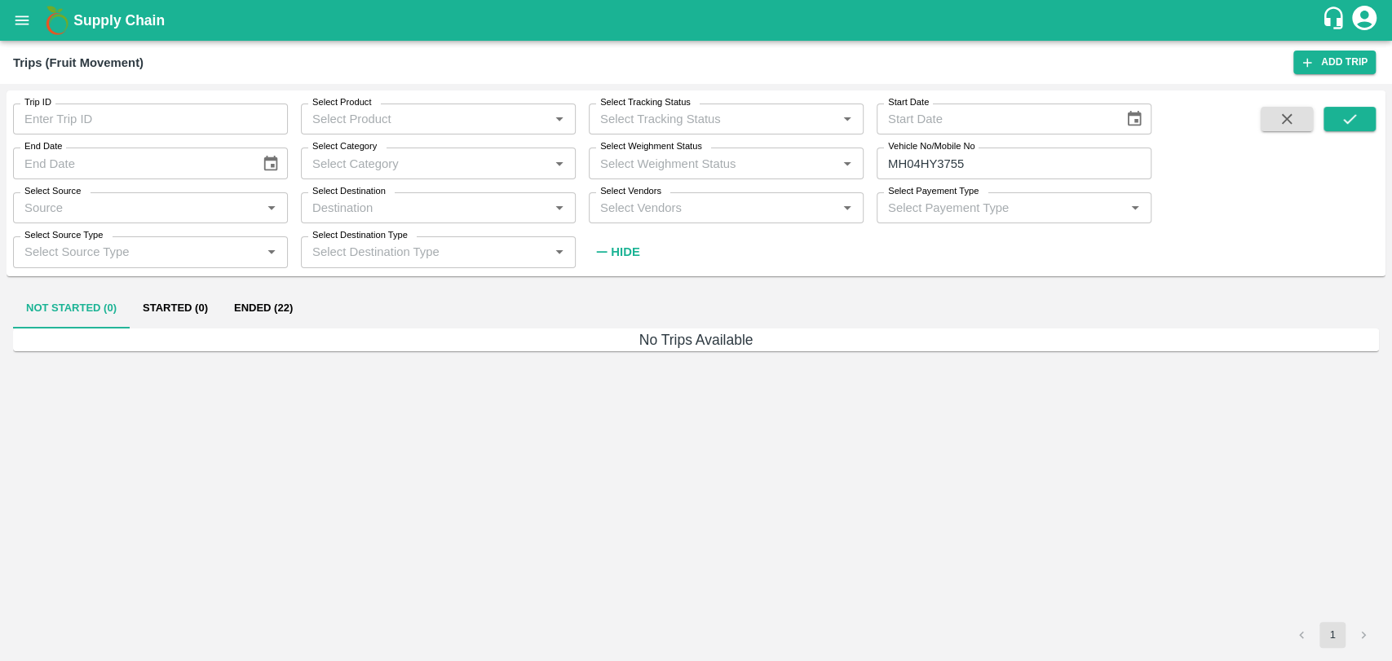
click at [258, 298] on button "Ended (22)" at bounding box center [263, 308] width 85 height 39
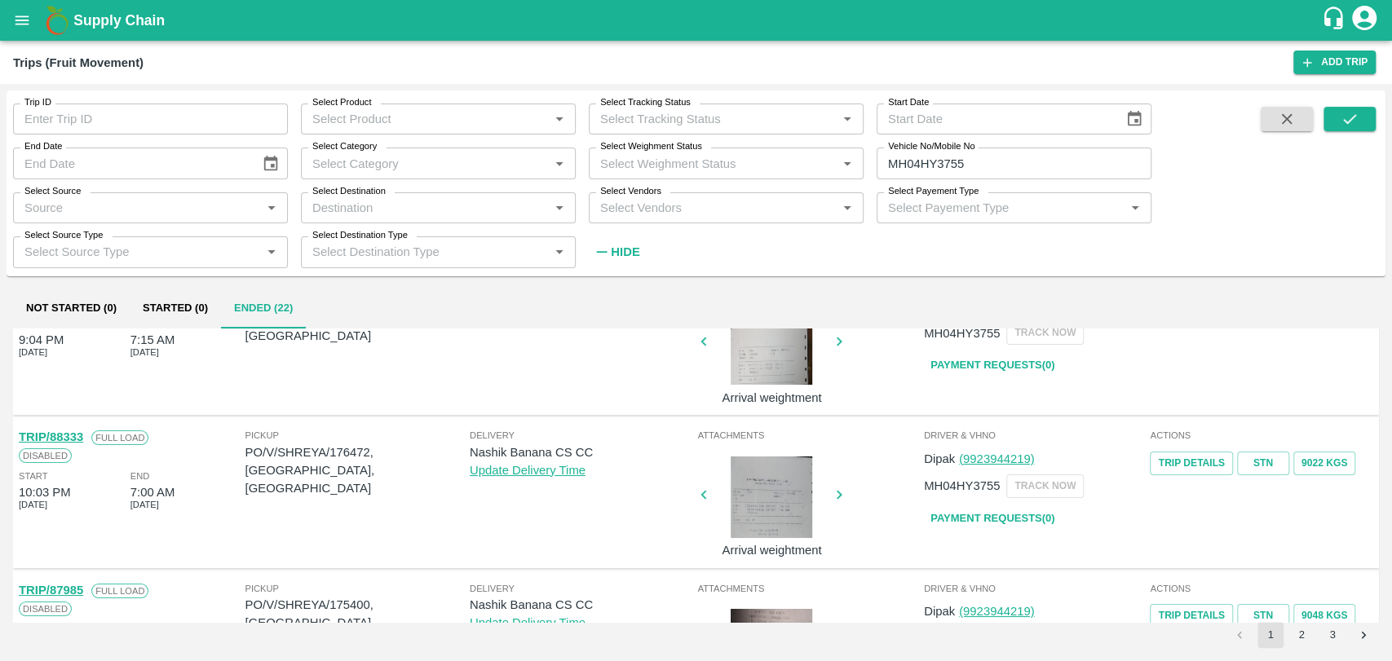
scroll to position [271, 0]
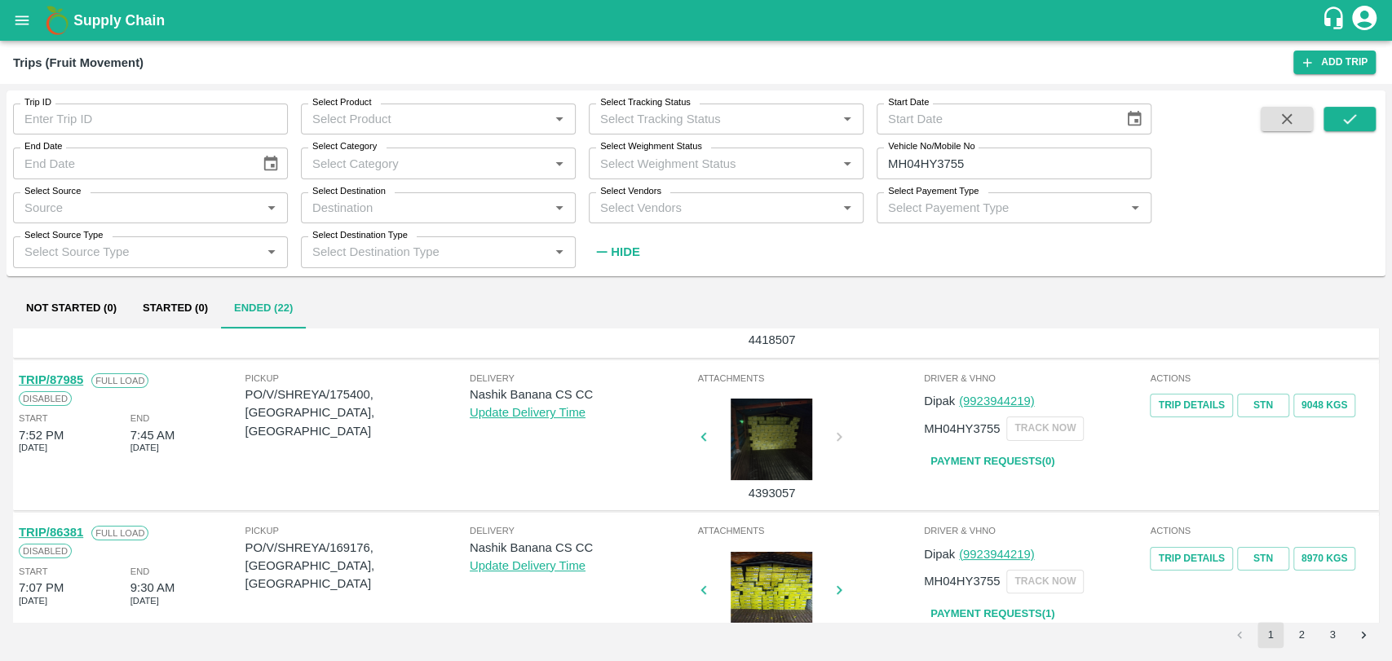
click at [73, 373] on link "TRIP/87985" at bounding box center [51, 379] width 64 height 13
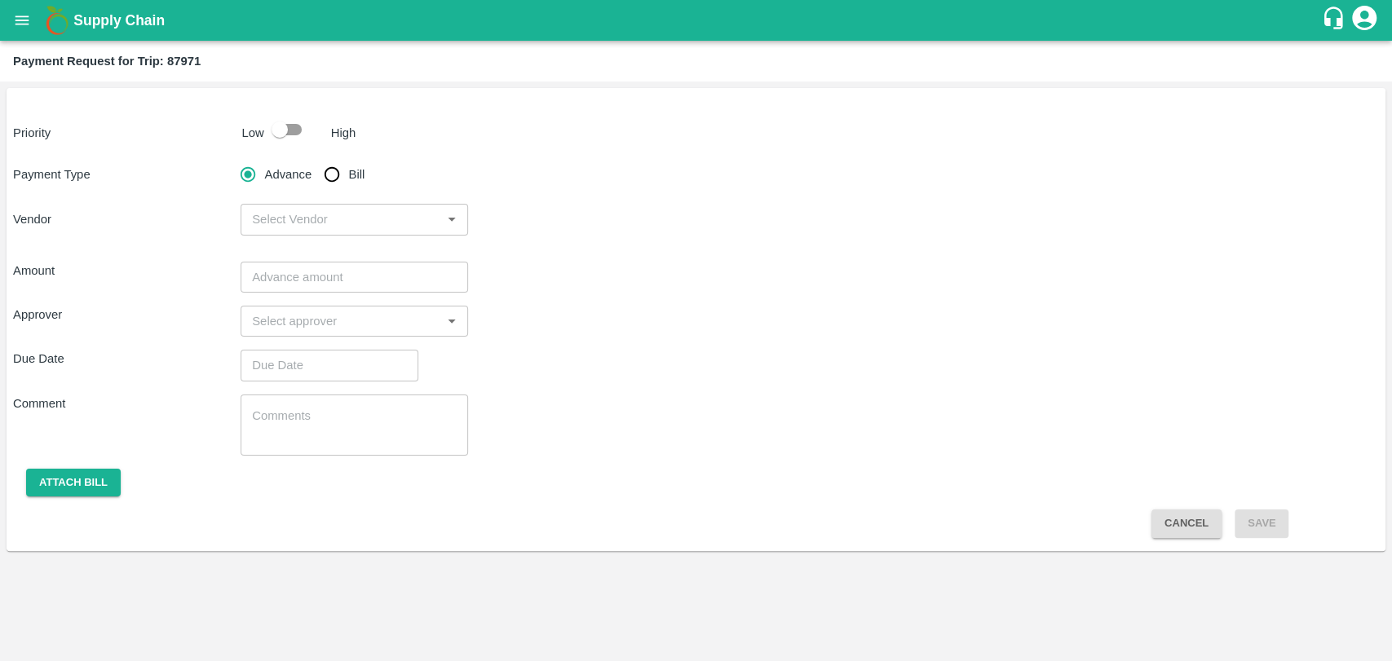
click at [312, 188] on div "Advance Bill" at bounding box center [353, 174] width 227 height 33
click at [342, 174] on input "Bill" at bounding box center [331, 174] width 33 height 33
radio input "true"
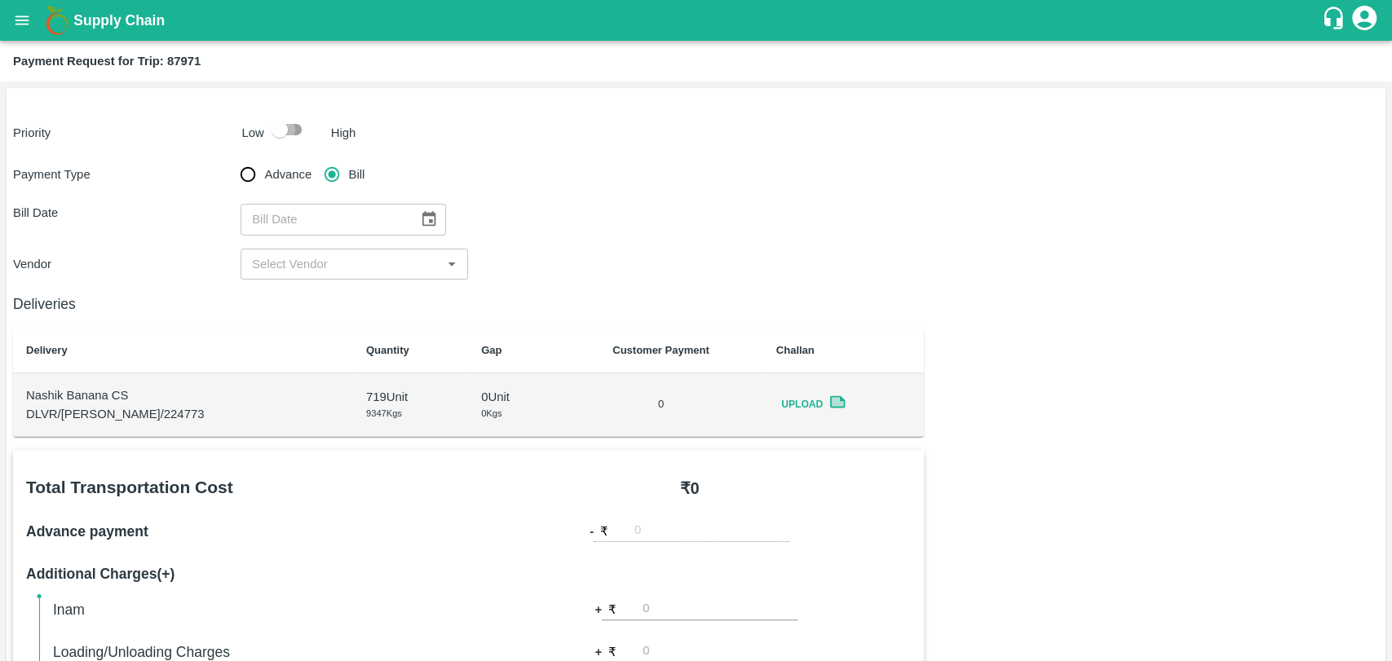
click at [298, 143] on input "checkbox" at bounding box center [279, 129] width 93 height 31
checkbox input "true"
click at [420, 220] on icon "Choose date" at bounding box center [429, 219] width 18 height 18
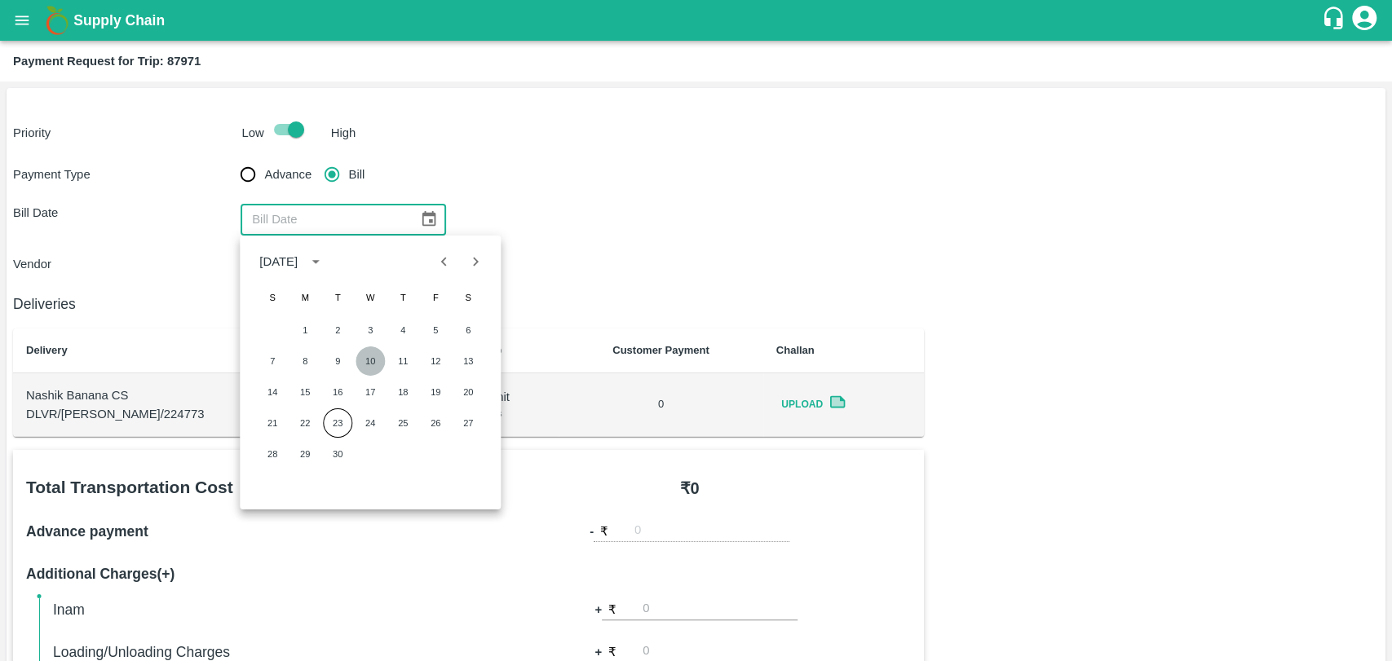
click at [364, 364] on button "10" at bounding box center [369, 360] width 29 height 29
type input "10/09/2025"
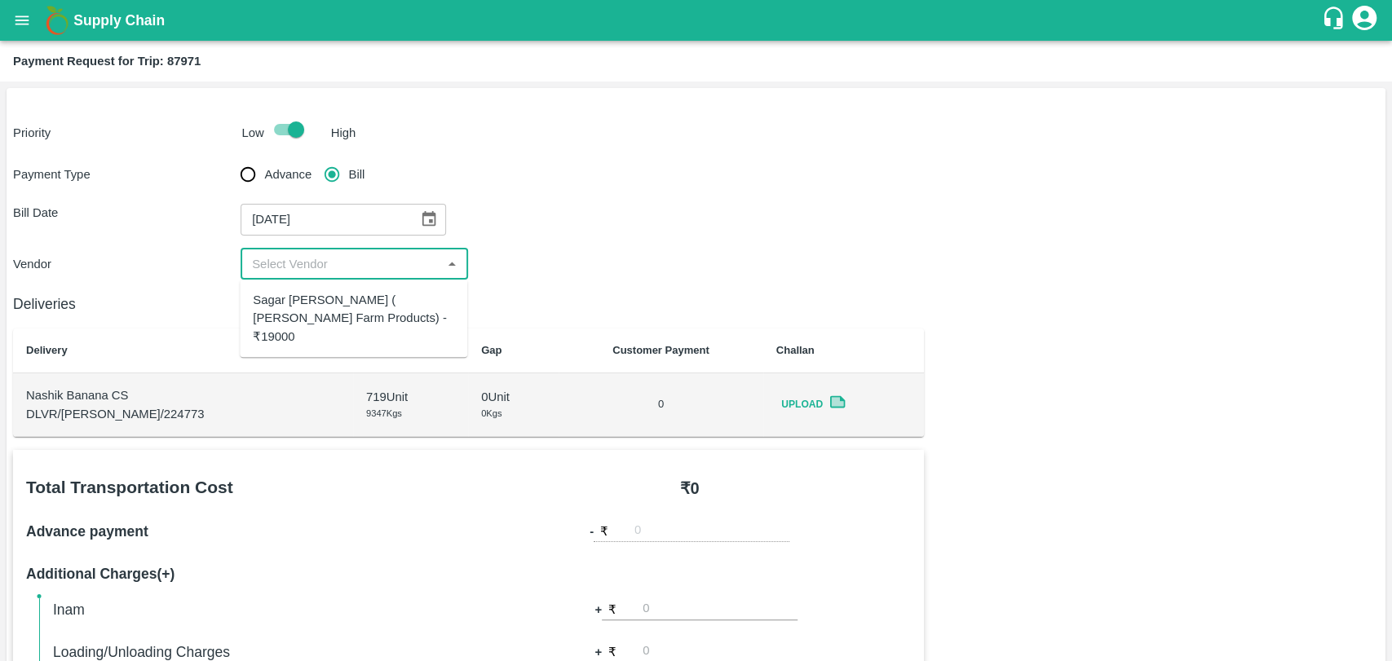
click at [324, 269] on input "input" at bounding box center [340, 264] width 191 height 21
click at [327, 323] on div "Sagar Pramod Patil ( Shreyansh Farm Products) - ₹19000" at bounding box center [353, 318] width 201 height 55
type input "Sagar Pramod Patil ( Shreyansh Farm Products) - ₹19000"
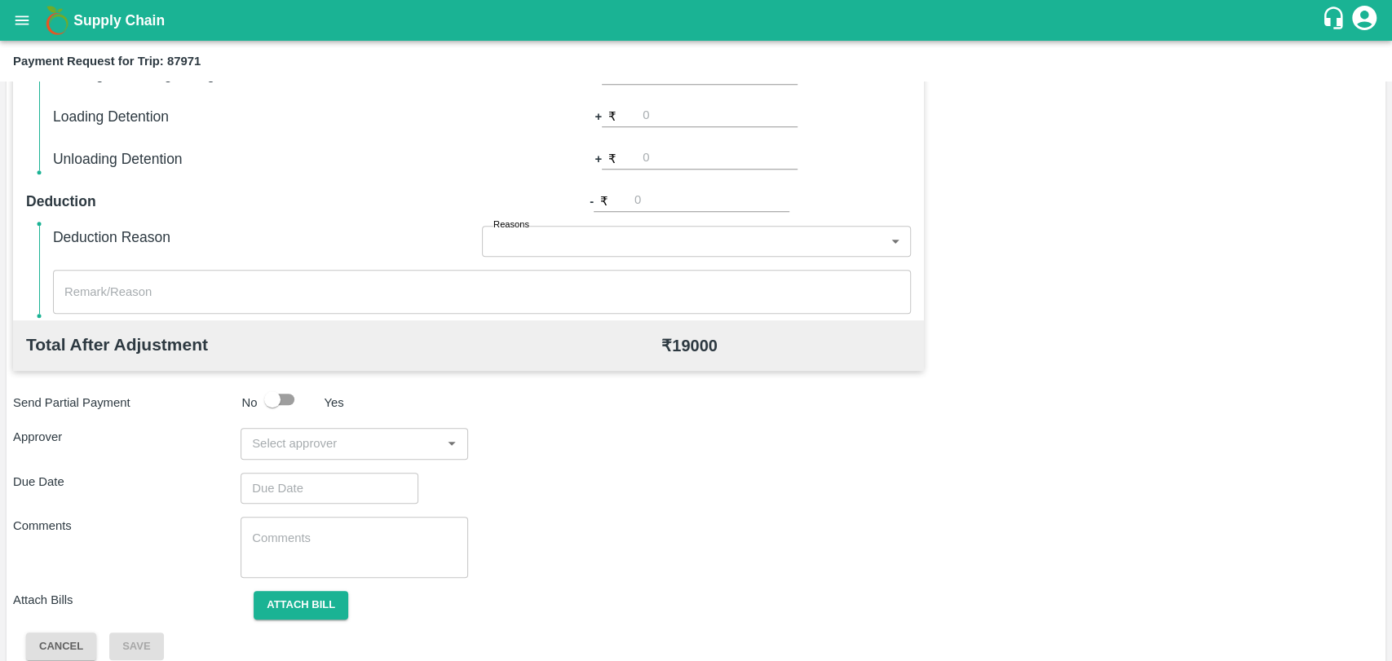
scroll to position [597, 0]
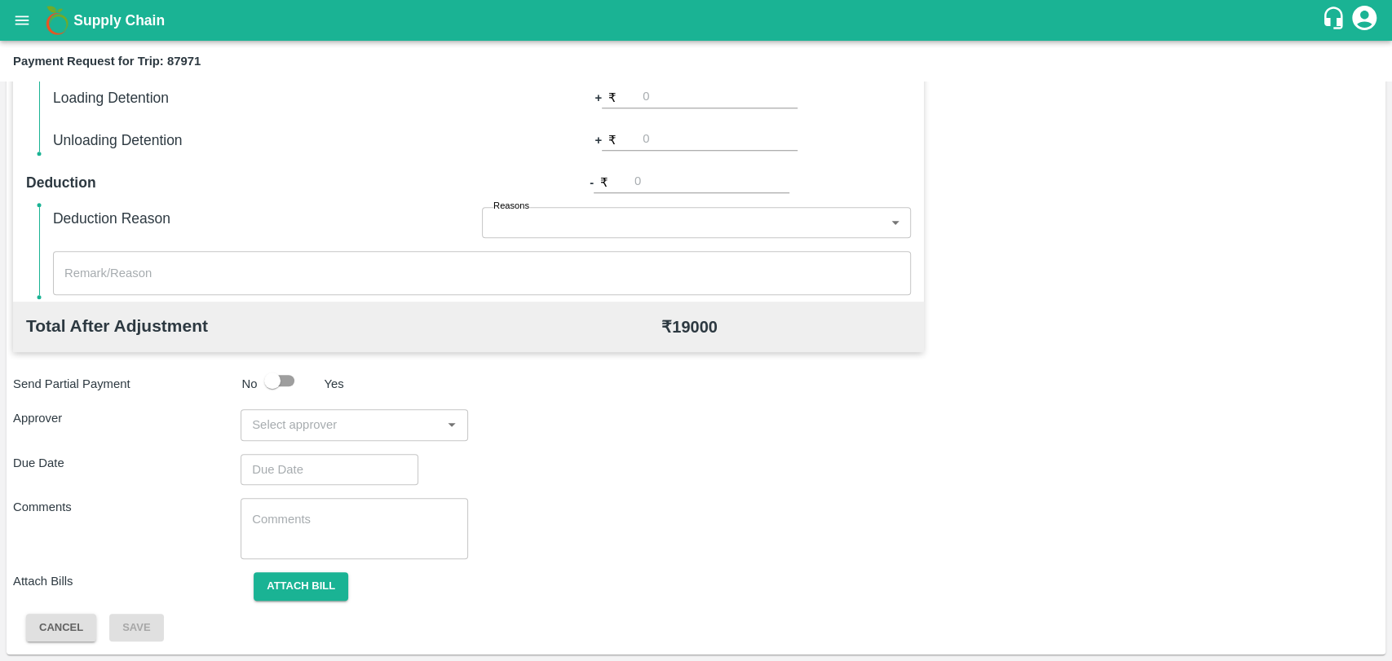
click at [332, 417] on input "input" at bounding box center [340, 424] width 191 height 21
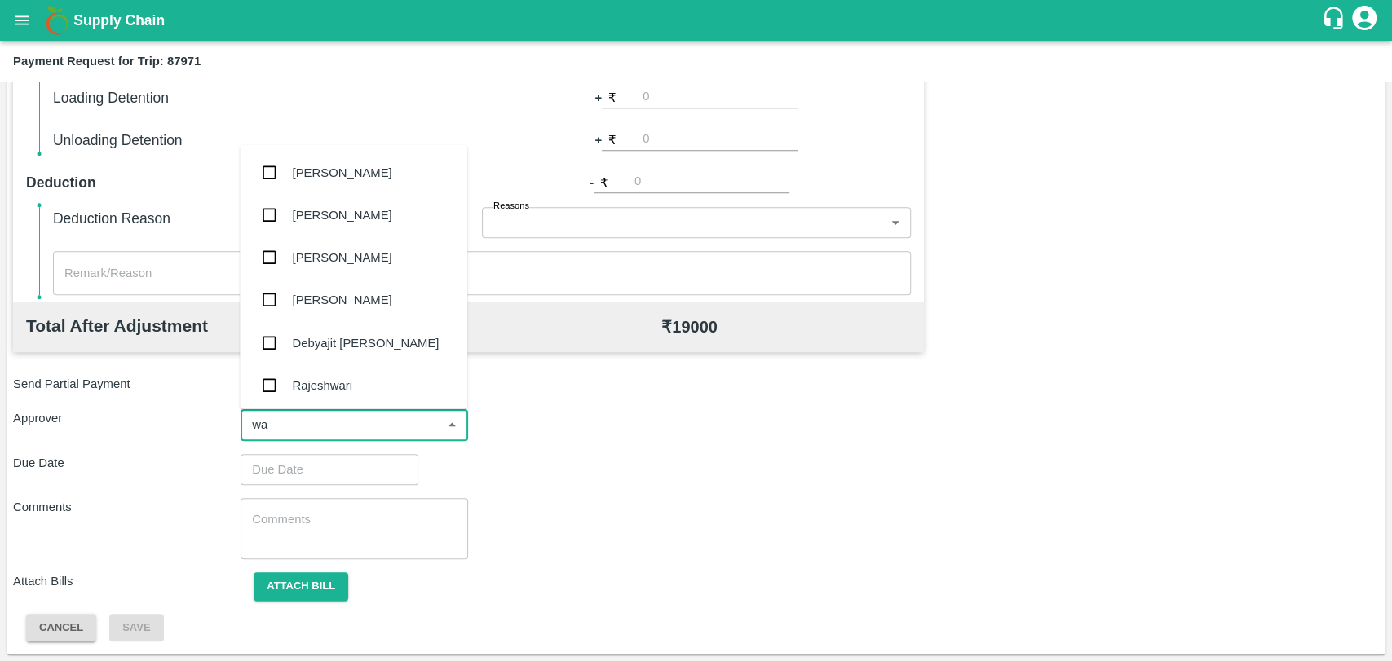
type input "wag"
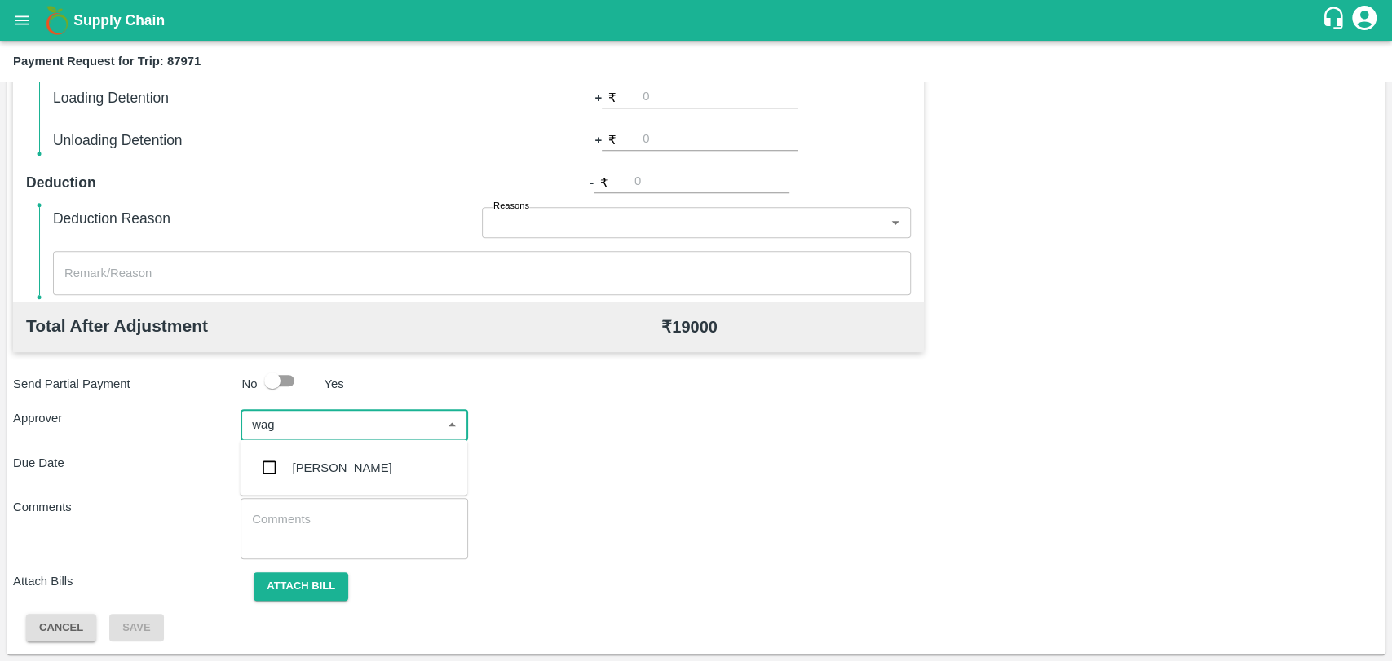
click at [316, 457] on div "Prasad Waghade" at bounding box center [353, 468] width 227 height 42
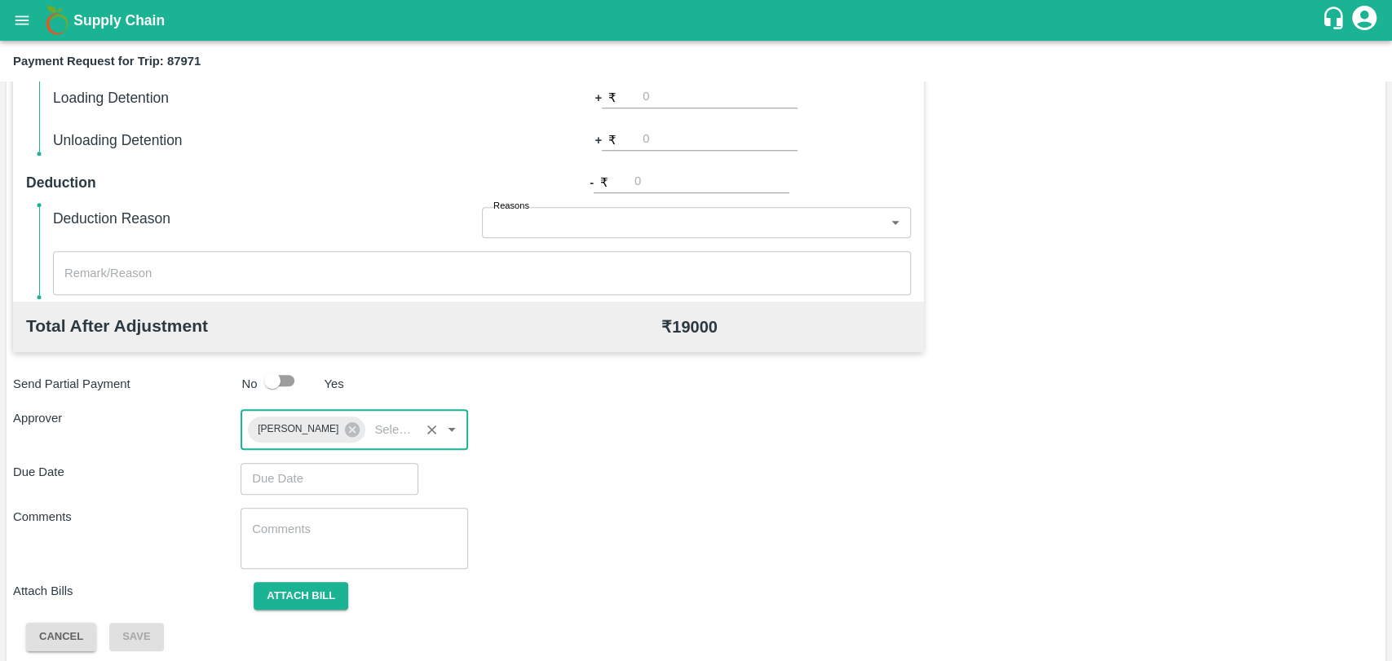
type input "DD/MM/YYYY hh:mm aa"
click at [311, 463] on input "DD/MM/YYYY hh:mm aa" at bounding box center [323, 478] width 166 height 31
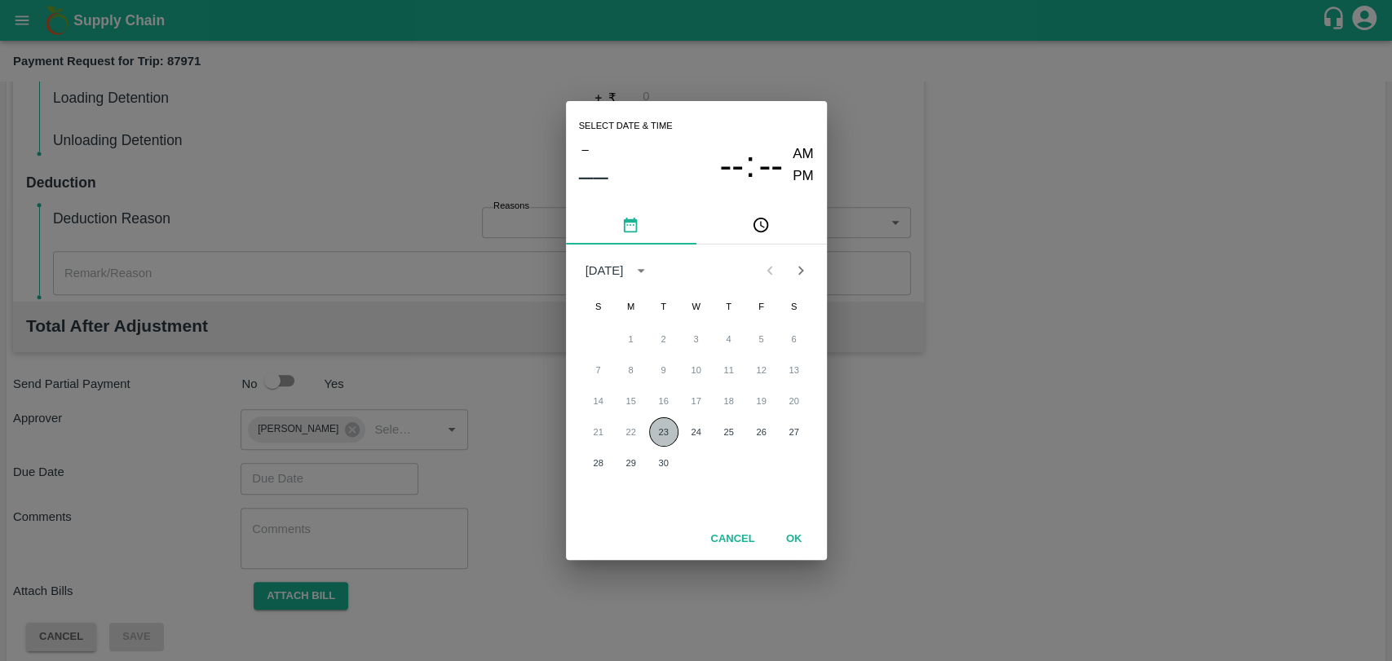
click at [665, 429] on button "23" at bounding box center [663, 431] width 29 height 29
type input "23/09/2025 12:00 AM"
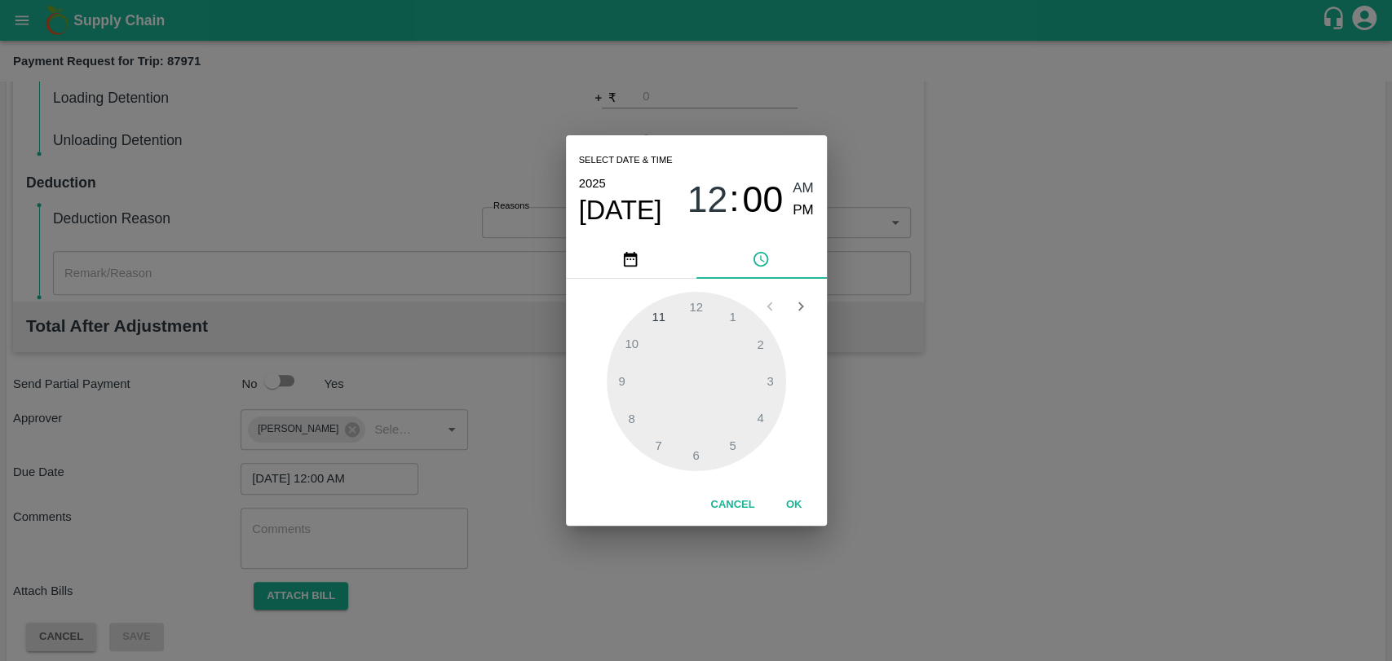
click at [792, 499] on button "OK" at bounding box center [794, 505] width 52 height 29
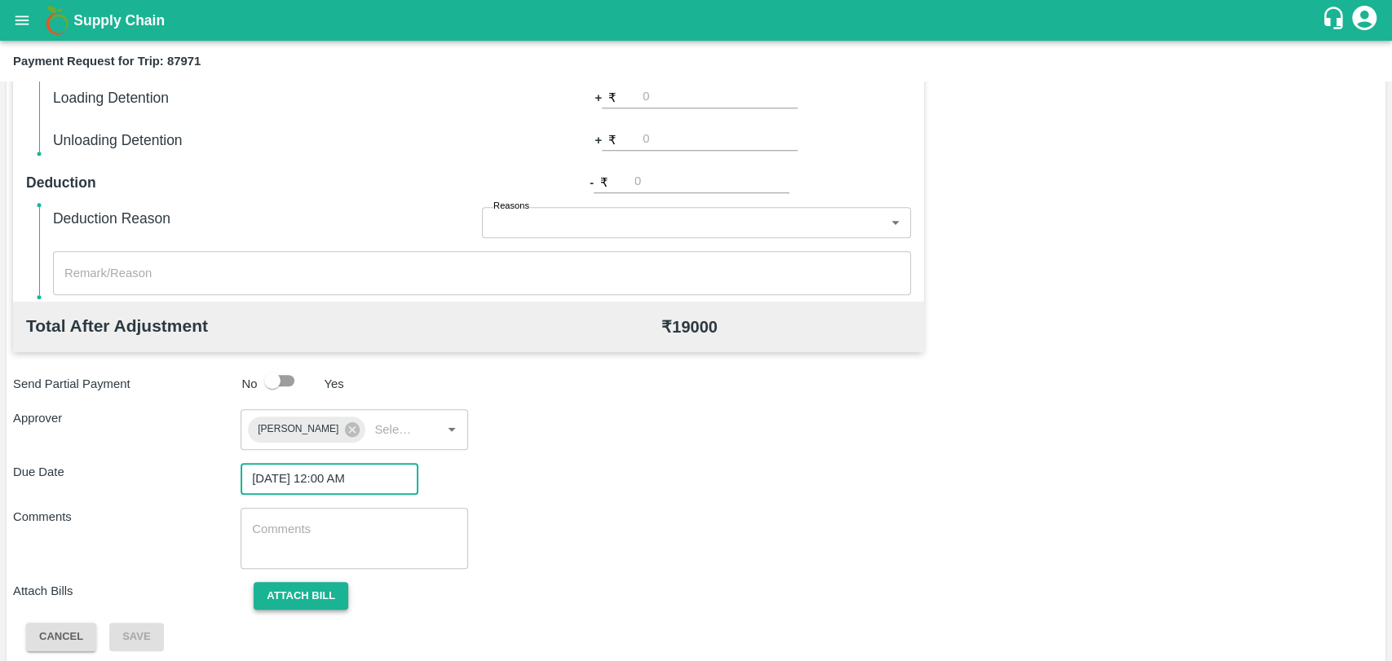
click at [329, 596] on button "Attach bill" at bounding box center [301, 596] width 95 height 29
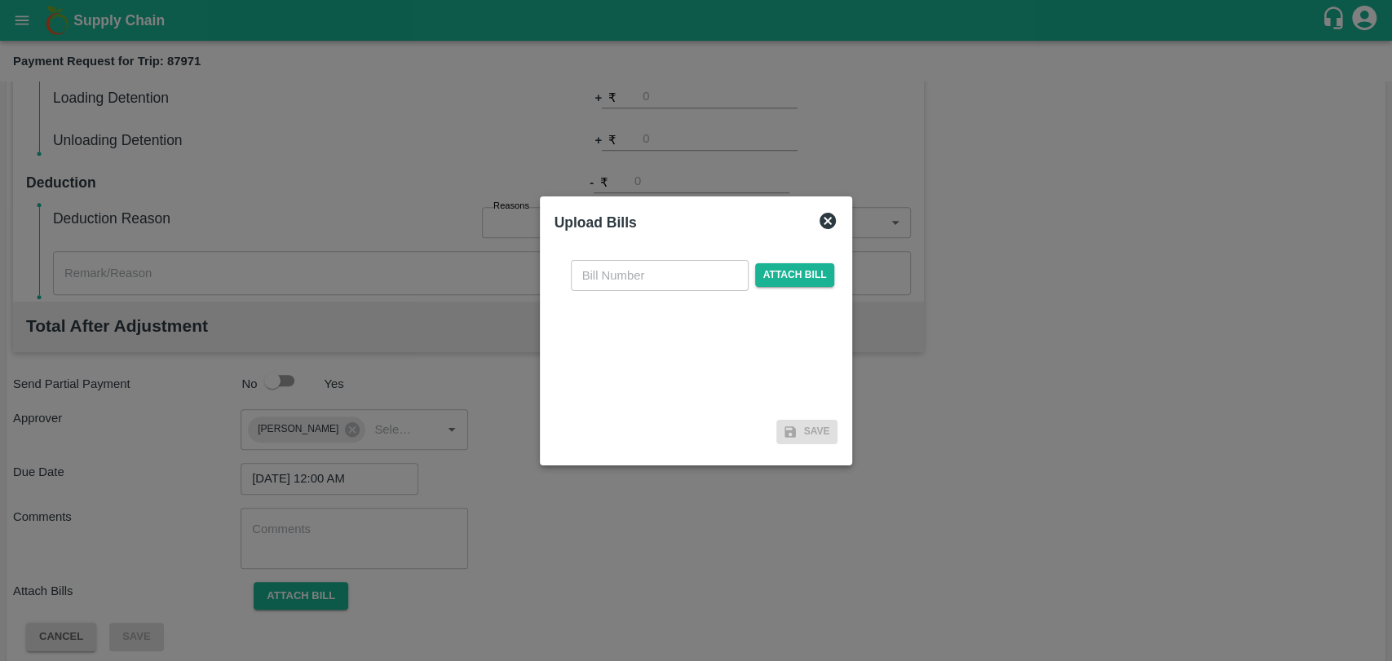
click at [621, 267] on input "text" at bounding box center [660, 275] width 178 height 31
type input "449"
click at [808, 276] on span "Attach bill" at bounding box center [795, 275] width 80 height 24
click at [0, 0] on input "Attach bill" at bounding box center [0, 0] width 0 height 0
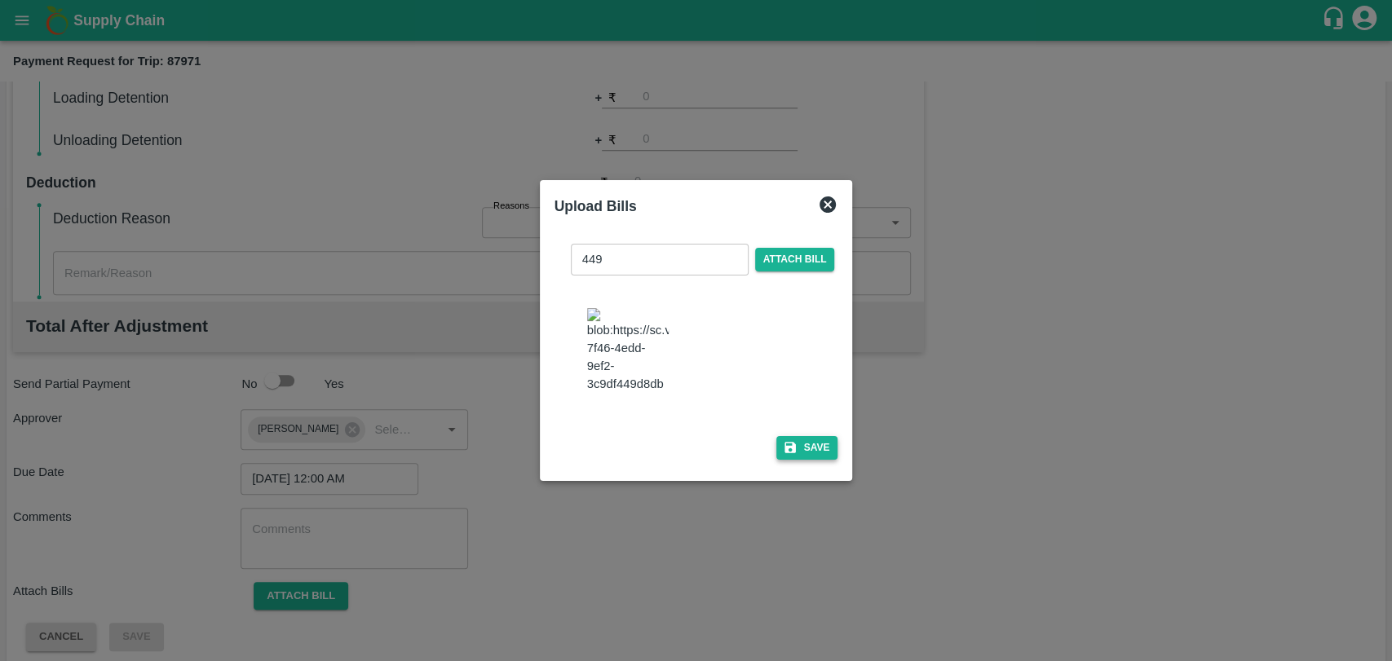
click at [804, 450] on button "Save" at bounding box center [807, 448] width 62 height 24
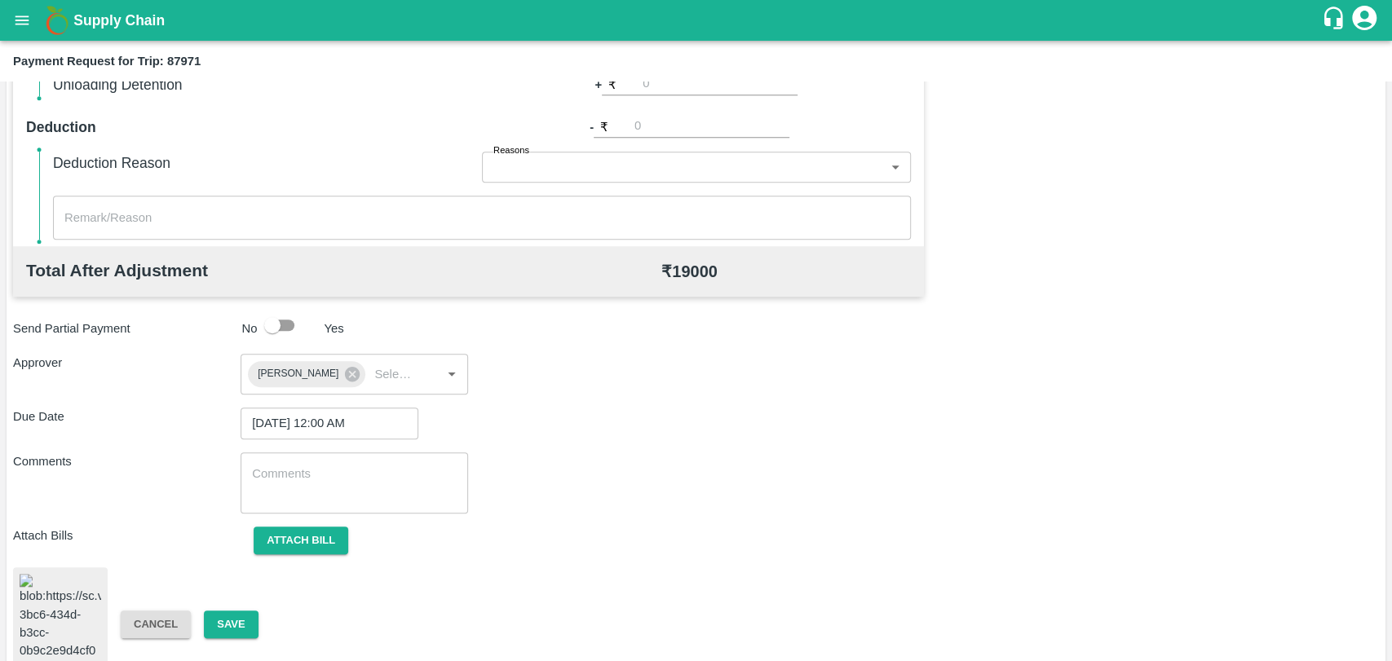
scroll to position [675, 0]
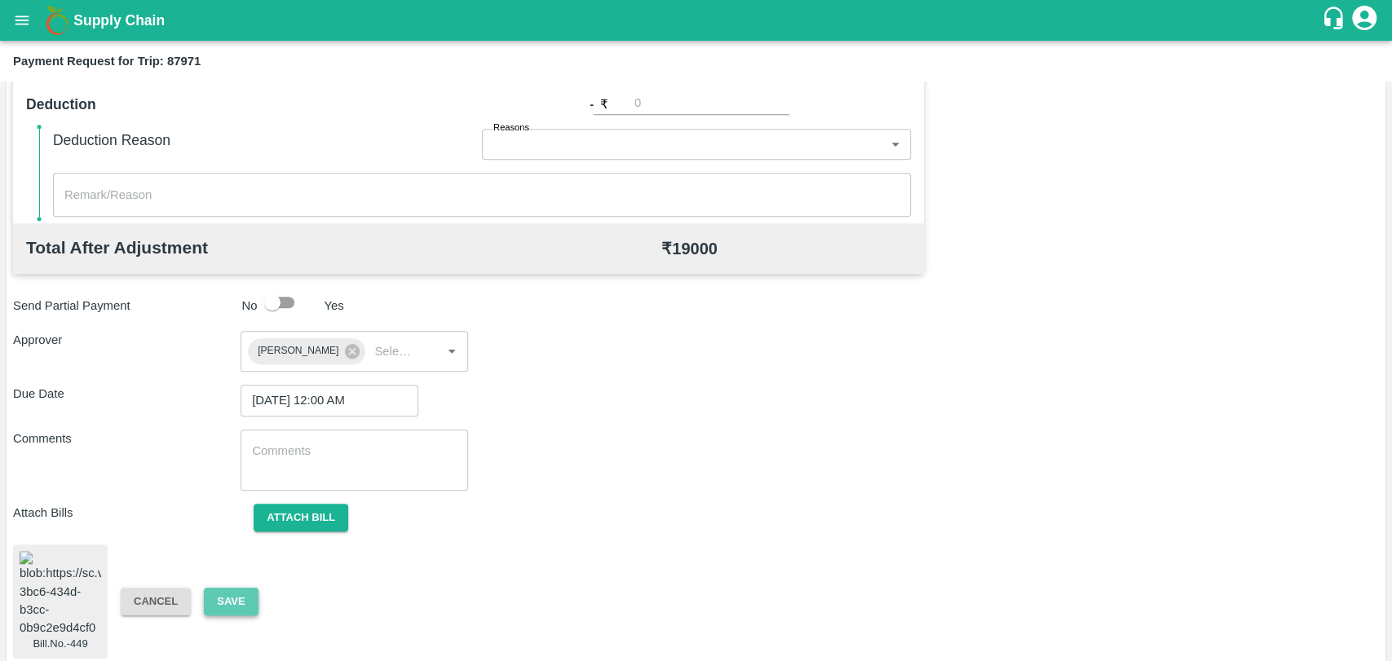
click at [244, 590] on button "Save" at bounding box center [231, 602] width 54 height 29
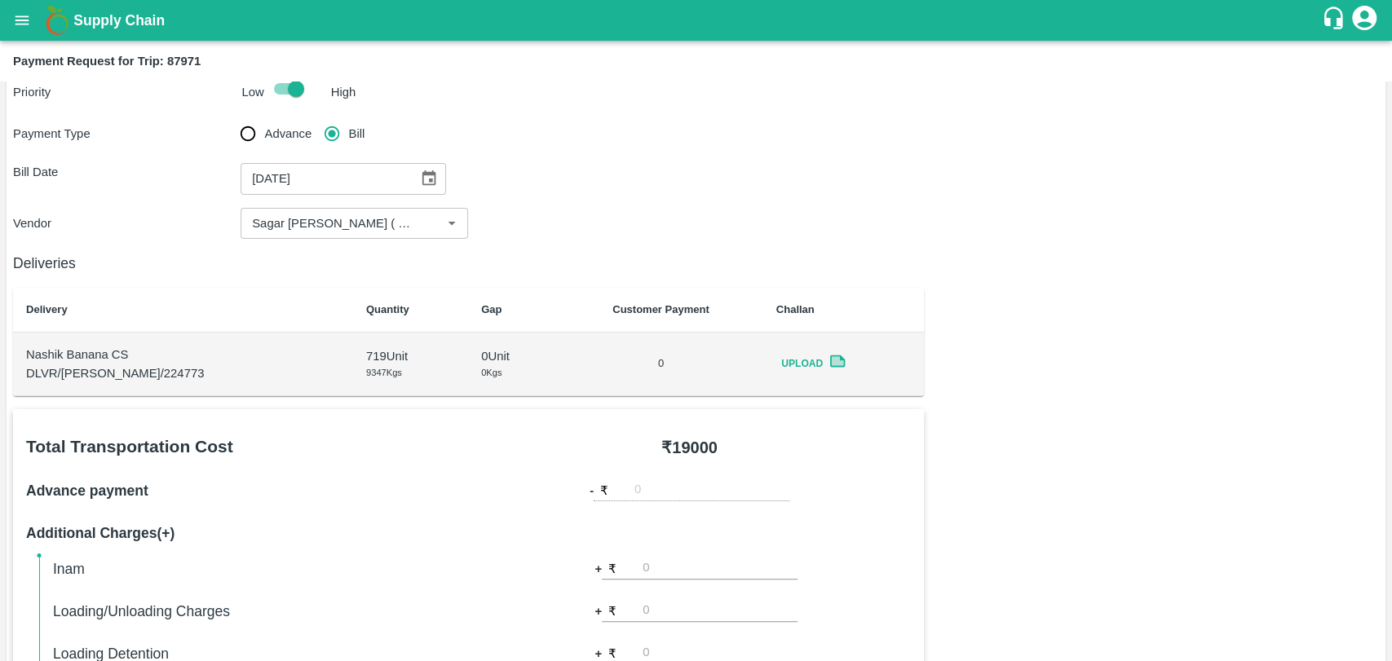
scroll to position [20, 0]
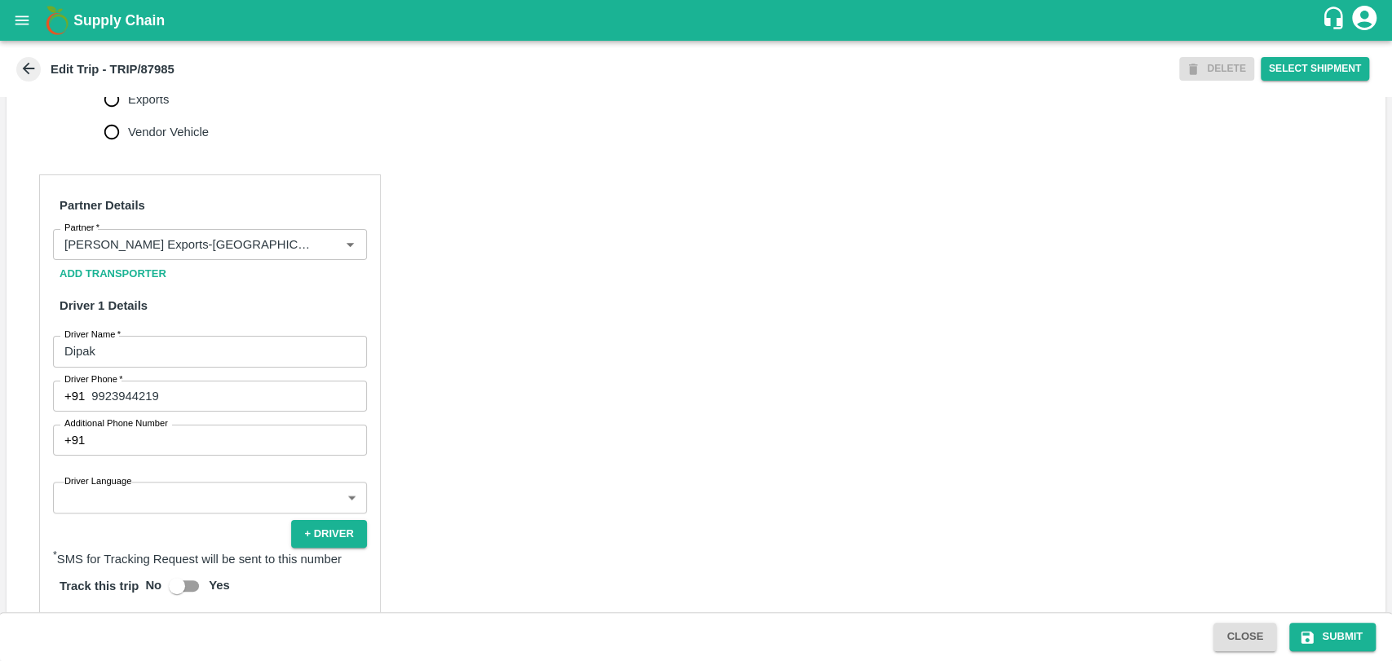
scroll to position [815, 0]
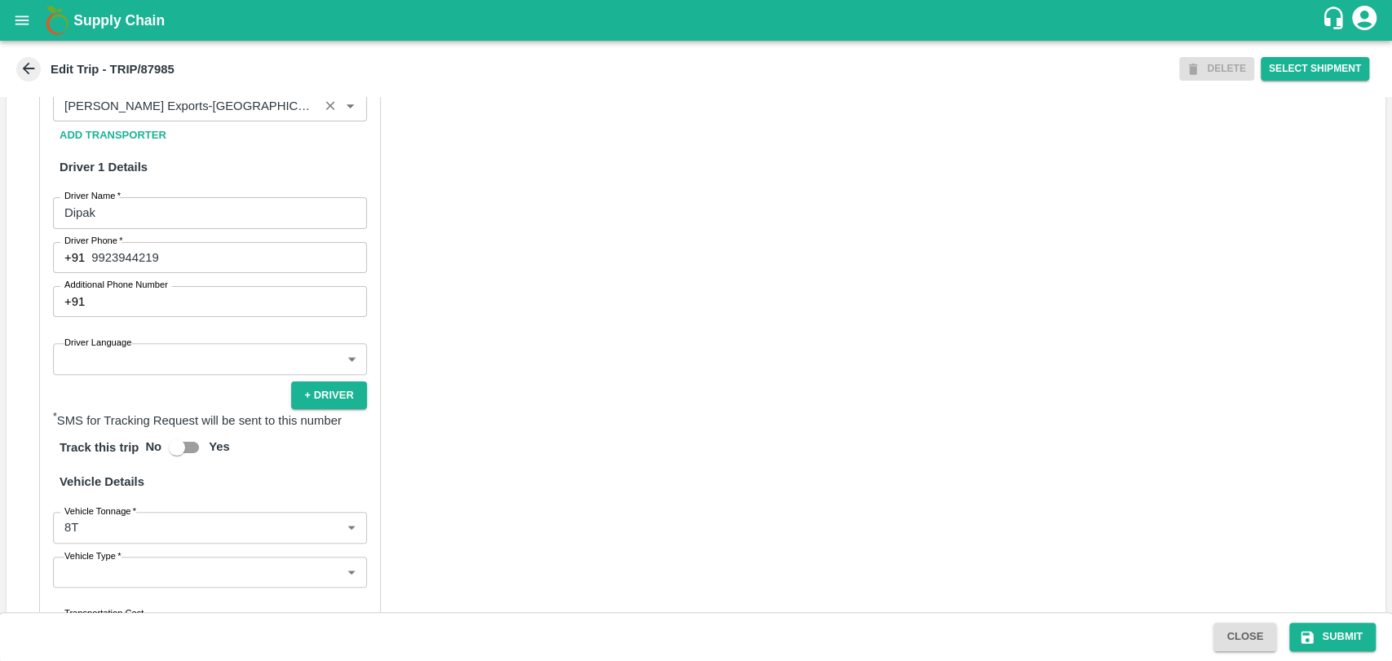
click at [210, 121] on div "Partner" at bounding box center [210, 105] width 314 height 31
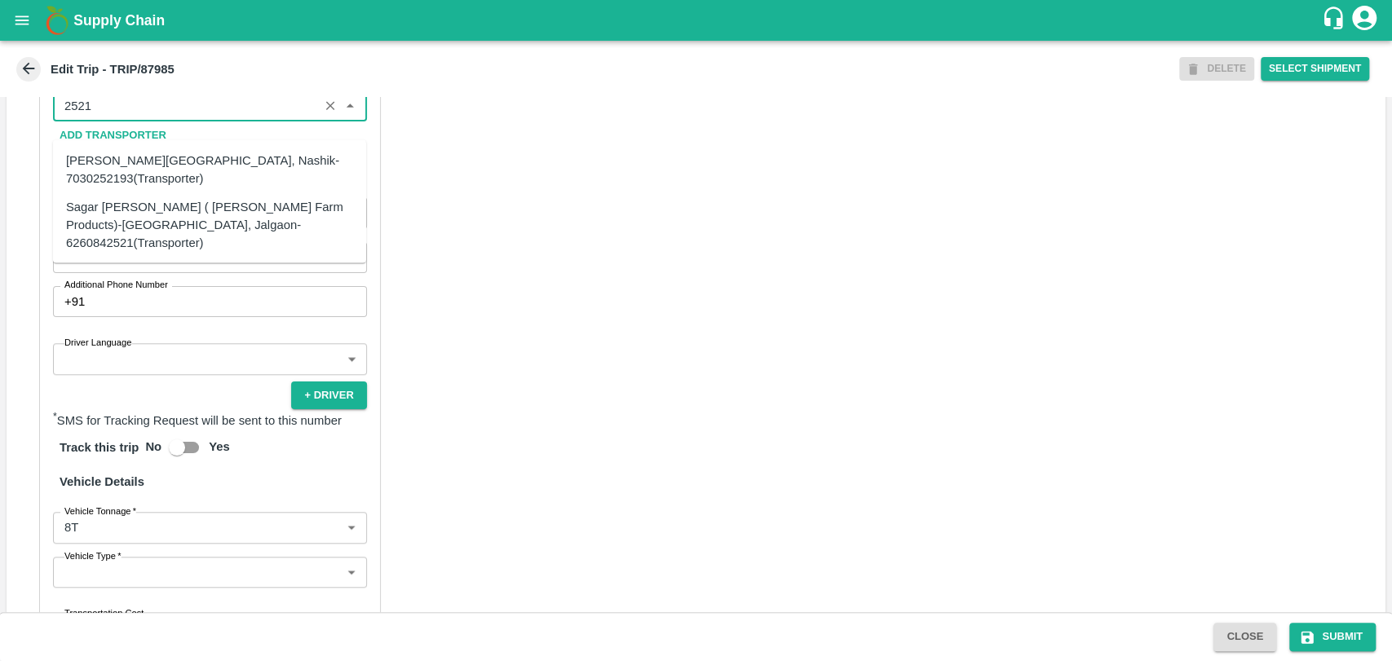
click at [130, 209] on div "Sagar [PERSON_NAME] ( [PERSON_NAME] Farm Products)-[GEOGRAPHIC_DATA], Jalgaon-6…" at bounding box center [209, 224] width 287 height 55
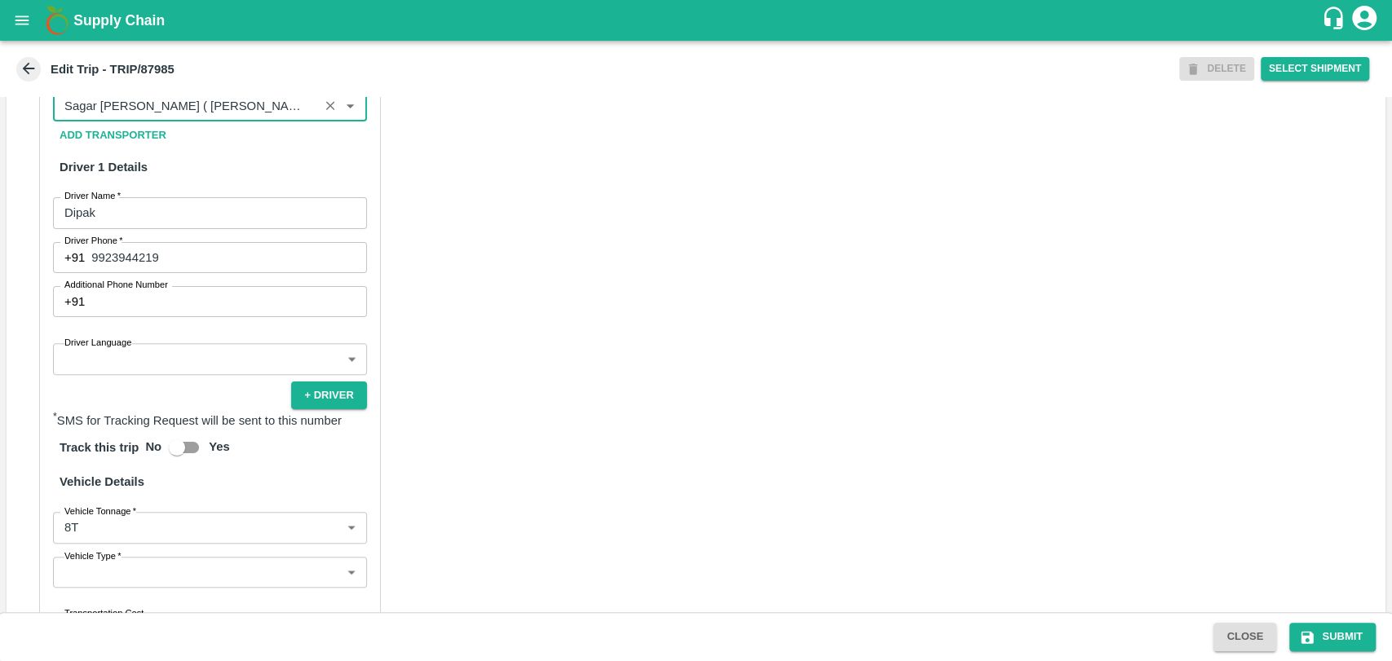
scroll to position [1039, 0]
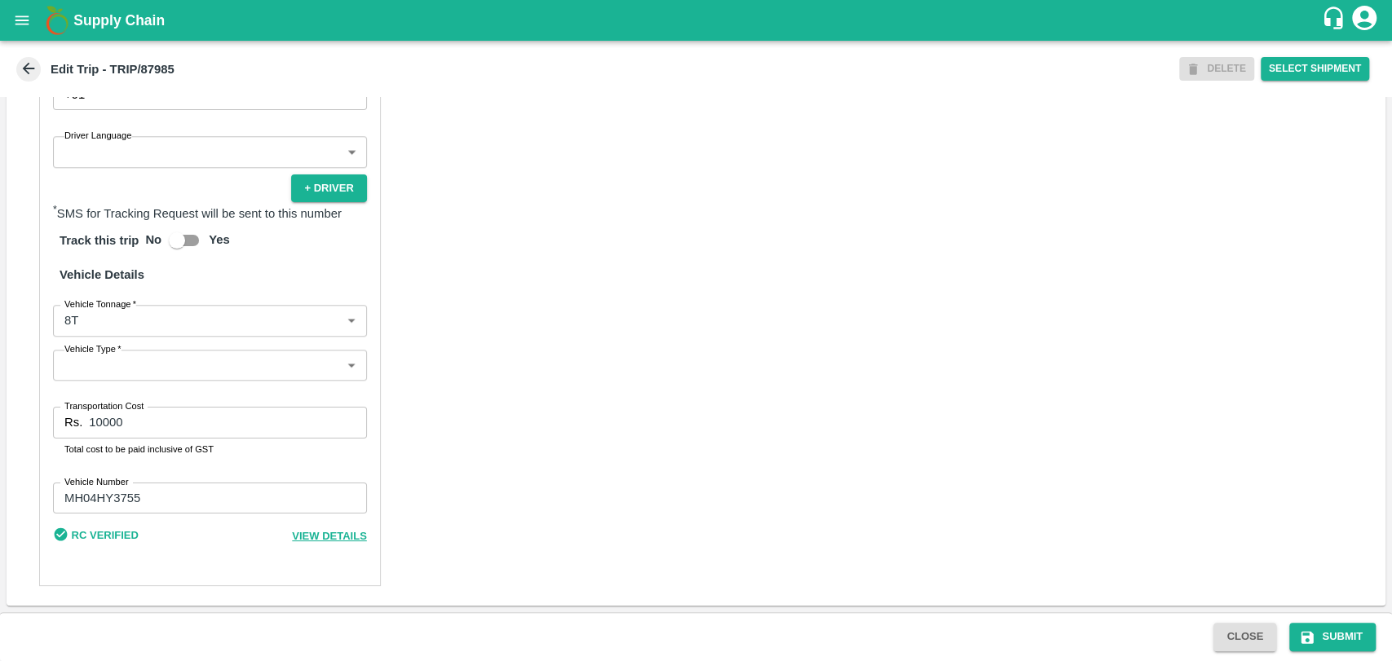
type input "Sagar Pramod Patil ( Shreyansh Farm Products)-Jalgaon, Jalgaon-6260842521(Trans…"
click at [147, 322] on body "Supply Chain Edit Trip - TRIP/87985 DELETE Select Shipment Trip Details Trip Ty…" at bounding box center [696, 330] width 1392 height 661
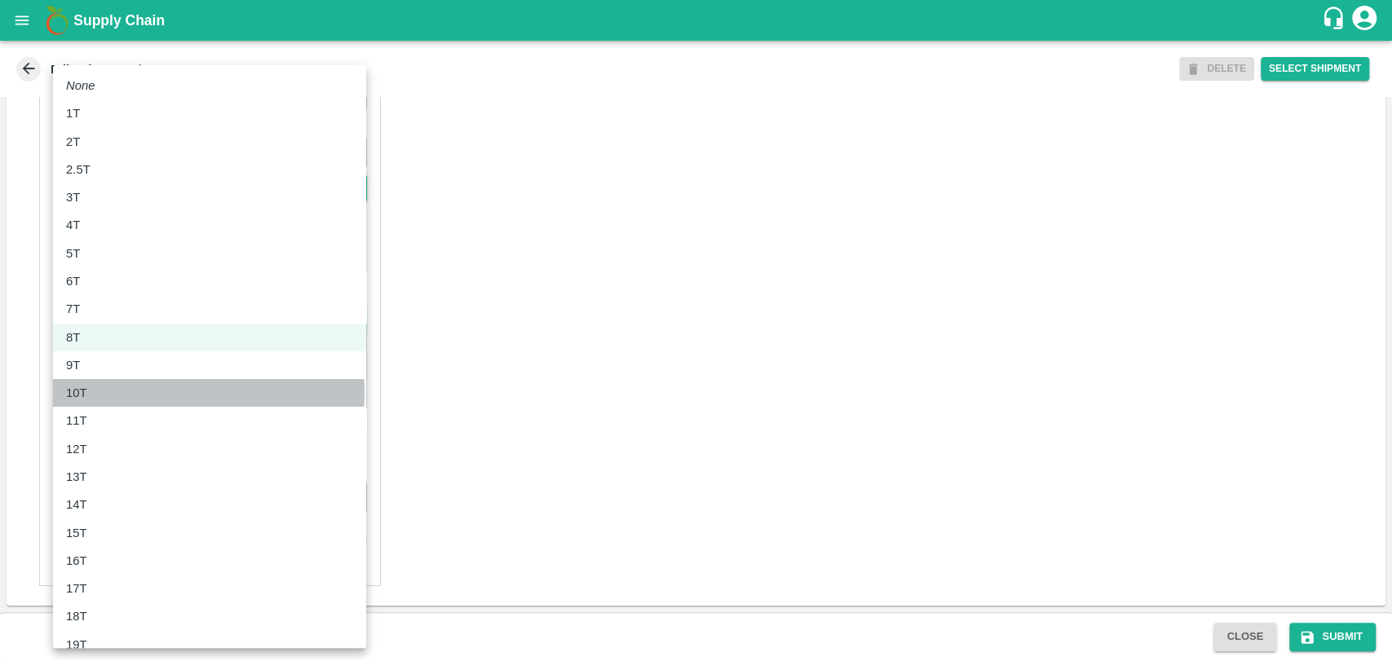
click at [117, 393] on div "10T" at bounding box center [209, 393] width 287 height 18
type input "10000"
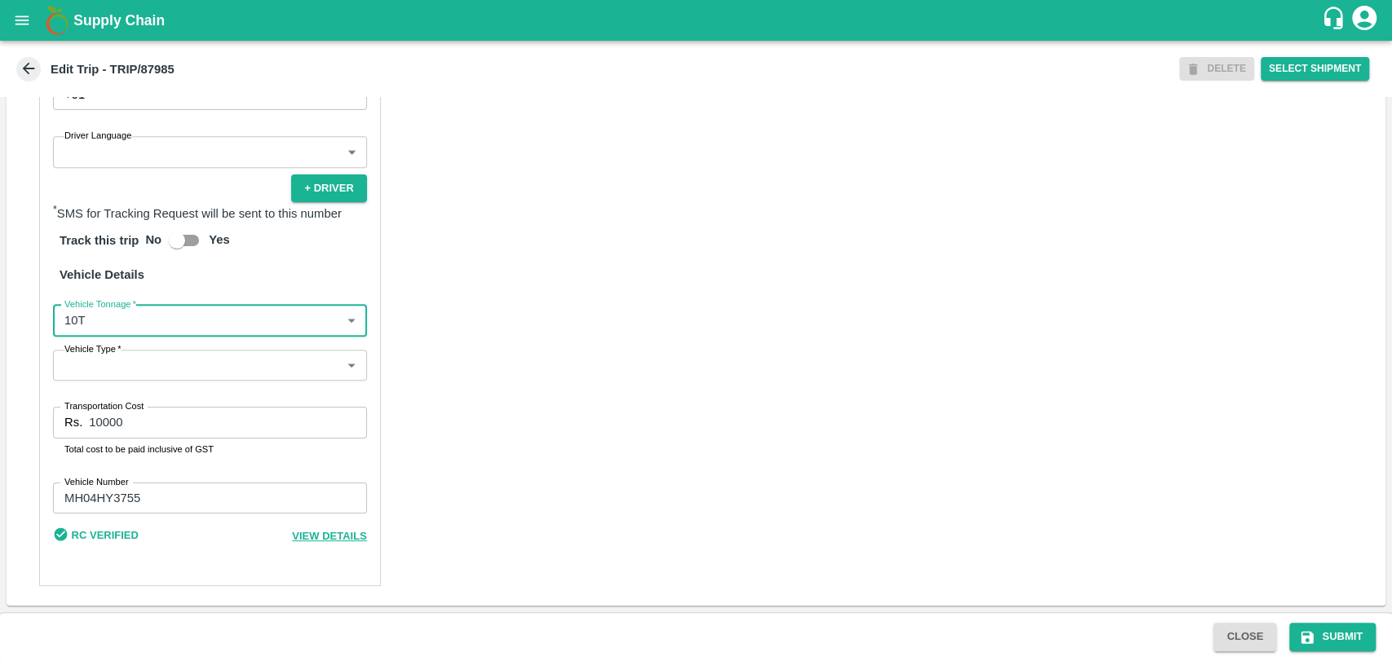
click at [95, 415] on input "10000" at bounding box center [227, 422] width 277 height 31
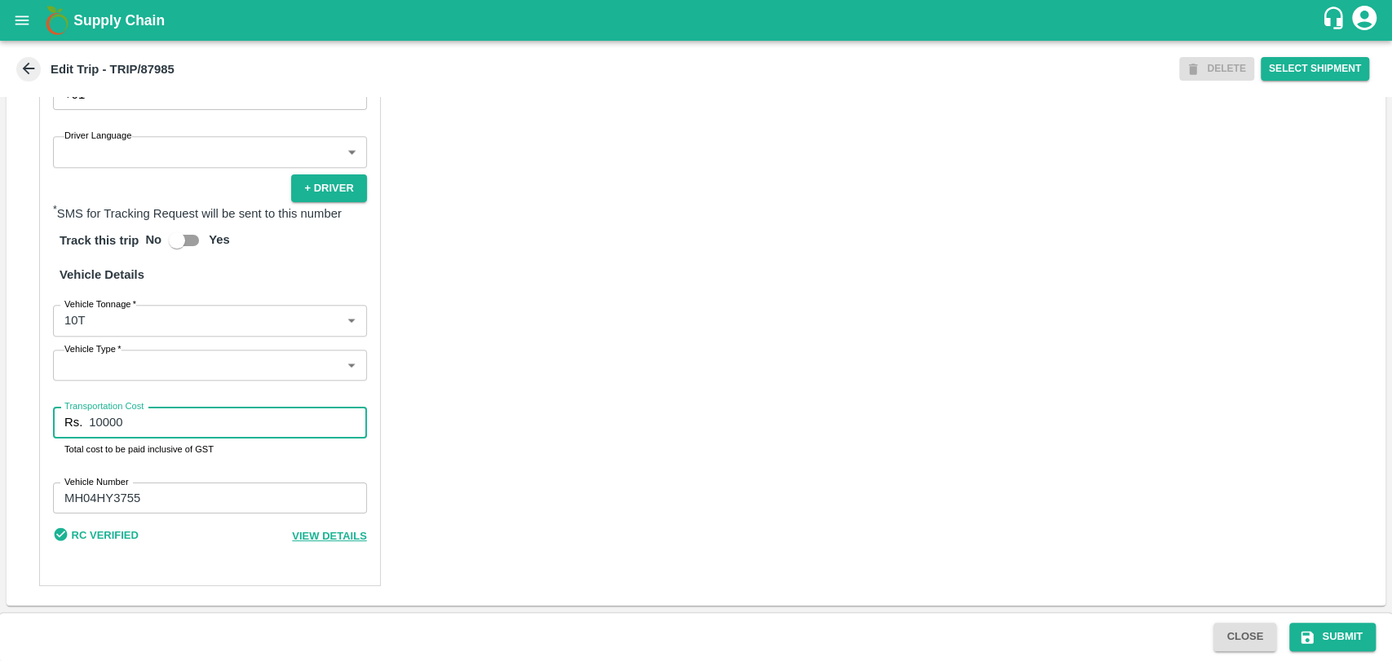
click at [99, 424] on input "10000" at bounding box center [227, 422] width 277 height 31
type input "19000"
click at [1321, 624] on button "Submit" at bounding box center [1332, 637] width 86 height 29
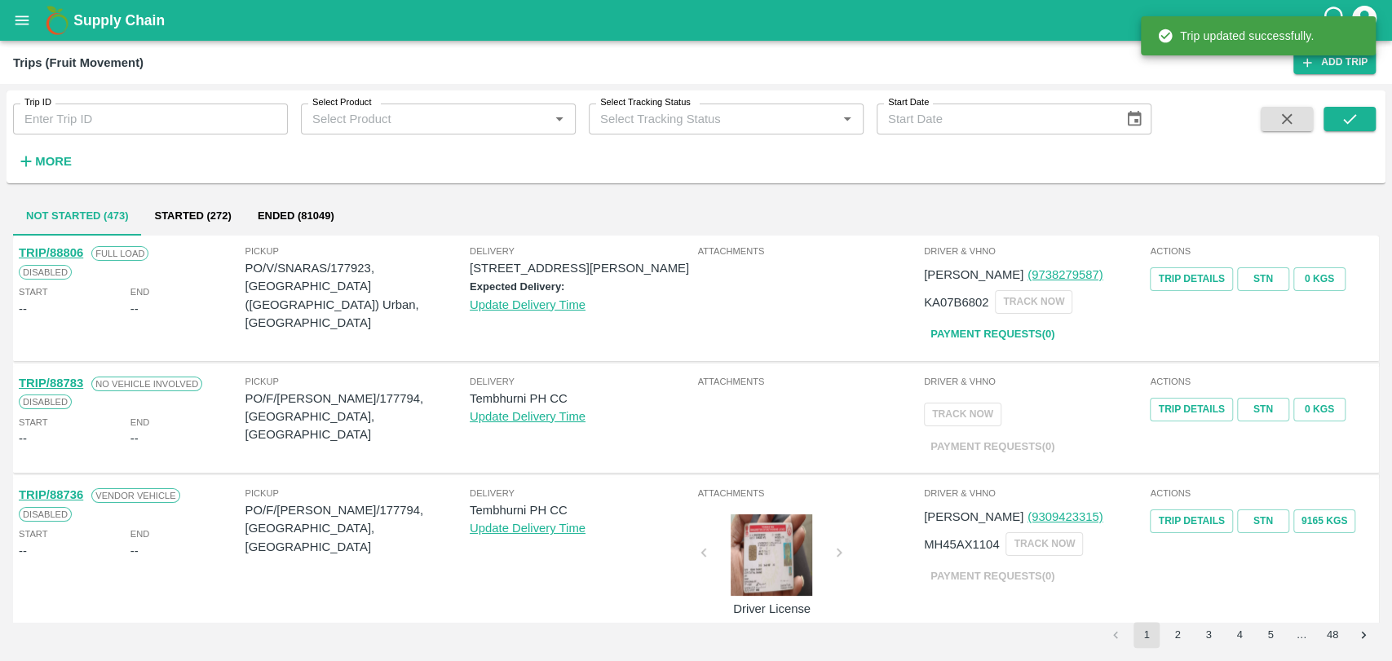
click at [39, 166] on strong "More" at bounding box center [53, 161] width 37 height 13
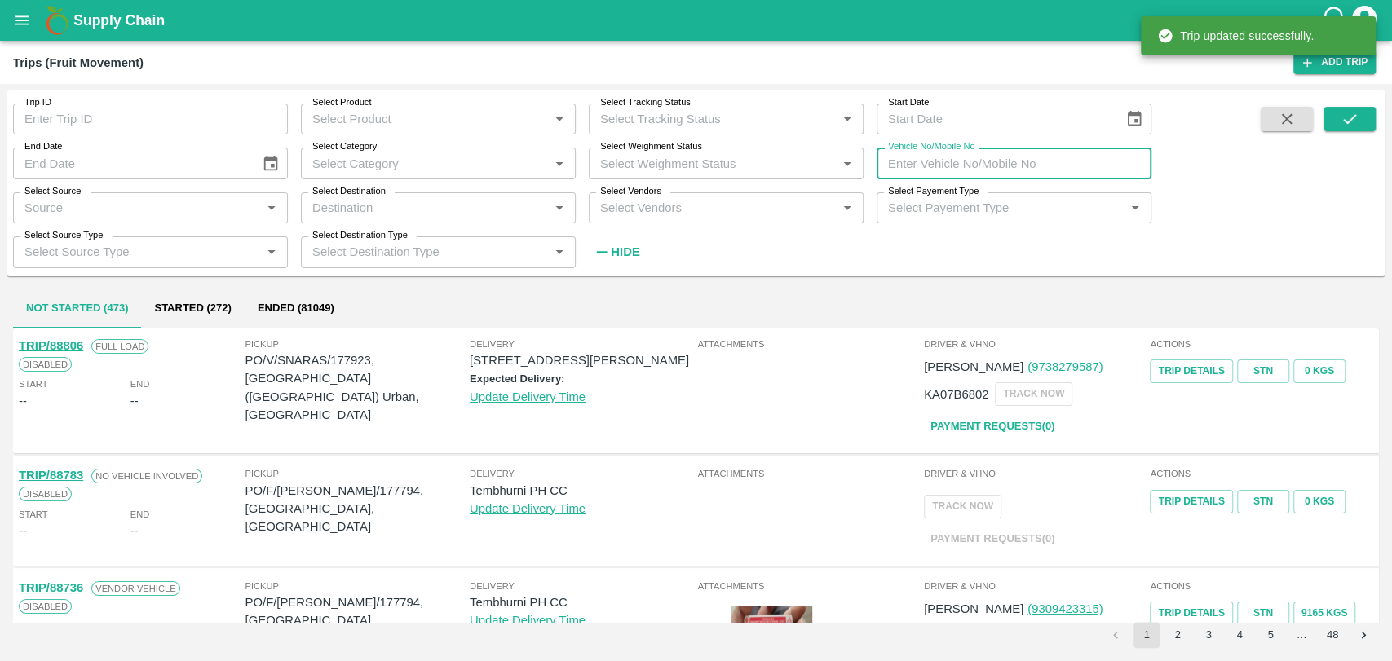
click at [926, 167] on input "Vehicle No/Mobile No" at bounding box center [1013, 163] width 275 height 31
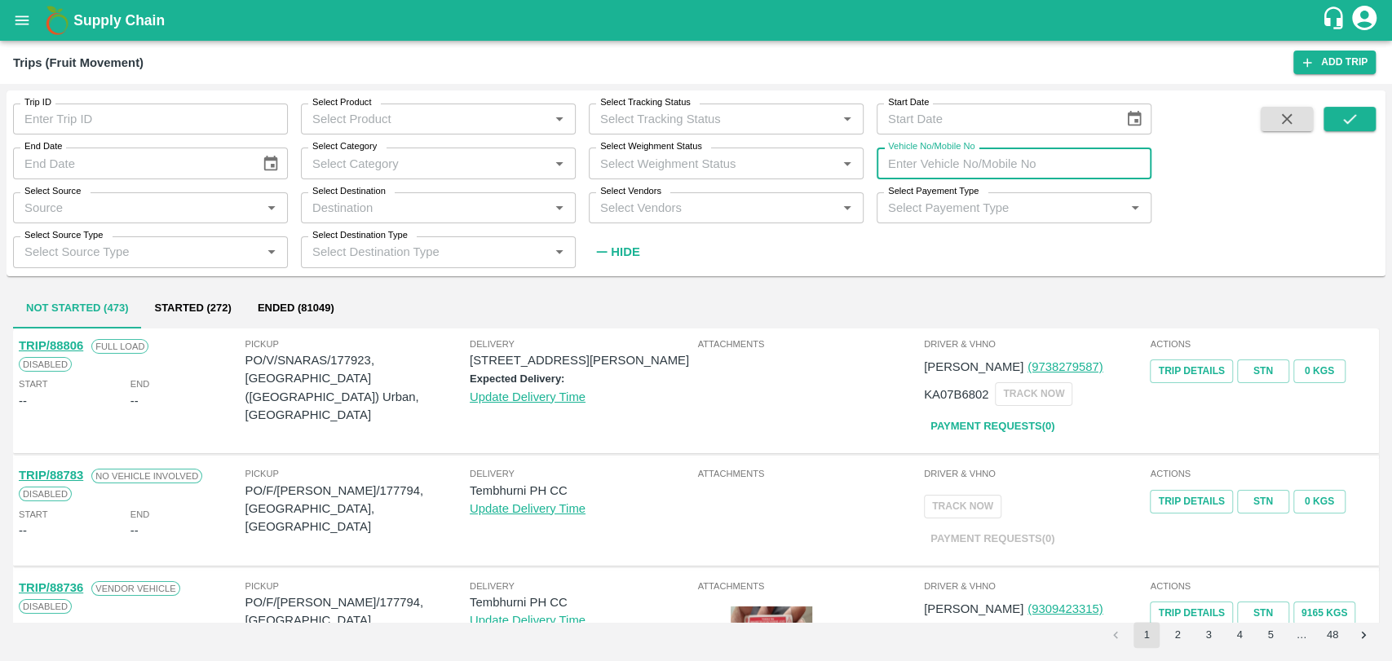
paste input "MH30BD6309"
type input "MH30BD6309"
click at [1337, 121] on button "submit" at bounding box center [1349, 119] width 52 height 24
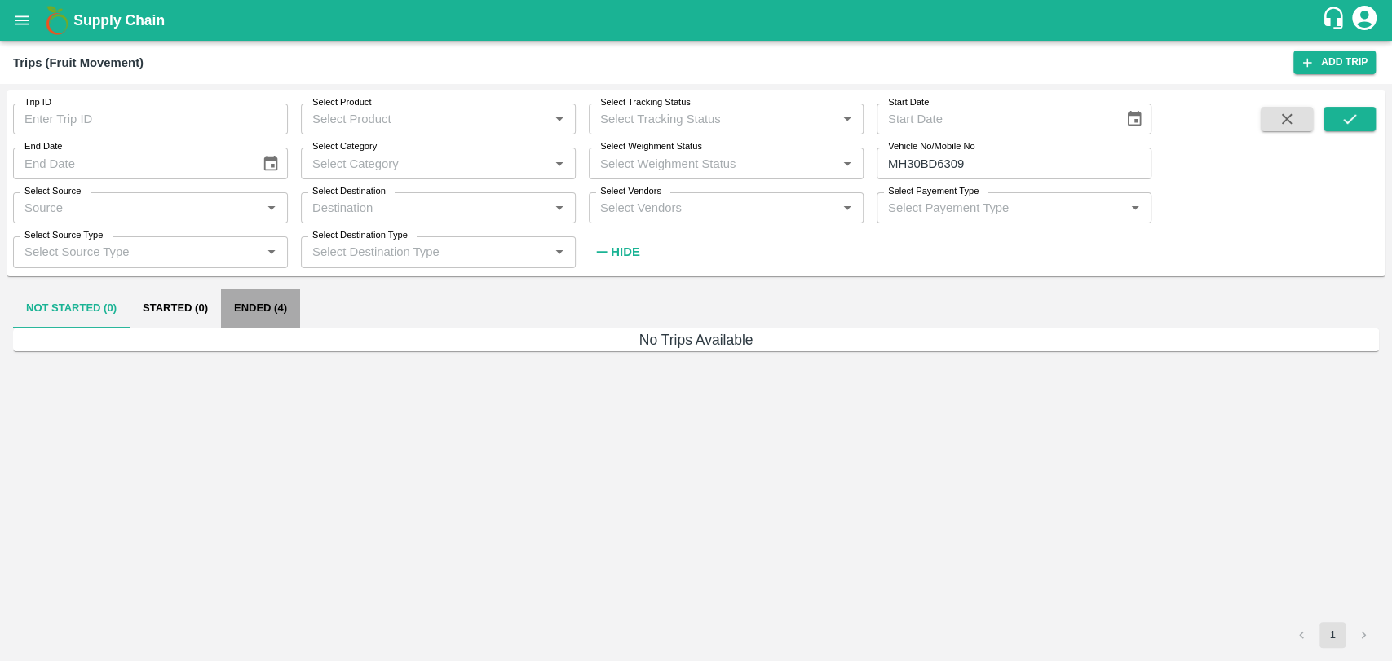
click at [283, 317] on button "Ended (4)" at bounding box center [260, 308] width 79 height 39
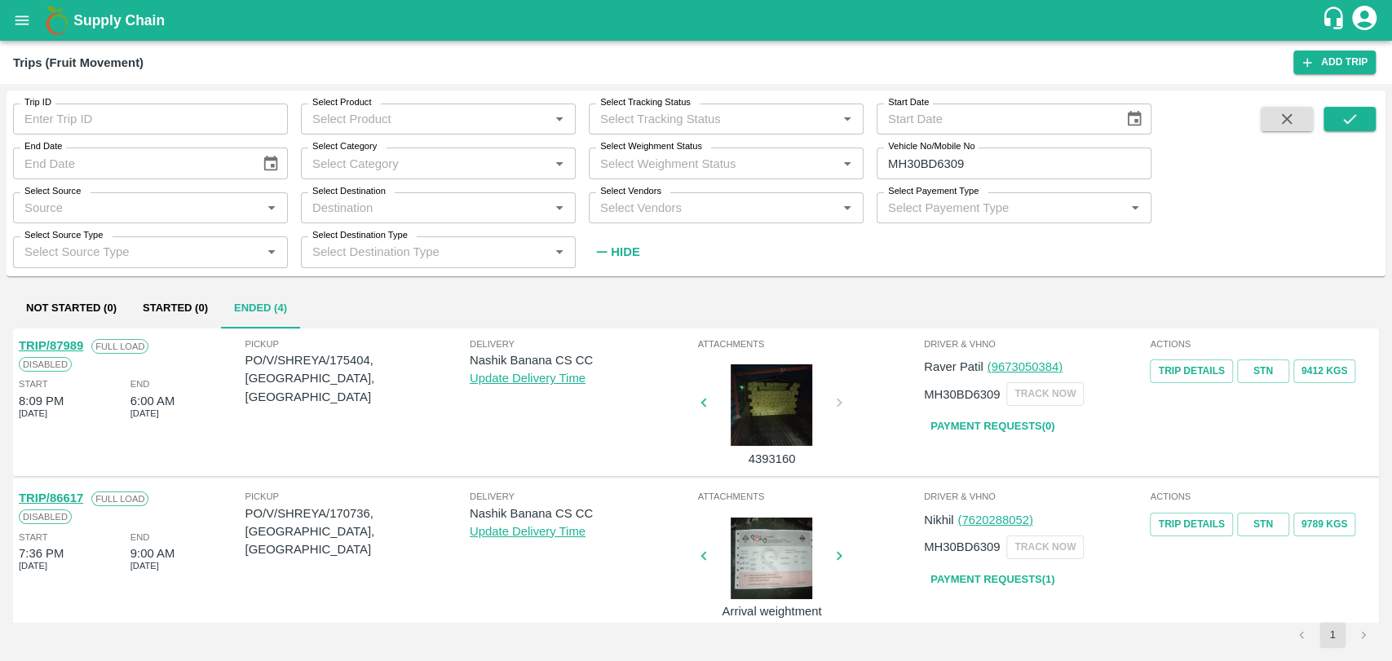
click at [72, 342] on link "TRIP/87989" at bounding box center [51, 345] width 64 height 13
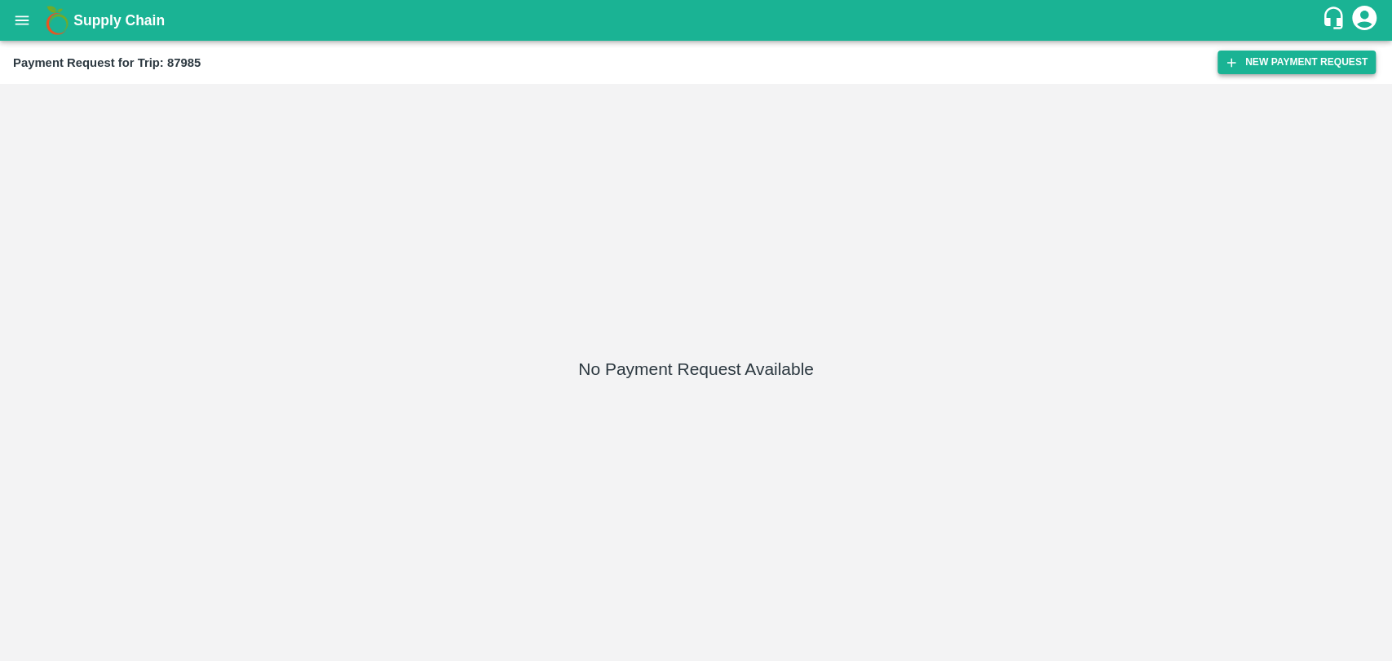
click at [1257, 64] on button "New Payment Request" at bounding box center [1296, 63] width 158 height 24
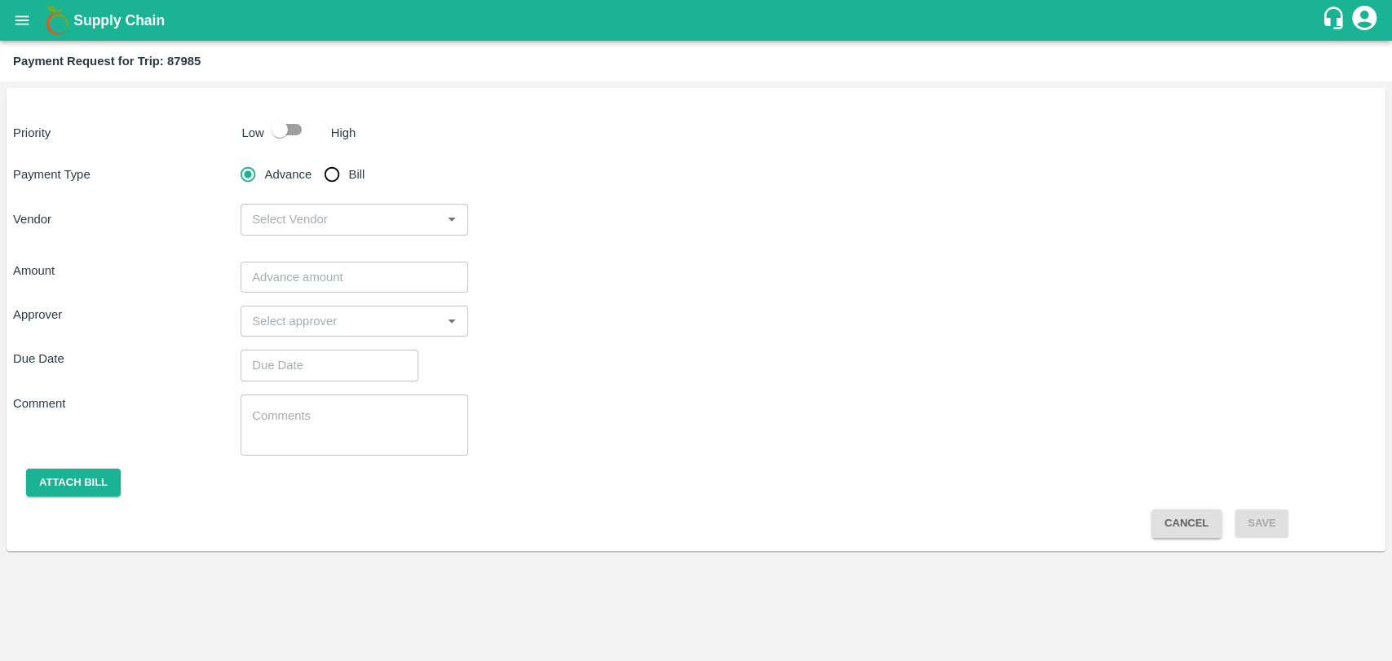
click at [302, 148] on div "Priority Low High Payment Type Advance Bill Vendor ​ Amount ​ Approver ​ Due Da…" at bounding box center [696, 319] width 1379 height 463
click at [293, 138] on input "checkbox" at bounding box center [279, 129] width 93 height 31
checkbox input "true"
click at [337, 172] on input "Bill" at bounding box center [331, 174] width 33 height 33
radio input "true"
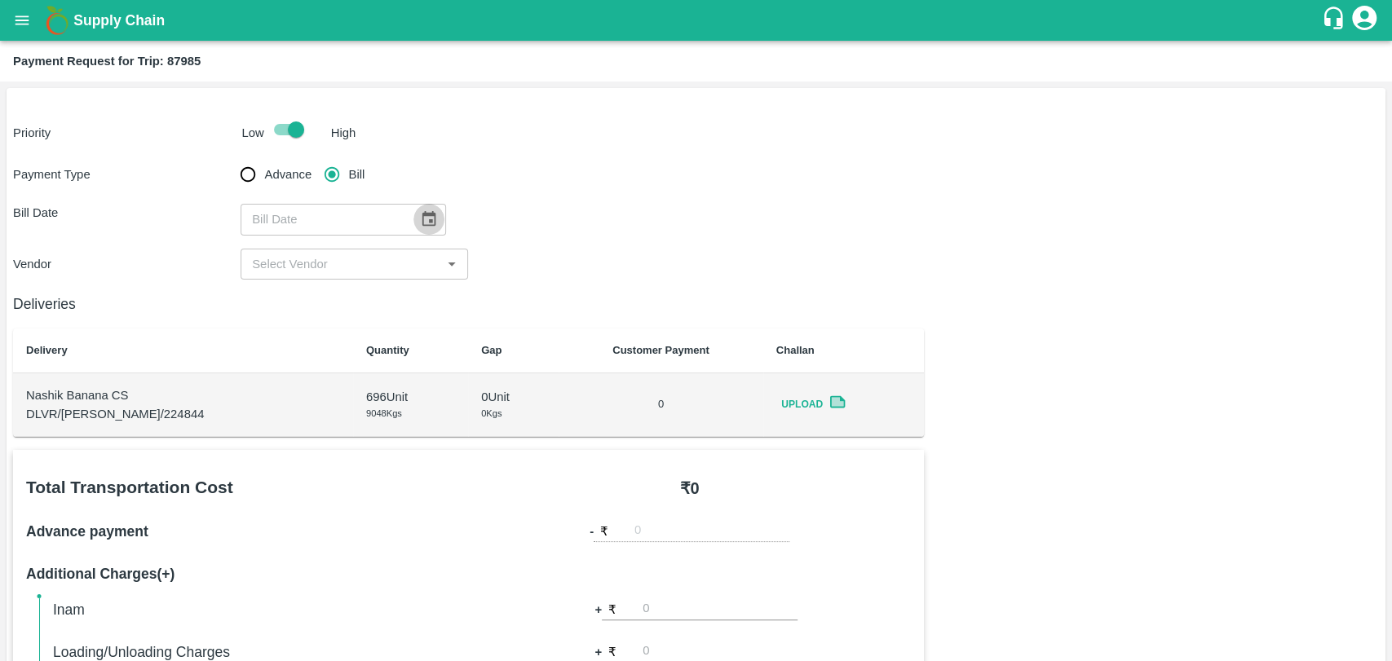
click at [420, 210] on icon "Choose date" at bounding box center [429, 219] width 18 height 18
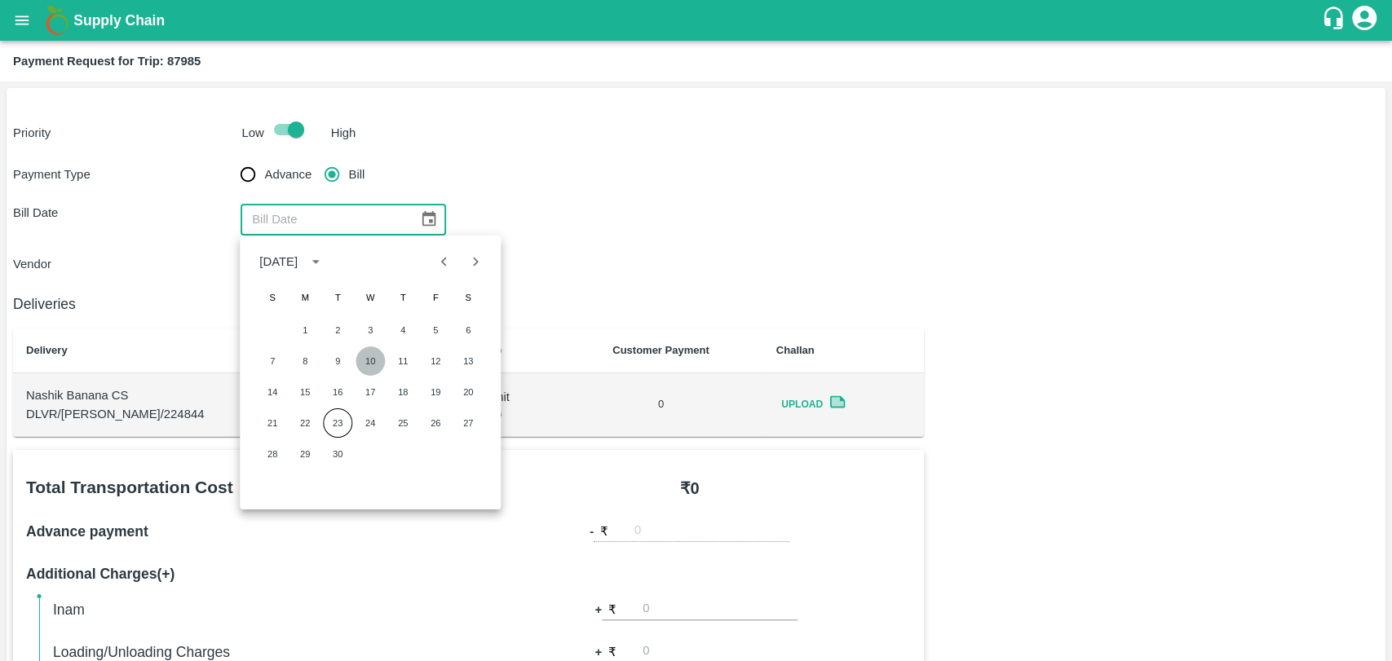
click at [359, 355] on button "10" at bounding box center [369, 360] width 29 height 29
type input "[DATE]"
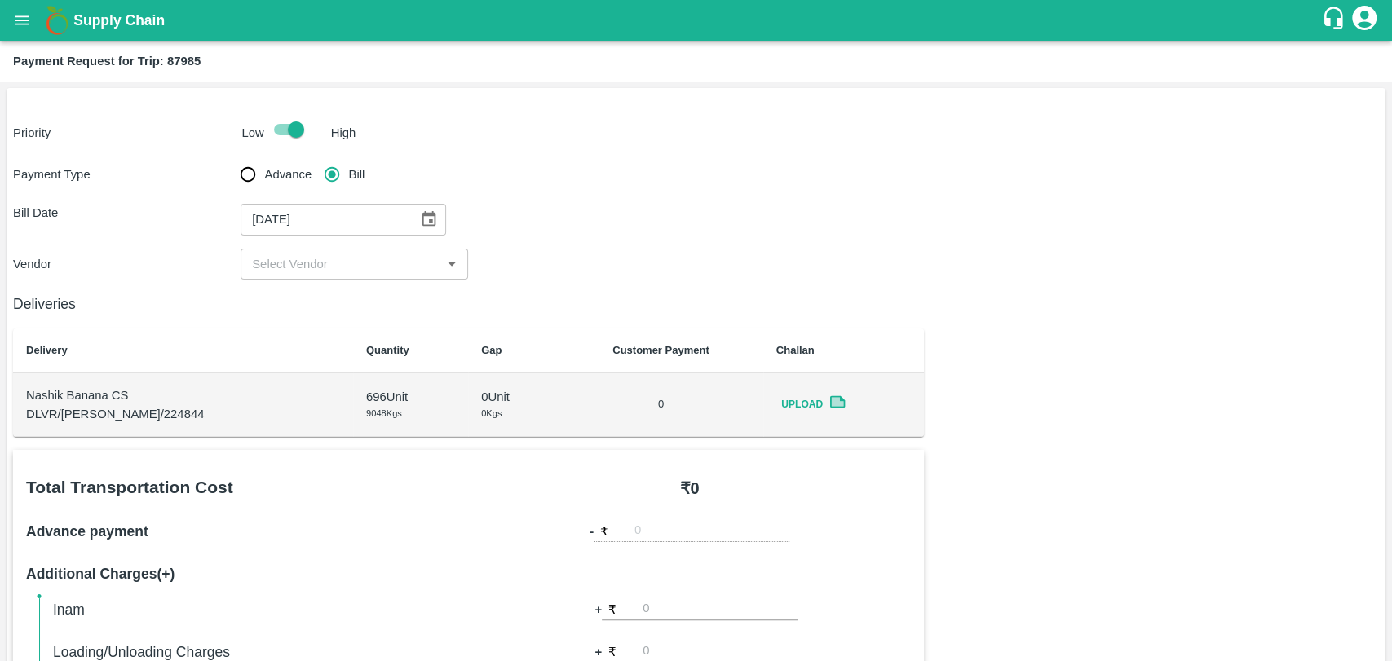
click at [329, 254] on input "input" at bounding box center [340, 264] width 191 height 21
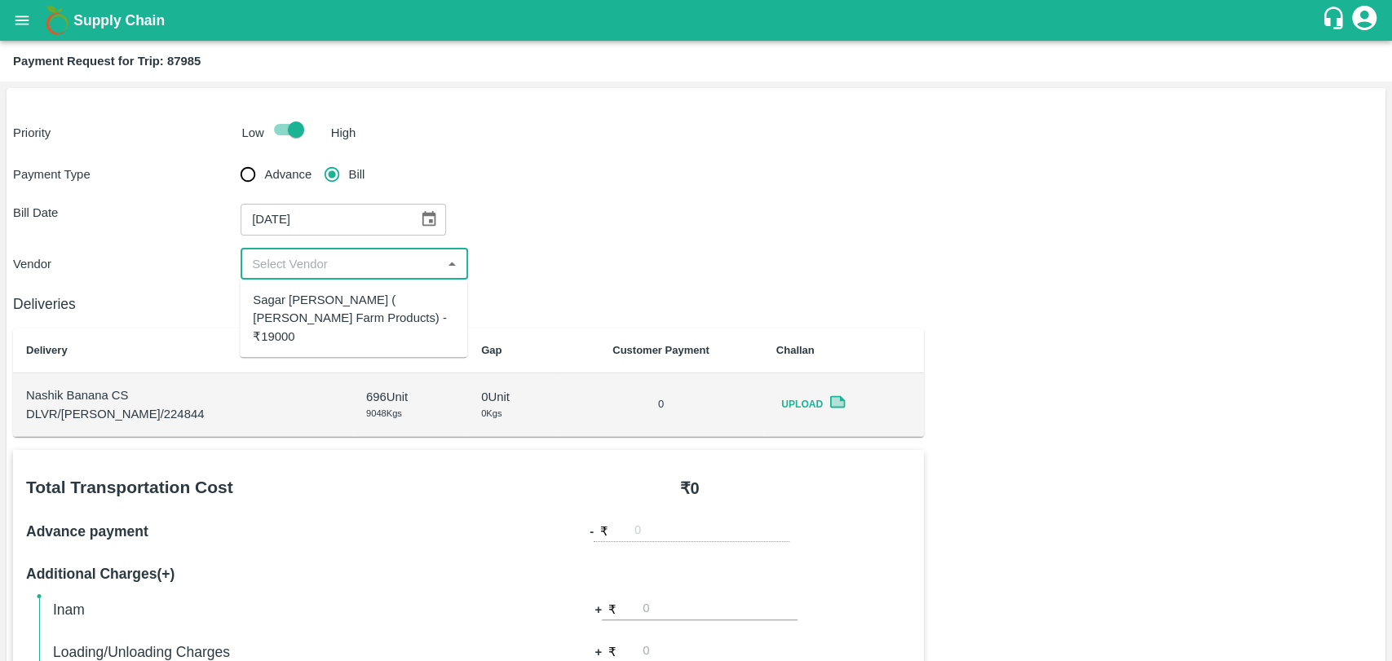
click at [318, 288] on div "Sagar [PERSON_NAME] ( [PERSON_NAME] Farm Products) - ₹19000" at bounding box center [353, 318] width 227 height 64
type input "Sagar [PERSON_NAME] ( [PERSON_NAME] Farm Products) - ₹19000"
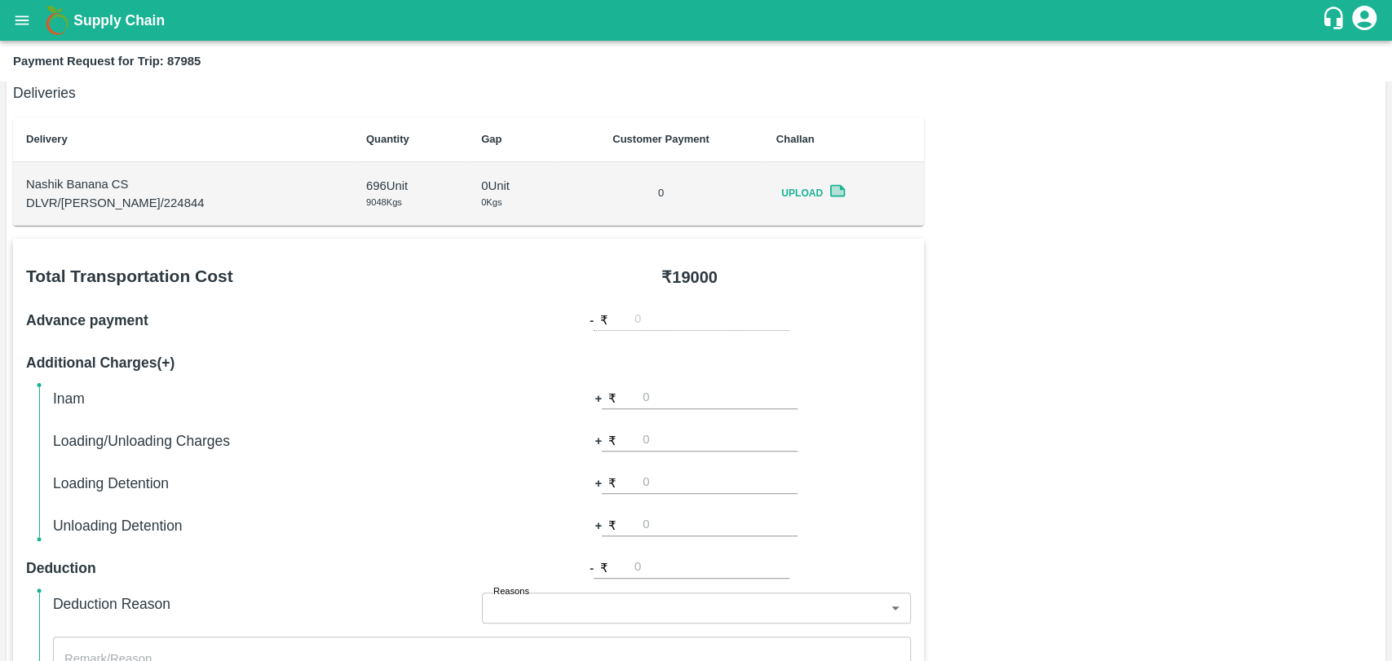
scroll to position [452, 0]
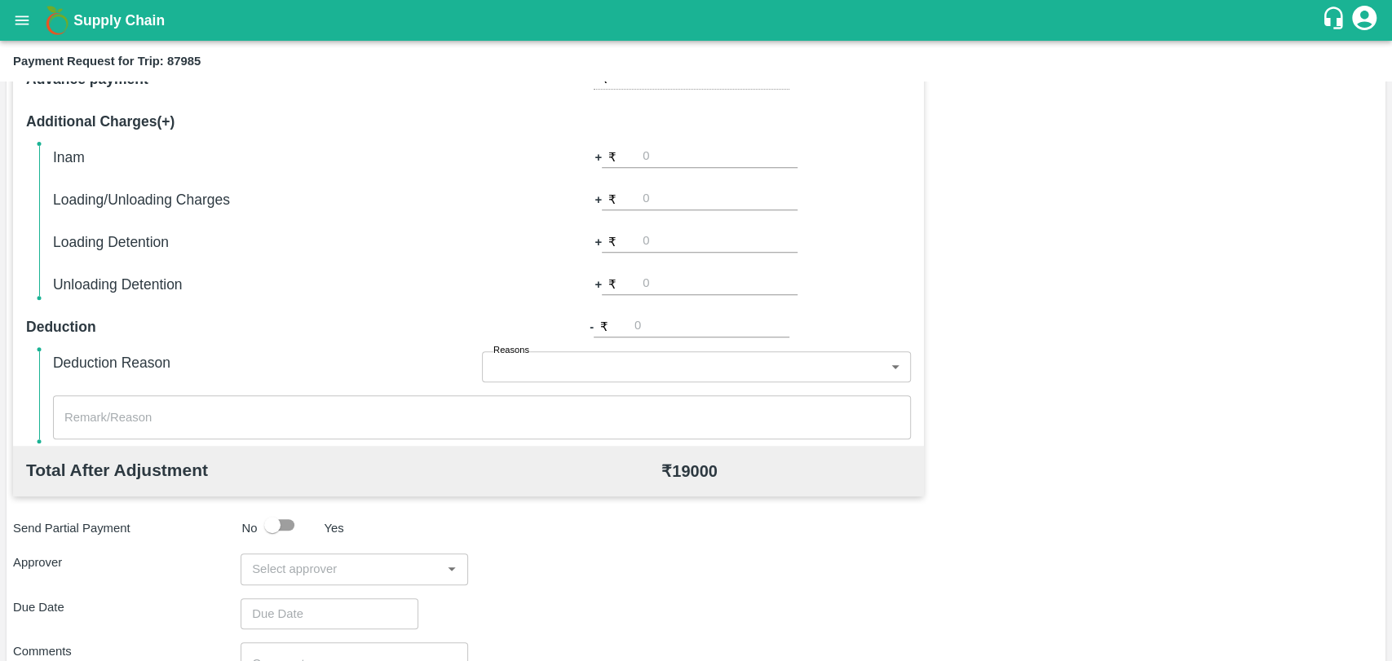
click at [718, 202] on input "number" at bounding box center [719, 199] width 155 height 22
type input "500"
click at [289, 565] on input "input" at bounding box center [340, 568] width 191 height 21
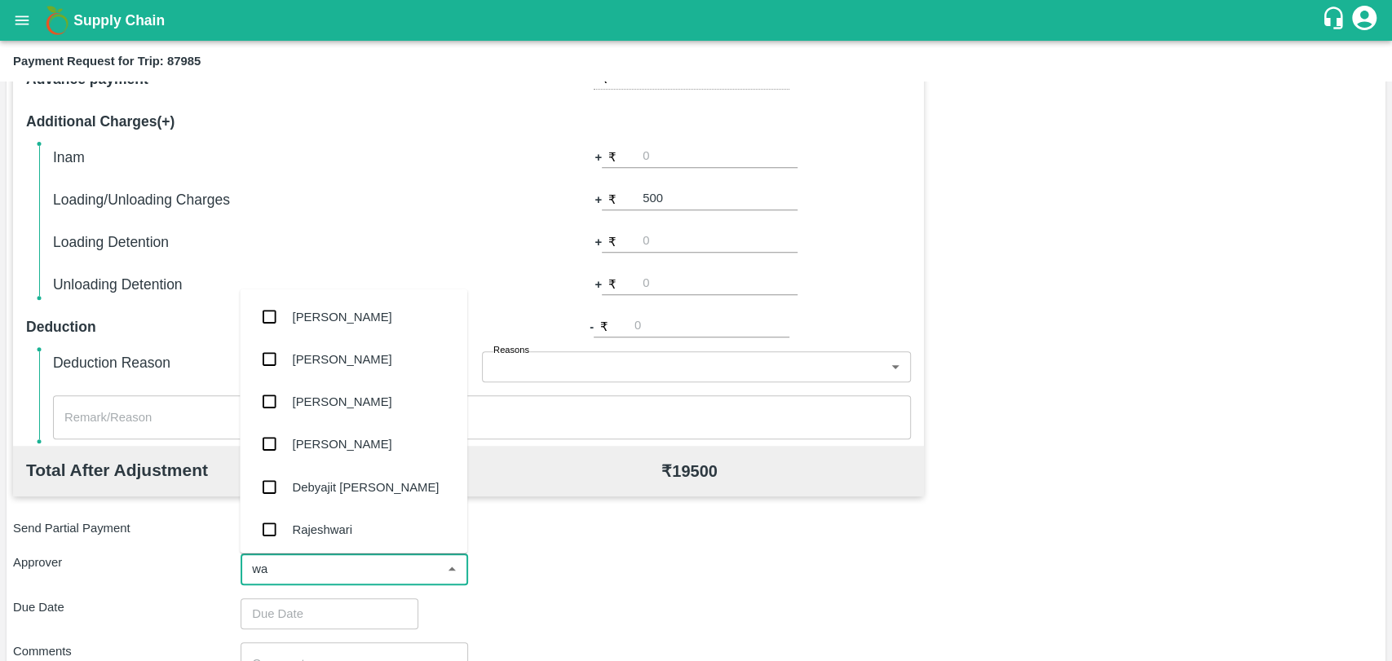
type input "wag"
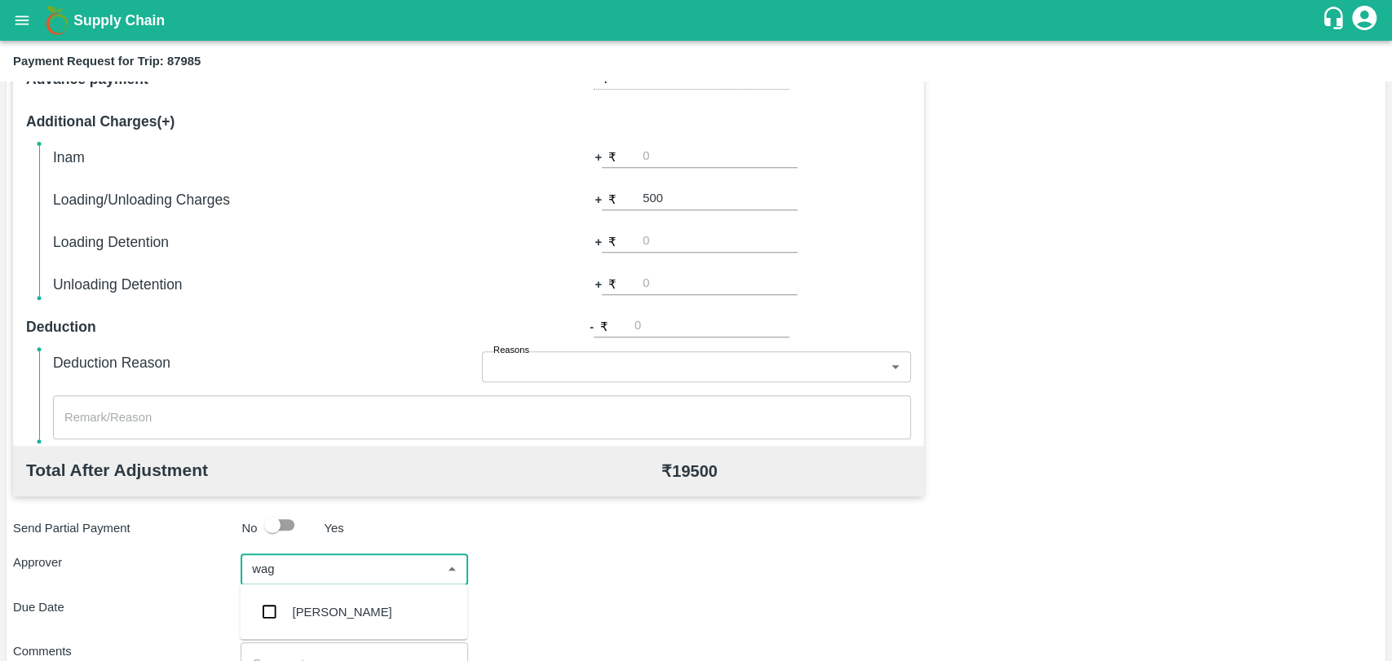
click at [293, 634] on ul "[PERSON_NAME]" at bounding box center [353, 611] width 227 height 55
click at [293, 616] on div "[PERSON_NAME]" at bounding box center [342, 611] width 99 height 18
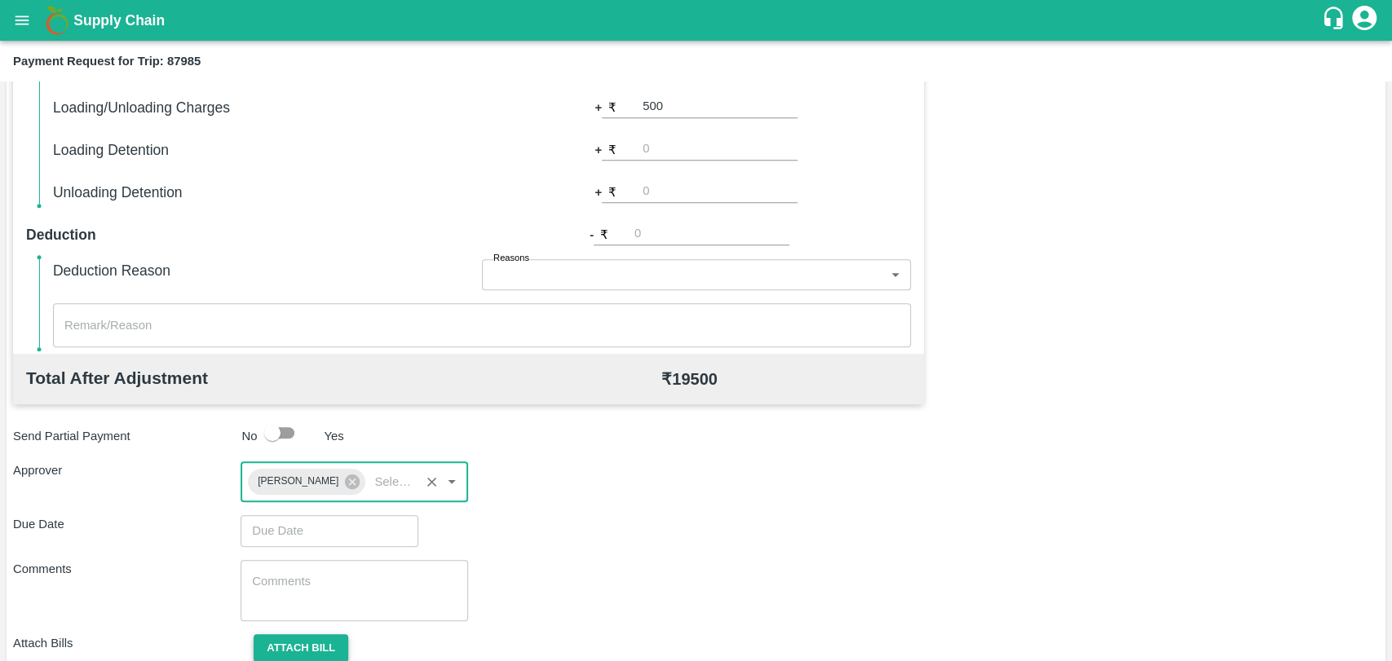
scroll to position [607, 0]
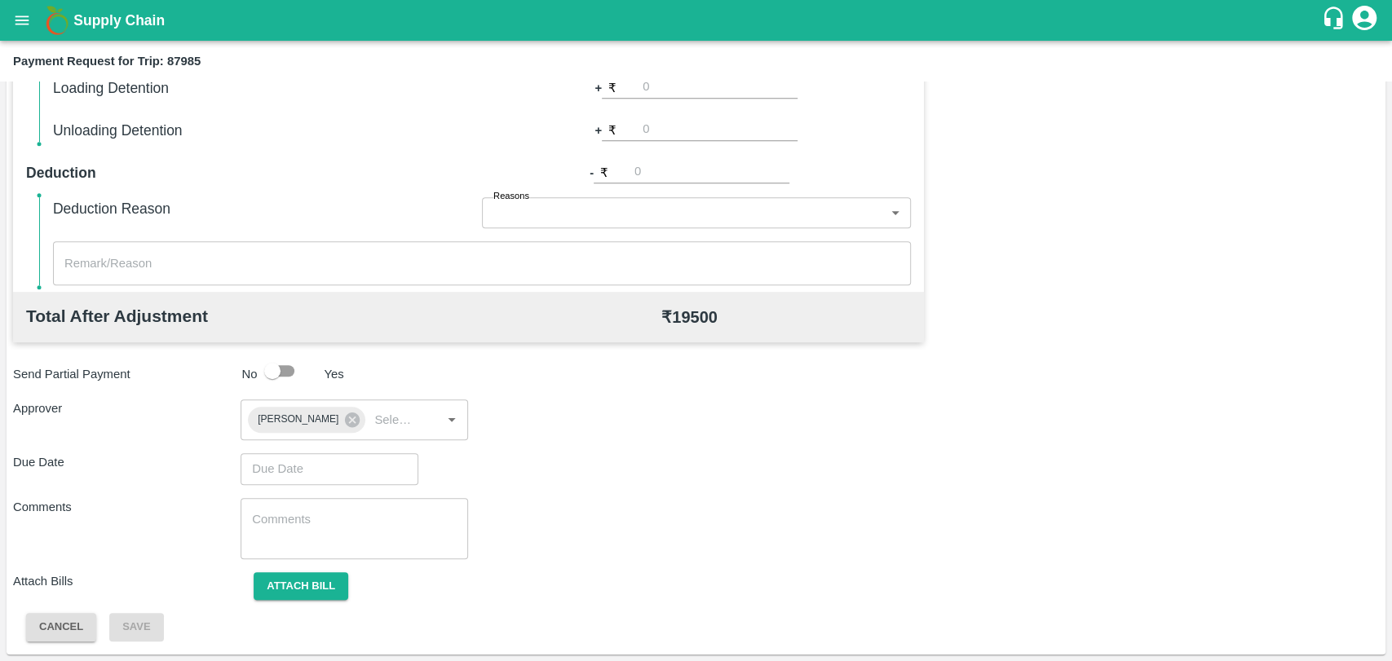
click at [290, 450] on div "Total Transportation Cost ₹ 19000 Advance payment - ₹ Additional Charges(+) Ina…" at bounding box center [696, 242] width 1366 height 798
type input "DD/MM/YYYY hh:mm aa"
click at [286, 470] on input "DD/MM/YYYY hh:mm aa" at bounding box center [323, 468] width 166 height 31
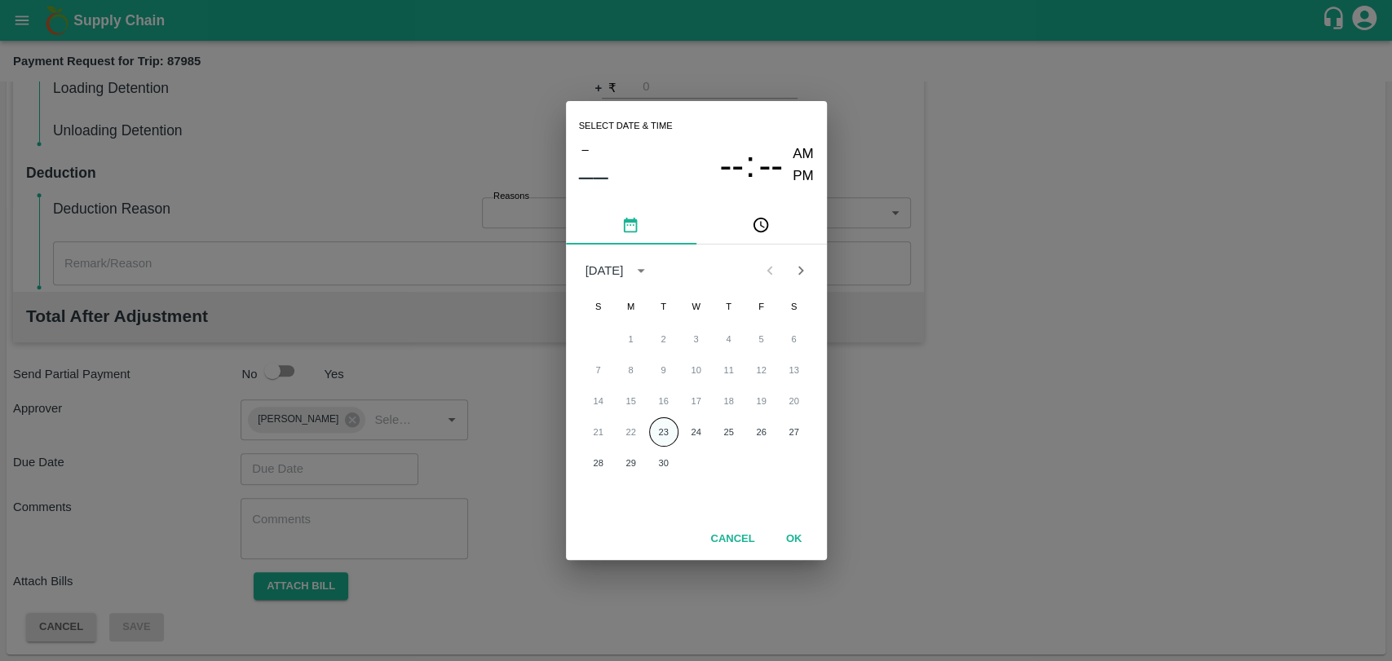
click at [650, 434] on button "23" at bounding box center [663, 431] width 29 height 29
type input "[DATE] 12:00 AM"
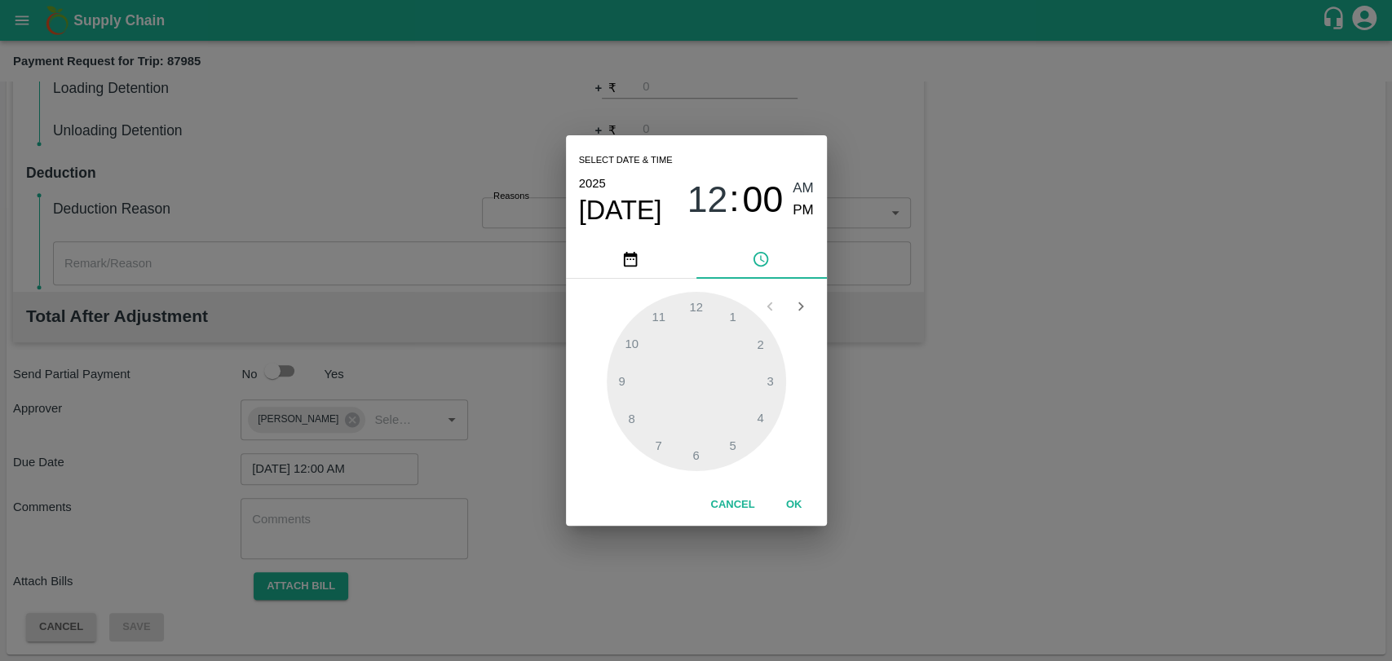
click at [802, 504] on button "OK" at bounding box center [794, 505] width 52 height 29
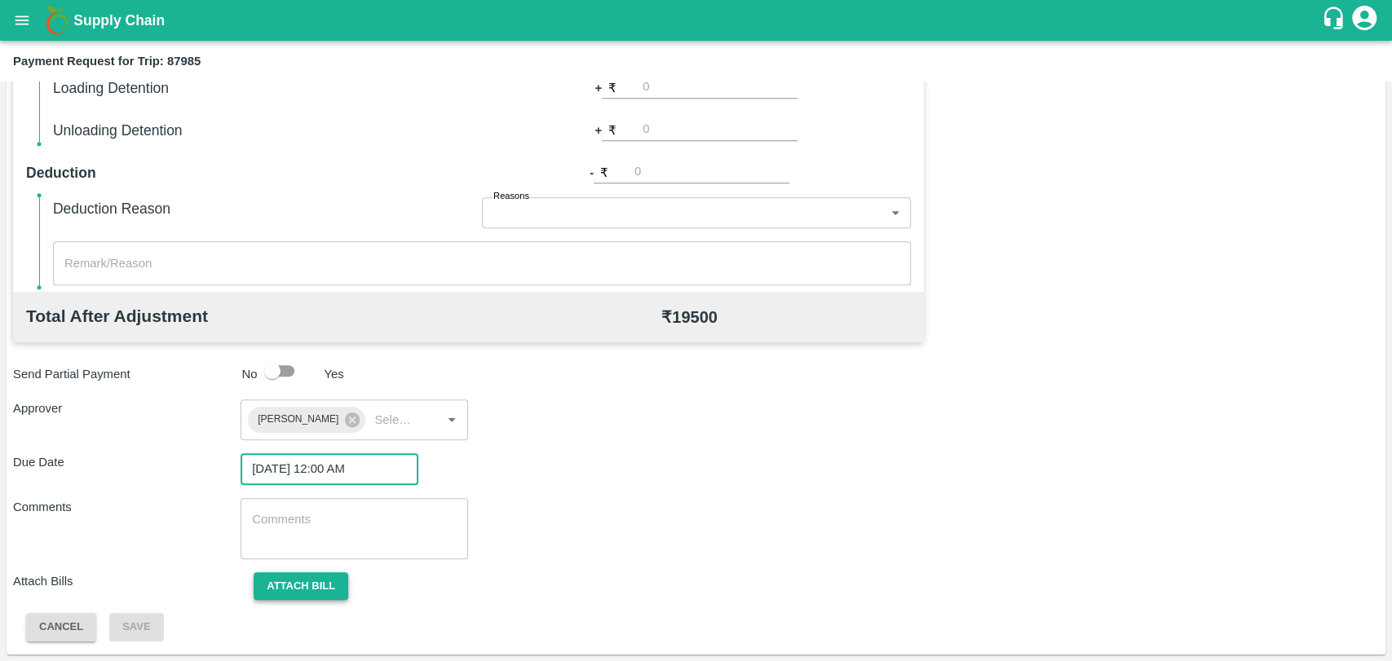
click at [307, 577] on button "Attach bill" at bounding box center [301, 586] width 95 height 29
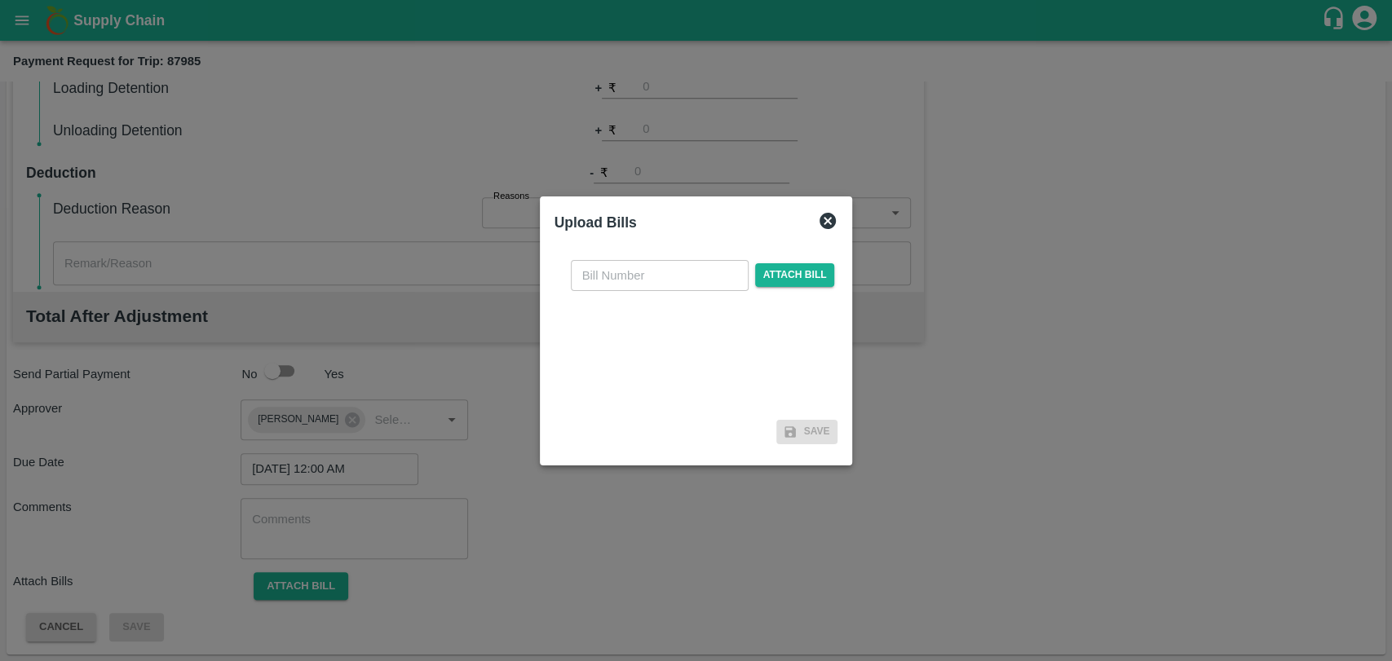
click at [627, 268] on input "text" at bounding box center [660, 275] width 178 height 31
type input "450"
click at [792, 267] on span "Attach bill" at bounding box center [795, 275] width 80 height 24
click at [0, 0] on input "Attach bill" at bounding box center [0, 0] width 0 height 0
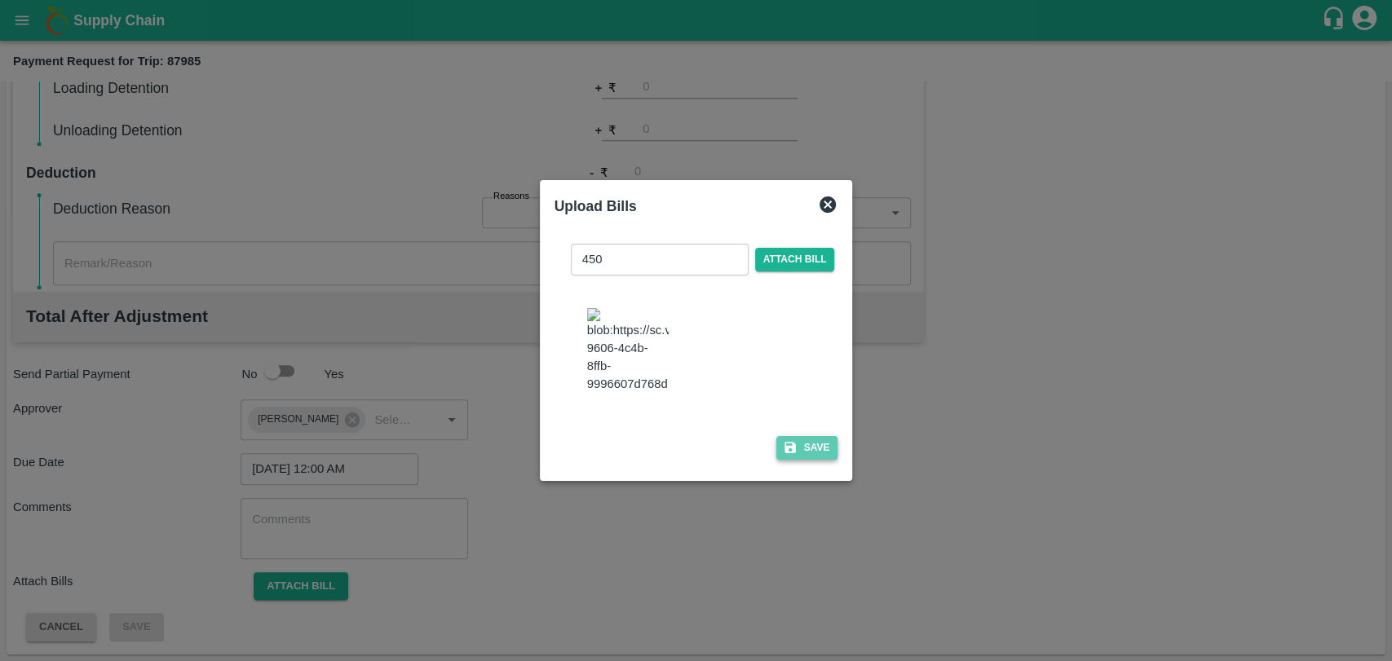
click at [789, 445] on button "Save" at bounding box center [807, 448] width 62 height 24
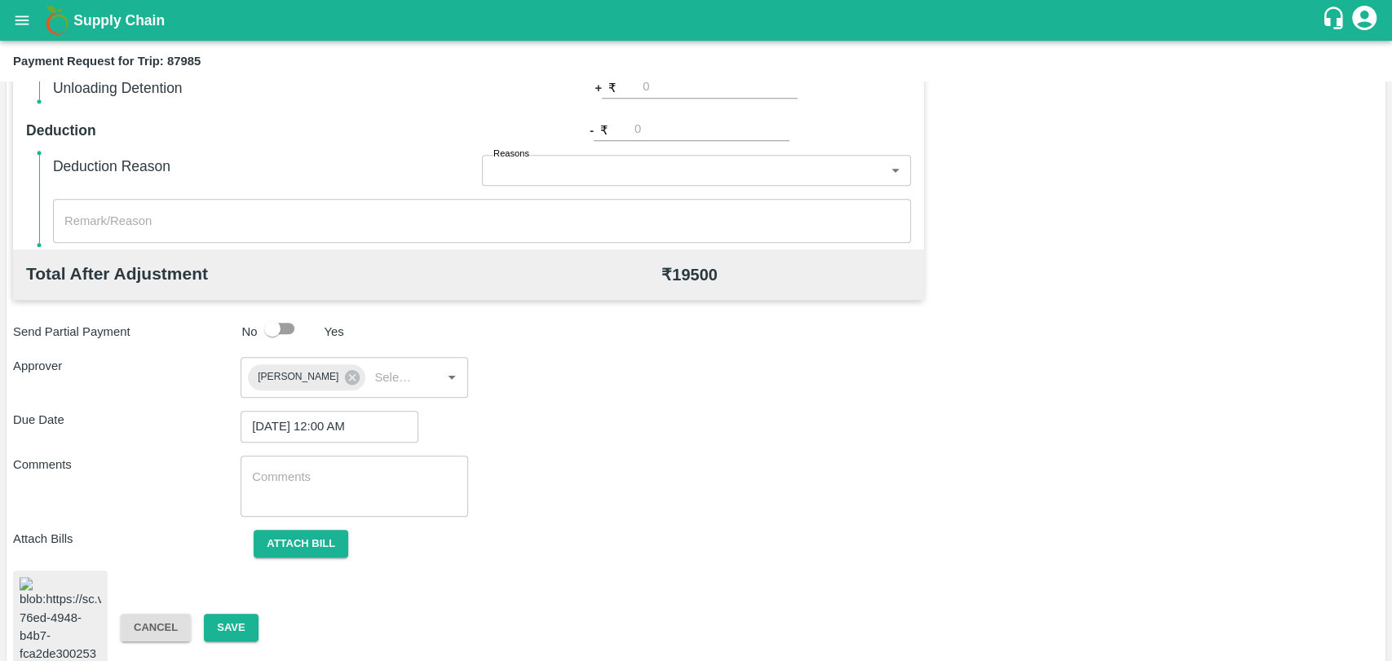
scroll to position [672, 0]
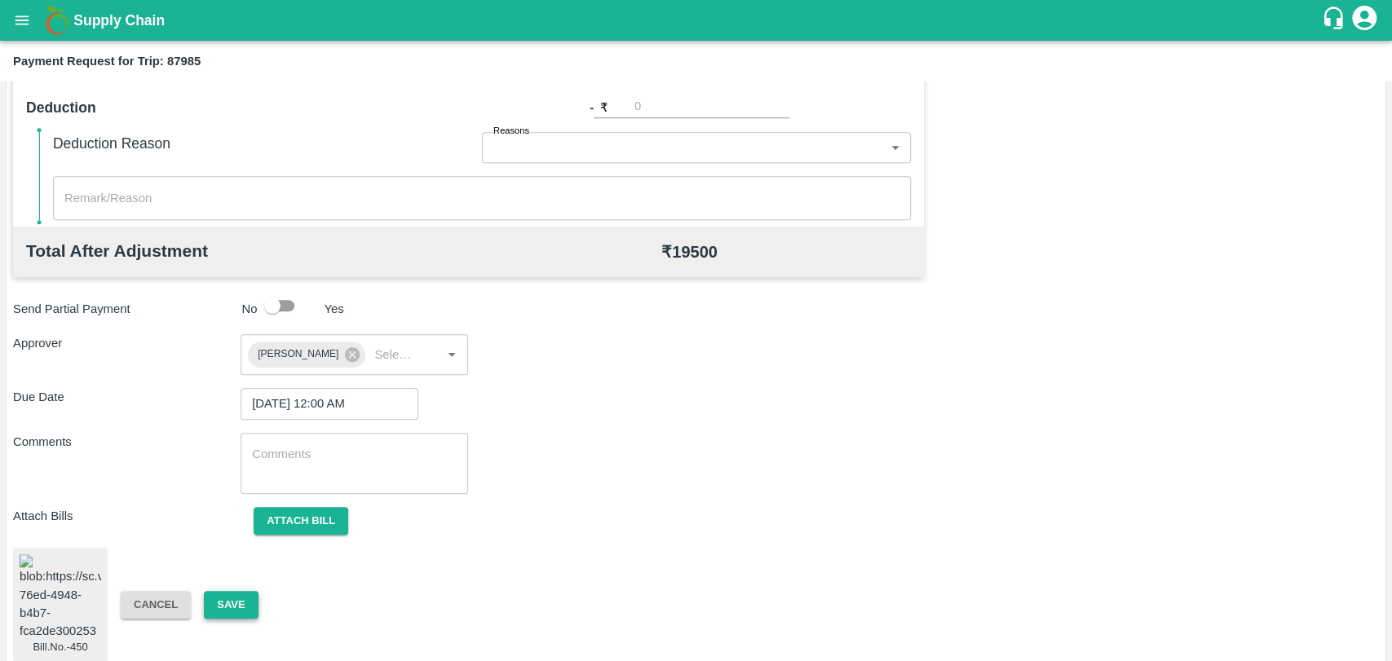
click at [248, 596] on button "Save" at bounding box center [231, 605] width 54 height 29
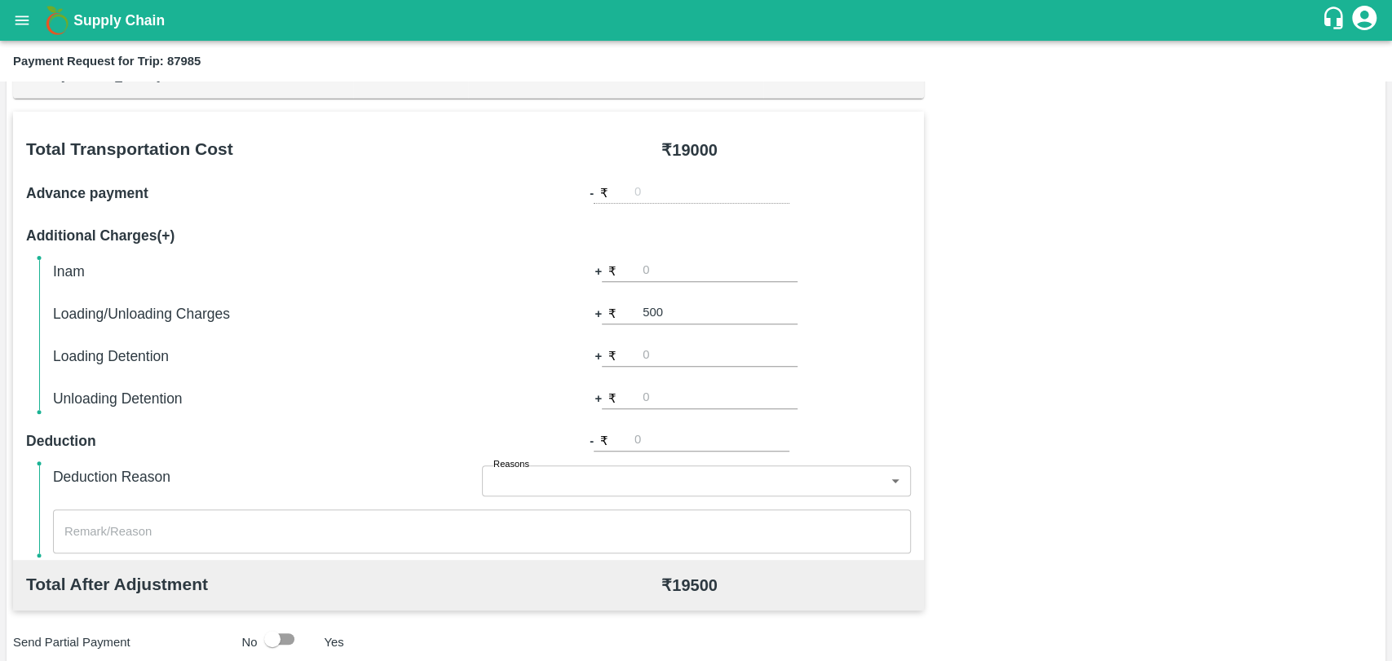
scroll to position [129, 0]
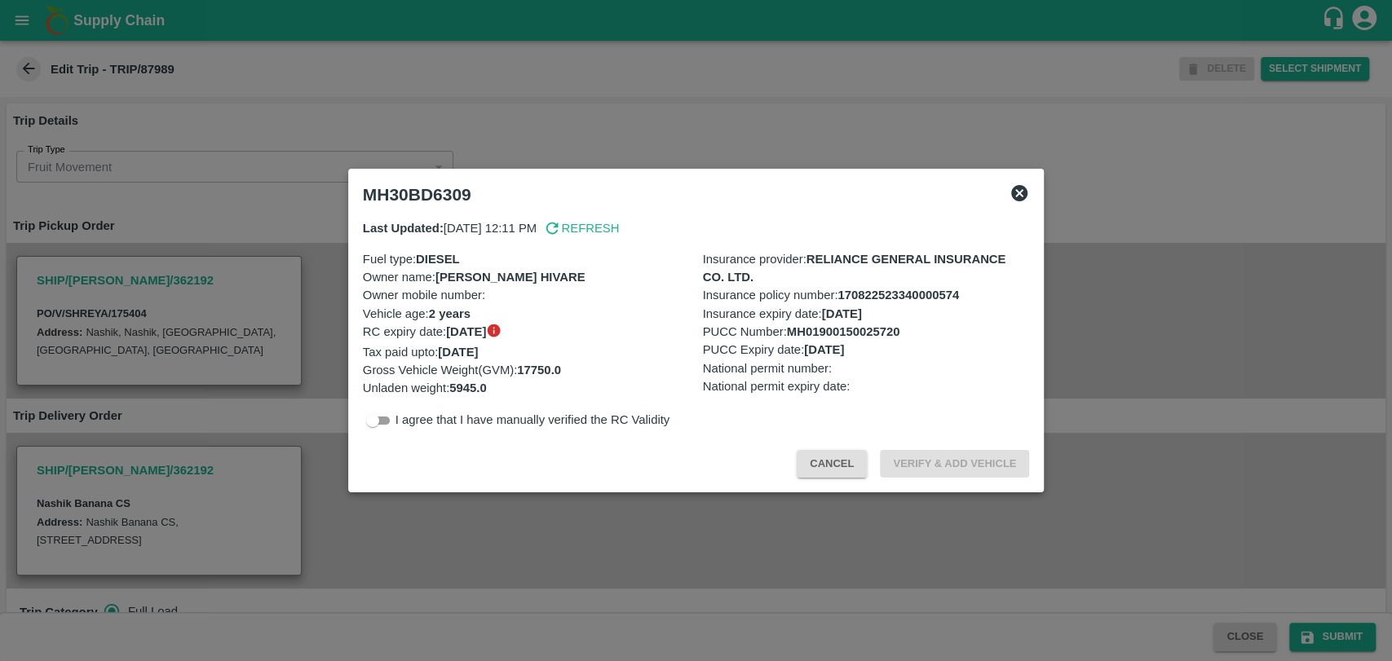
click at [851, 450] on button "Cancel" at bounding box center [831, 464] width 70 height 29
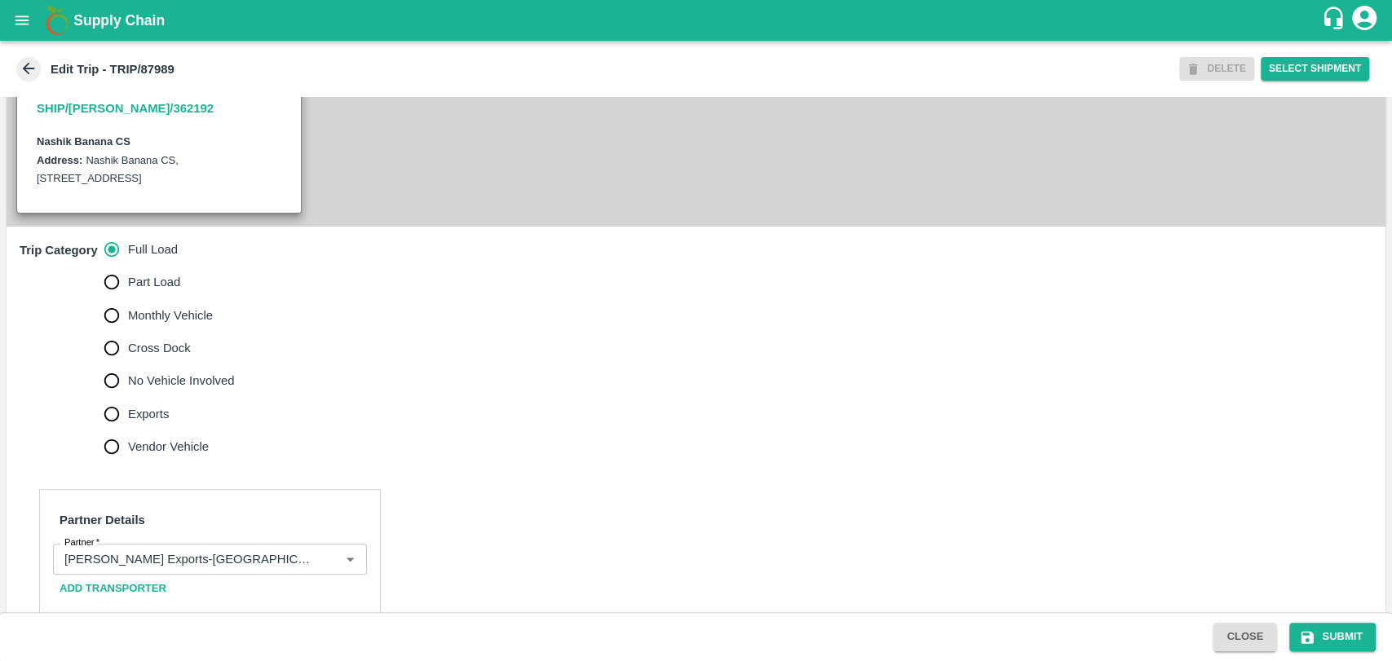
scroll to position [543, 0]
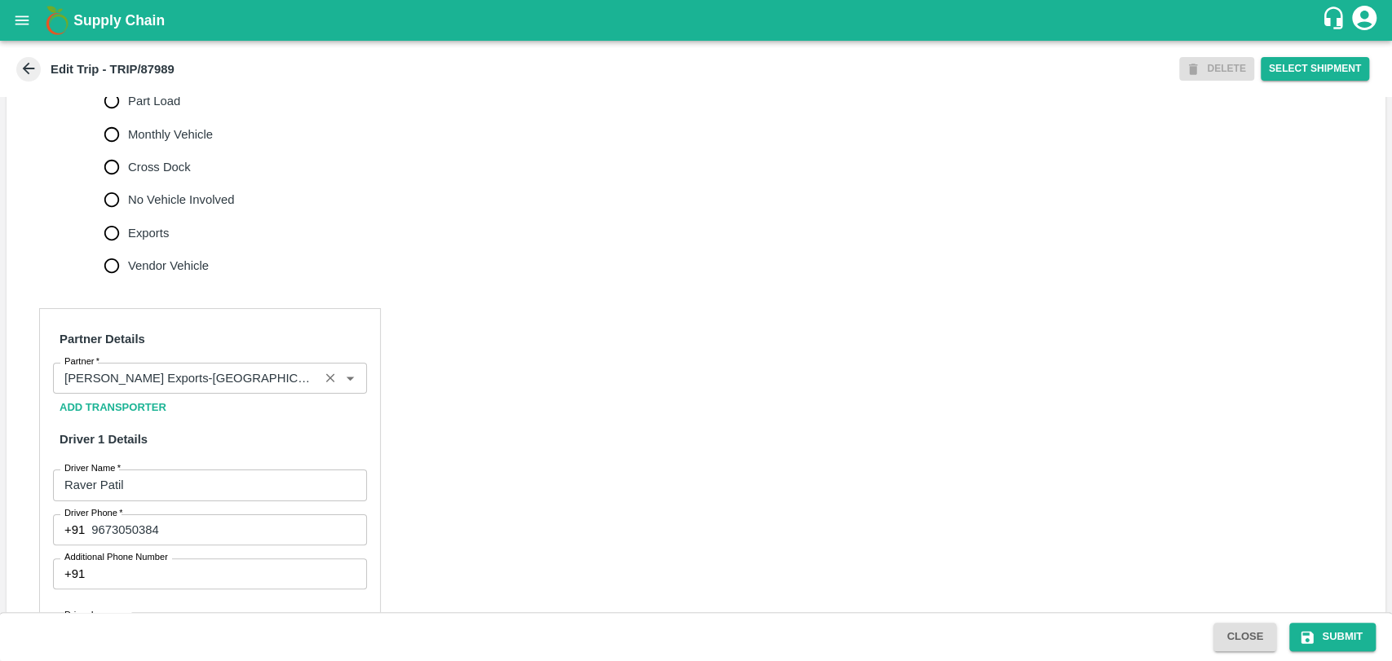
click at [249, 394] on div "Partner" at bounding box center [210, 378] width 314 height 31
type input "5"
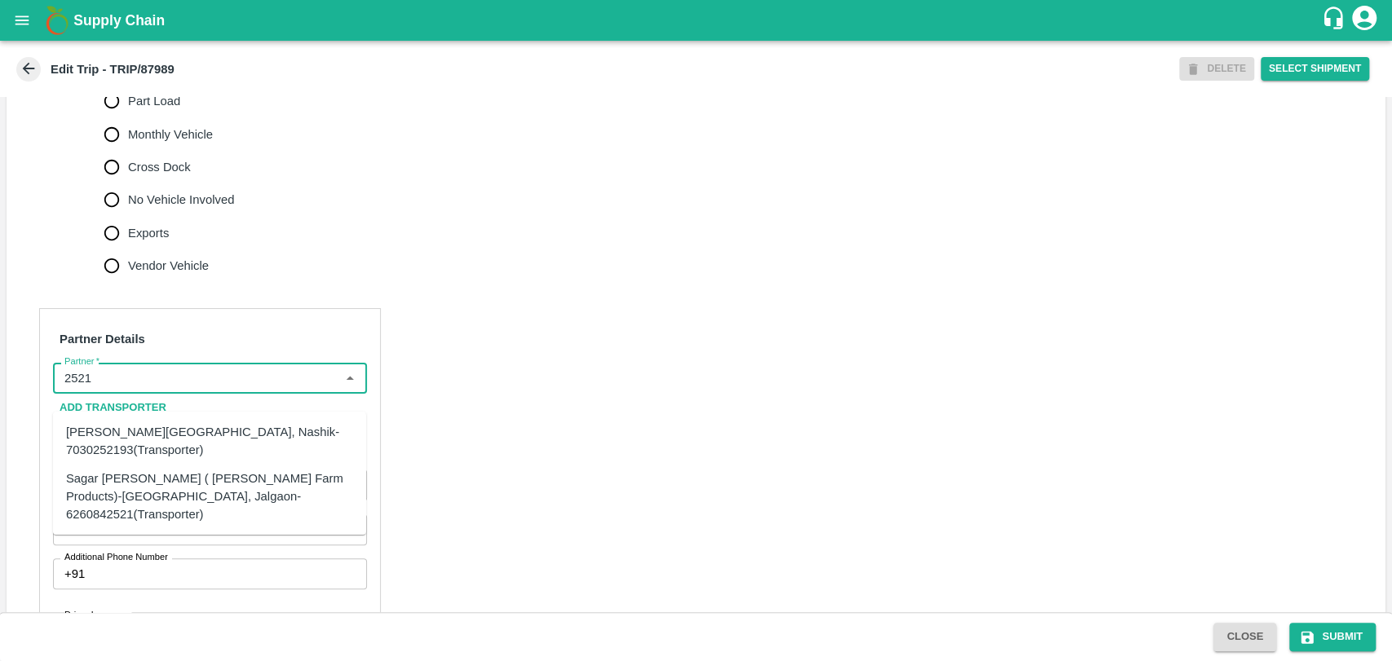
click at [121, 465] on div "Sagar [PERSON_NAME] ( [PERSON_NAME] Farm Products)-[GEOGRAPHIC_DATA], Jalgaon-6…" at bounding box center [209, 496] width 313 height 64
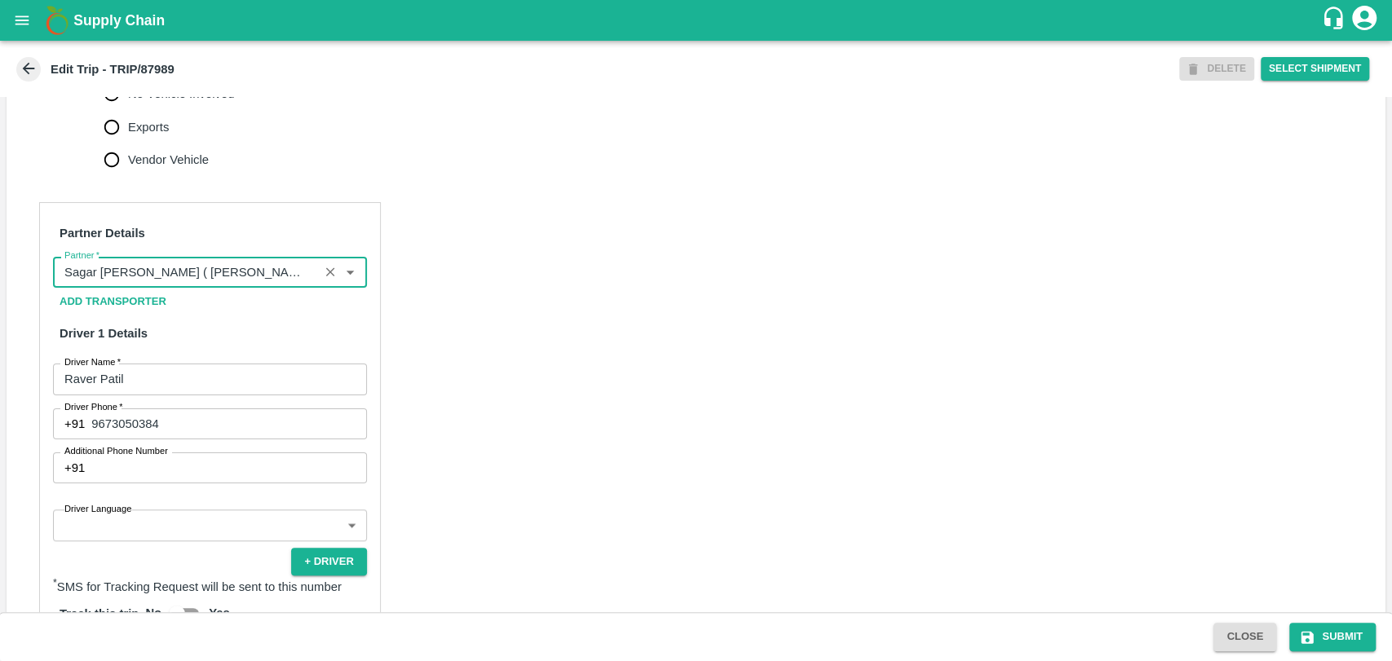
scroll to position [1043, 0]
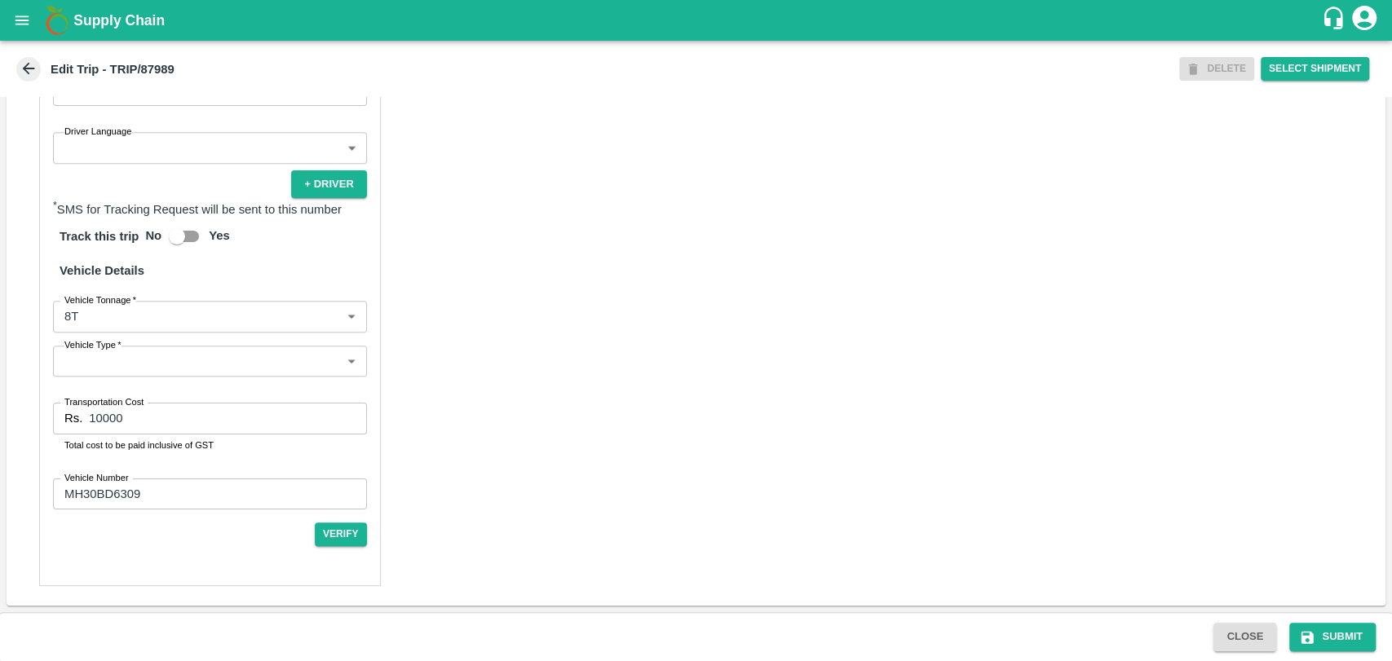
type input "Sagar [PERSON_NAME] ( [PERSON_NAME] Farm Products)-[GEOGRAPHIC_DATA], Jalgaon-6…"
click at [128, 321] on body "Supply Chain Edit Trip - TRIP/87989 DELETE Select Shipment Trip Details Trip Ty…" at bounding box center [696, 330] width 1392 height 661
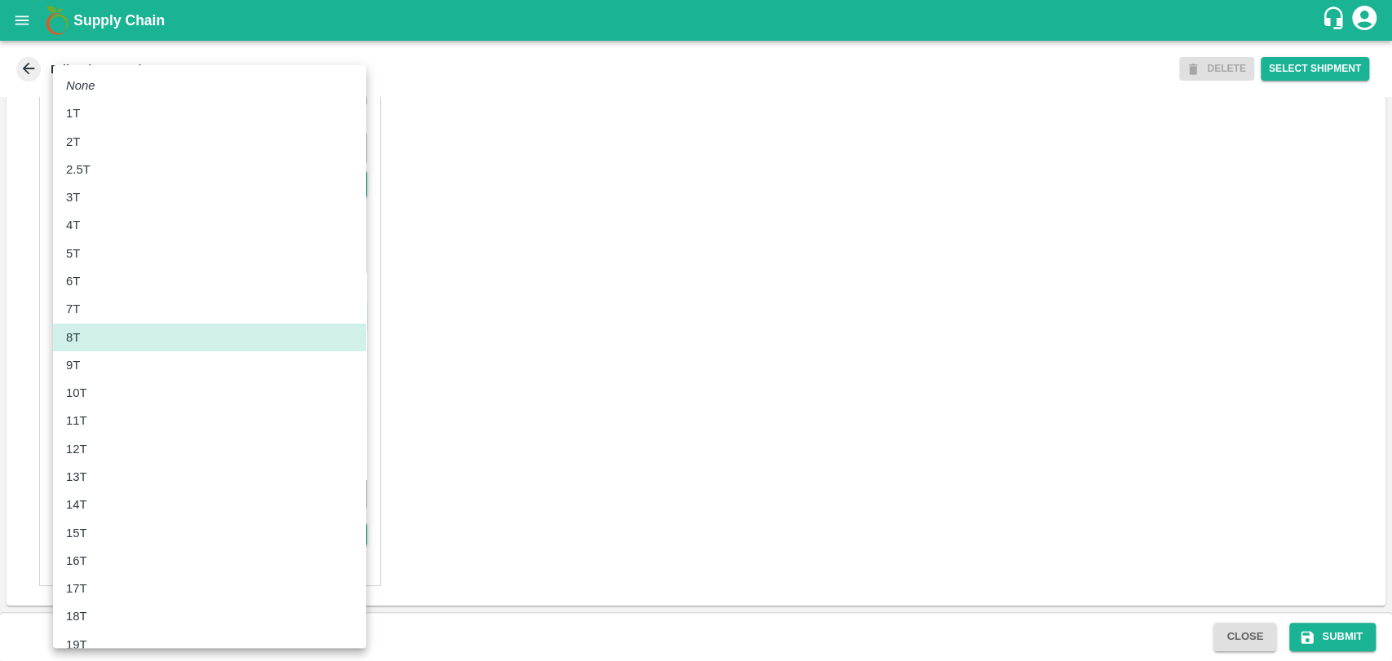
click at [108, 387] on div "10T" at bounding box center [209, 393] width 287 height 18
type input "10000"
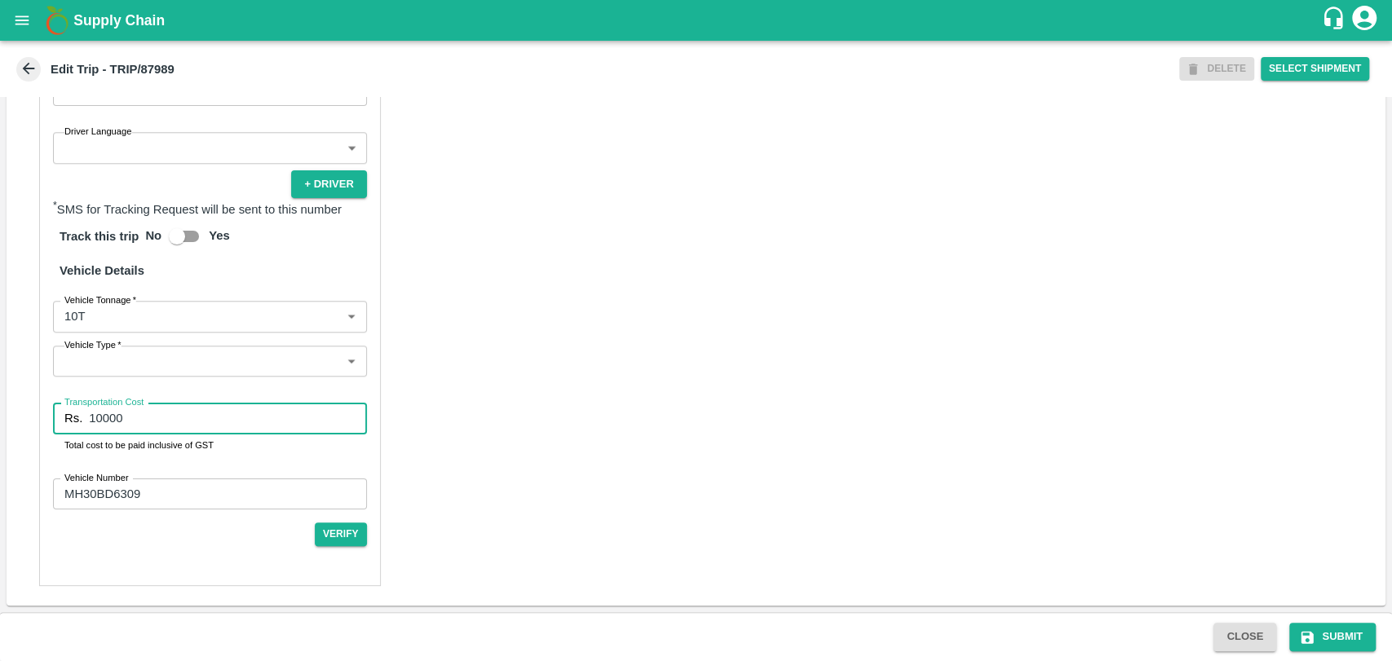
click at [100, 417] on input "10000" at bounding box center [227, 418] width 277 height 31
type input "19000"
click at [1317, 635] on button "Submit" at bounding box center [1332, 637] width 86 height 29
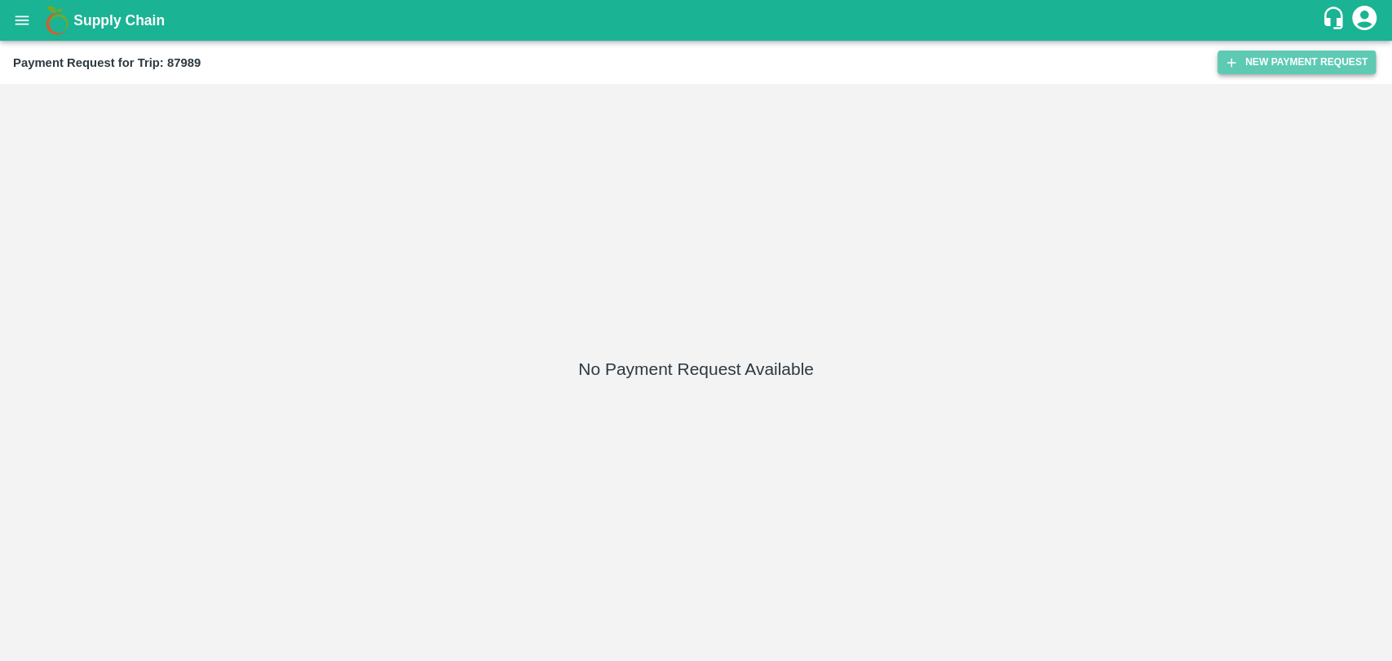
click at [1277, 58] on button "New Payment Request" at bounding box center [1296, 63] width 158 height 24
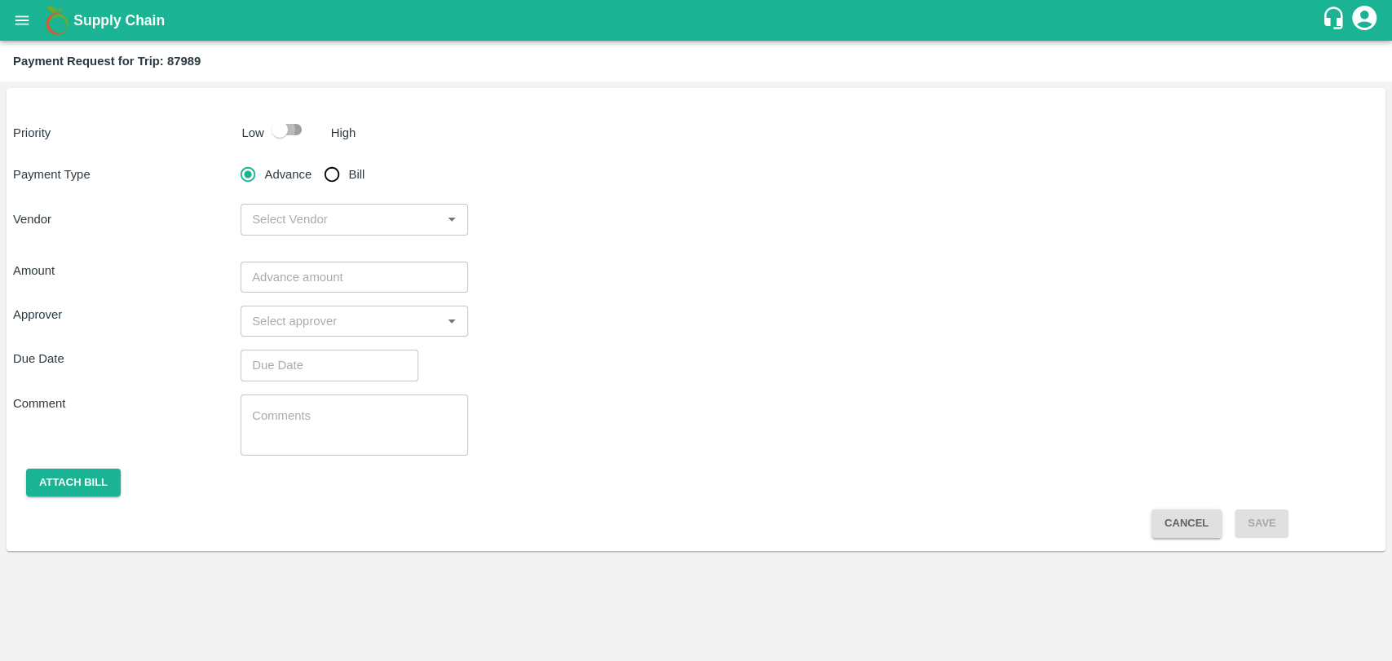
click at [269, 128] on input "checkbox" at bounding box center [279, 129] width 93 height 31
checkbox input "true"
drag, startPoint x: 322, startPoint y: 165, endPoint x: 360, endPoint y: 195, distance: 48.1
click at [322, 165] on input "Bill" at bounding box center [331, 174] width 33 height 33
radio input "true"
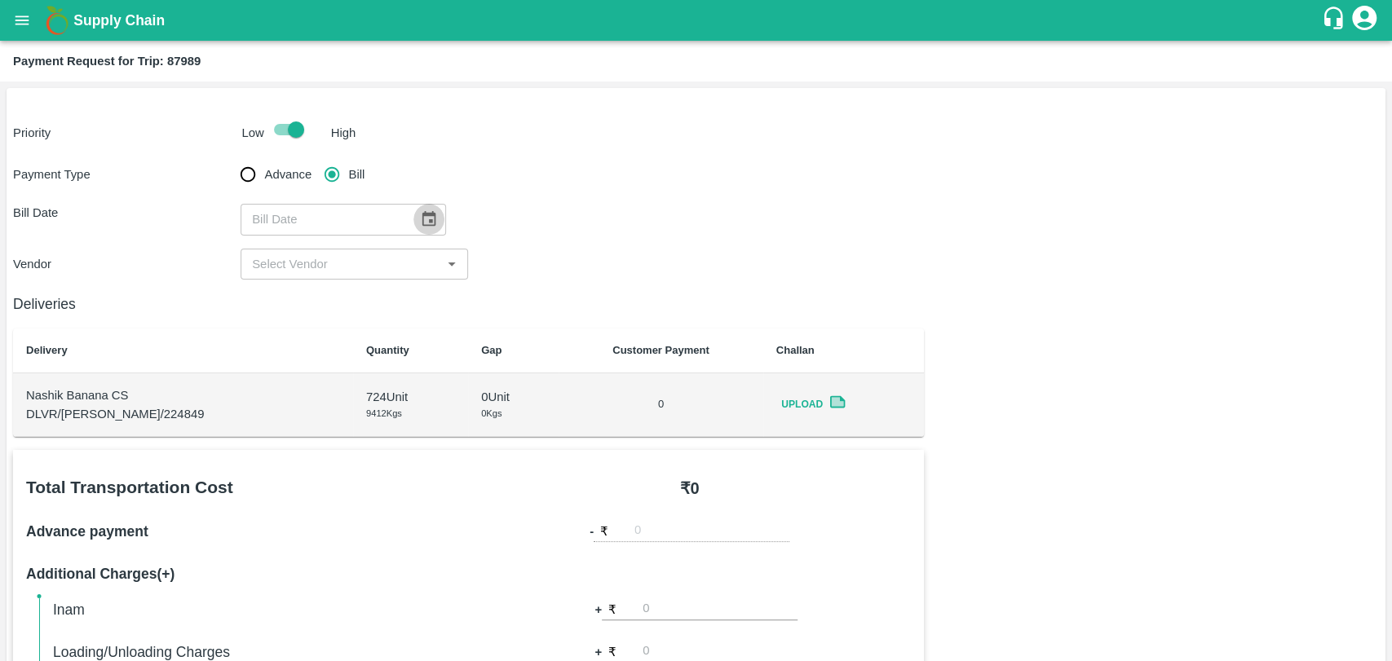
click at [420, 211] on icon "Choose date" at bounding box center [429, 219] width 18 height 18
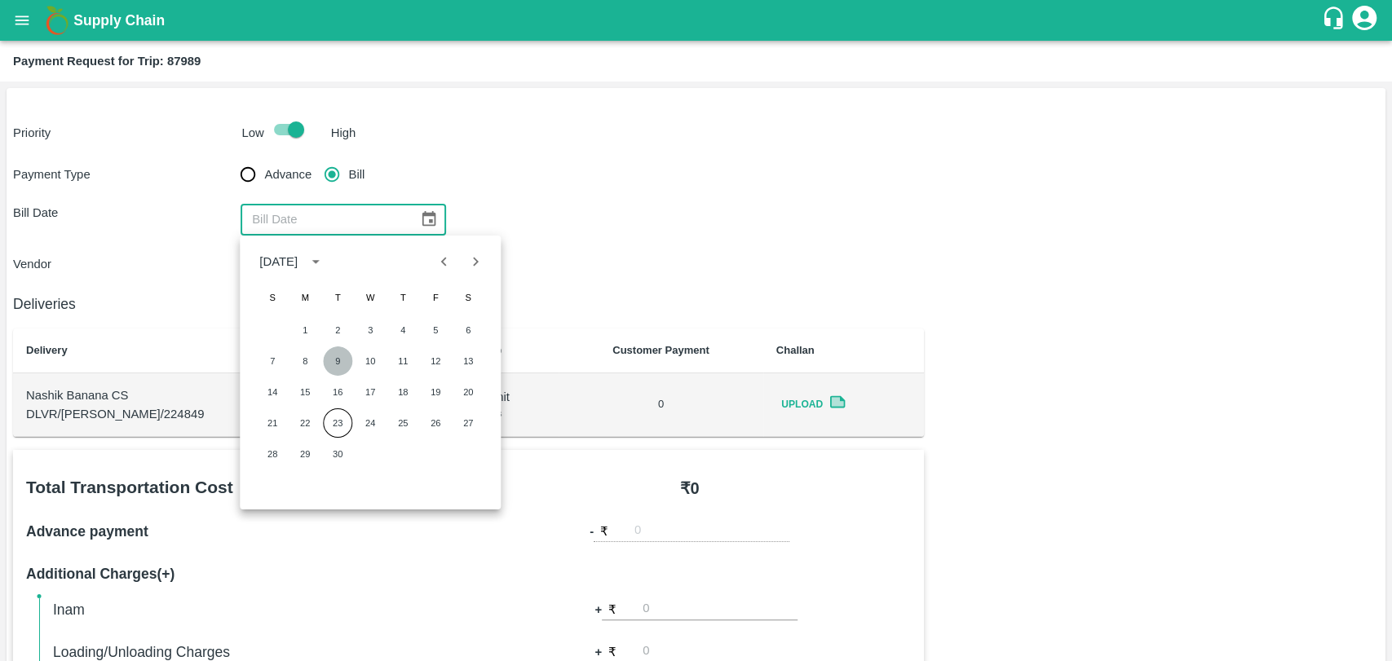
click at [333, 359] on button "9" at bounding box center [337, 360] width 29 height 29
type input "09/09/2025"
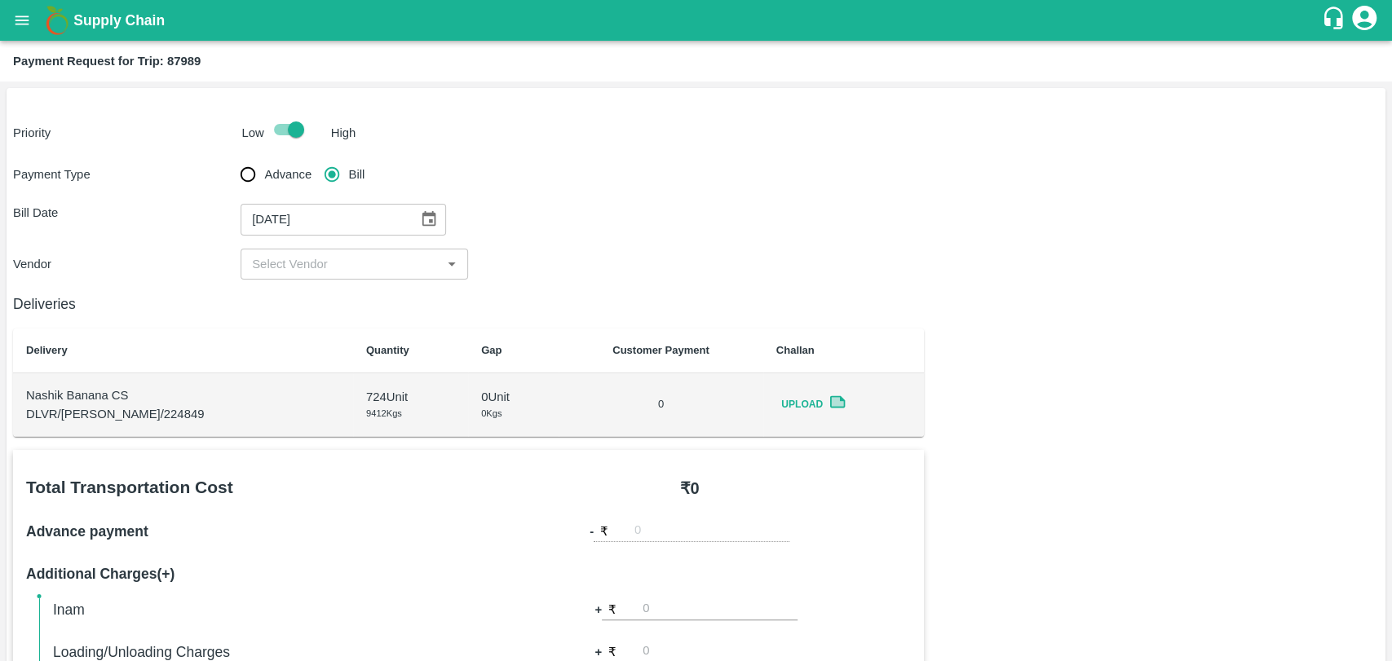
click at [297, 254] on input "input" at bounding box center [340, 264] width 191 height 21
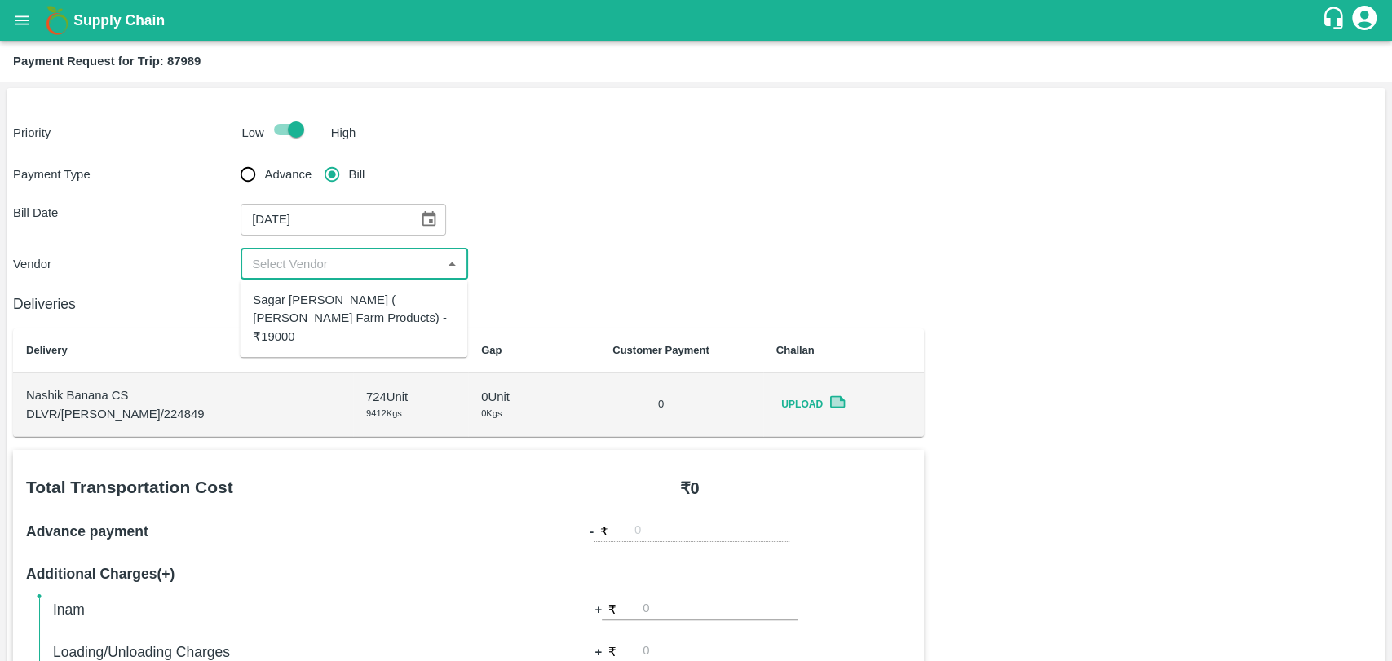
click at [307, 300] on div "Sagar Pramod Patil ( Shreyansh Farm Products) - ₹19000" at bounding box center [353, 318] width 201 height 55
type input "Sagar Pramod Patil ( Shreyansh Farm Products) - ₹19000"
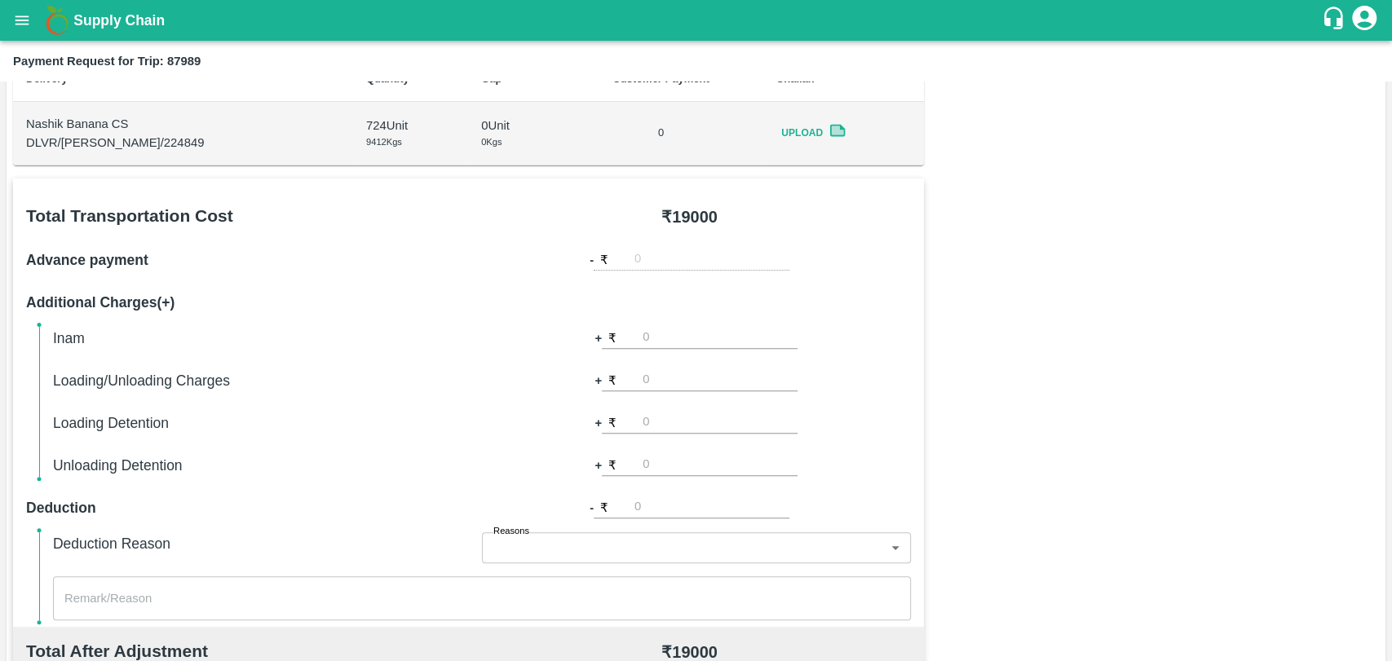
scroll to position [543, 0]
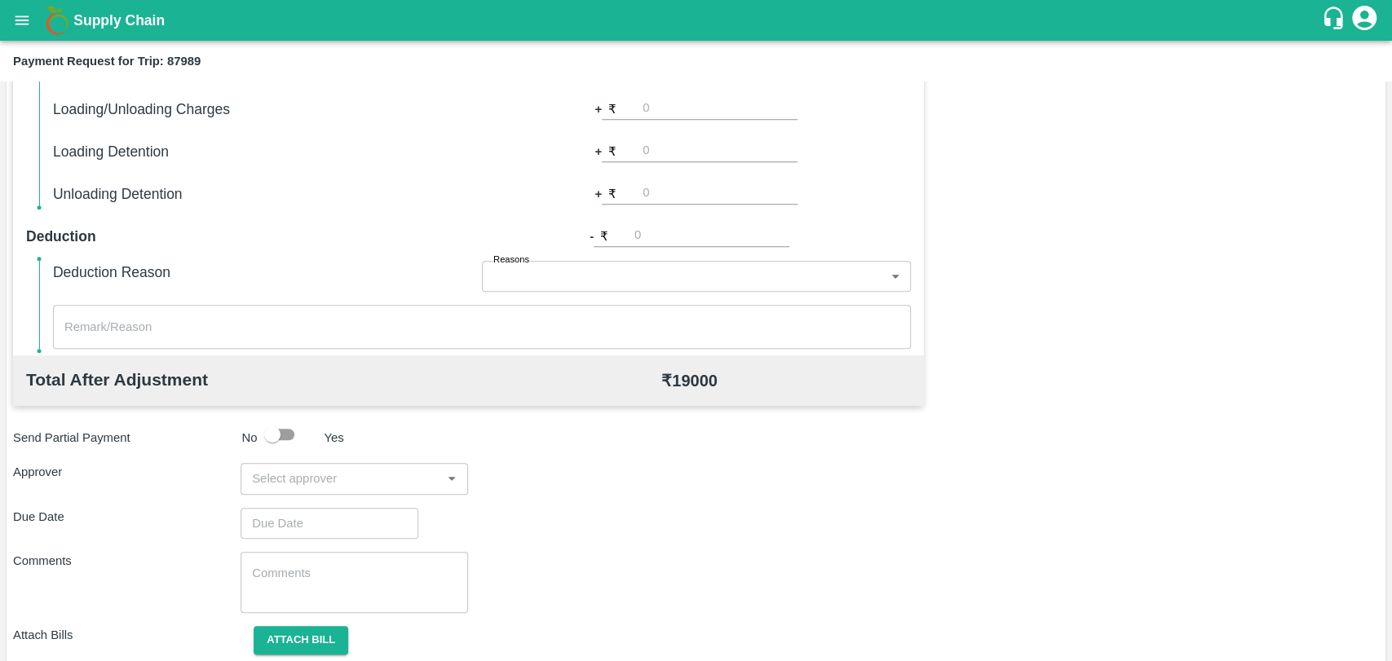
click at [326, 486] on input "input" at bounding box center [340, 478] width 191 height 21
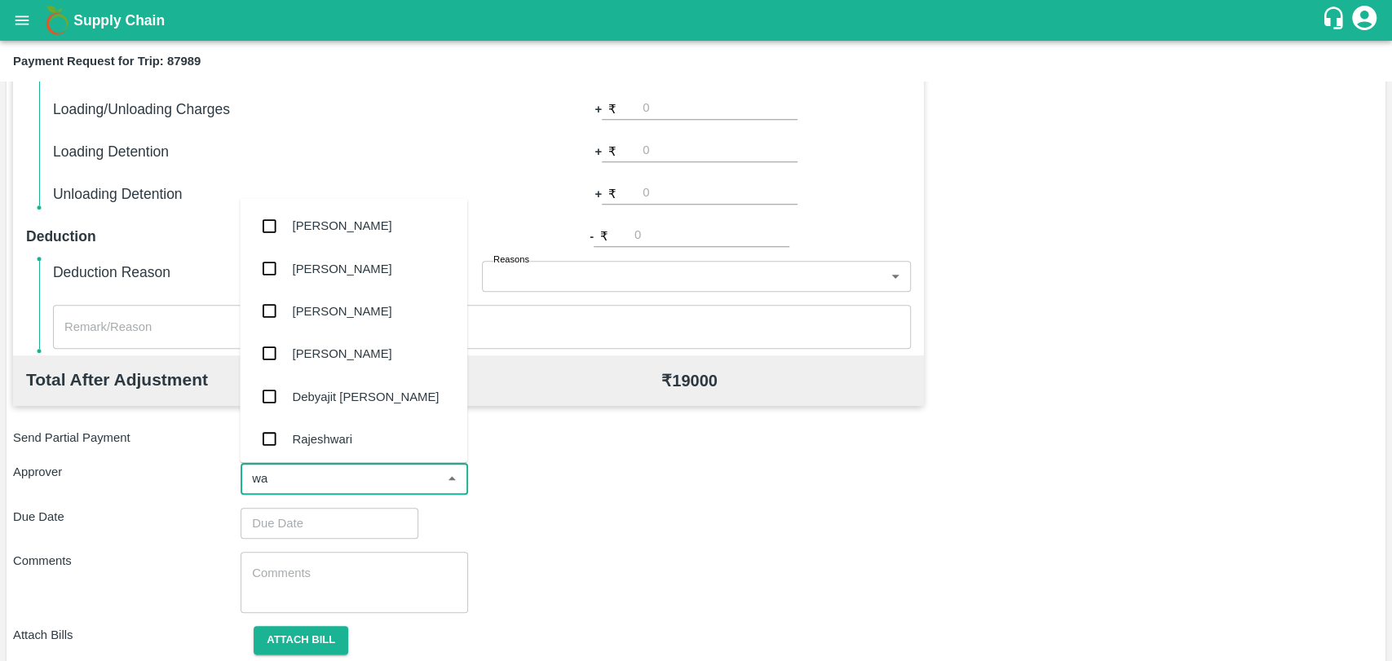
type input "wag"
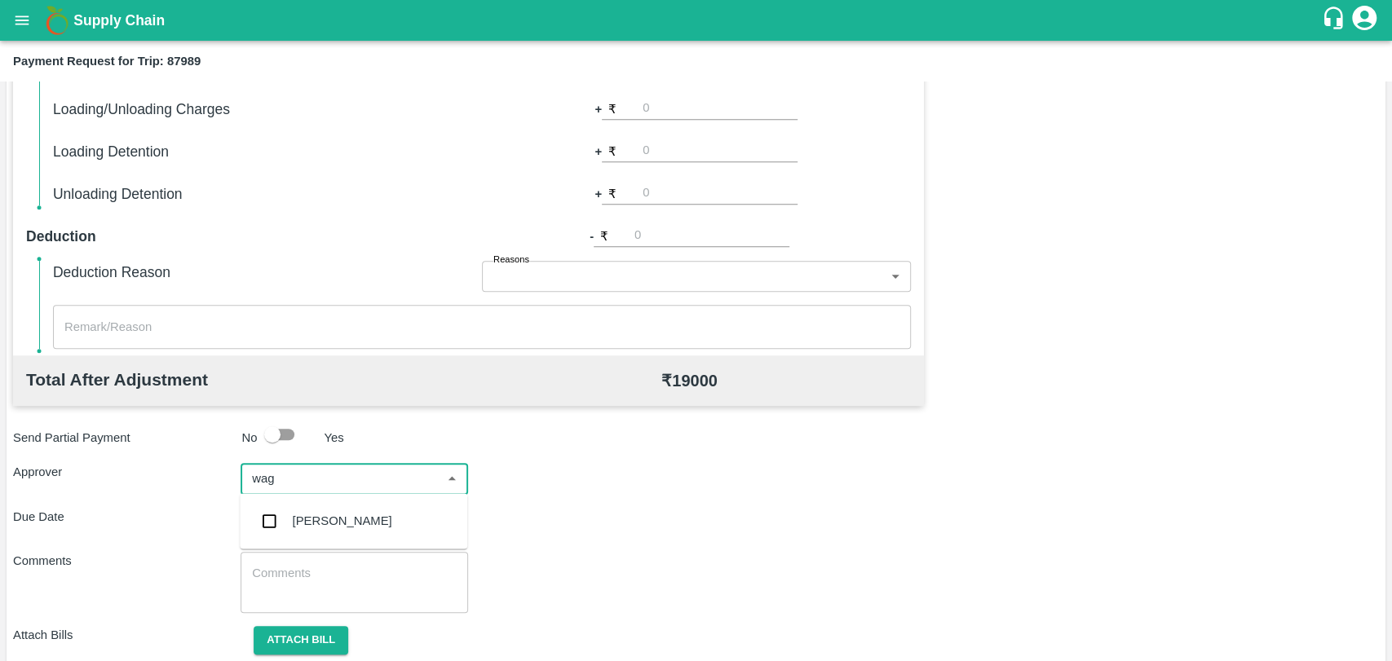
click at [338, 510] on div "Prasad Waghade" at bounding box center [353, 521] width 227 height 42
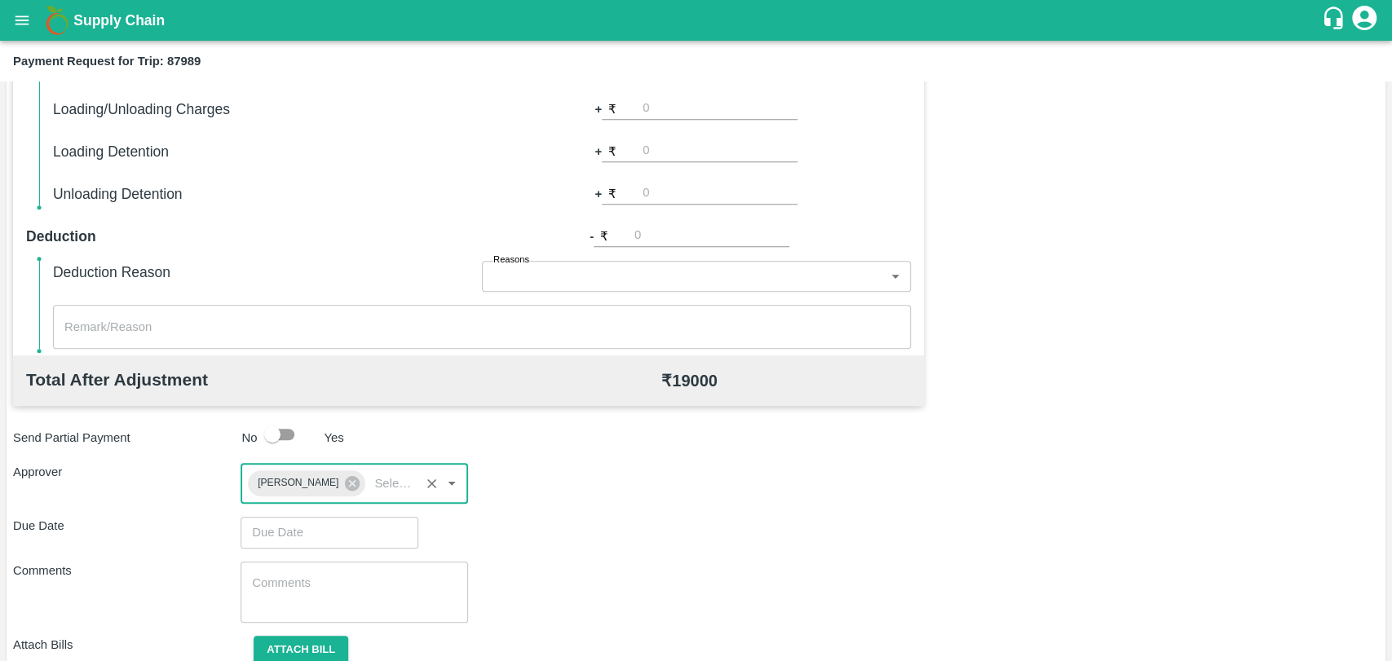
type input "DD/MM/YYYY hh:mm aa"
click at [318, 538] on input "DD/MM/YYYY hh:mm aa" at bounding box center [323, 532] width 166 height 31
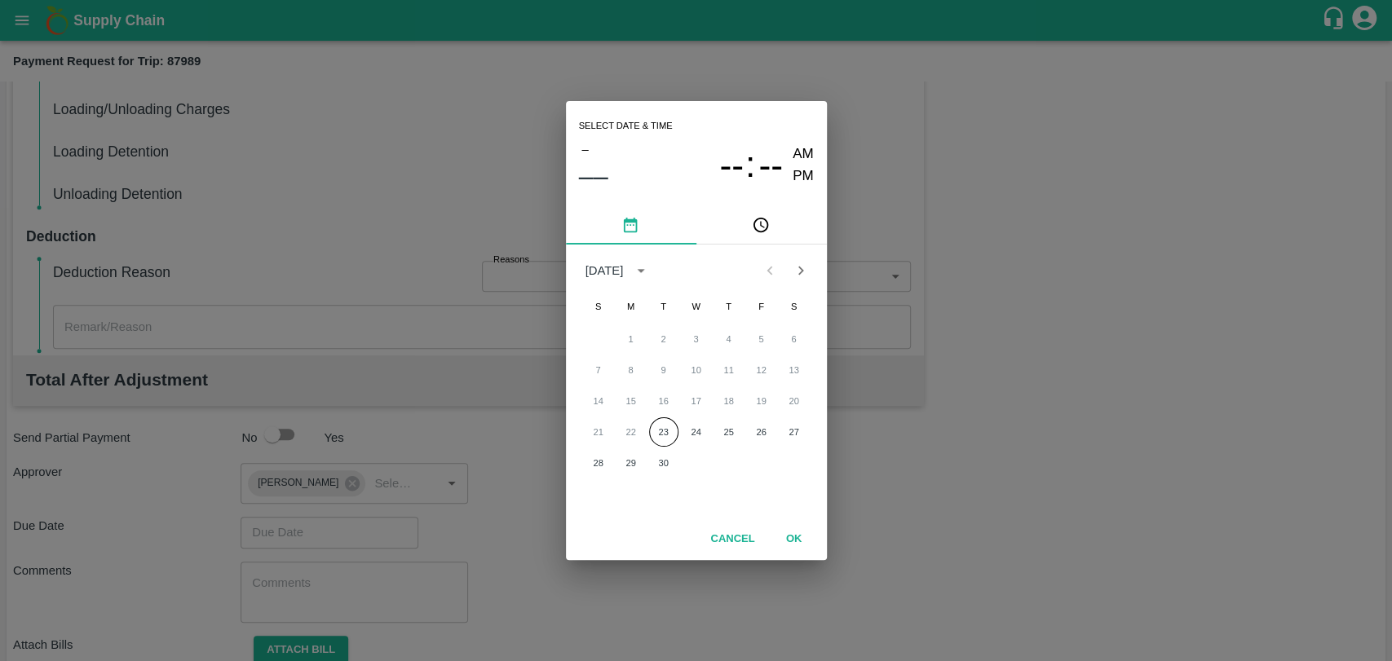
click at [678, 432] on div "21 22 23 24 25 26 27" at bounding box center [696, 431] width 261 height 29
click at [665, 432] on button "23" at bounding box center [663, 431] width 29 height 29
type input "23/09/2025 12:00 AM"
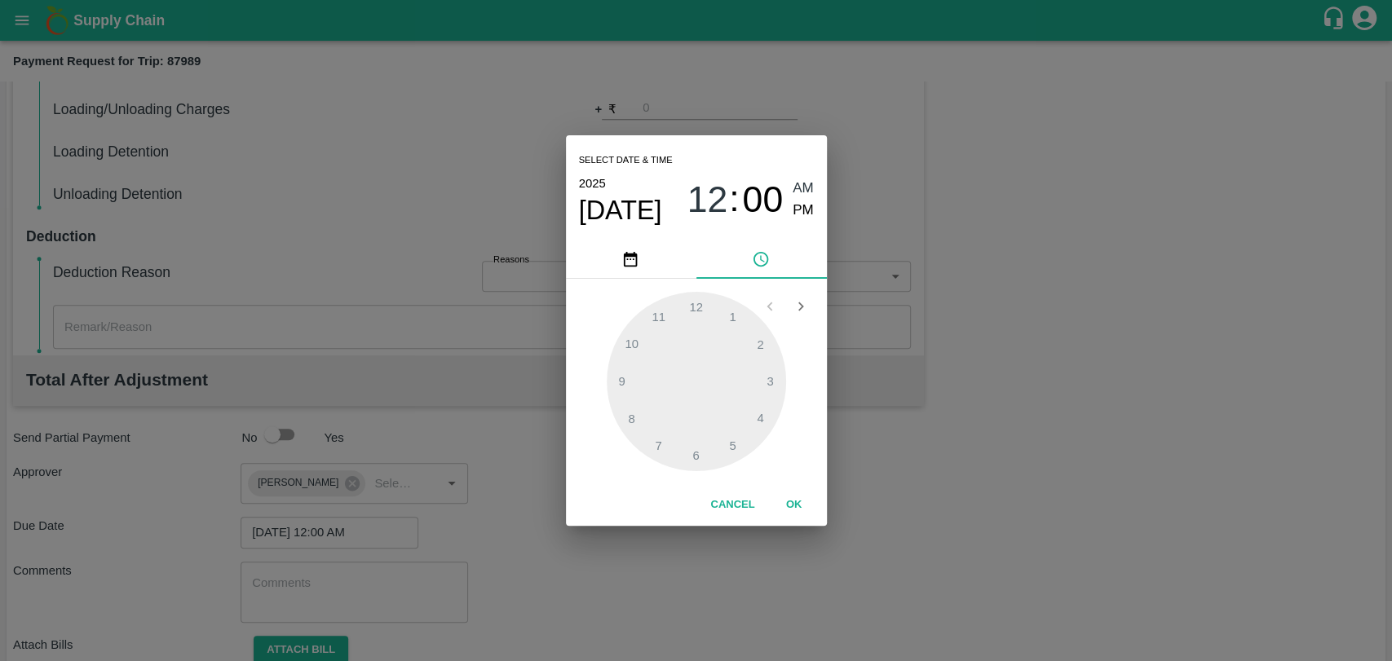
drag, startPoint x: 758, startPoint y: 492, endPoint x: 791, endPoint y: 499, distance: 33.3
click at [761, 492] on div "Cancel OK" at bounding box center [696, 505] width 261 height 42
click at [797, 501] on button "OK" at bounding box center [794, 505] width 52 height 29
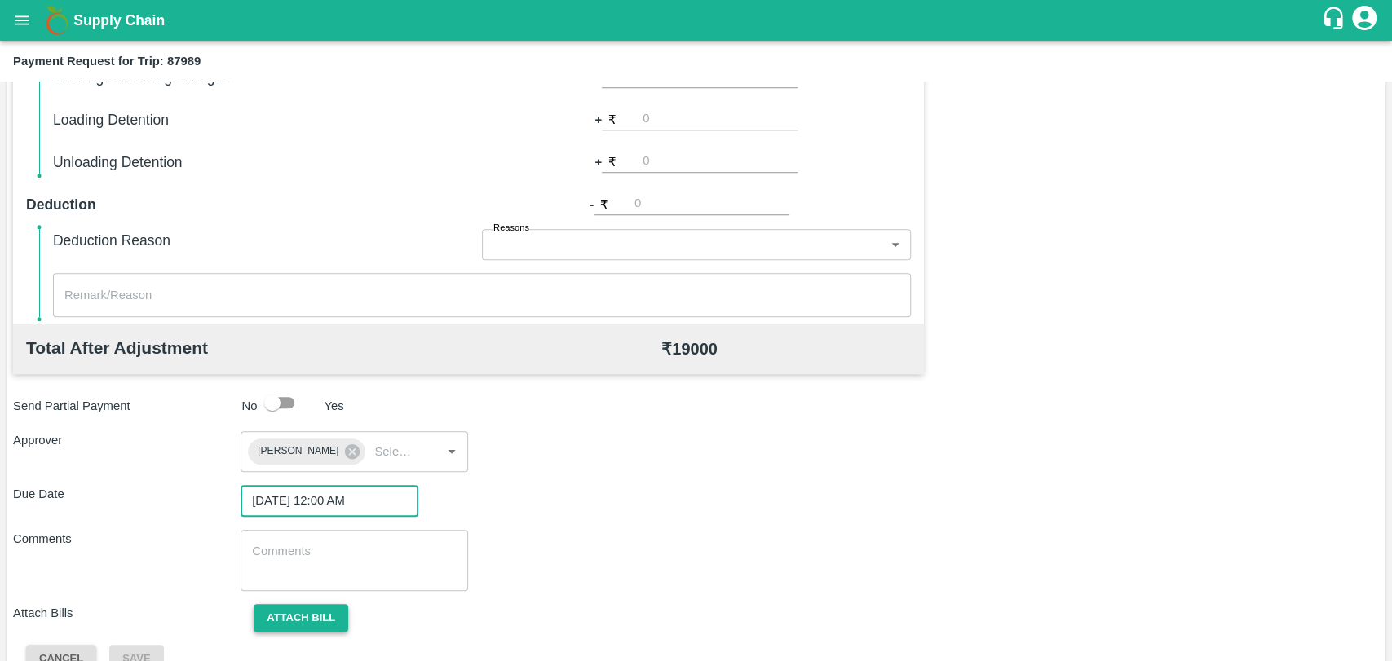
scroll to position [607, 0]
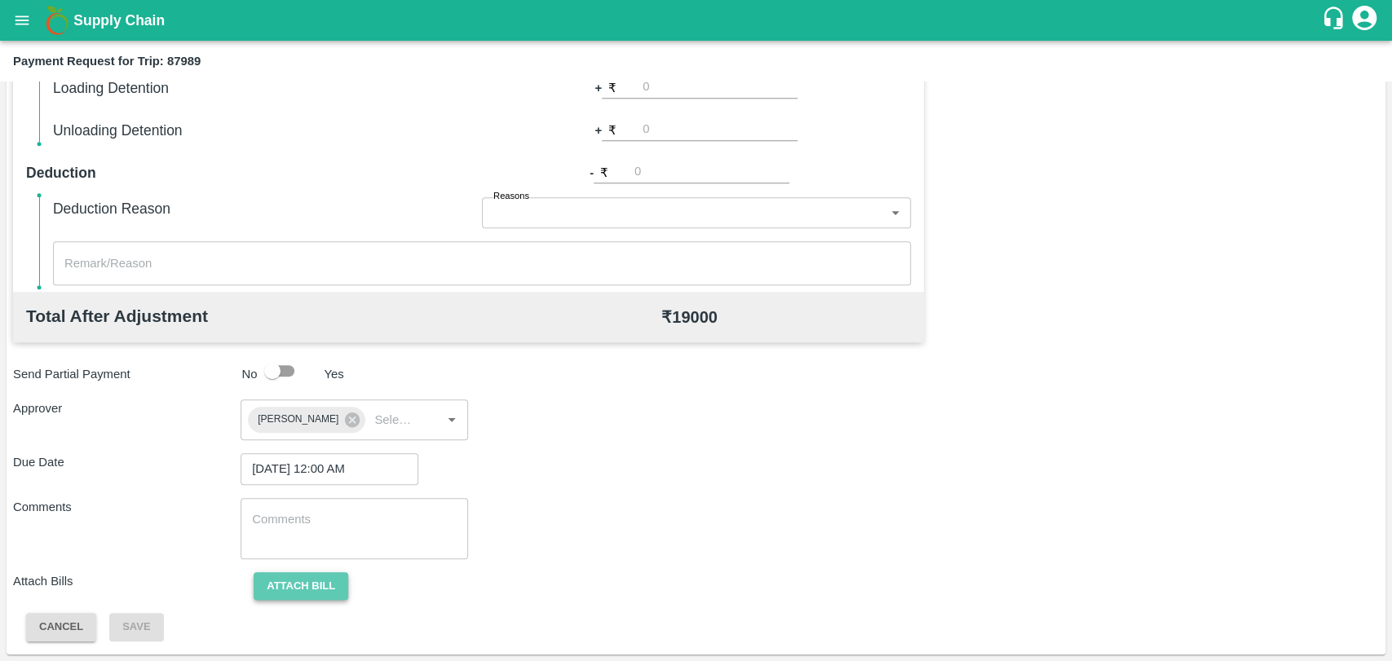
click at [332, 580] on button "Attach bill" at bounding box center [301, 586] width 95 height 29
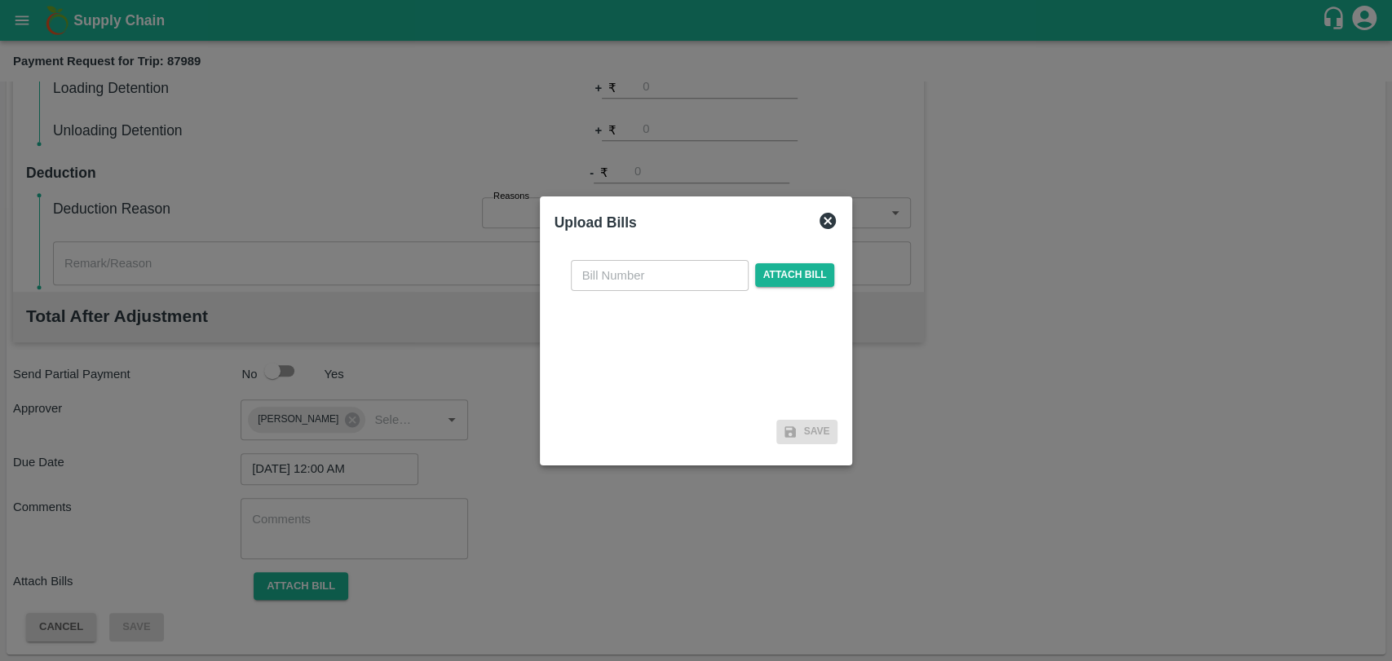
click at [628, 280] on input "text" at bounding box center [660, 275] width 178 height 31
type input "451"
click at [795, 276] on span "Attach bill" at bounding box center [795, 275] width 80 height 24
click at [0, 0] on input "Attach bill" at bounding box center [0, 0] width 0 height 0
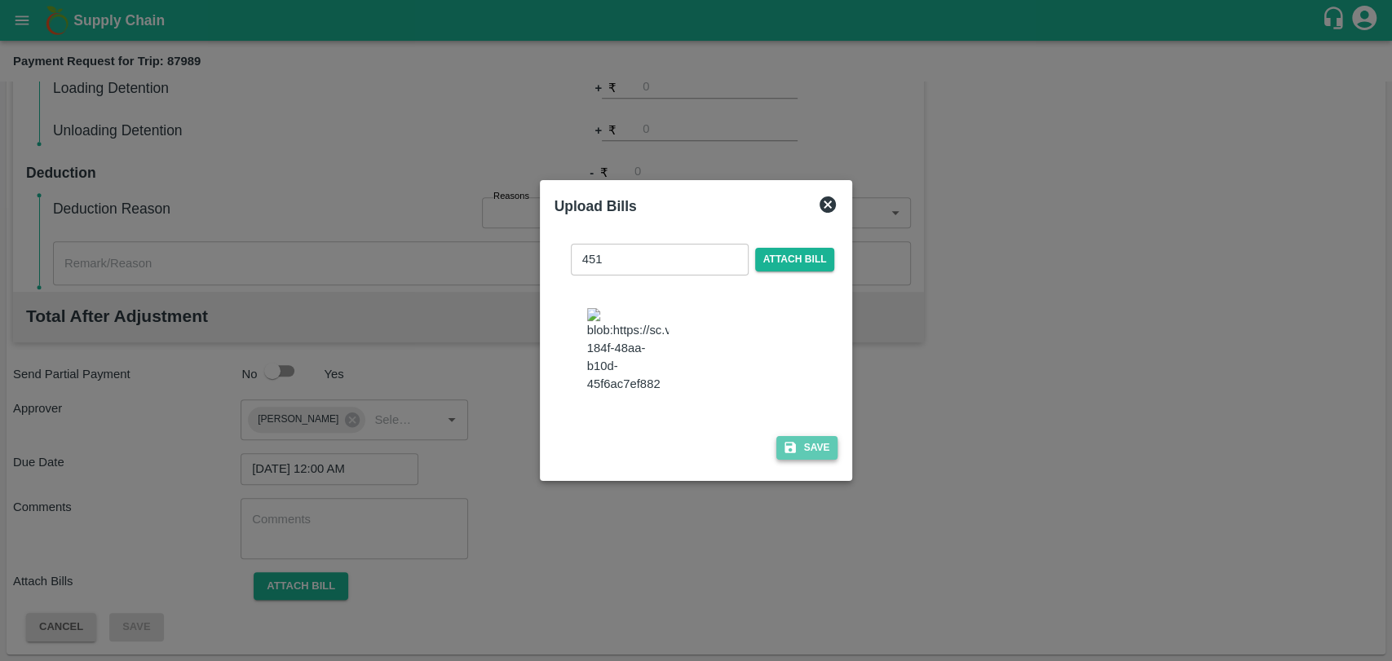
click at [784, 442] on icon "button" at bounding box center [789, 447] width 11 height 11
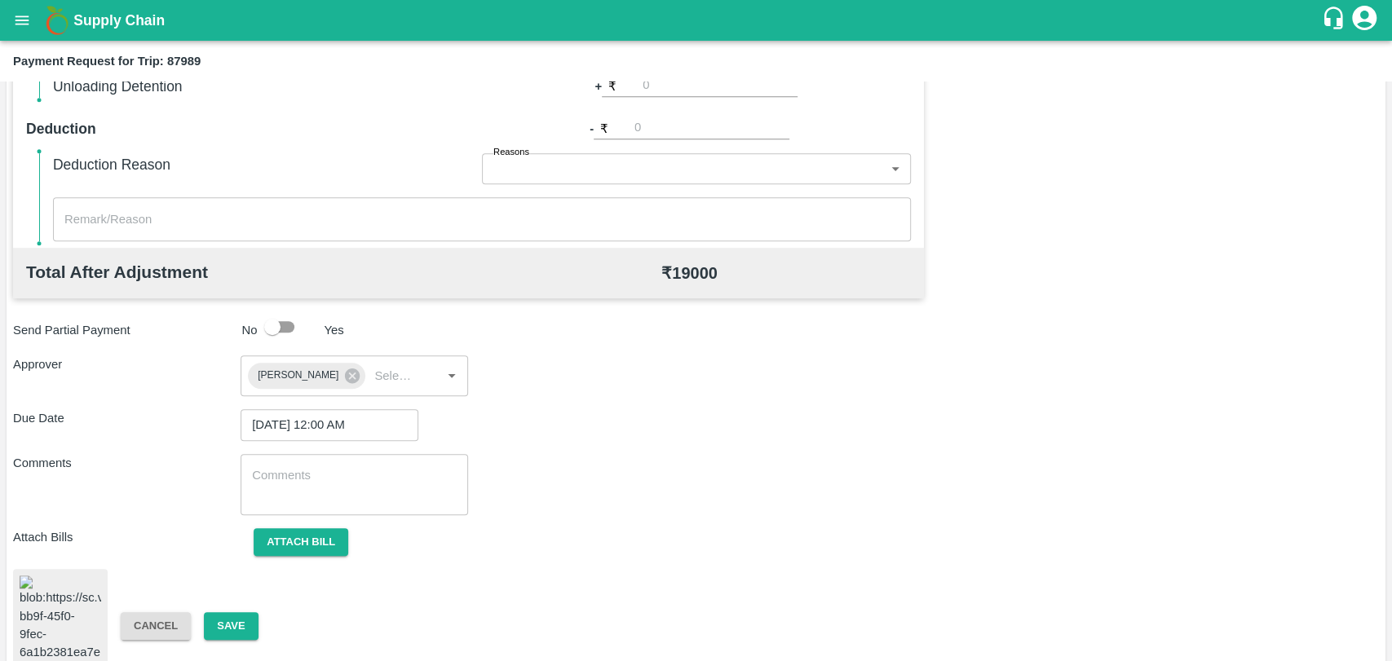
scroll to position [671, 0]
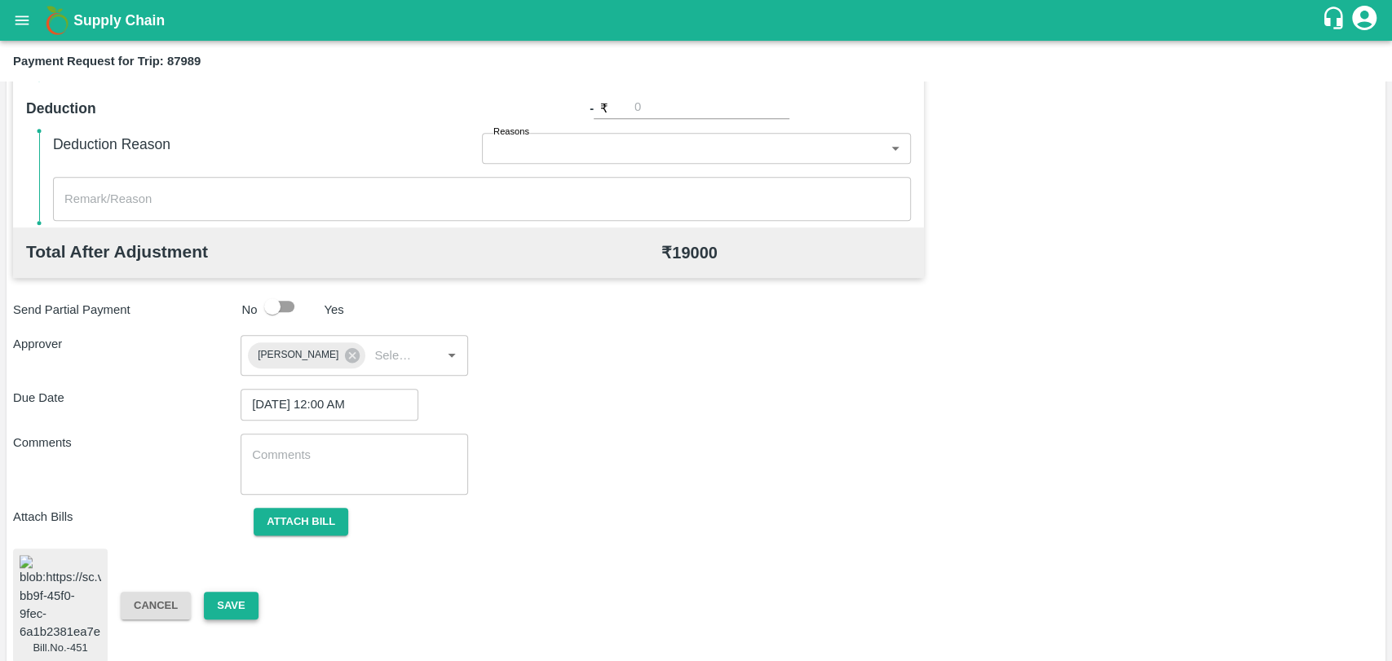
click at [236, 592] on button "Save" at bounding box center [231, 606] width 54 height 29
click at [206, 595] on button "Save" at bounding box center [231, 606] width 54 height 29
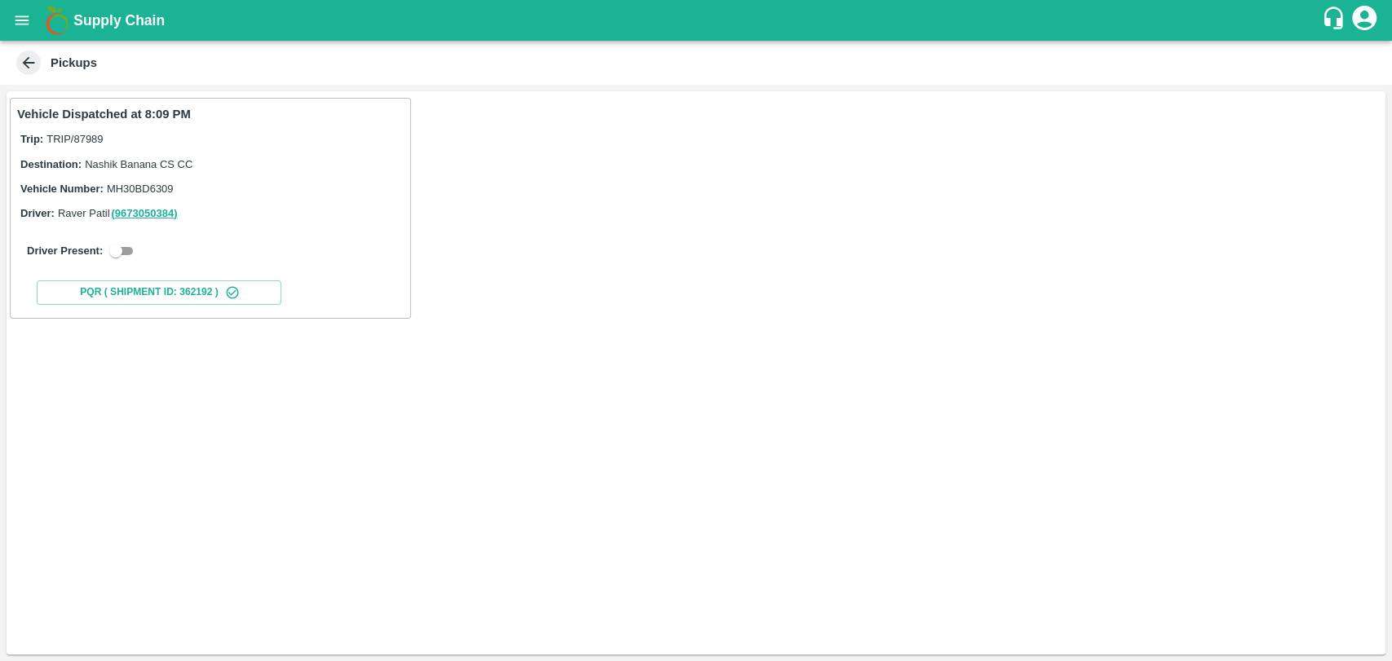
click at [110, 248] on input "checkbox" at bounding box center [115, 251] width 59 height 20
checkbox input "true"
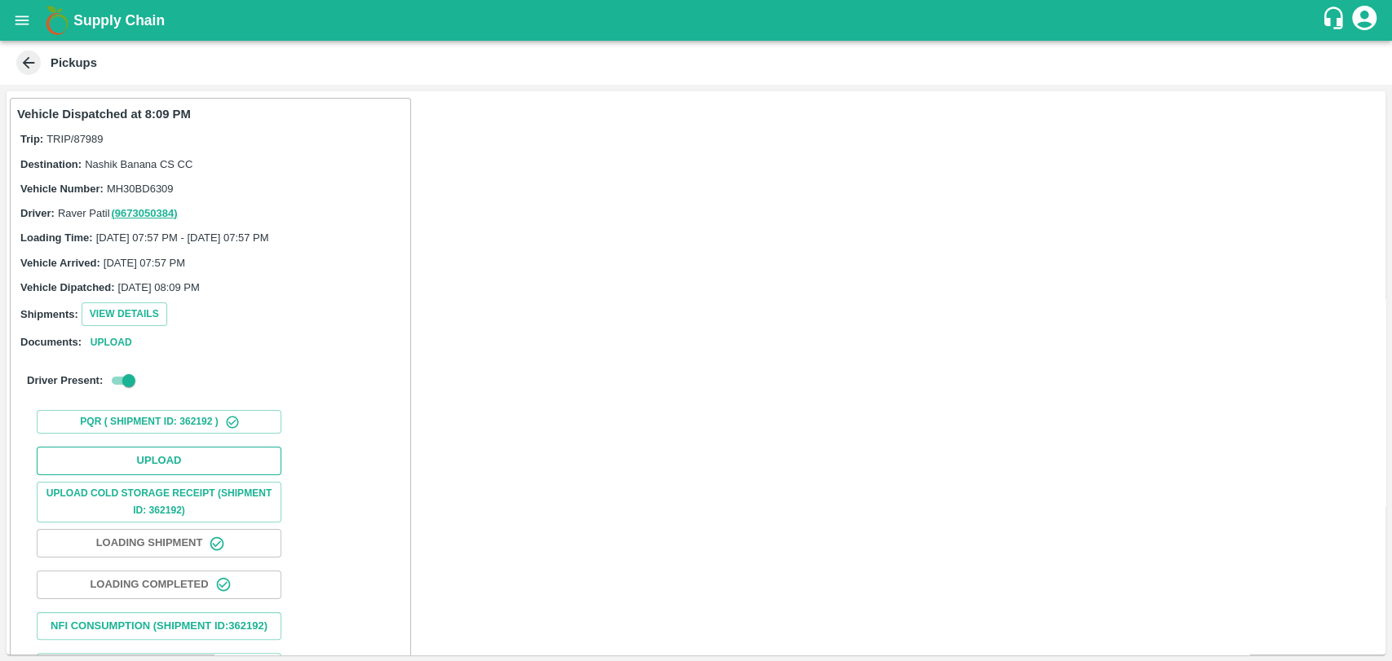
click at [157, 458] on button "Upload" at bounding box center [159, 461] width 245 height 29
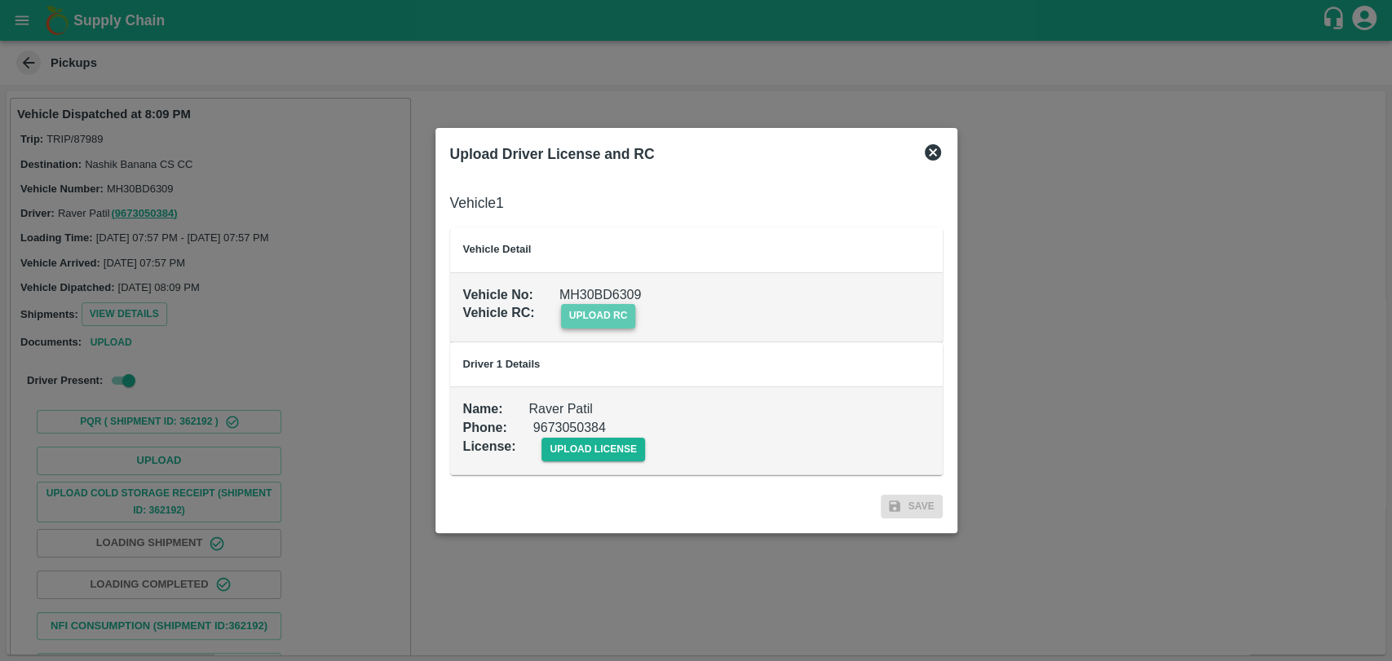
click at [629, 311] on span "upload rc" at bounding box center [598, 316] width 75 height 24
click at [0, 0] on input "upload rc" at bounding box center [0, 0] width 0 height 0
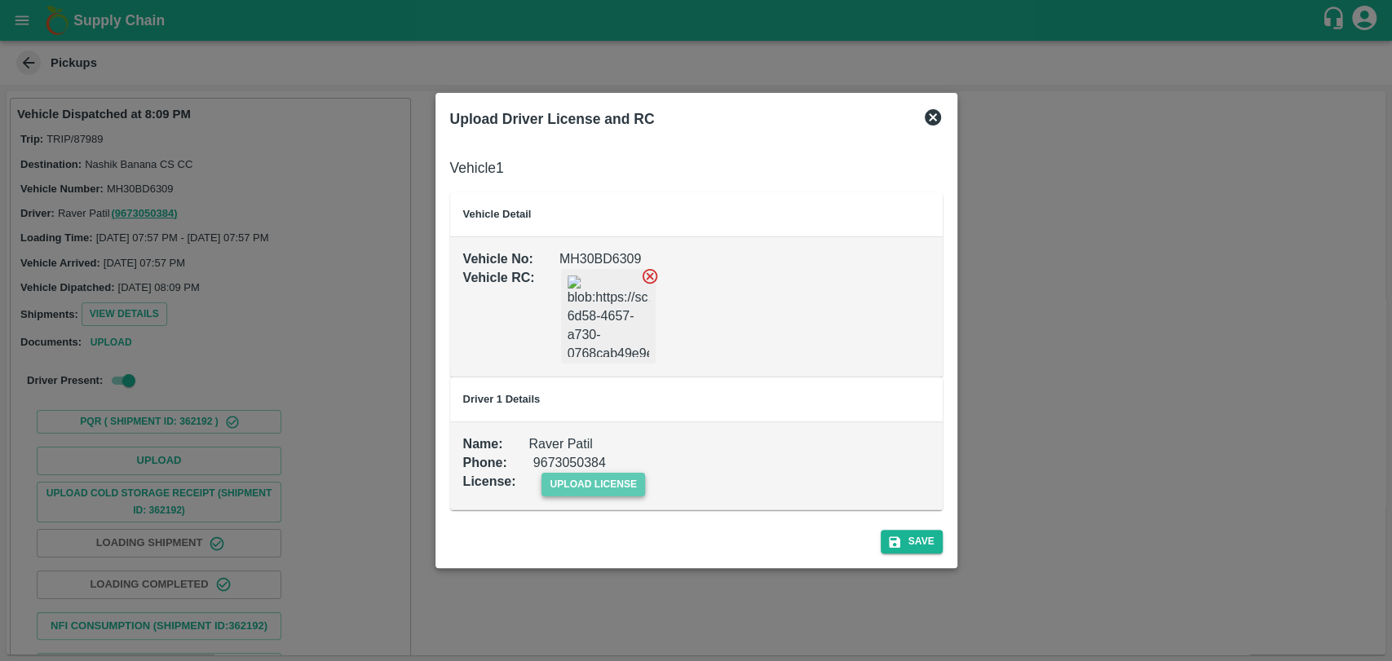
click at [577, 492] on span "upload license" at bounding box center [593, 485] width 104 height 24
click at [0, 0] on input "upload license" at bounding box center [0, 0] width 0 height 0
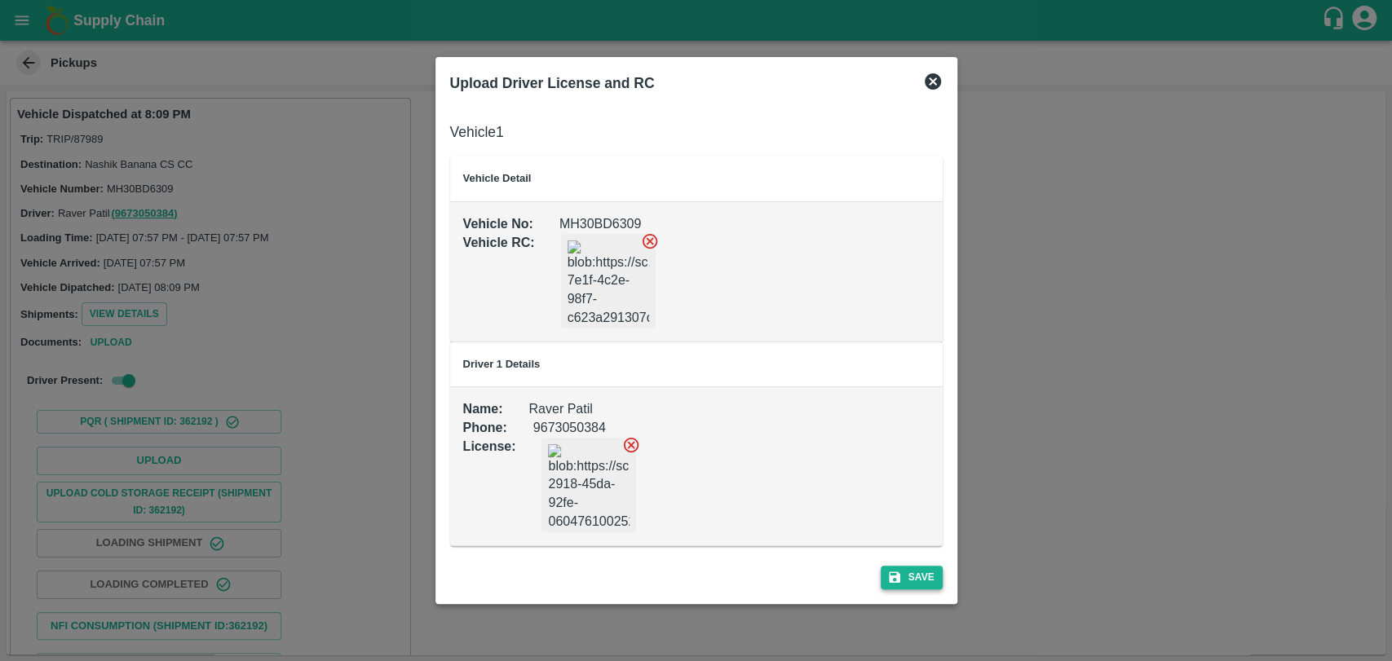
click at [922, 580] on button "Save" at bounding box center [911, 578] width 62 height 24
